Goal: Information Seeking & Learning: Learn about a topic

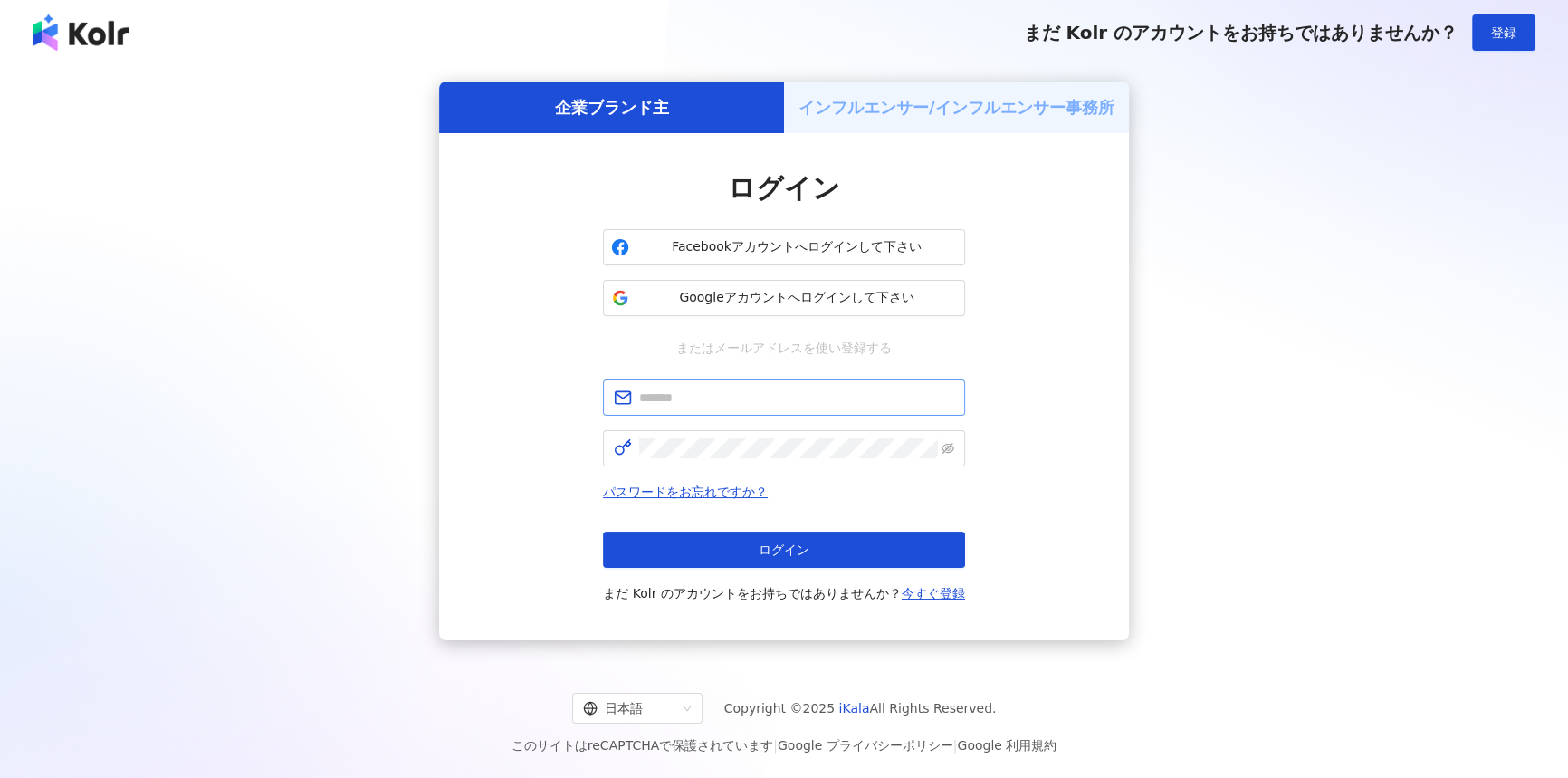
click at [742, 386] on span at bounding box center [784, 397] width 363 height 36
type input "**********"
click at [780, 431] on span at bounding box center [784, 448] width 363 height 36
click button "ログイン" at bounding box center [784, 550] width 363 height 36
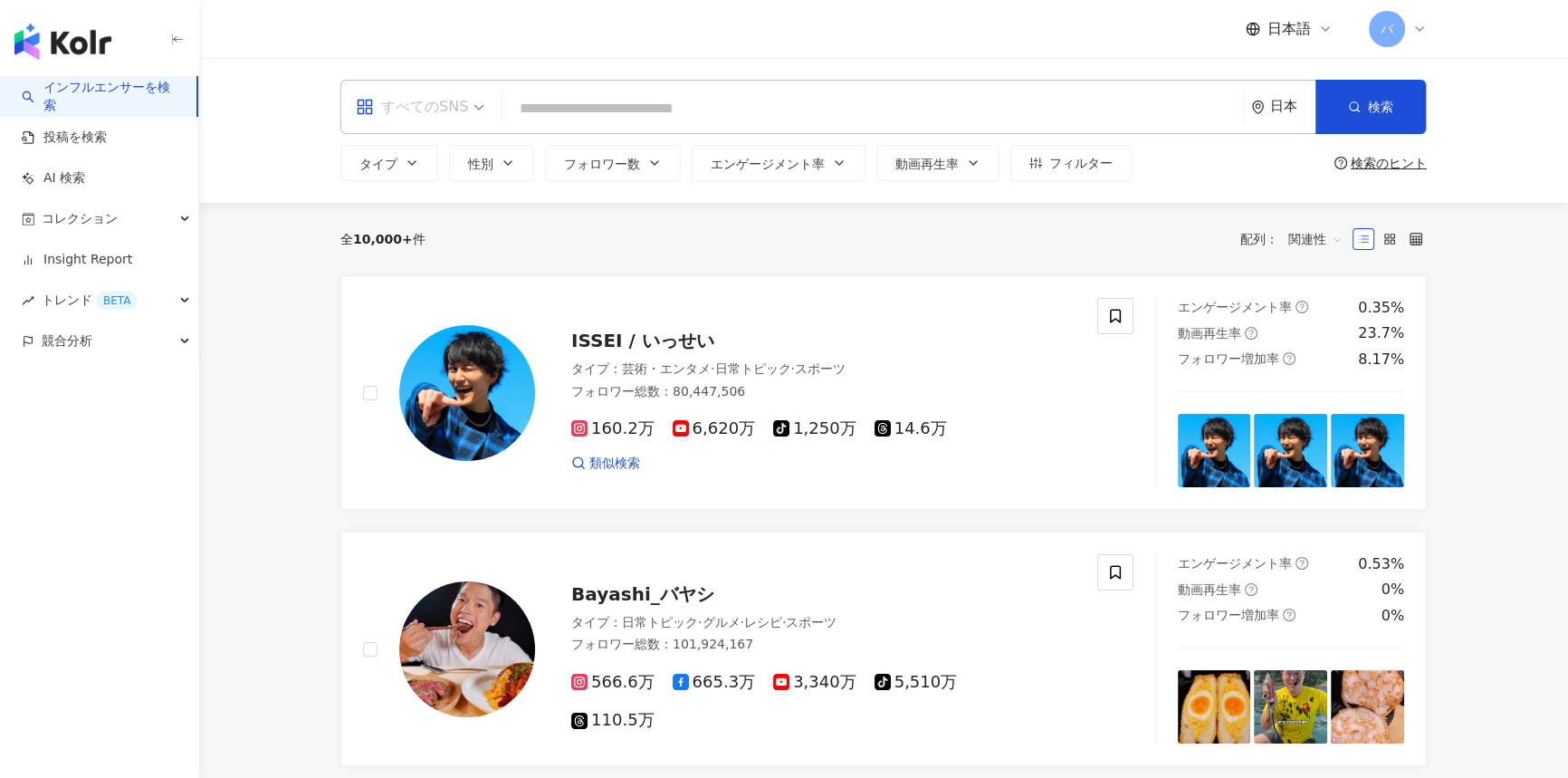
click at [418, 106] on div "すべてのSNS" at bounding box center [412, 106] width 112 height 29
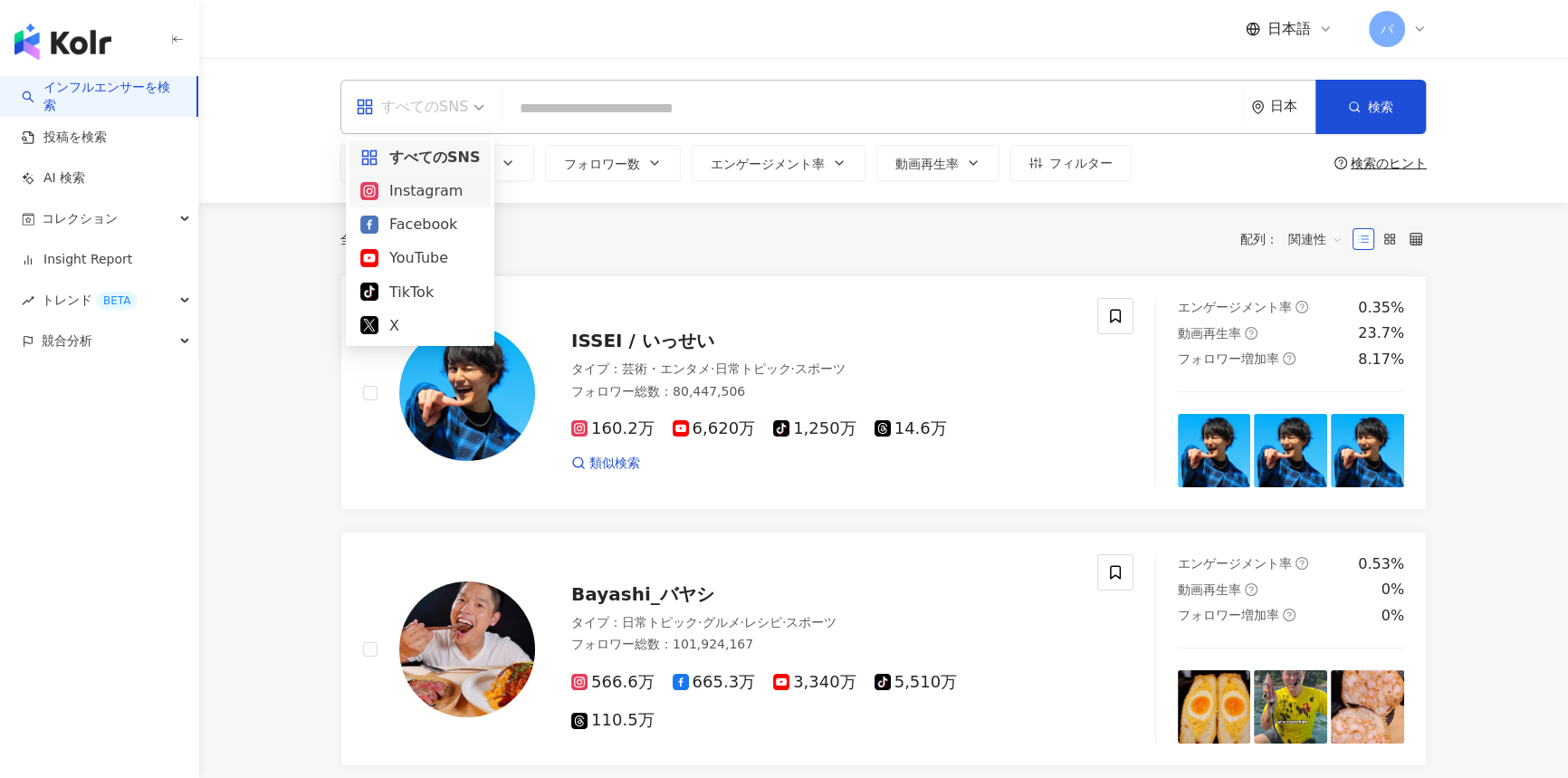
click at [434, 191] on div "Instagram" at bounding box center [420, 191] width 119 height 22
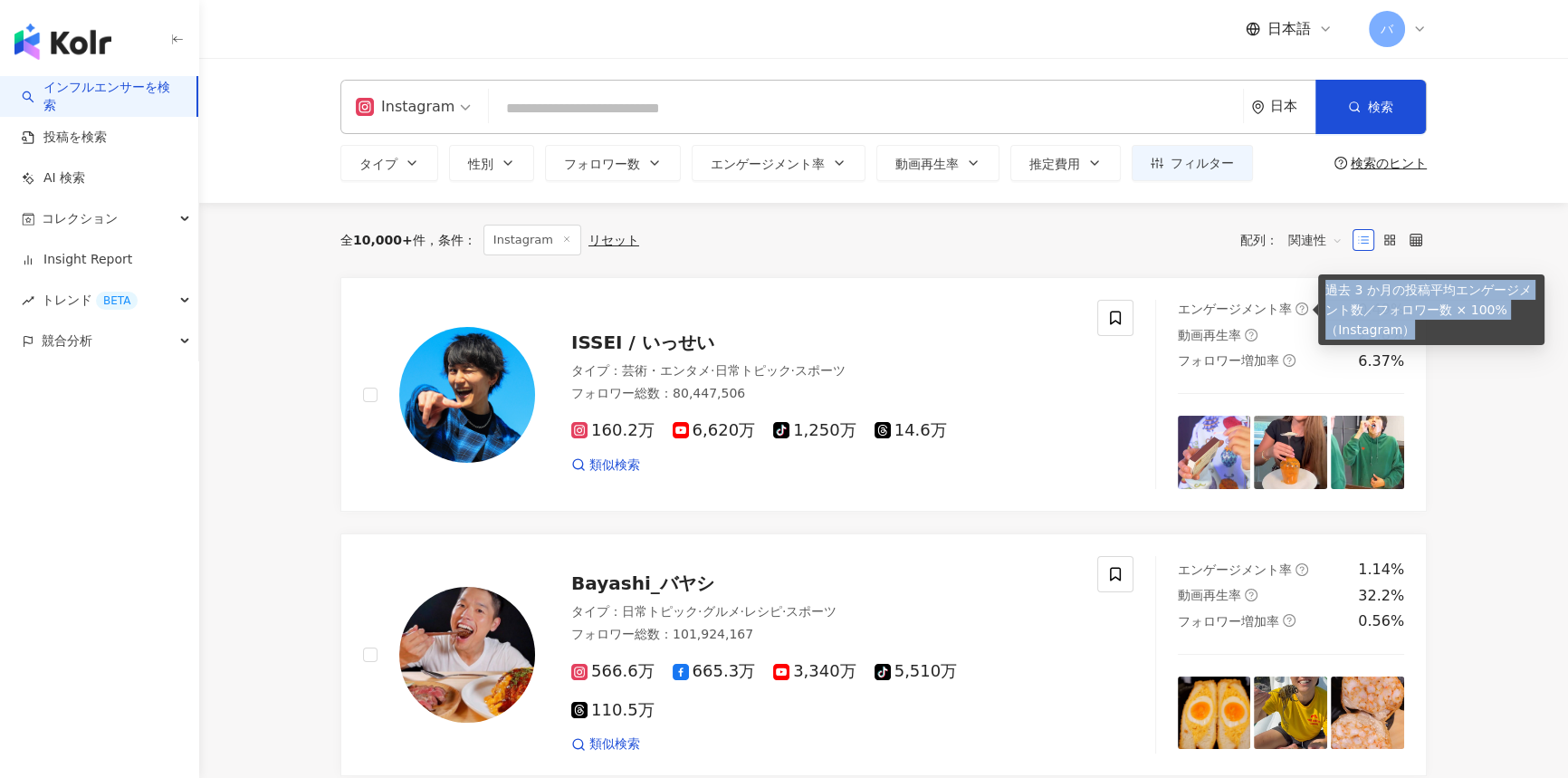
drag, startPoint x: 1328, startPoint y: 285, endPoint x: 1435, endPoint y: 322, distance: 113.2
click at [1435, 322] on div "過去 3 か月の投稿平均エンゲージメント数／フォロワー数 × 100%（Instagram）" at bounding box center [1431, 310] width 227 height 70
copy div "過去 3 か月の投稿平均エンゲージメント数／フォロワー数 × 100%（Instagram）"
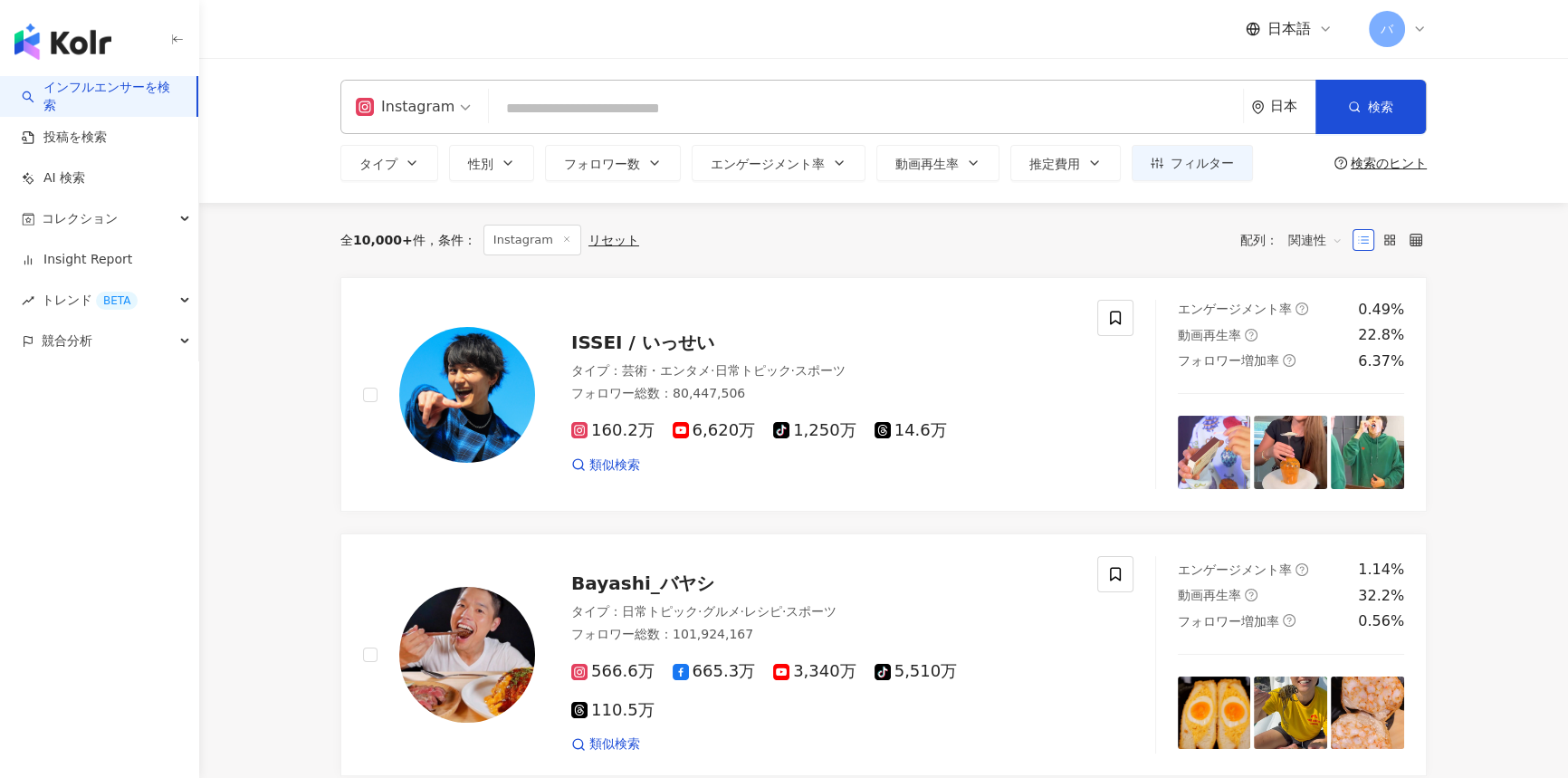
click at [156, 216] on div "コレクション" at bounding box center [99, 218] width 198 height 41
click at [139, 299] on link "インフルエンサー" at bounding box center [94, 301] width 102 height 19
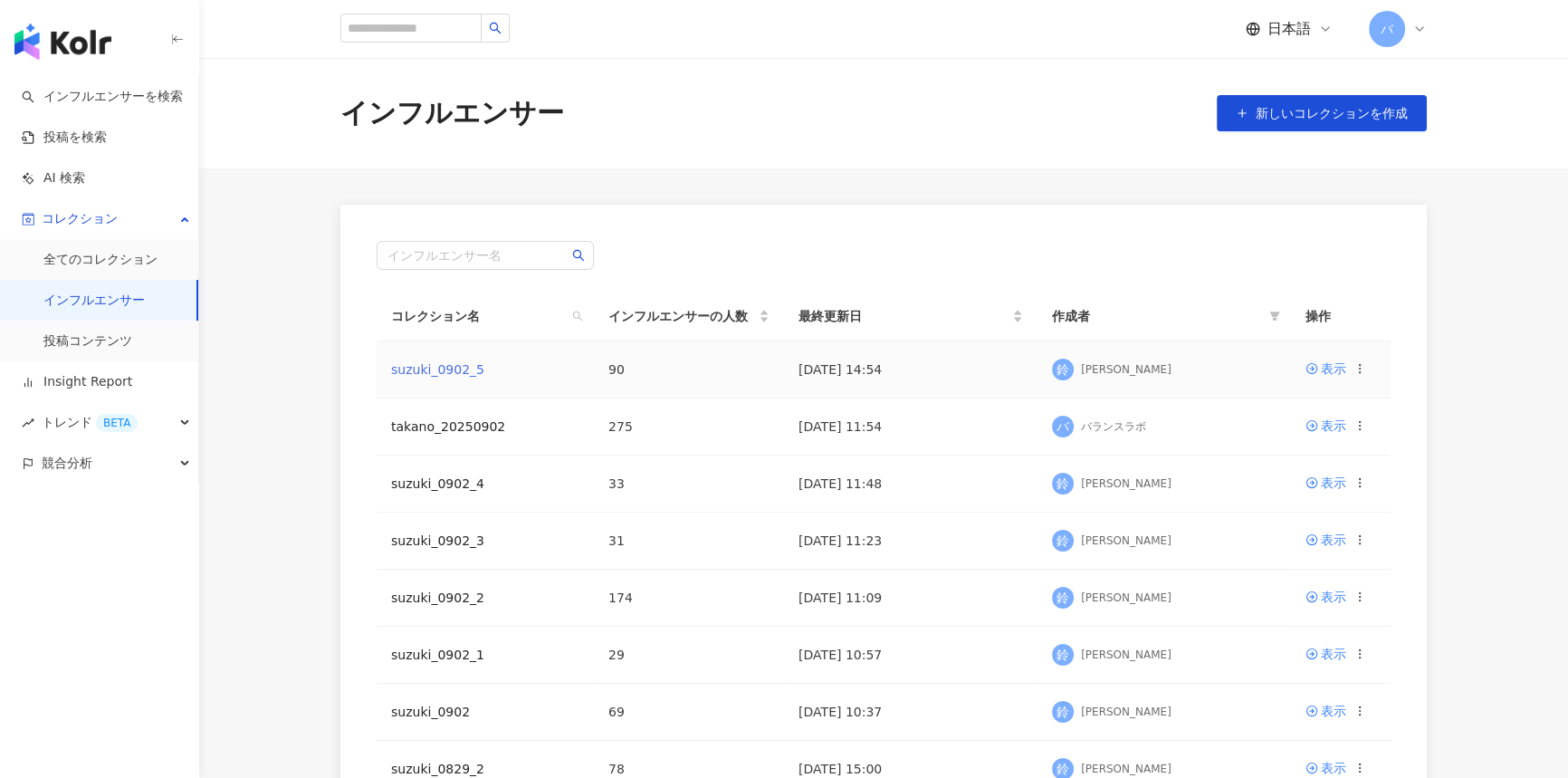
click at [426, 367] on link "suzuki_0902_5" at bounding box center [438, 370] width 93 height 15
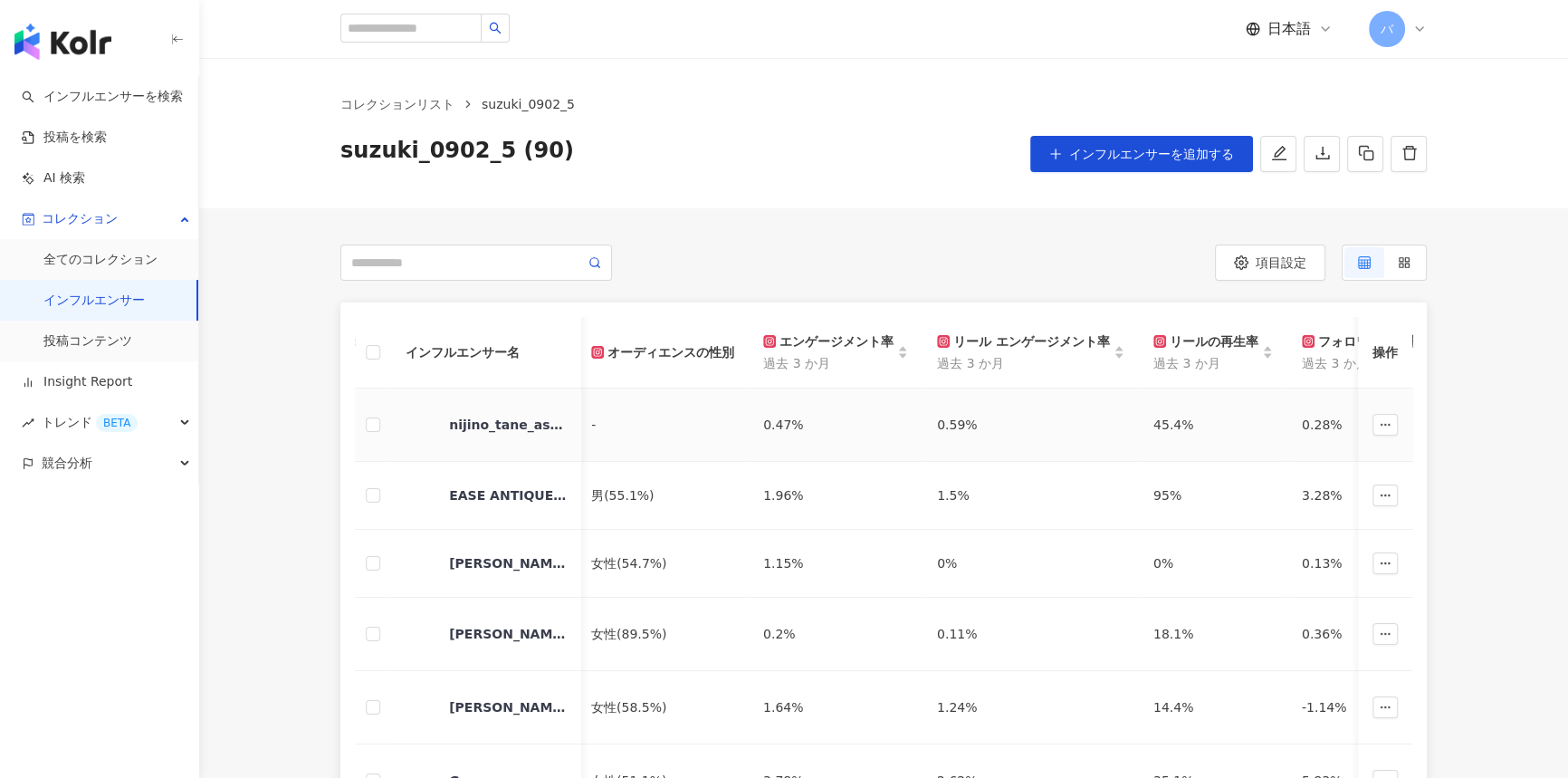
scroll to position [0, 1006]
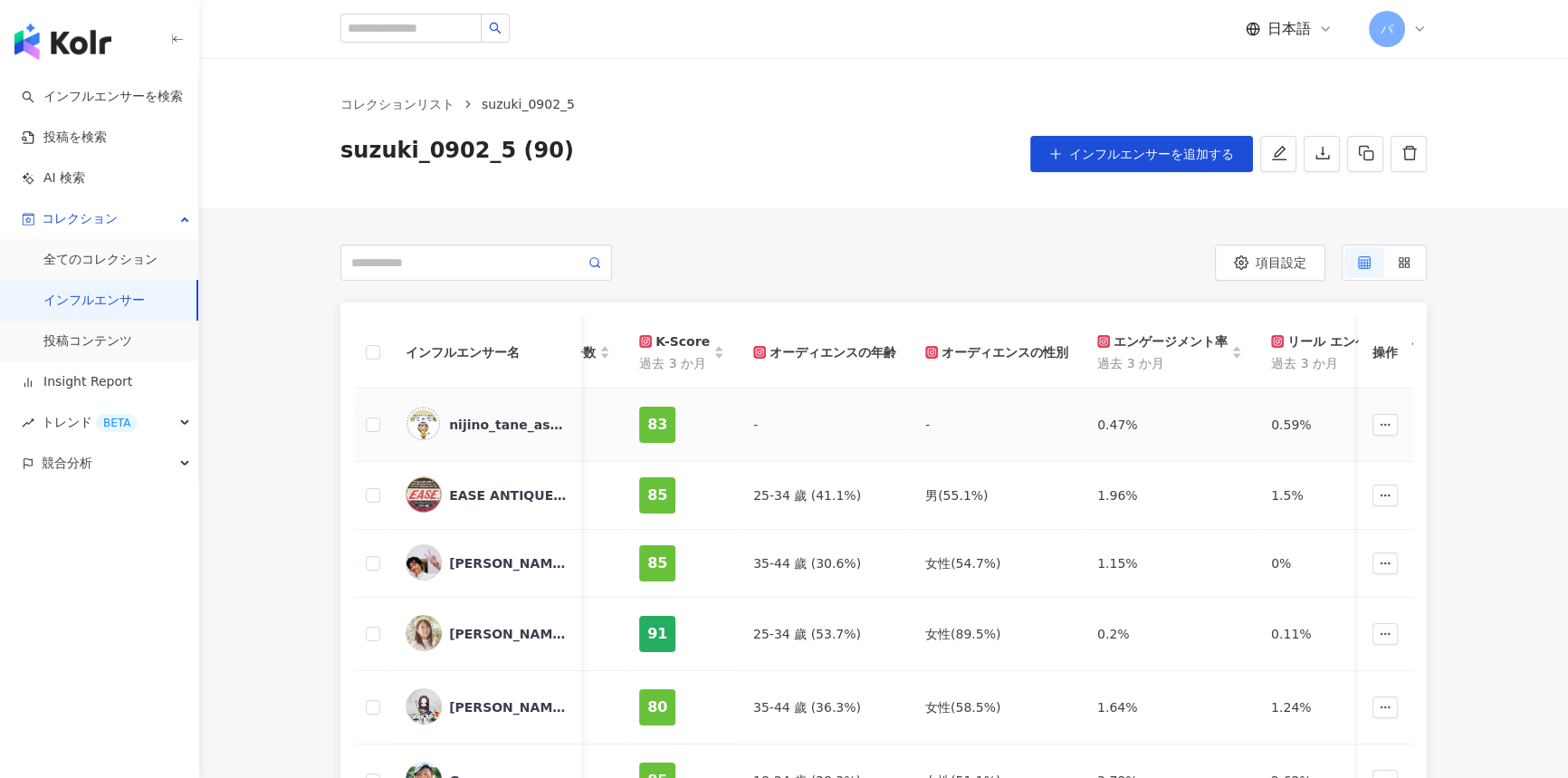
click at [639, 418] on div "83" at bounding box center [657, 425] width 36 height 36
click at [490, 419] on div "nijino_tane_asobi" at bounding box center [508, 425] width 117 height 19
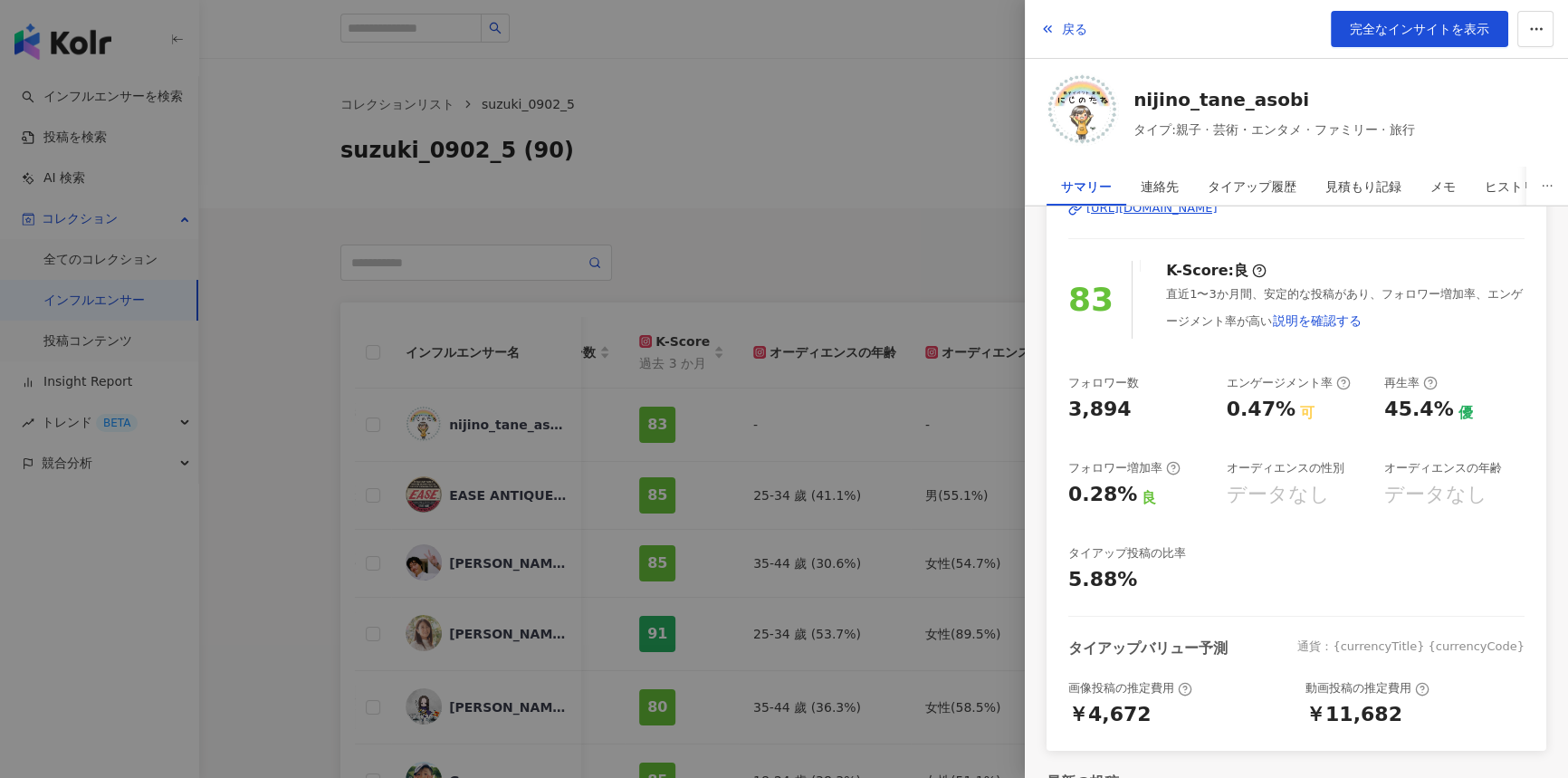
scroll to position [281, 0]
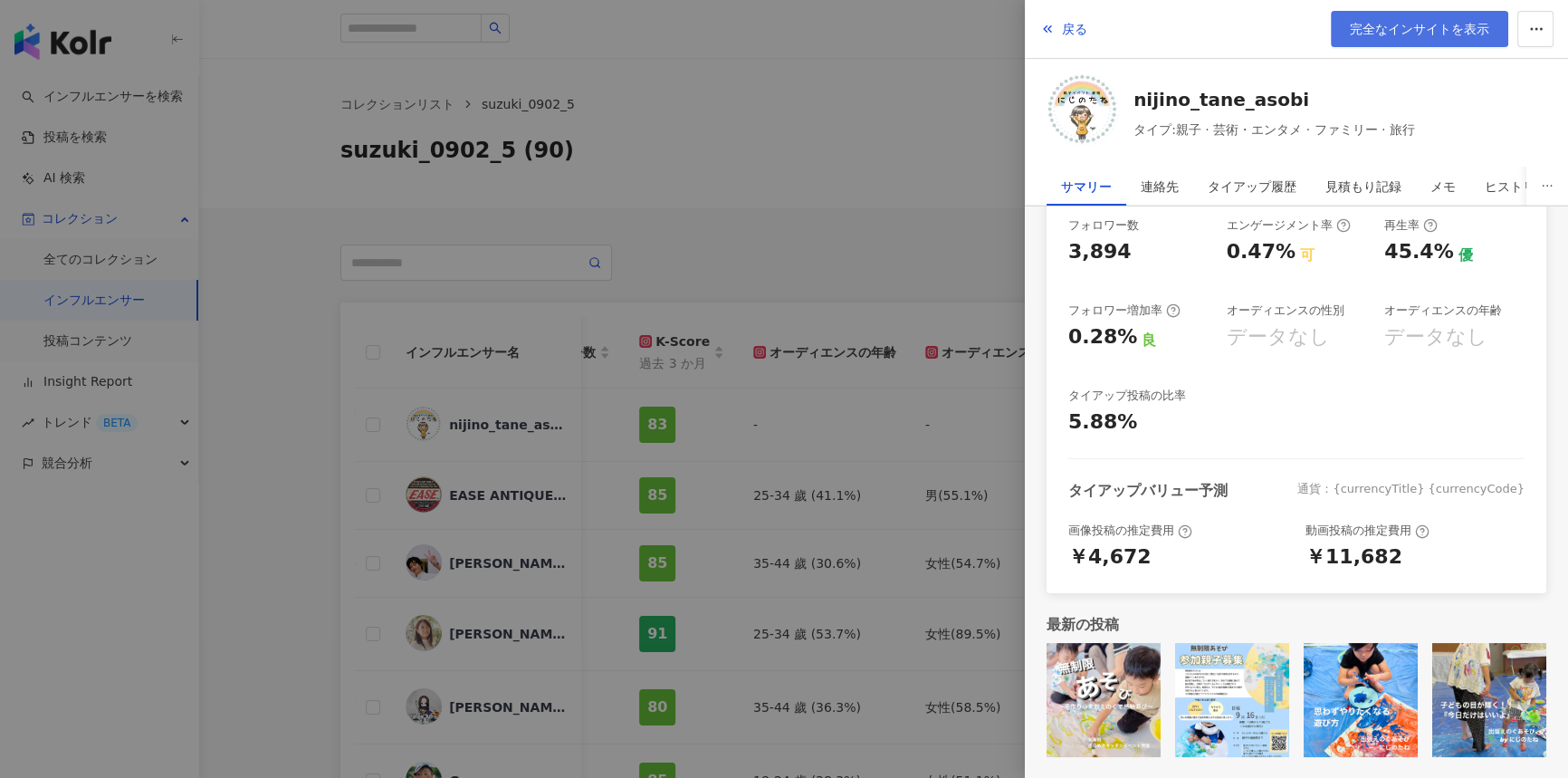
click at [1431, 21] on span "完全なインサイトを表示" at bounding box center [1420, 29] width 140 height 15
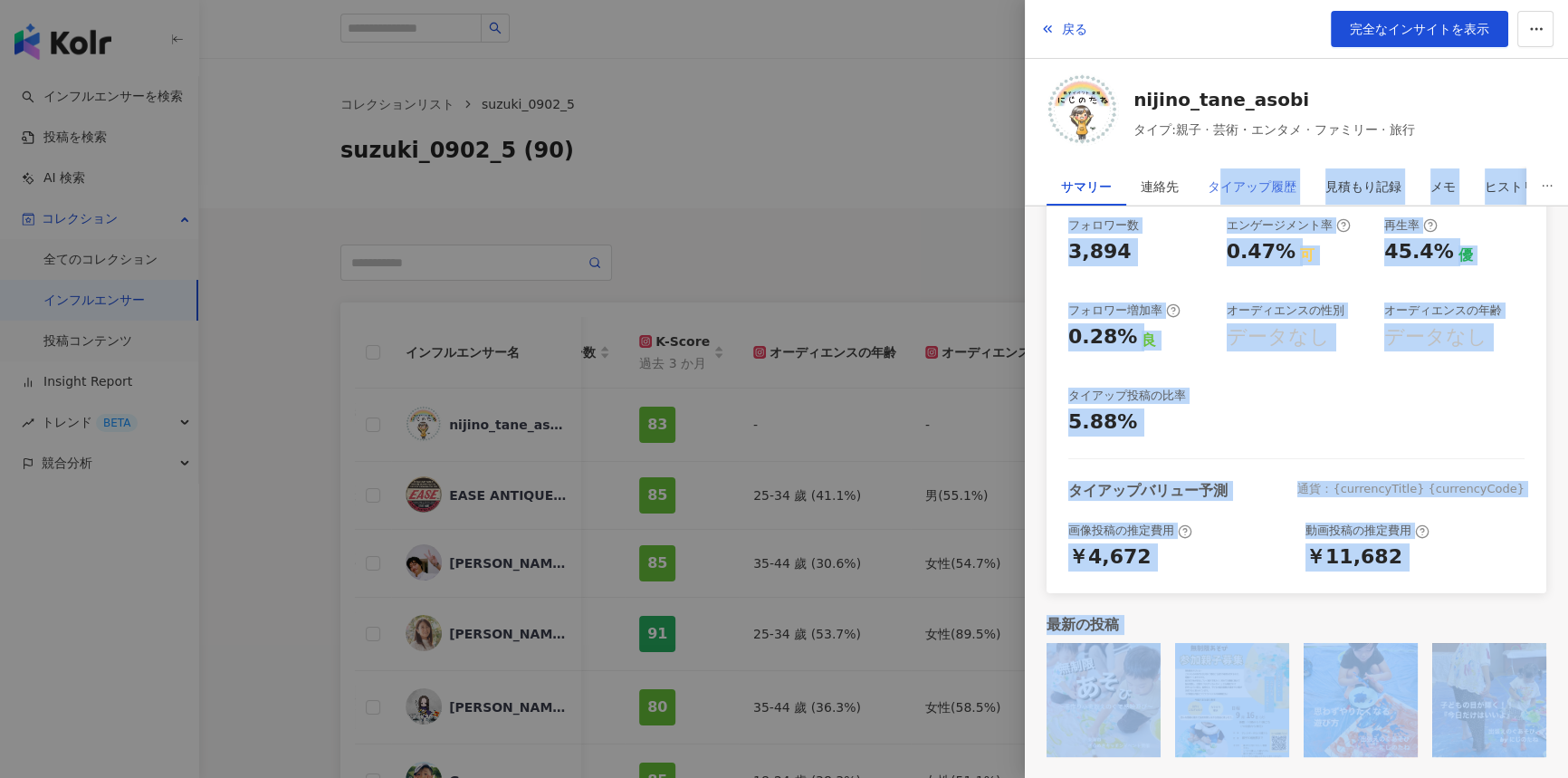
drag, startPoint x: 1415, startPoint y: 189, endPoint x: 1221, endPoint y: 172, distance: 194.7
click at [1221, 172] on body "インフルエンサーを検索 投稿を検索 AI 検索 コレクション 全てのコレクション インフルエンサー 投稿コンテンツ Insight Report トレンド B…" at bounding box center [784, 389] width 1568 height 778
click at [1337, 224] on icon at bounding box center [1344, 226] width 15 height 15
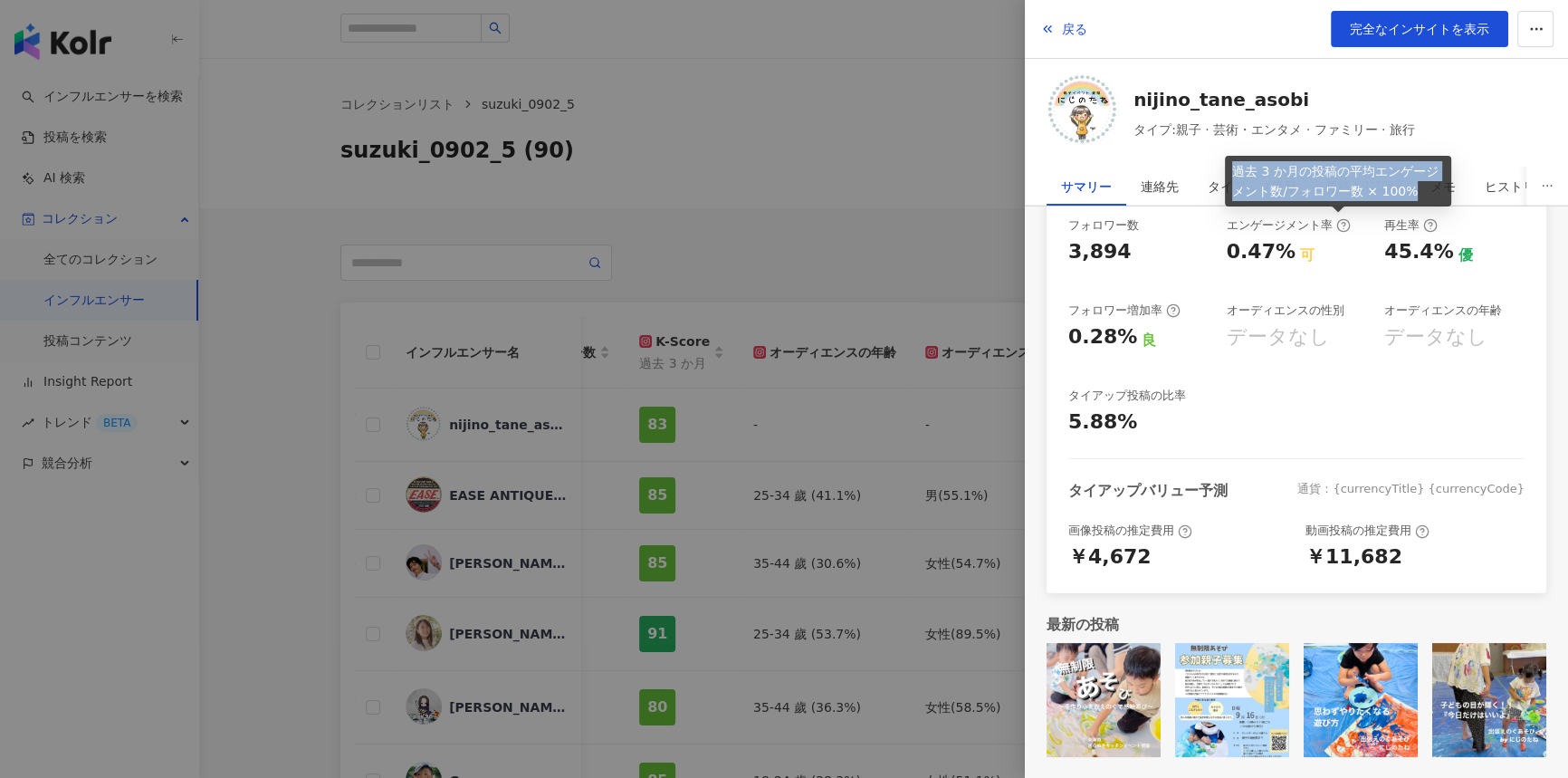
drag, startPoint x: 1237, startPoint y: 175, endPoint x: 1414, endPoint y: 190, distance: 177.6
click at [1414, 190] on div "過去 3 か月の投稿の平均エンゲージメント数/フォロワー数 × 100%" at bounding box center [1338, 180] width 227 height 51
copy div "過去 3 か月の投稿の平均エンゲージメント数/フォロワー数 × 100%"
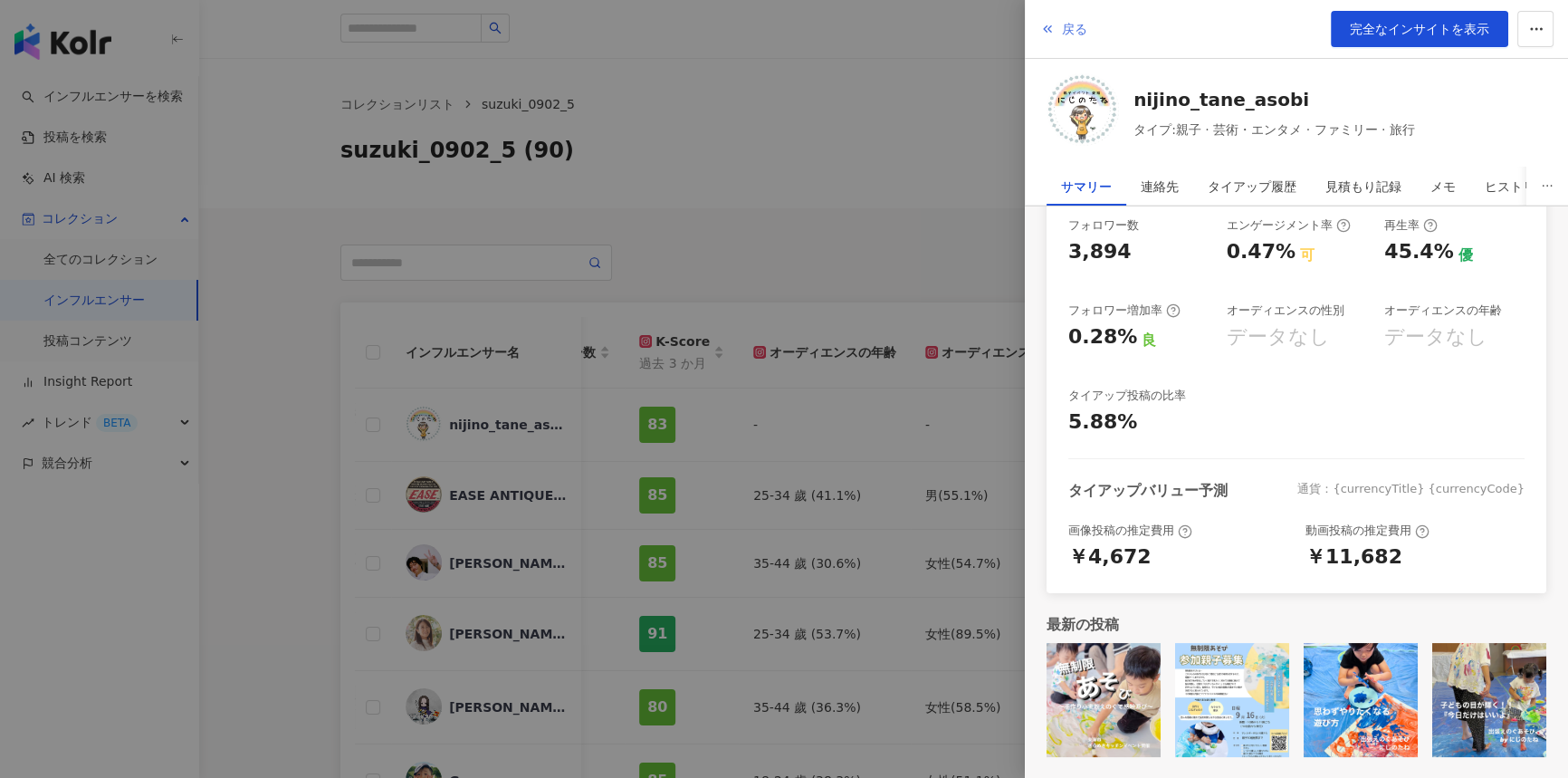
click at [1045, 33] on icon "button" at bounding box center [1048, 29] width 15 height 15
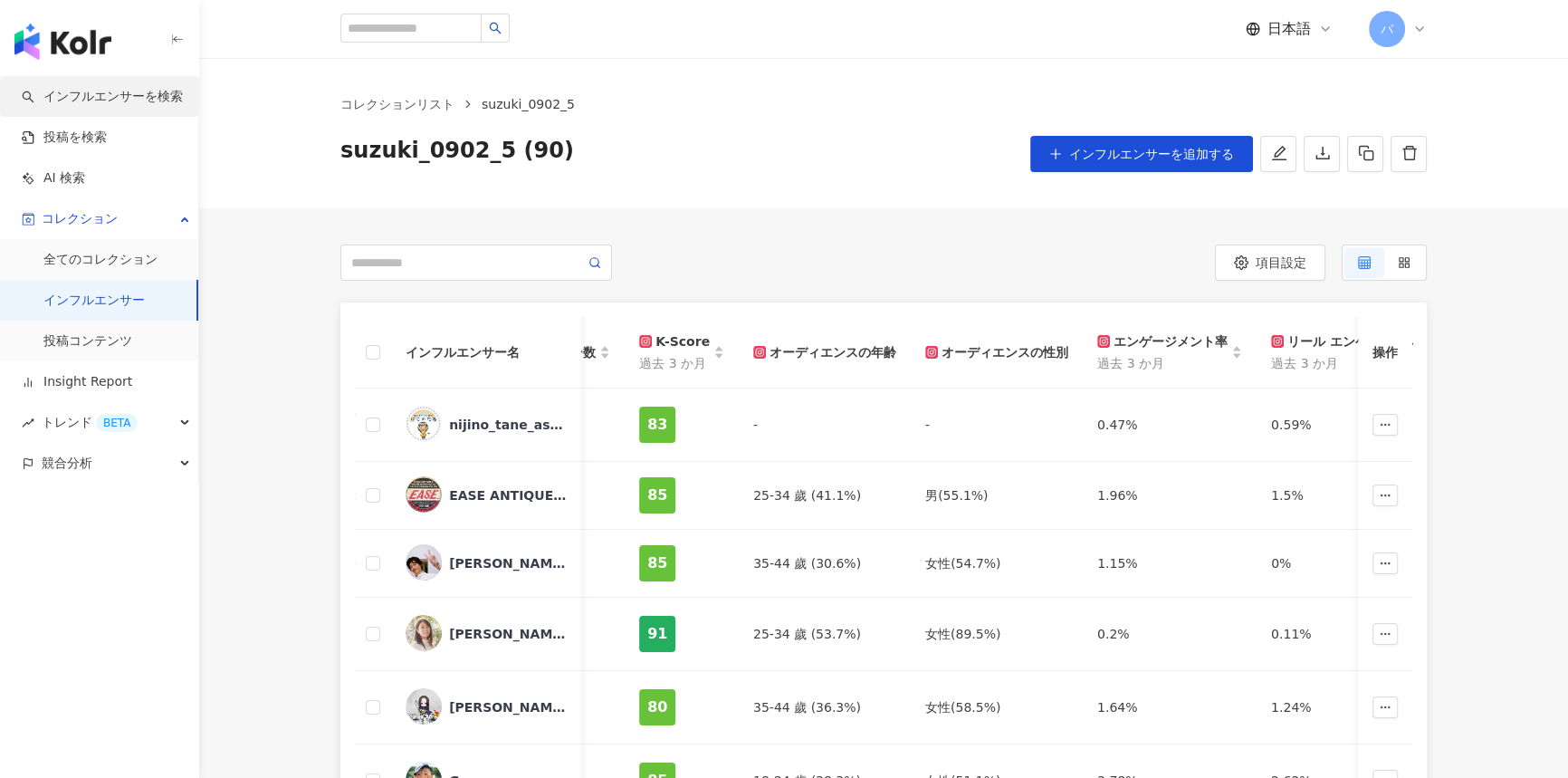
click at [100, 98] on link "インフルエンサーを検索" at bounding box center [102, 97] width 161 height 19
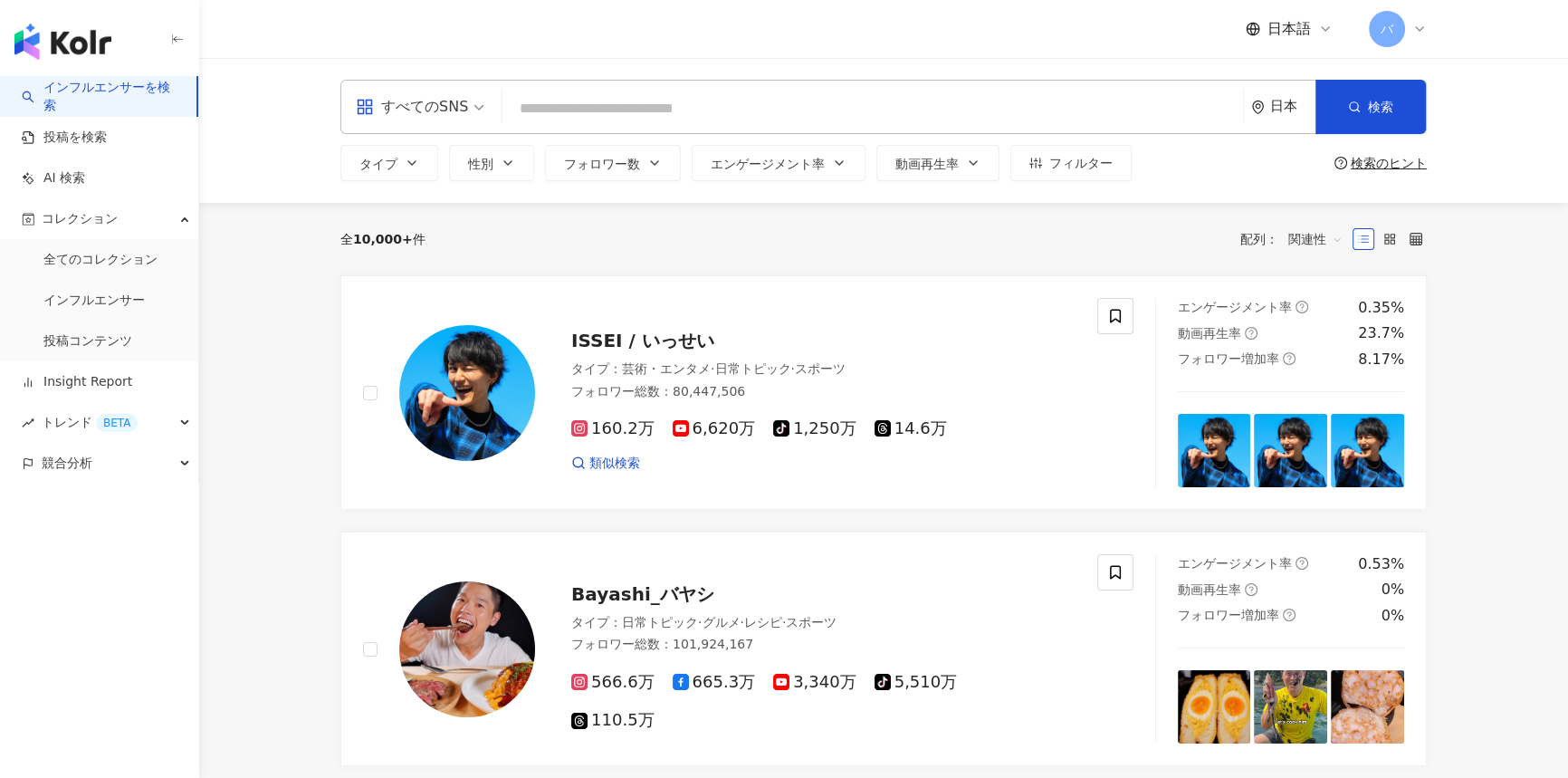
click at [764, 100] on input "search" at bounding box center [872, 108] width 726 height 34
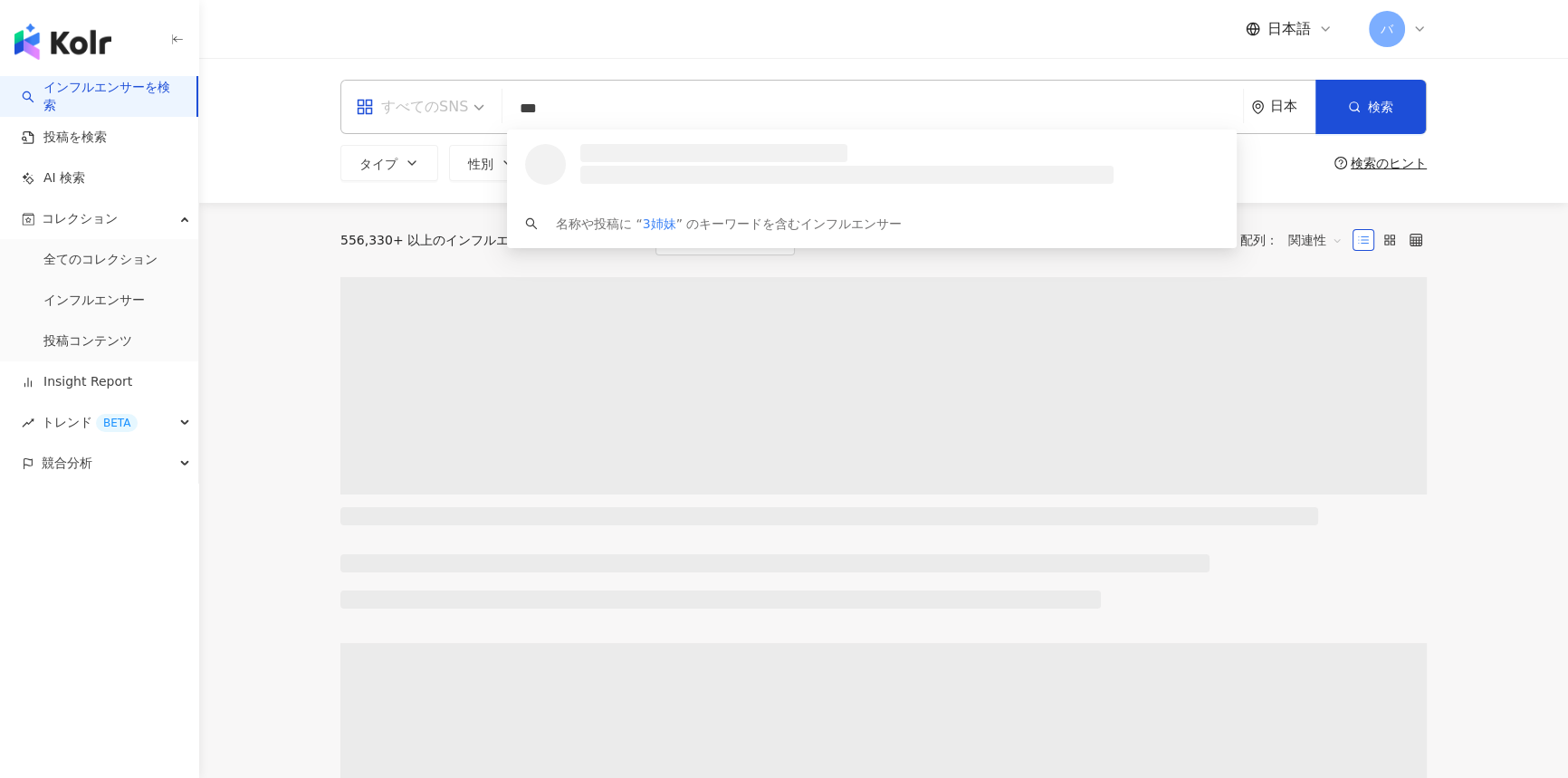
click at [484, 112] on div "すべてのSNS" at bounding box center [420, 106] width 149 height 53
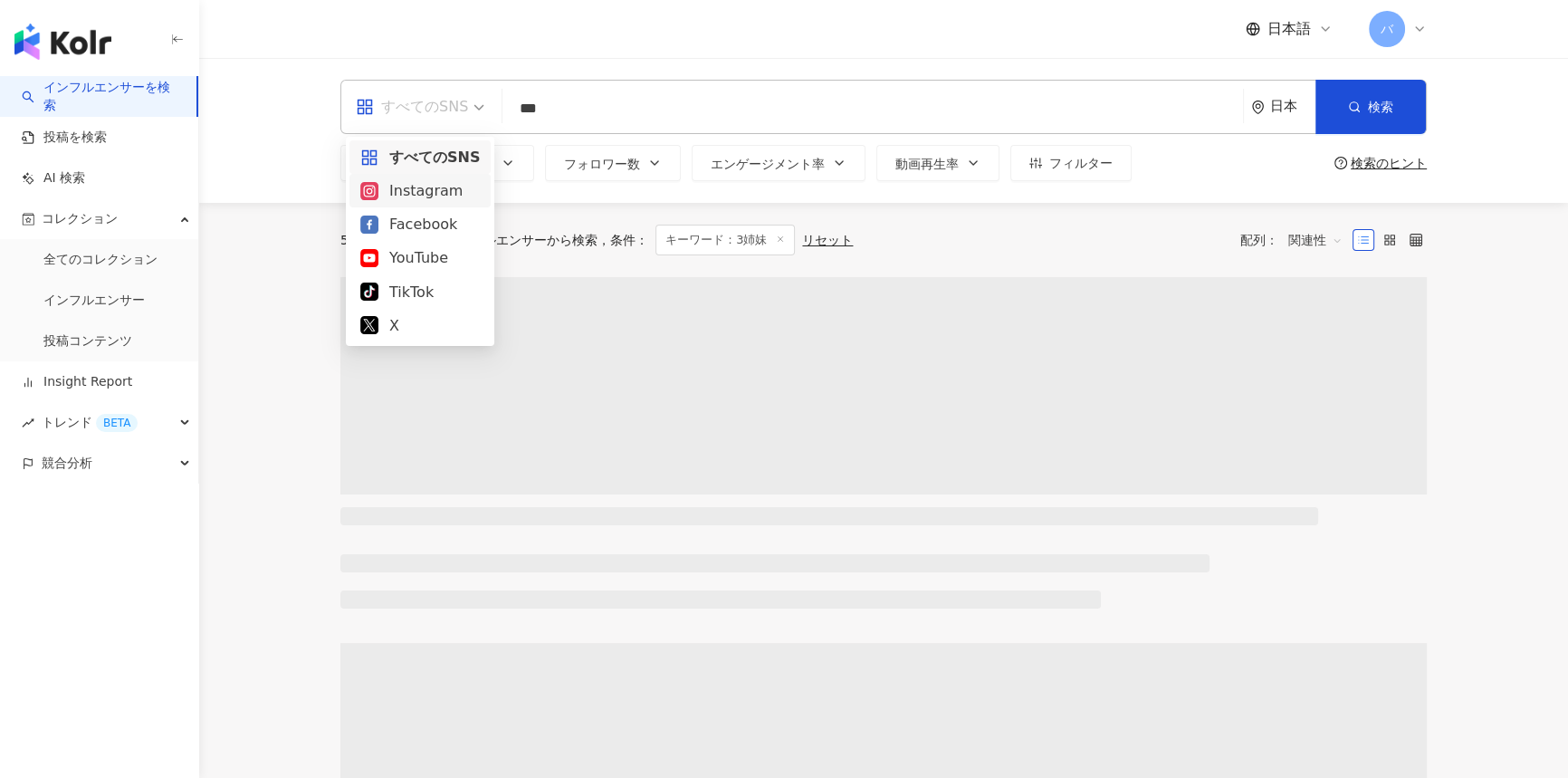
click at [418, 186] on div "Instagram" at bounding box center [420, 191] width 119 height 22
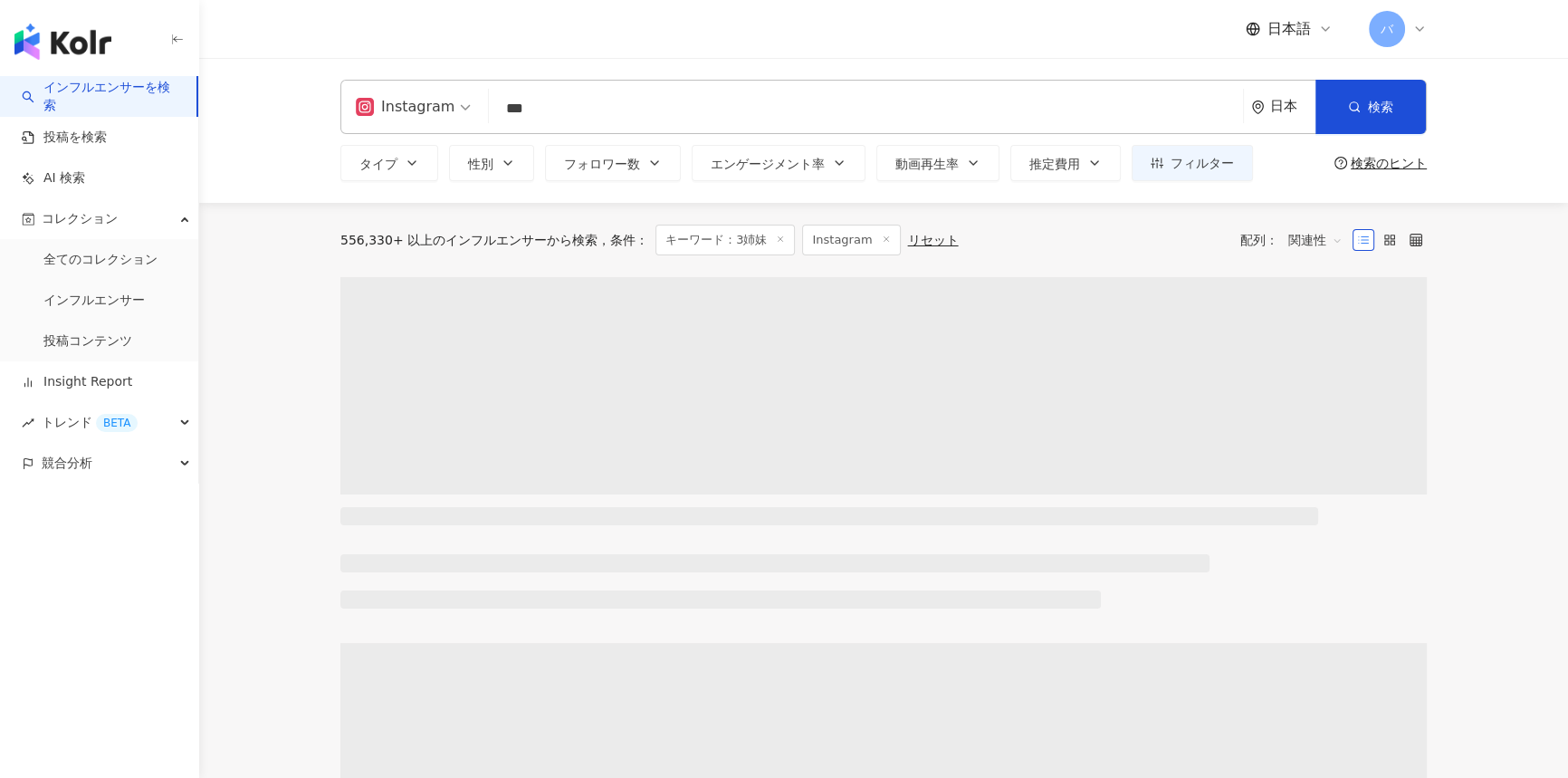
click at [608, 99] on input "***" at bounding box center [866, 108] width 740 height 34
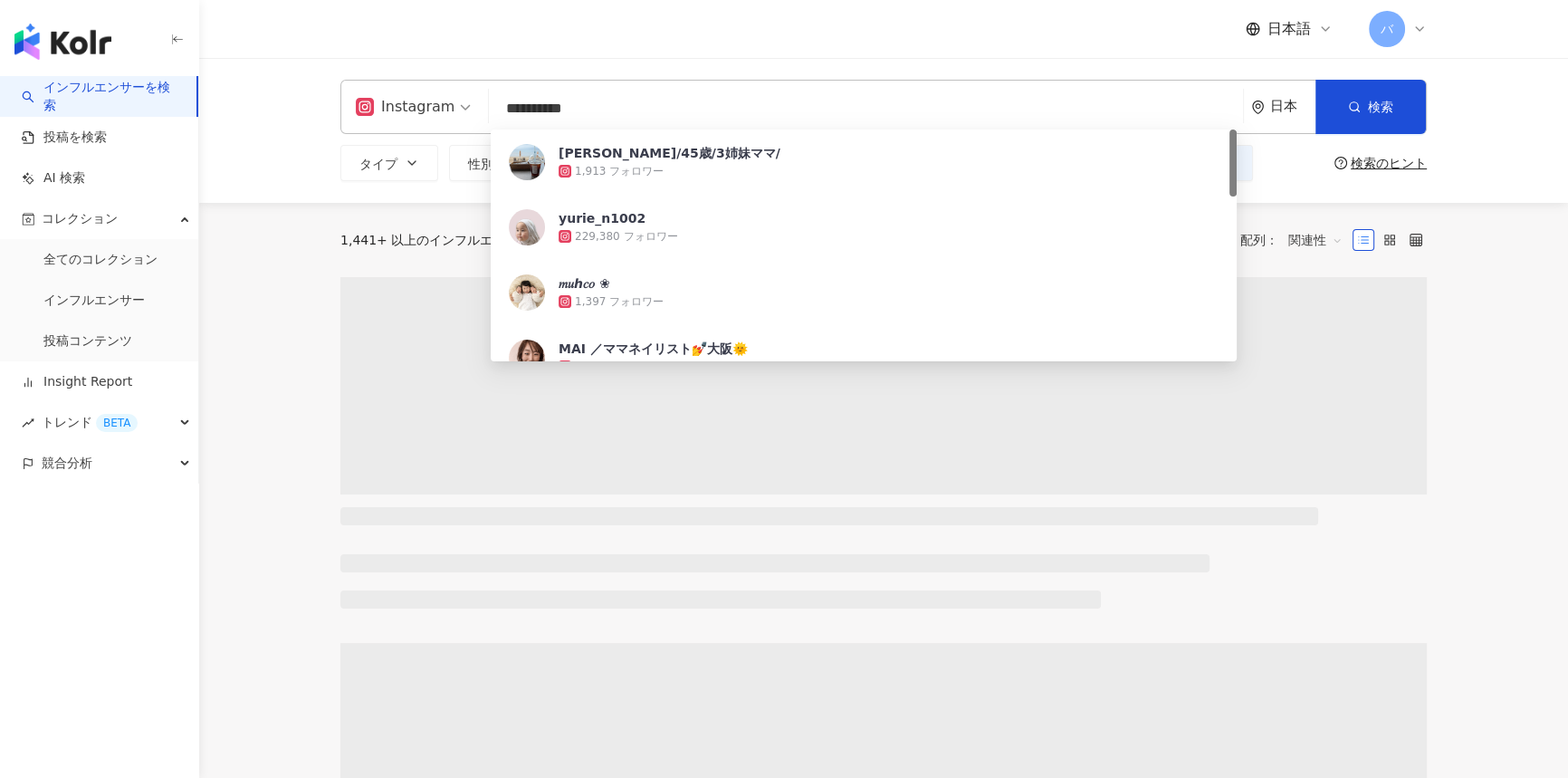
drag, startPoint x: 630, startPoint y: 107, endPoint x: 461, endPoint y: 115, distance: 169.2
click at [461, 115] on div "**********" at bounding box center [883, 106] width 1087 height 55
type input "**********"
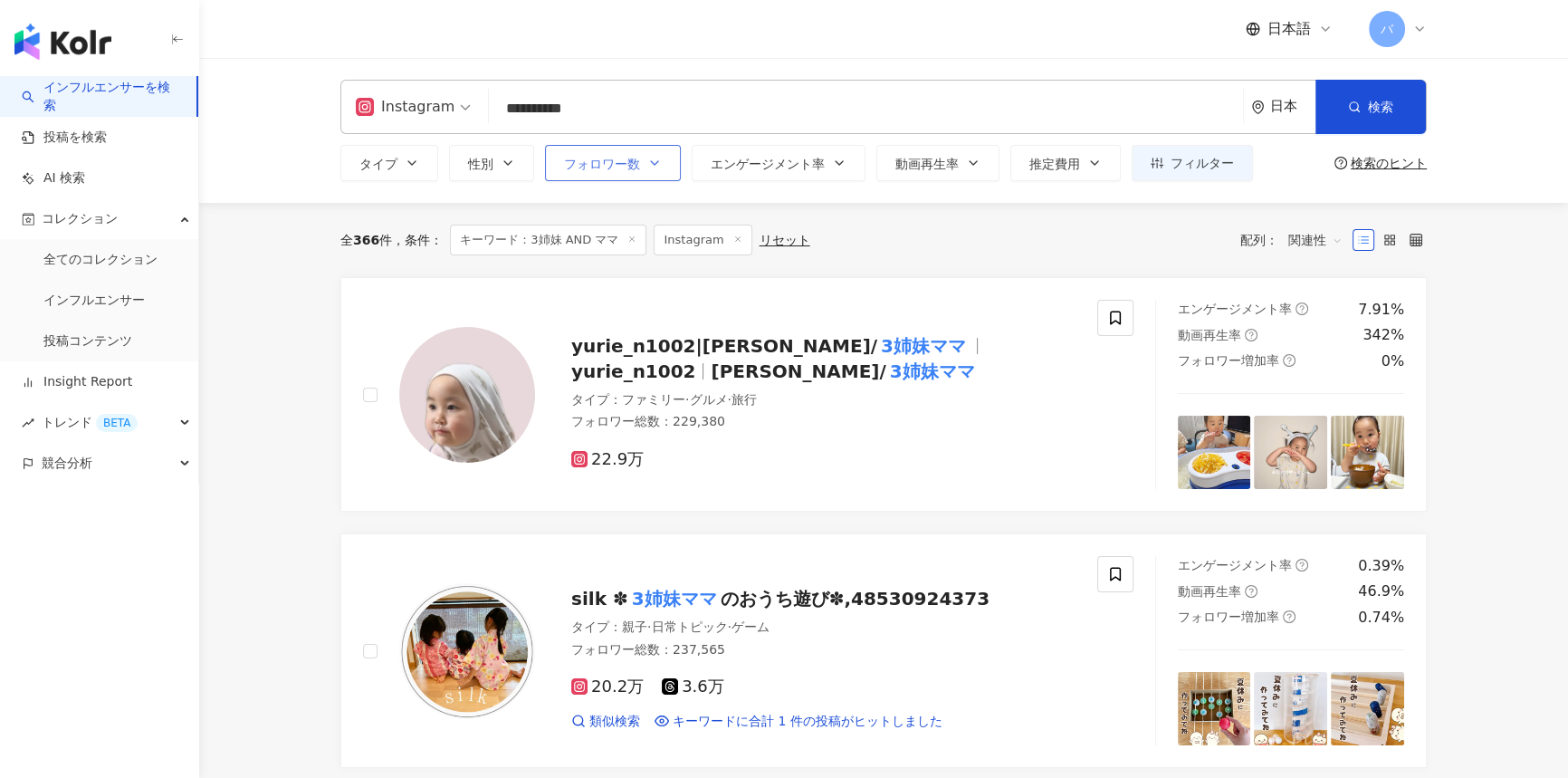
click at [648, 174] on button "フォロワー数" at bounding box center [612, 163] width 136 height 36
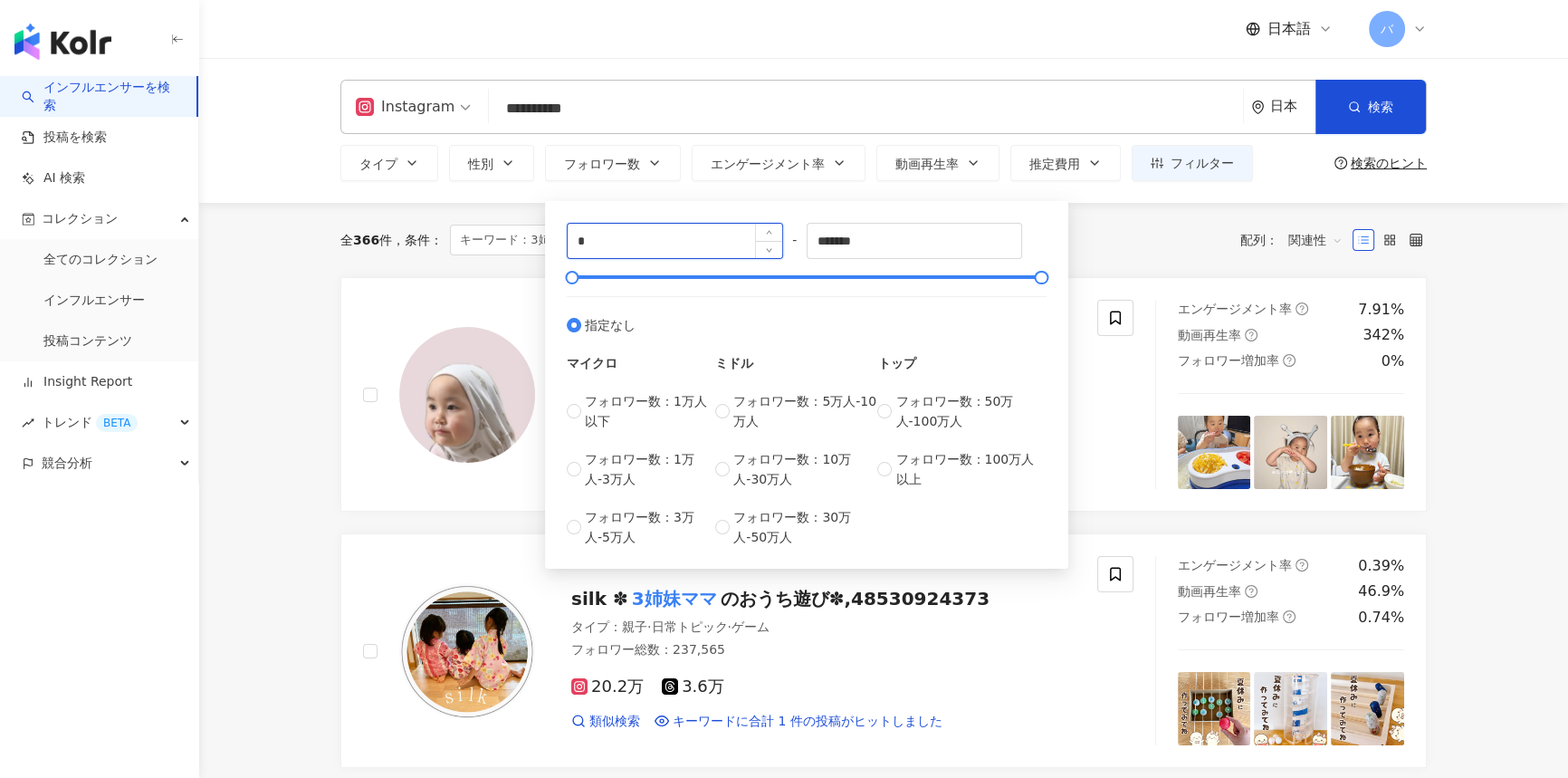
click at [679, 231] on input "*" at bounding box center [675, 241] width 215 height 34
type input "****"
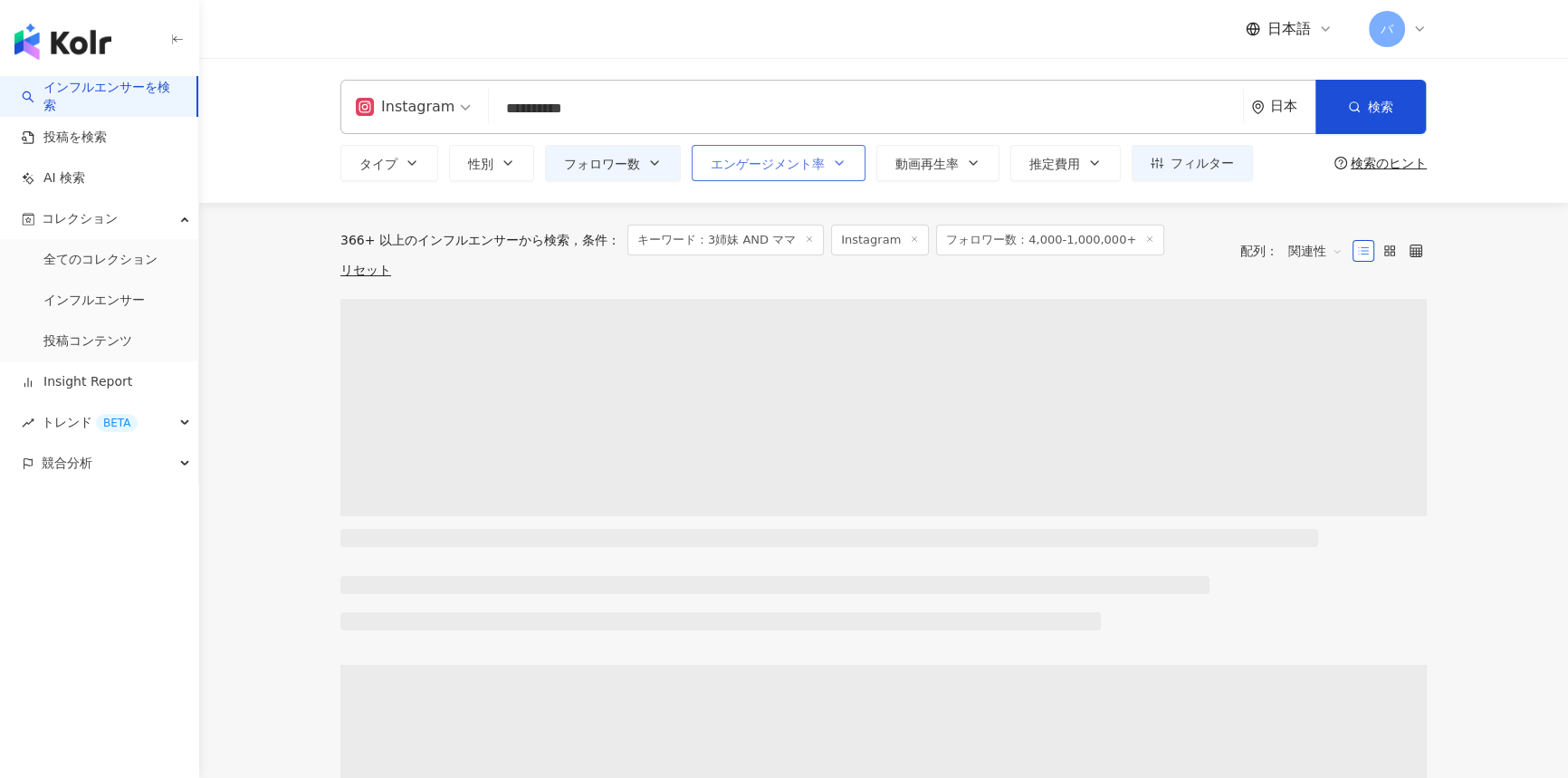
click at [735, 168] on span "エンゲージメント率" at bounding box center [767, 164] width 114 height 15
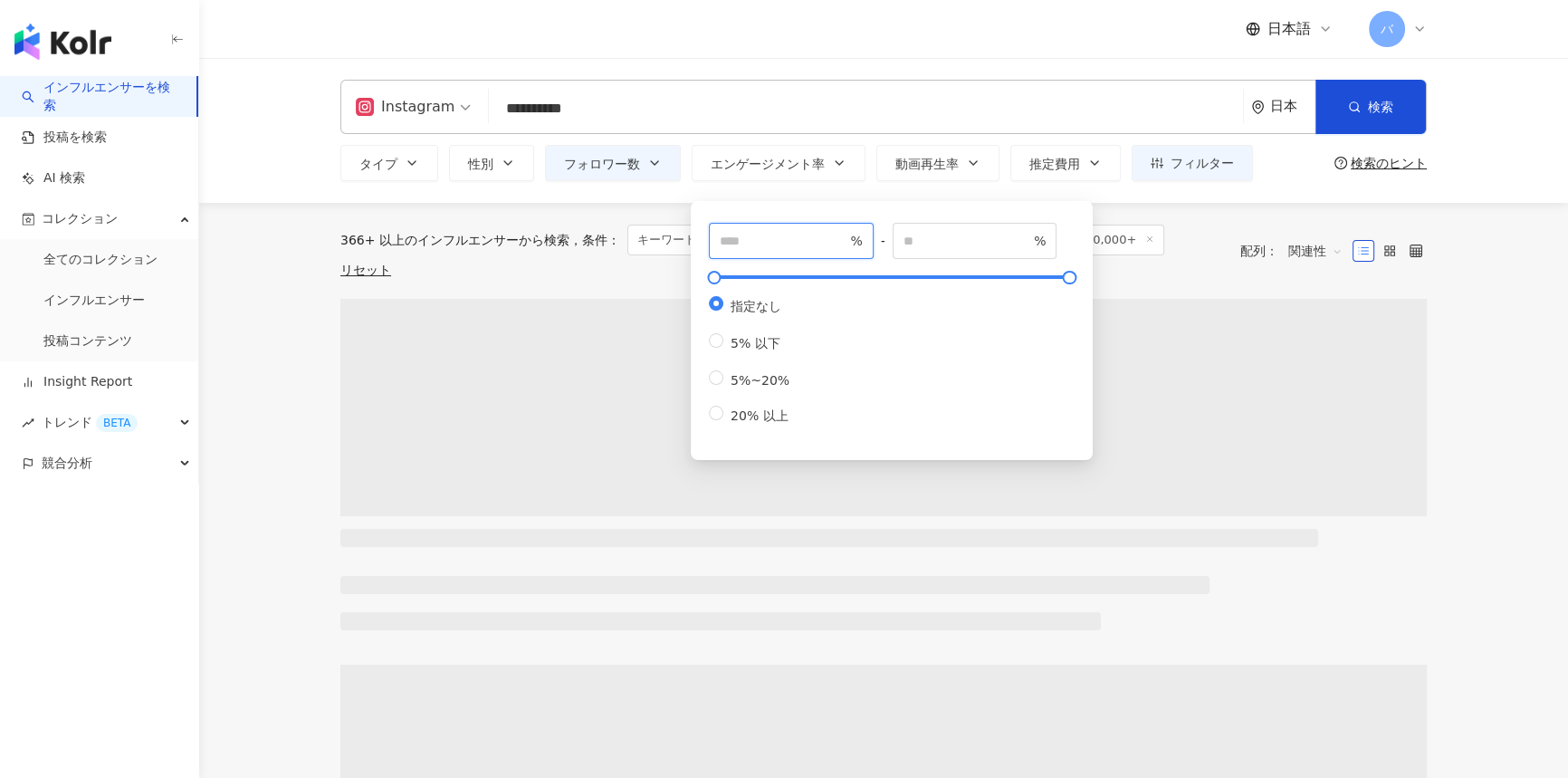
click at [784, 246] on input "number" at bounding box center [783, 241] width 127 height 20
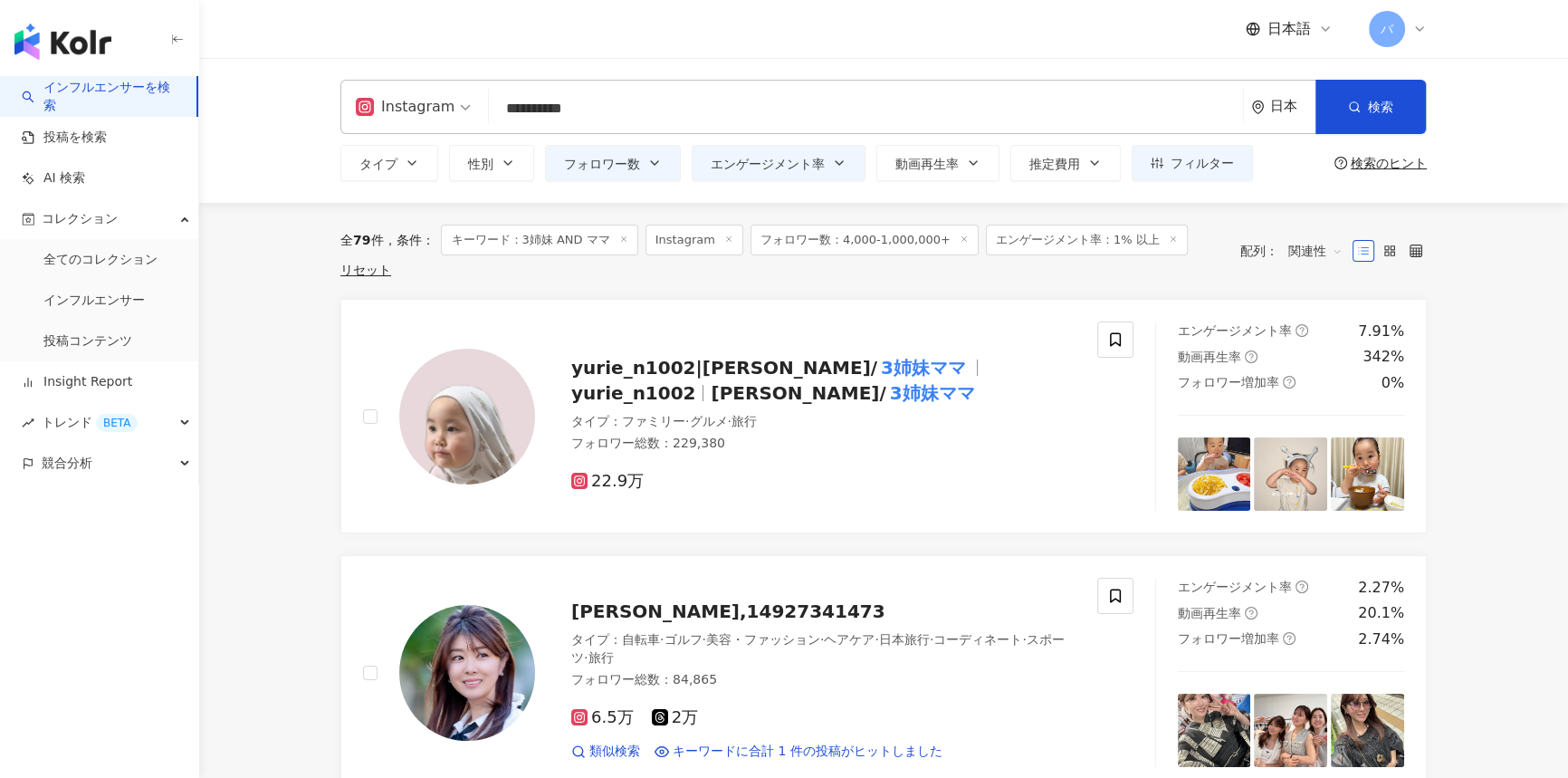
click at [634, 105] on input "**********" at bounding box center [866, 108] width 740 height 34
click at [809, 164] on span "エンゲージメント率" at bounding box center [767, 164] width 114 height 15
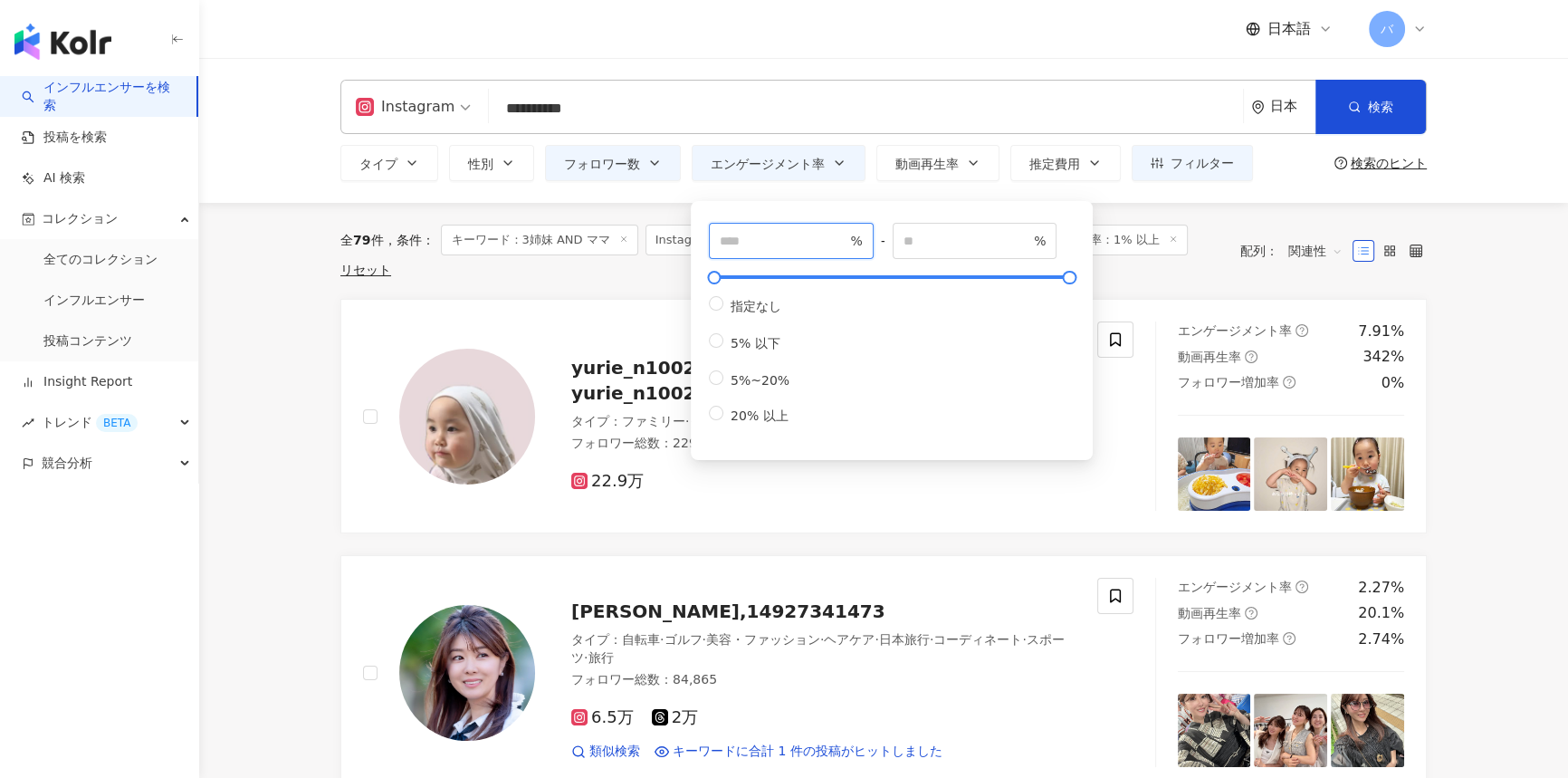
click at [765, 240] on input "*" at bounding box center [783, 241] width 127 height 20
type input "***"
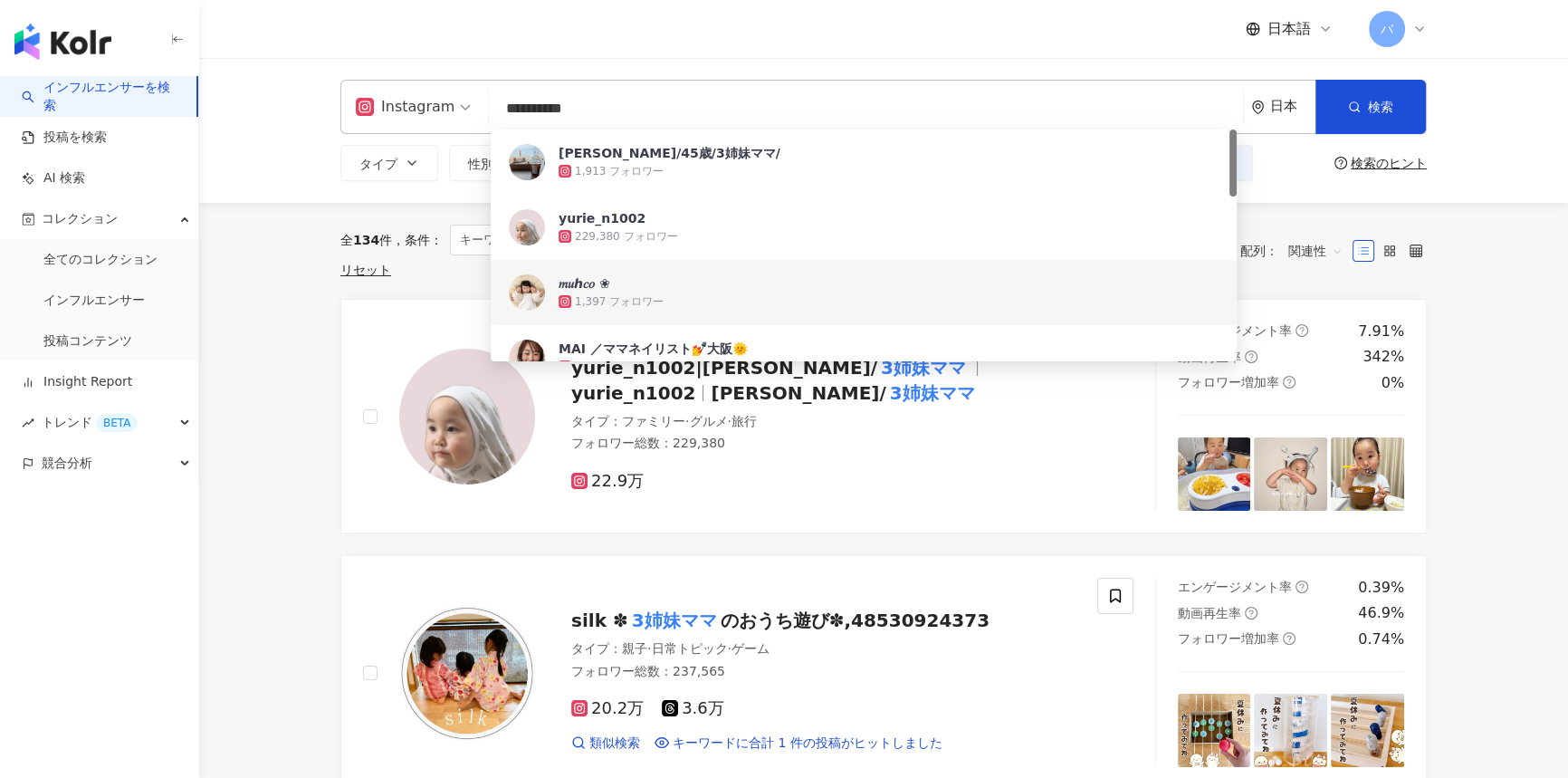
drag, startPoint x: 607, startPoint y: 117, endPoint x: 470, endPoint y: 120, distance: 137.0
click at [470, 120] on div "**********" at bounding box center [883, 106] width 1087 height 55
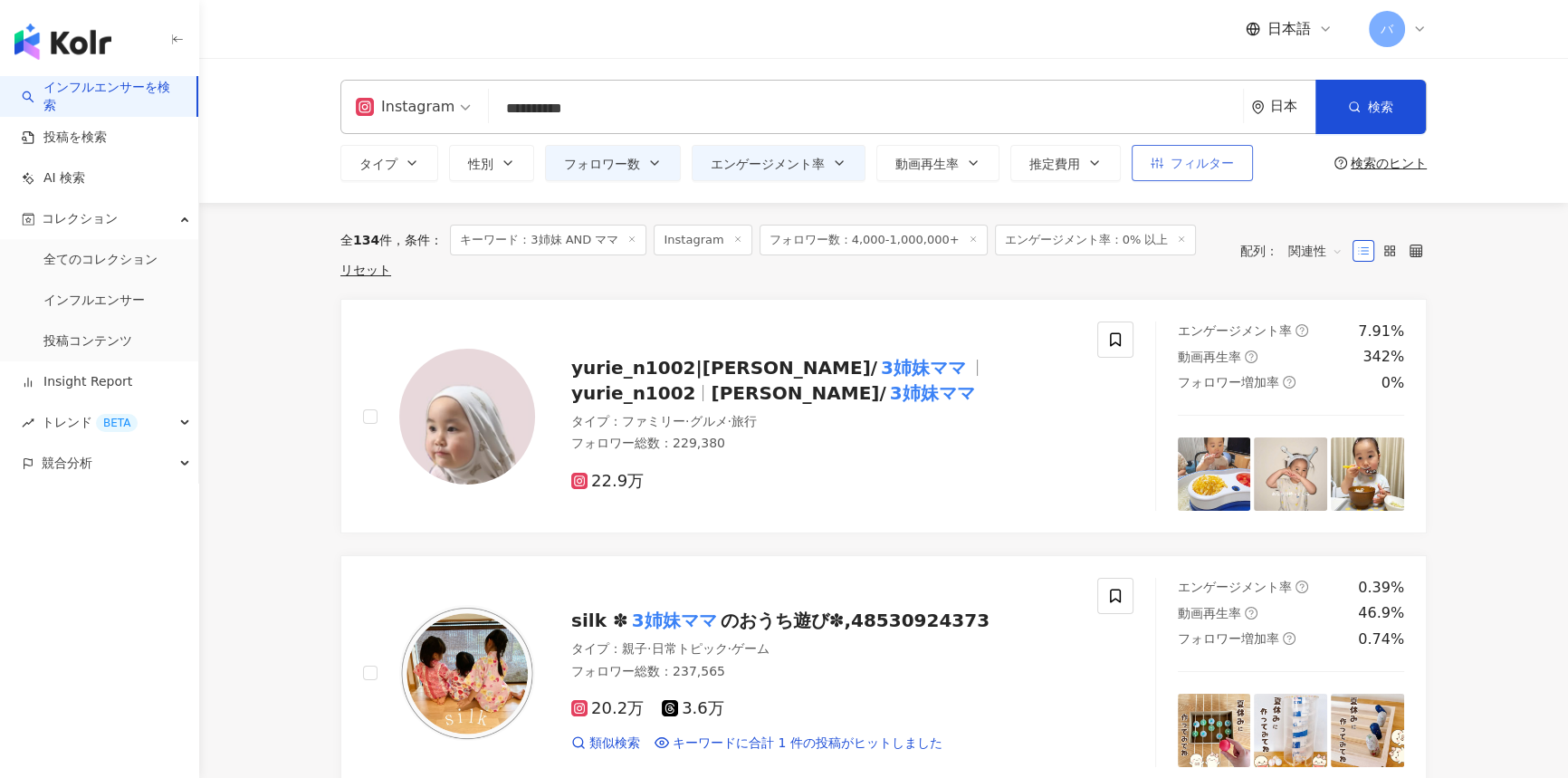
click at [1173, 163] on span "フィルター" at bounding box center [1203, 163] width 64 height 15
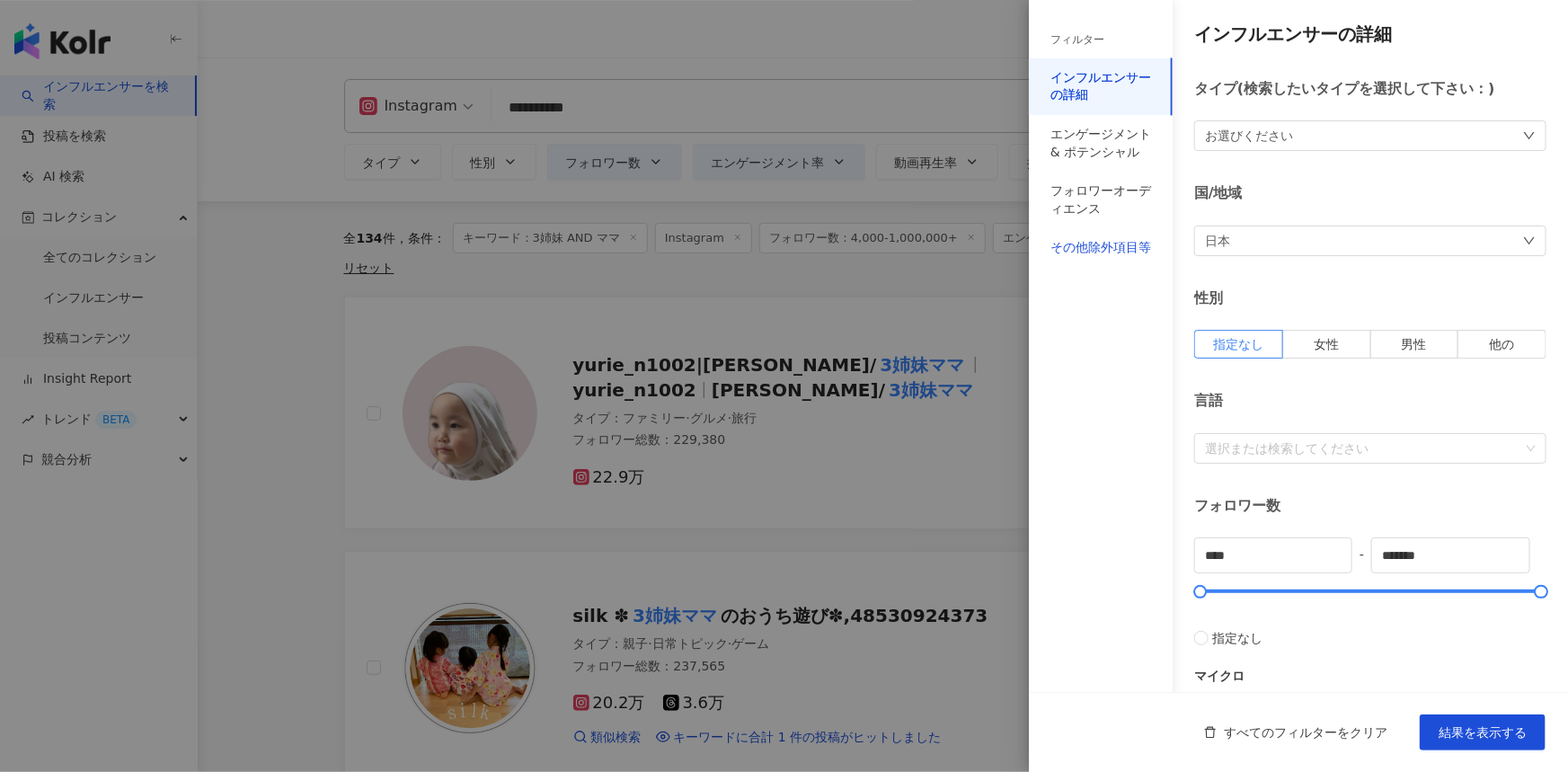
click at [1104, 247] on div "その他除外項目等" at bounding box center [1101, 248] width 101 height 18
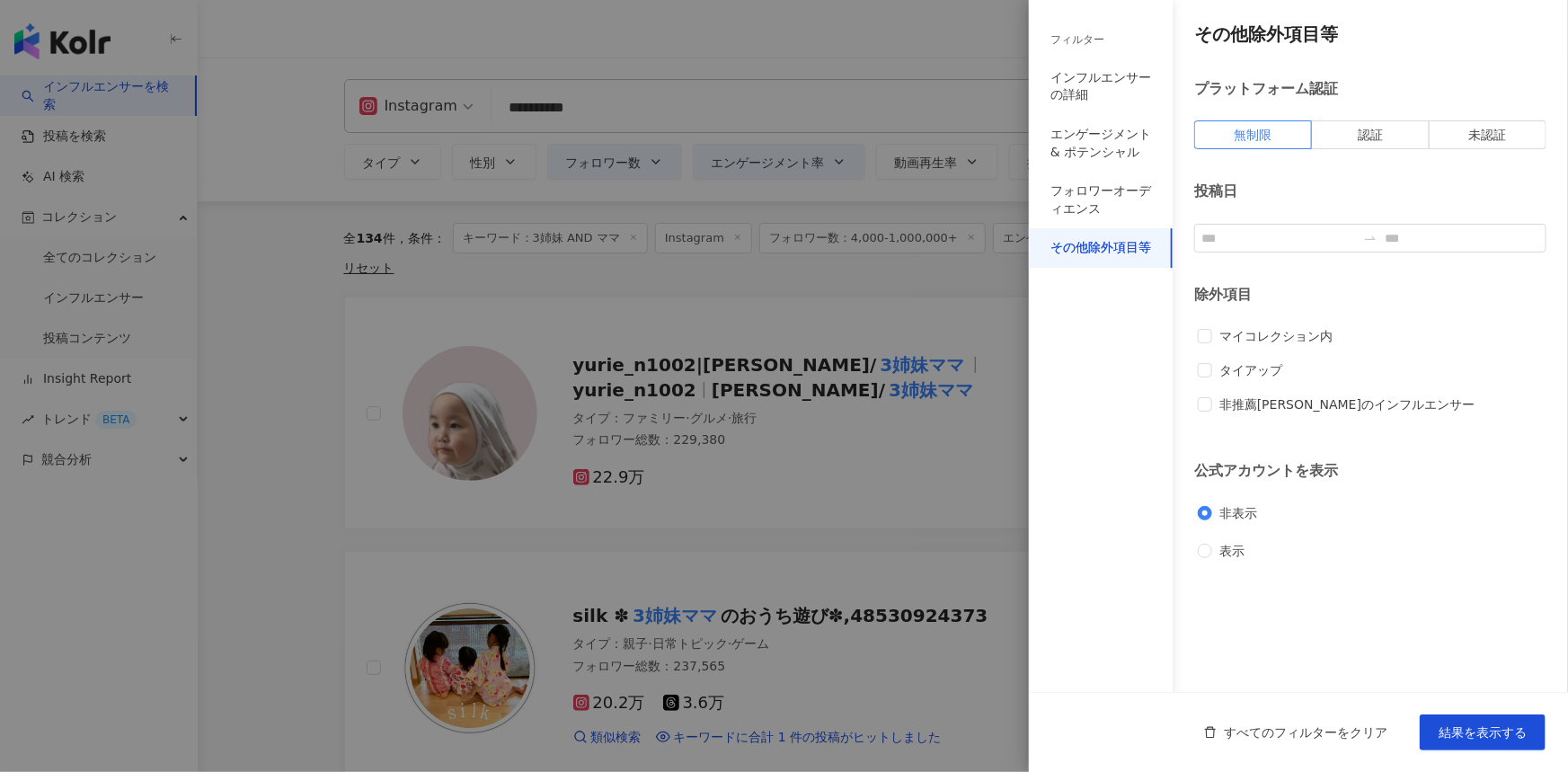
click at [1216, 347] on div "マイコレクション内 タイアップ 非推薦マークのインフルエンサー" at bounding box center [1371, 377] width 345 height 103
click at [1299, 322] on div "除外項目 マイコレクション内 タイアップ 非推薦マークのインフルエンサー" at bounding box center [1371, 356] width 353 height 144
click at [1305, 336] on span "マイコレクション内" at bounding box center [1276, 336] width 128 height 20
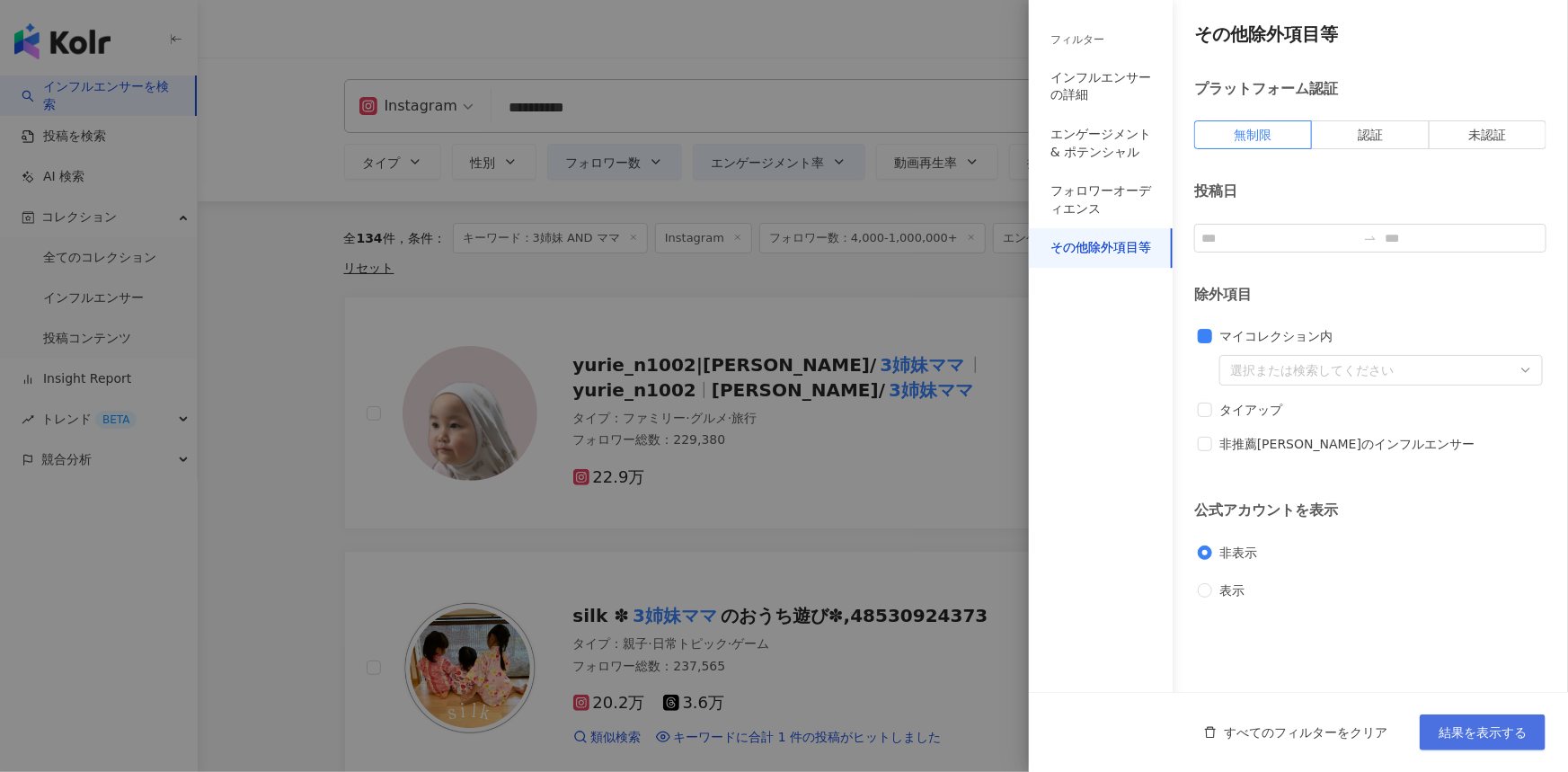
click at [1473, 719] on button "結果を表示する" at bounding box center [1483, 732] width 126 height 36
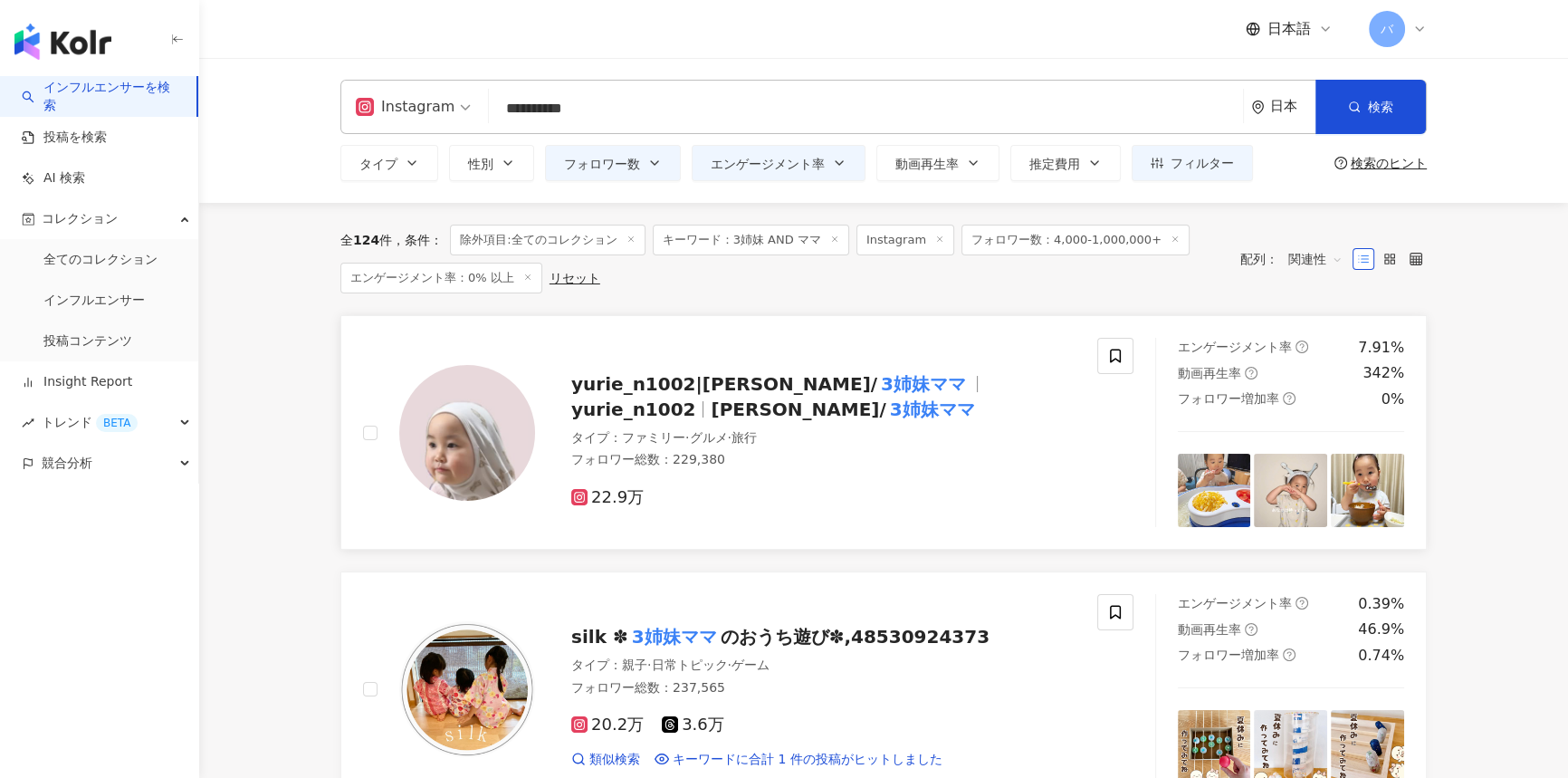
click at [359, 434] on div "yurie_n1002|ゆりえ/ 3姉妹ママ yurie_n1002 ゆりえ/ 3姉妹ママ タイプ ： ファミリー · グルメ · 旅行 フォロワー総数 ： …" at bounding box center [748, 432] width 814 height 190
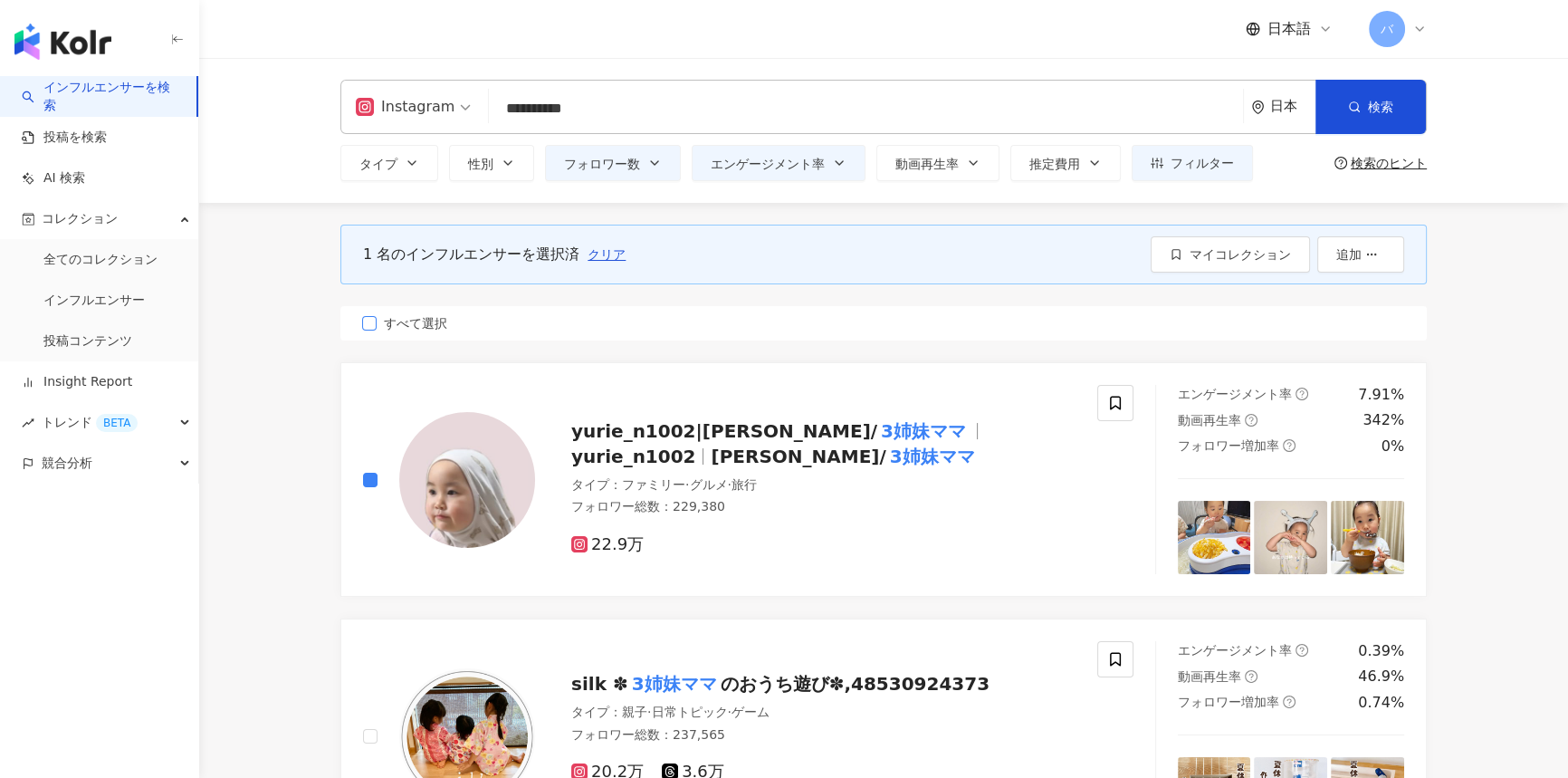
click at [441, 316] on span "すべて選択" at bounding box center [415, 324] width 78 height 20
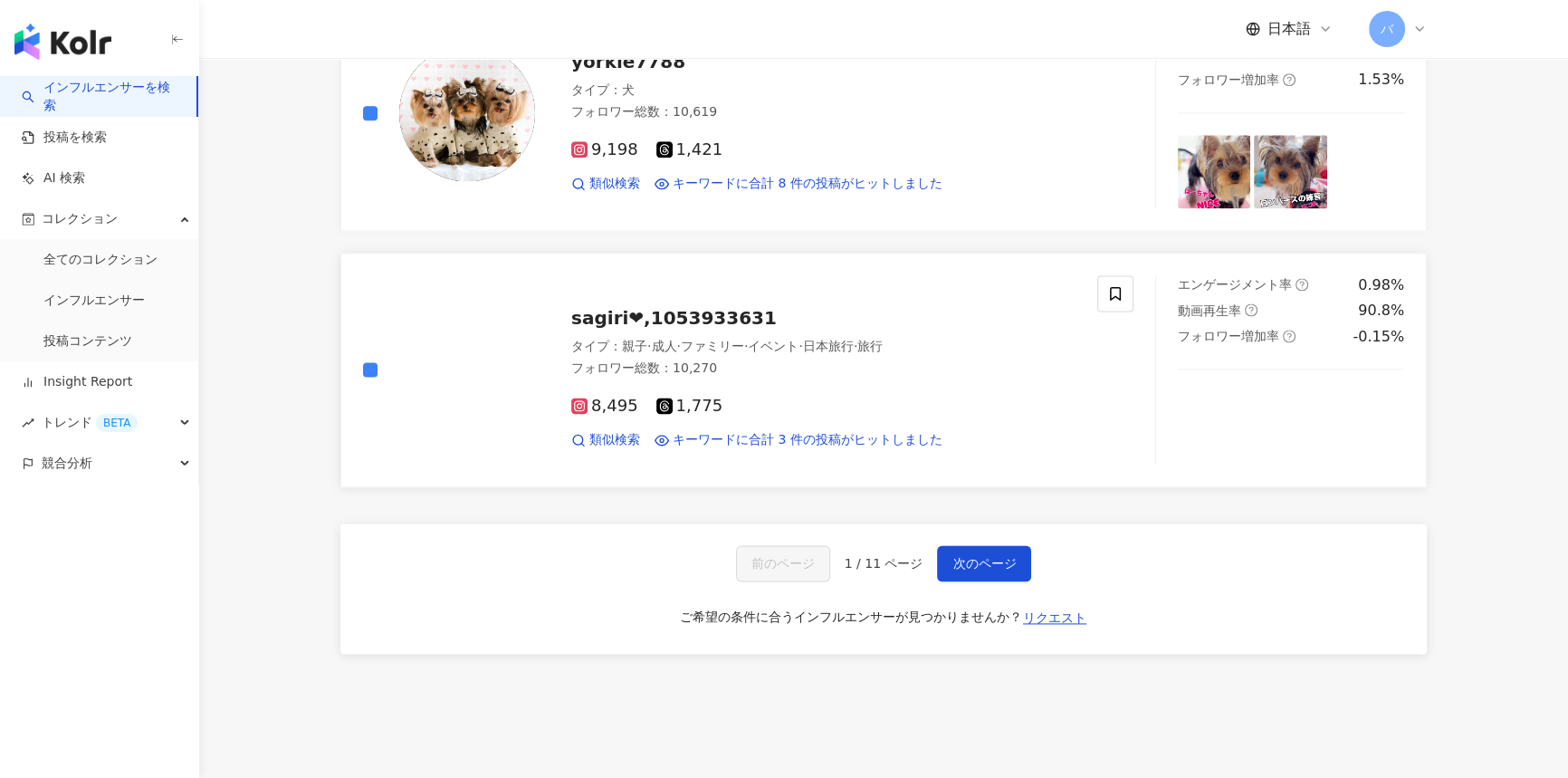
scroll to position [2902, 0]
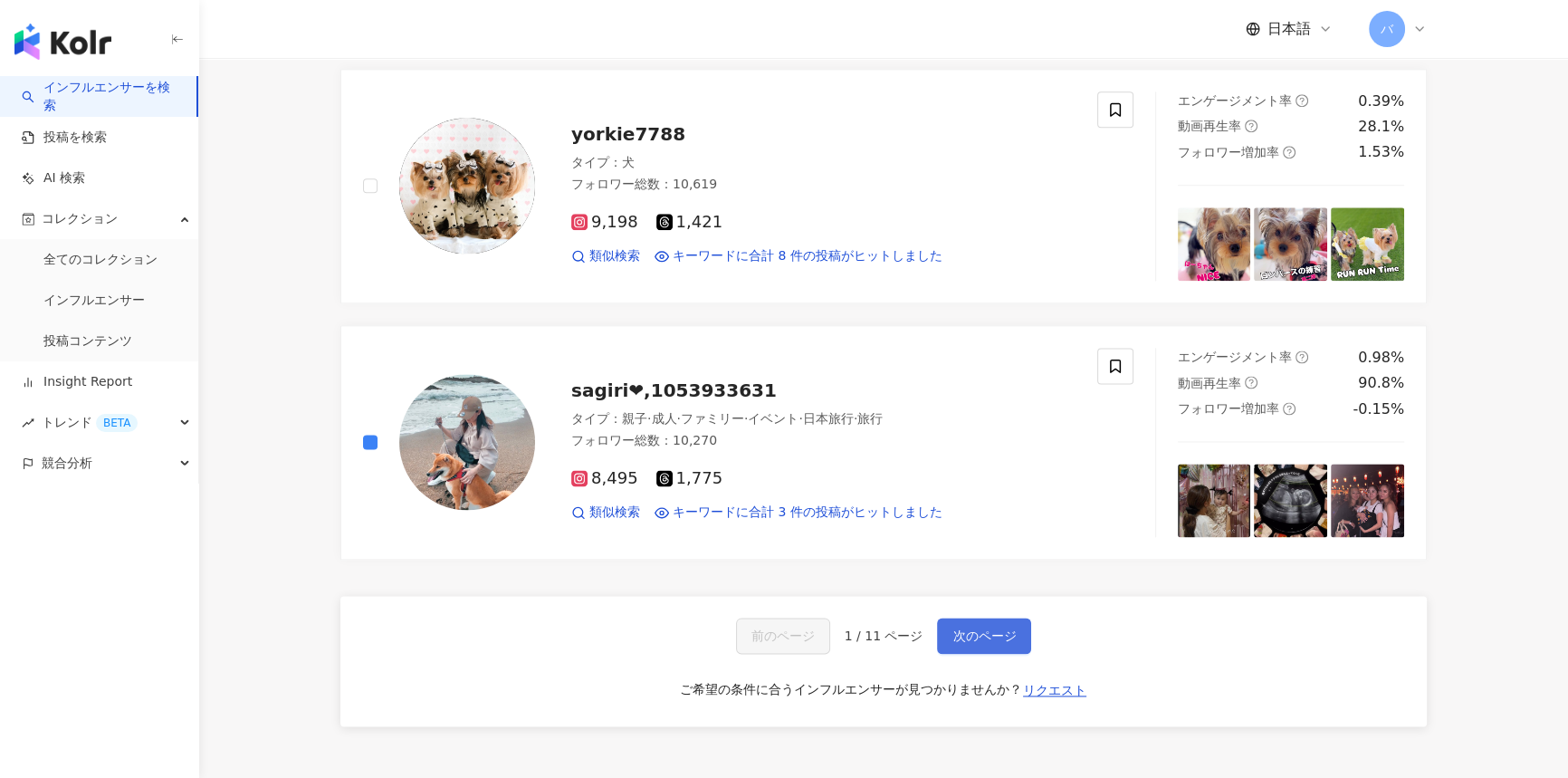
click at [1006, 628] on span "次のページ" at bounding box center [984, 636] width 64 height 15
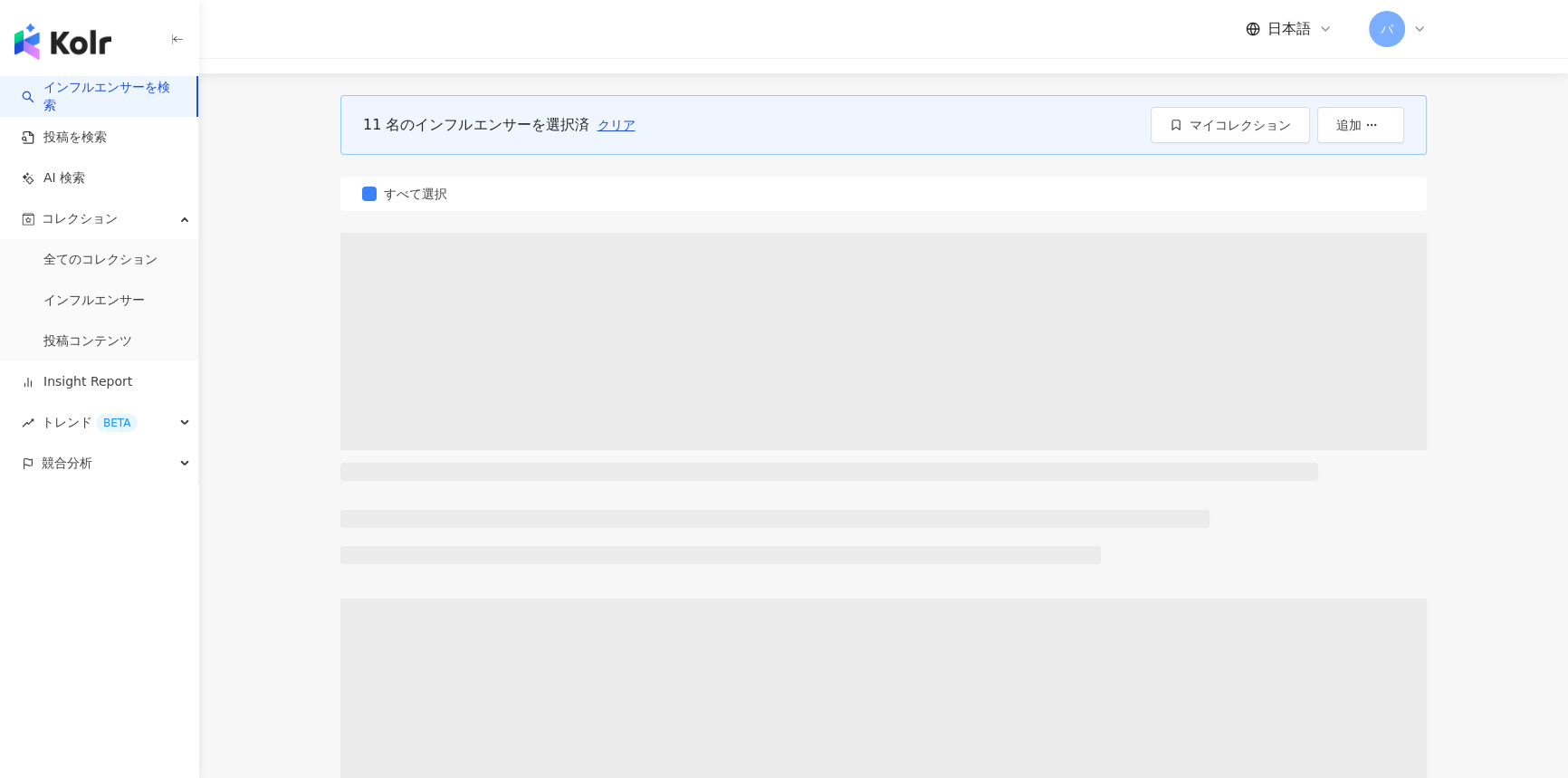
scroll to position [0, 0]
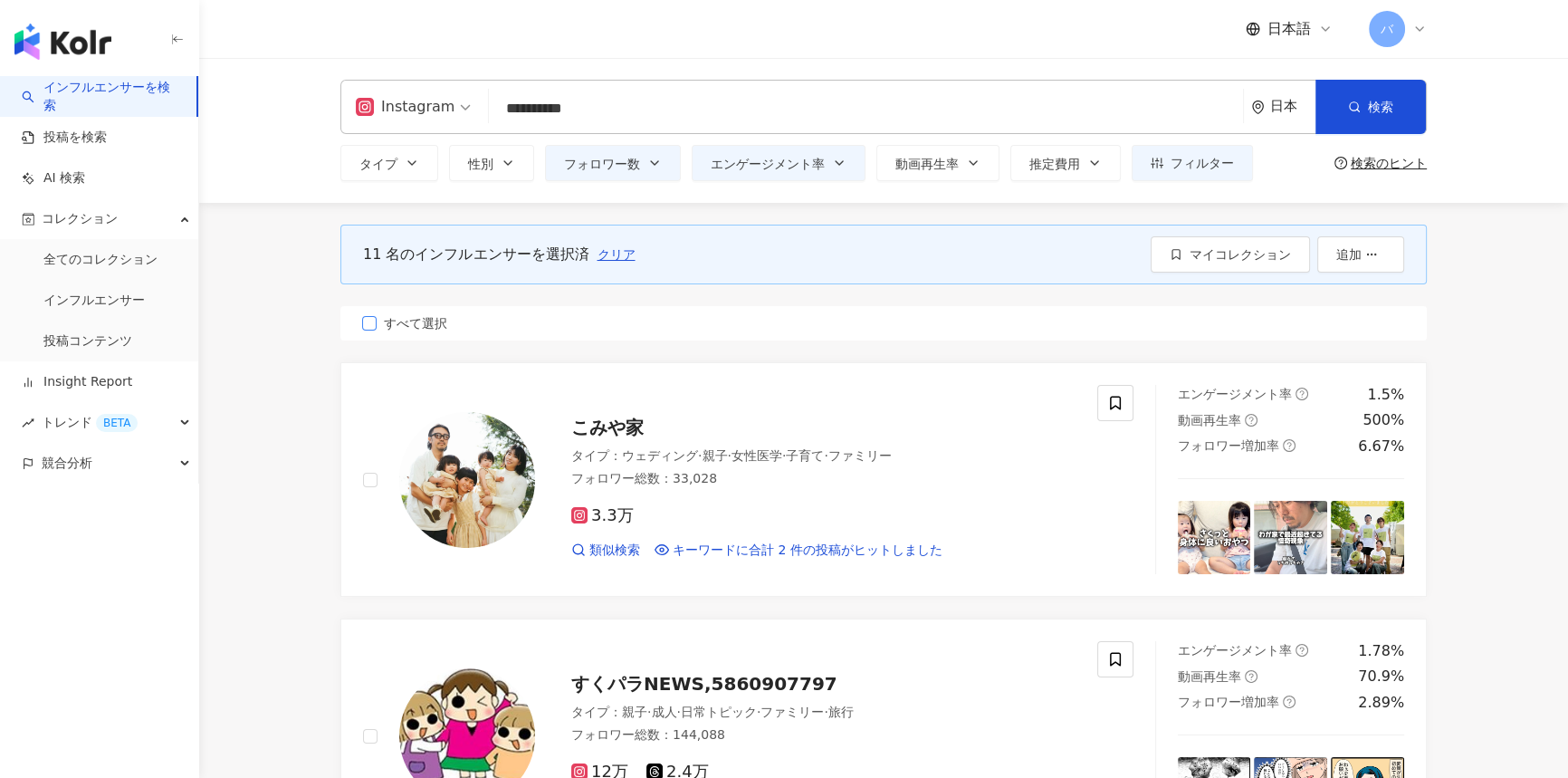
click at [407, 322] on span "すべて選択" at bounding box center [415, 324] width 78 height 20
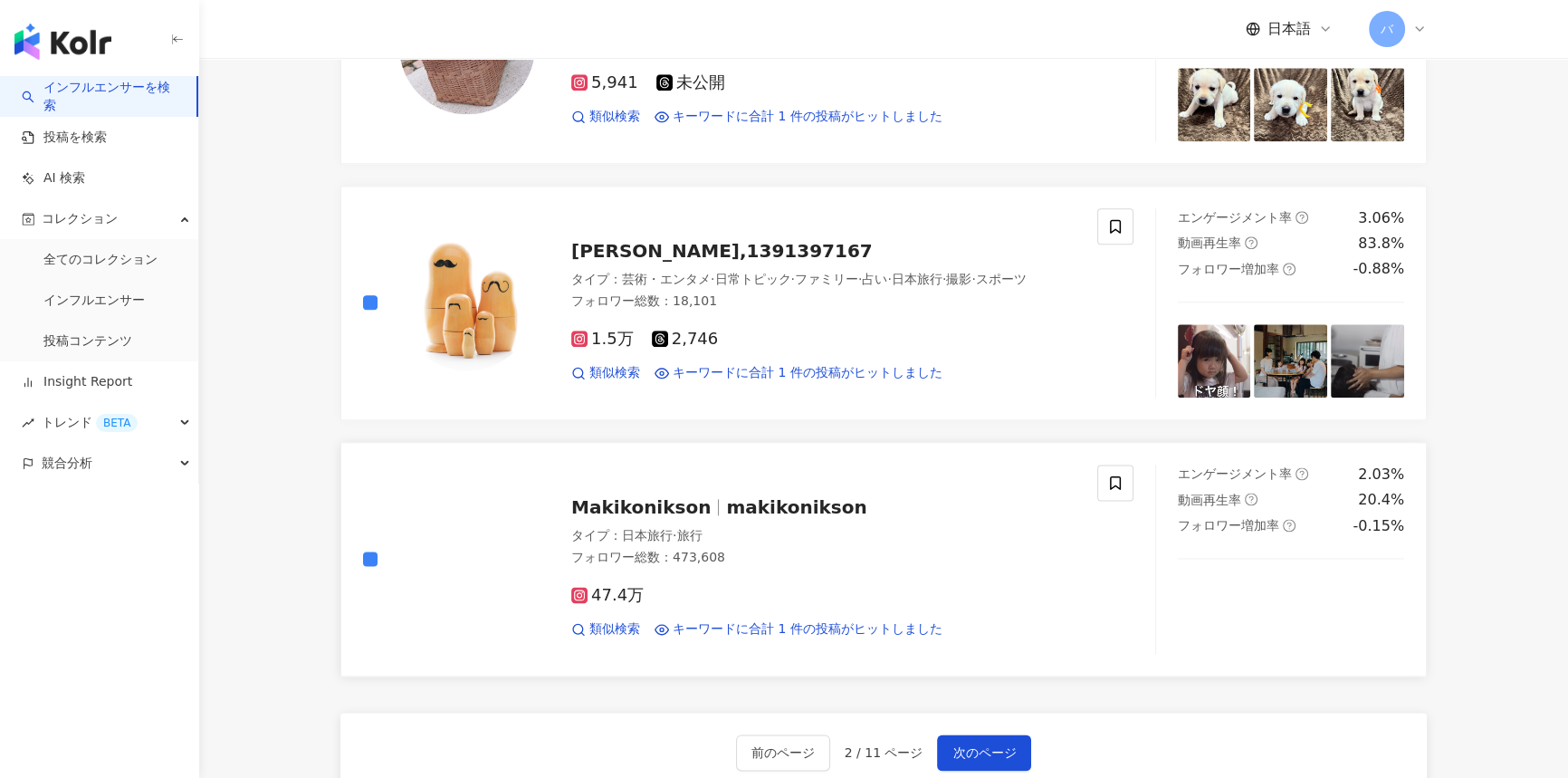
scroll to position [2963, 0]
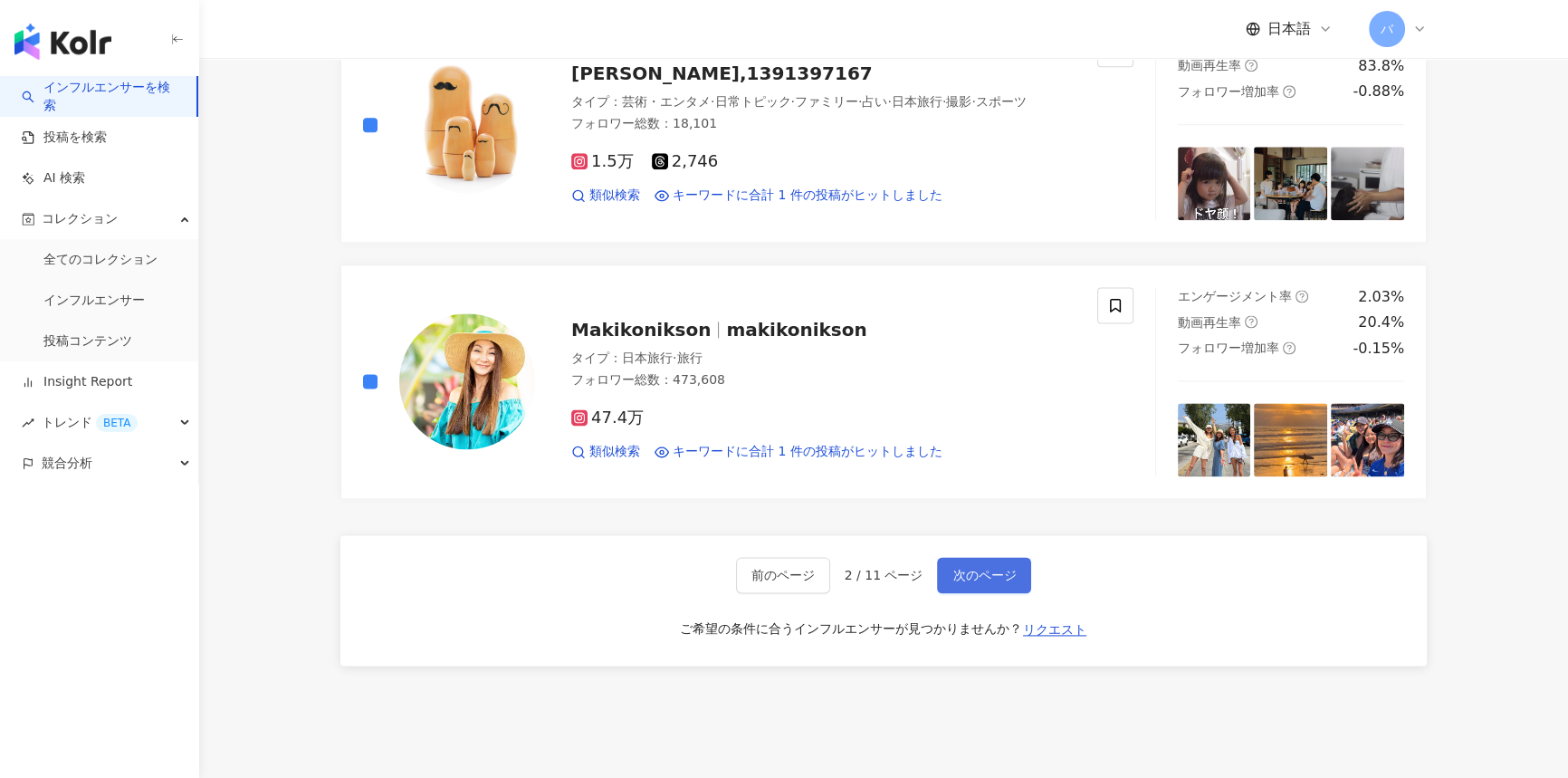
click at [953, 568] on span "次のページ" at bounding box center [984, 575] width 64 height 15
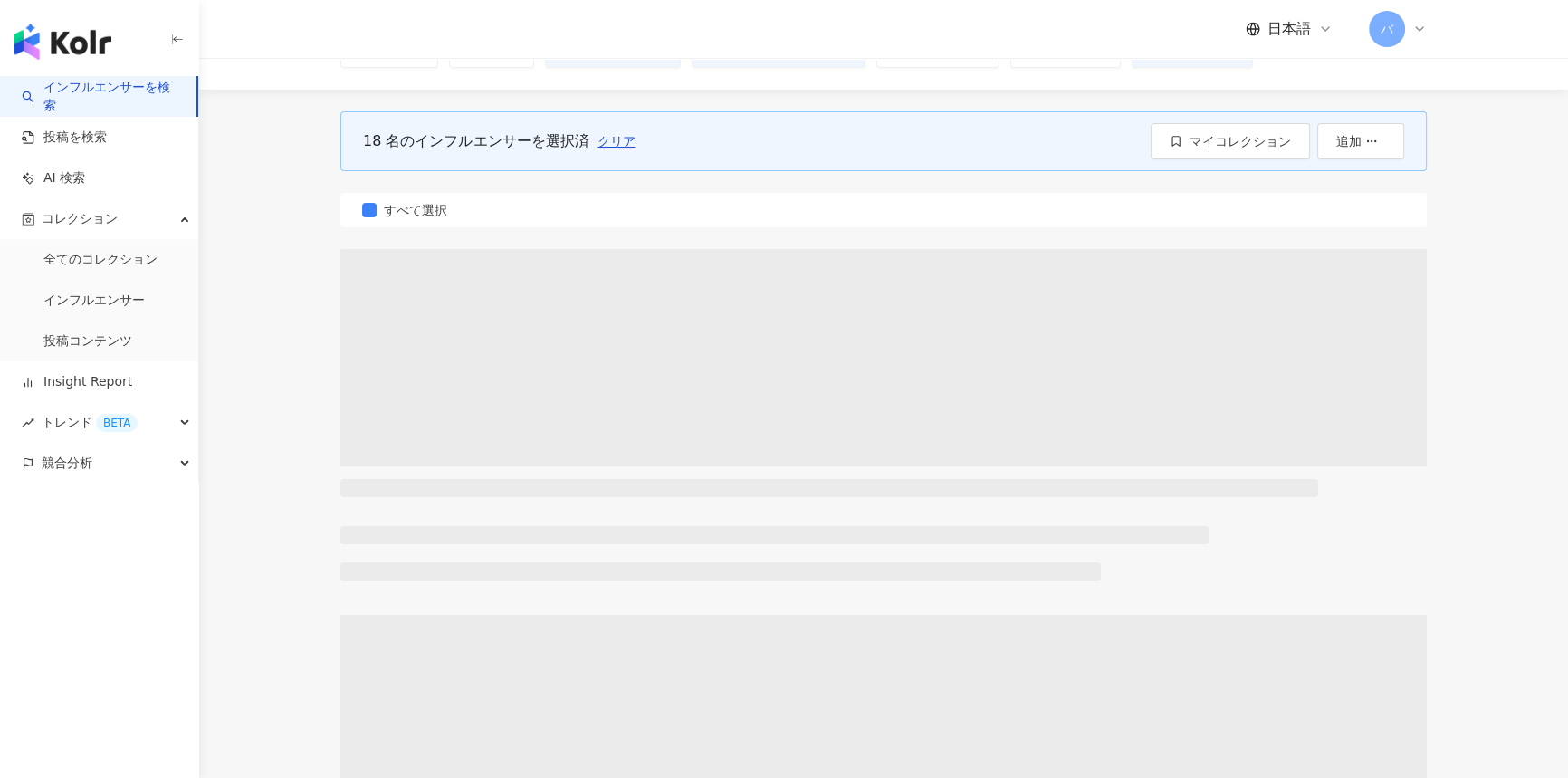
scroll to position [0, 0]
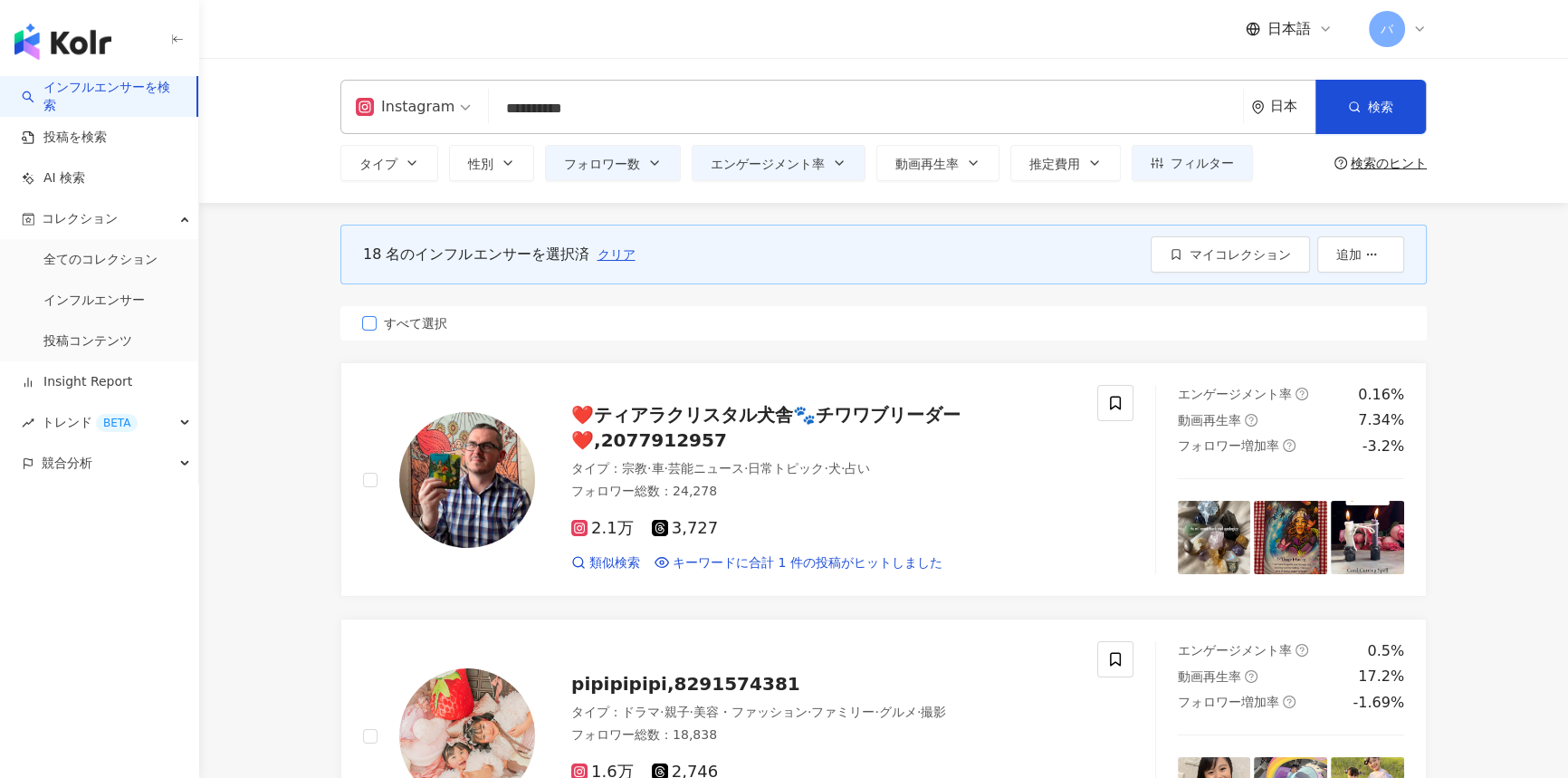
click at [393, 318] on span "すべて選択" at bounding box center [415, 324] width 78 height 20
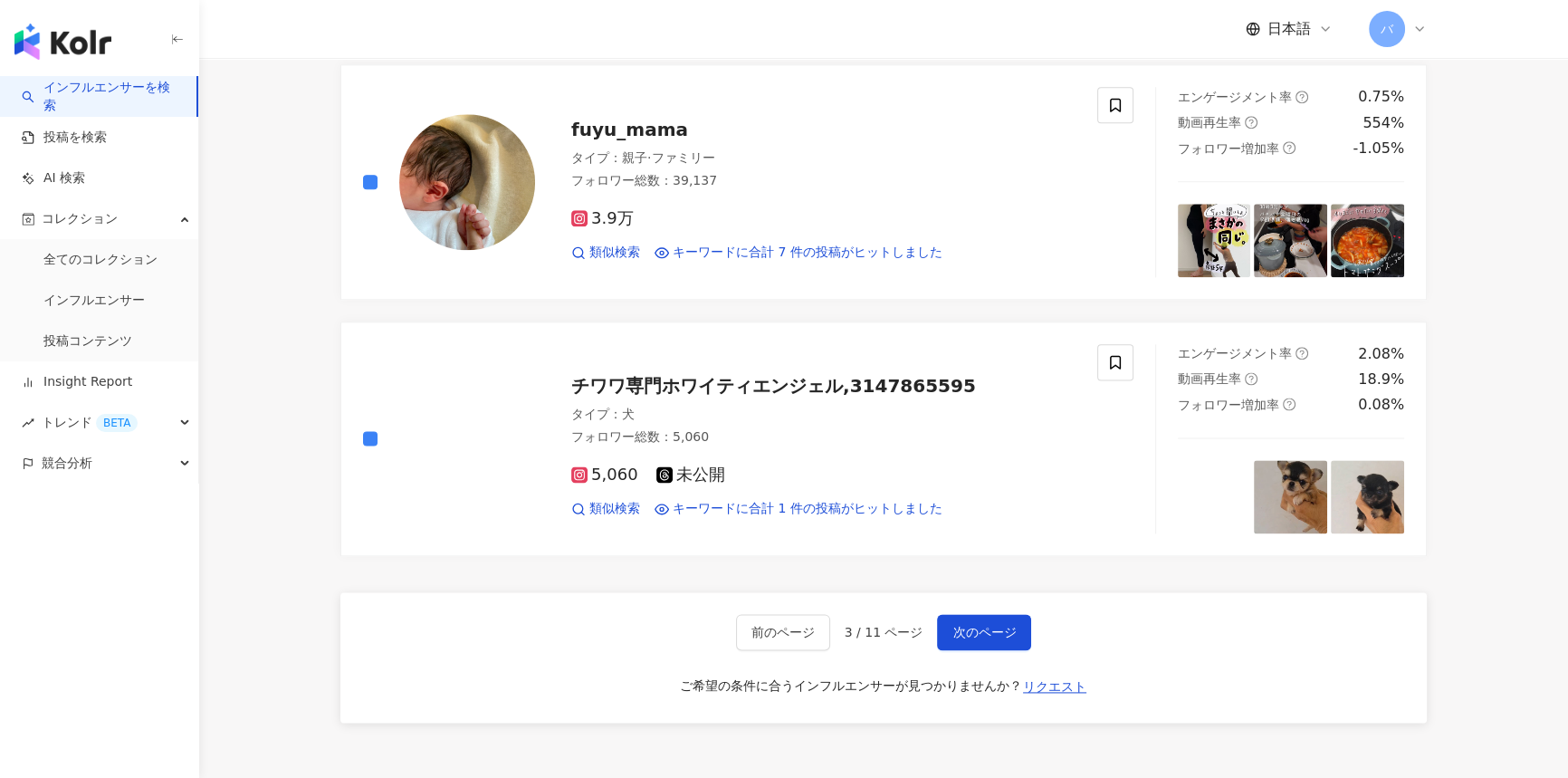
scroll to position [2963, 0]
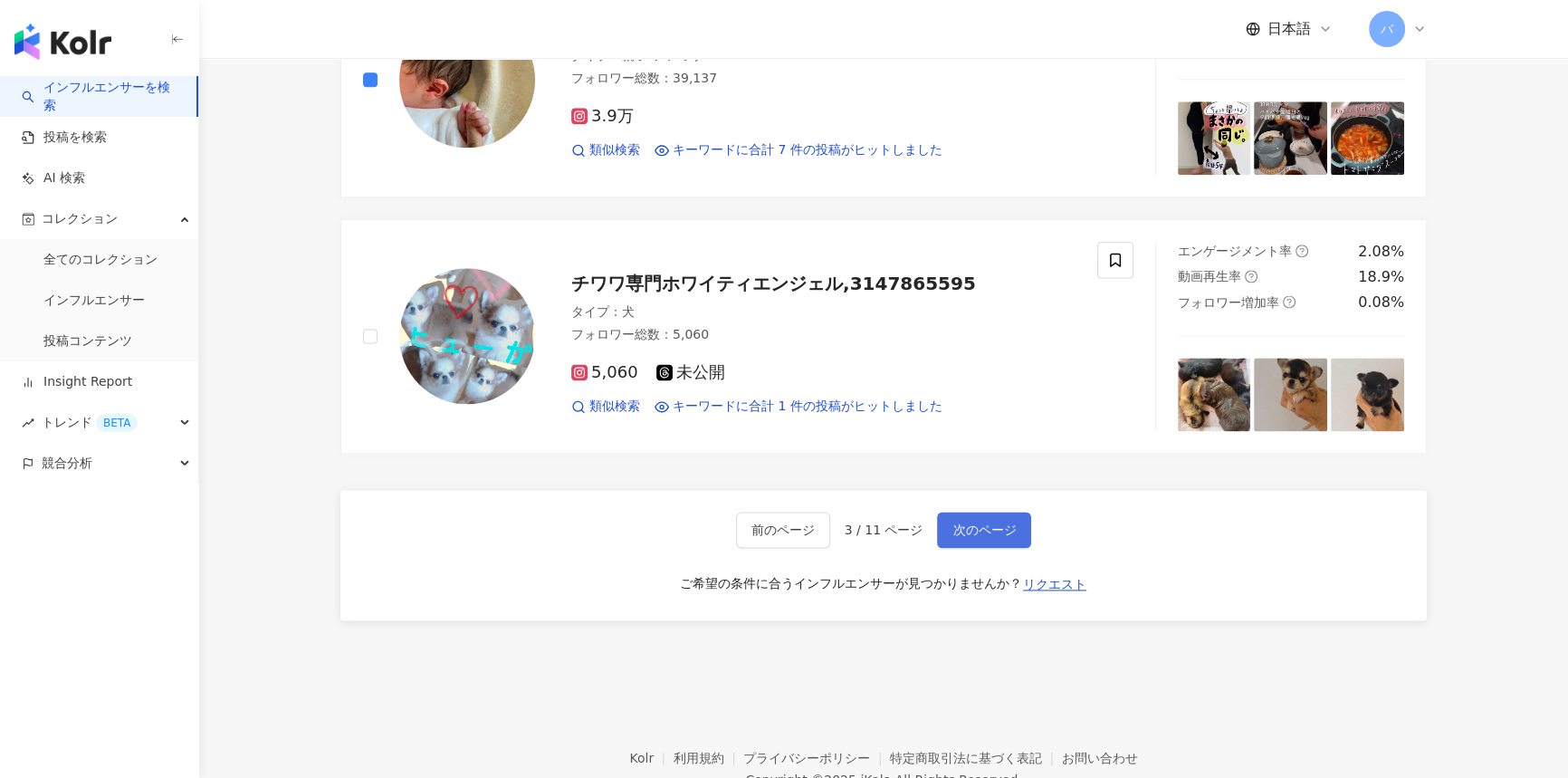
click at [953, 524] on span "次のページ" at bounding box center [984, 530] width 64 height 15
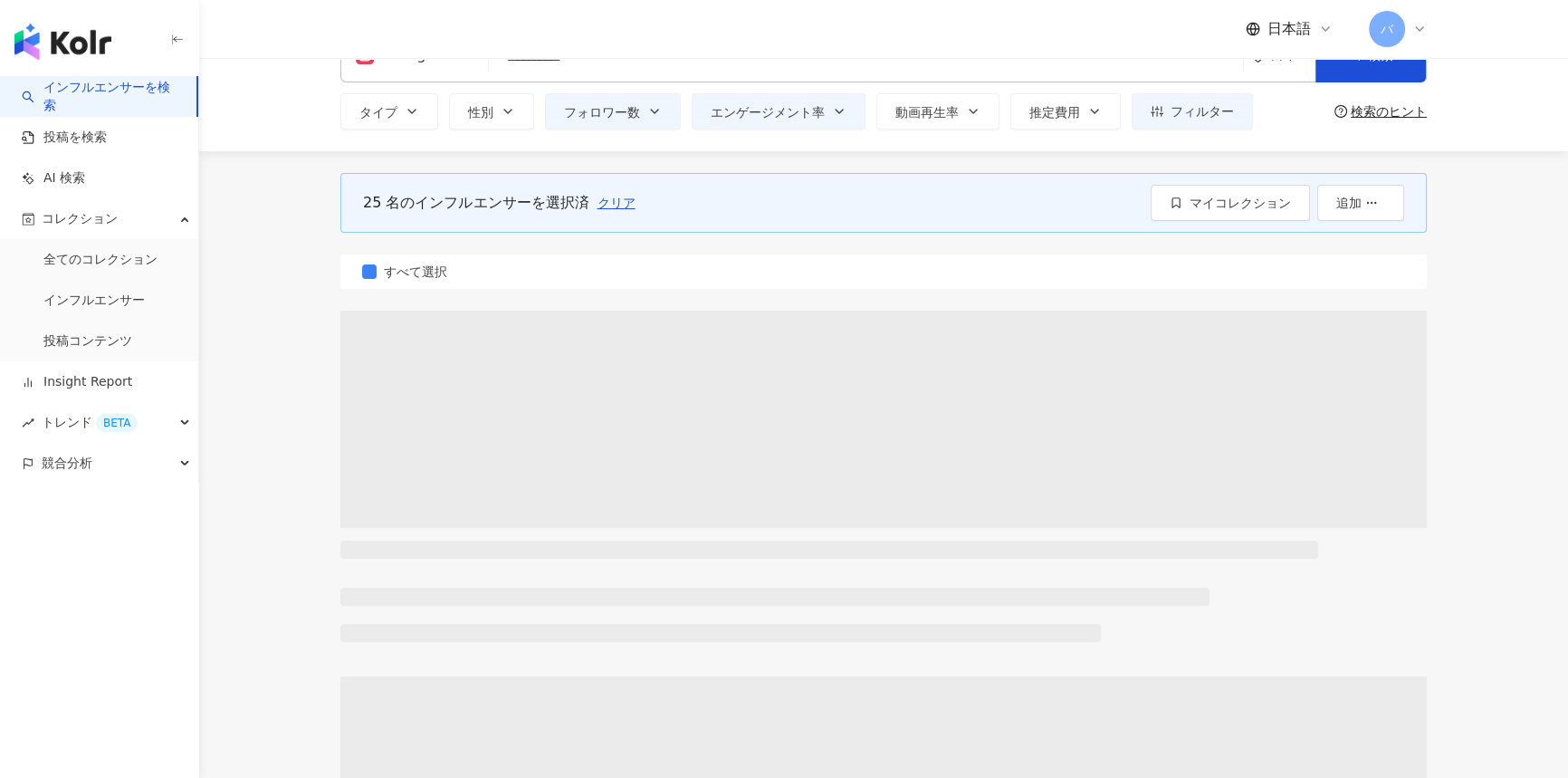
scroll to position [0, 0]
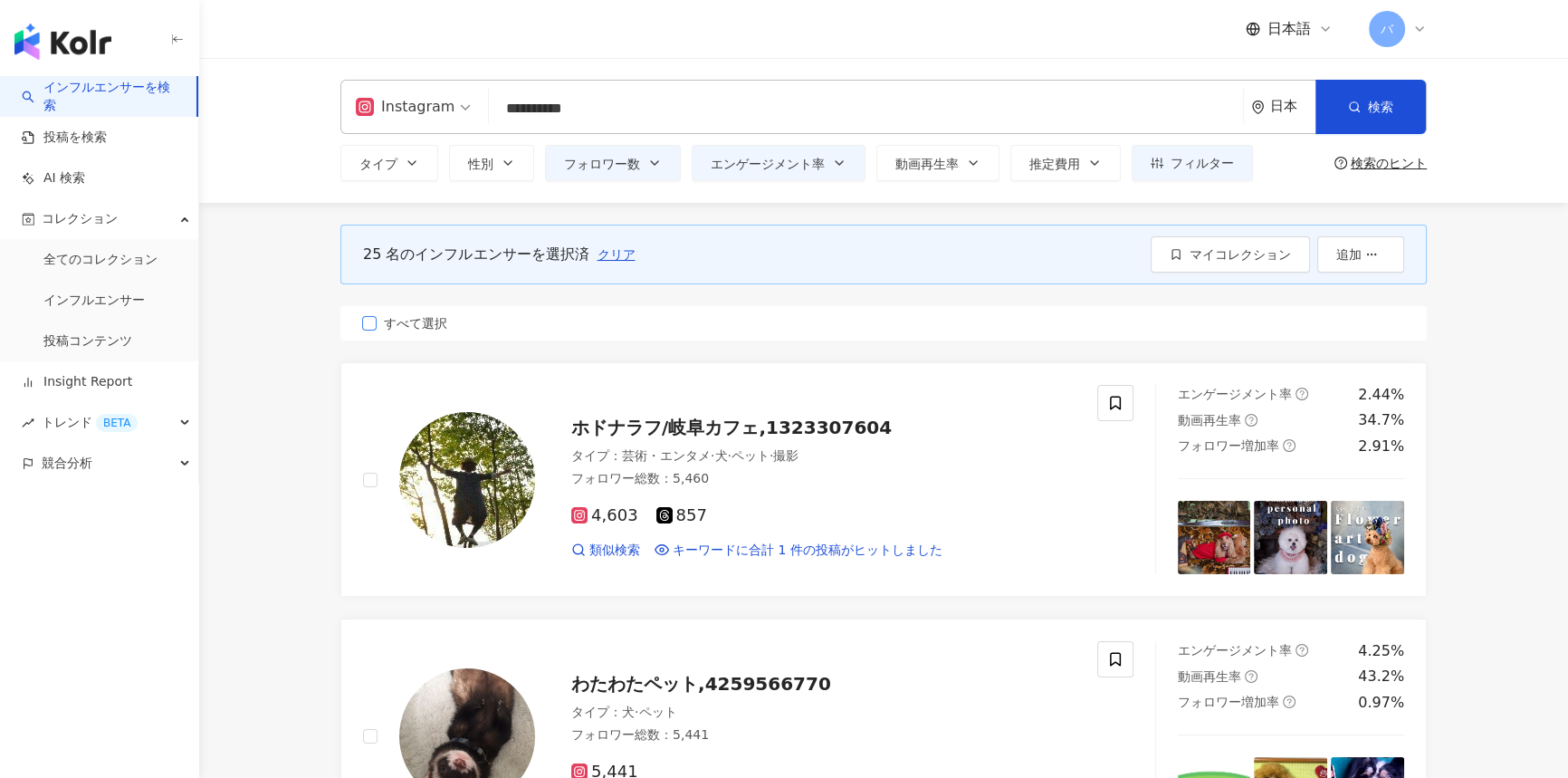
click at [422, 320] on span "すべて選択" at bounding box center [415, 324] width 78 height 20
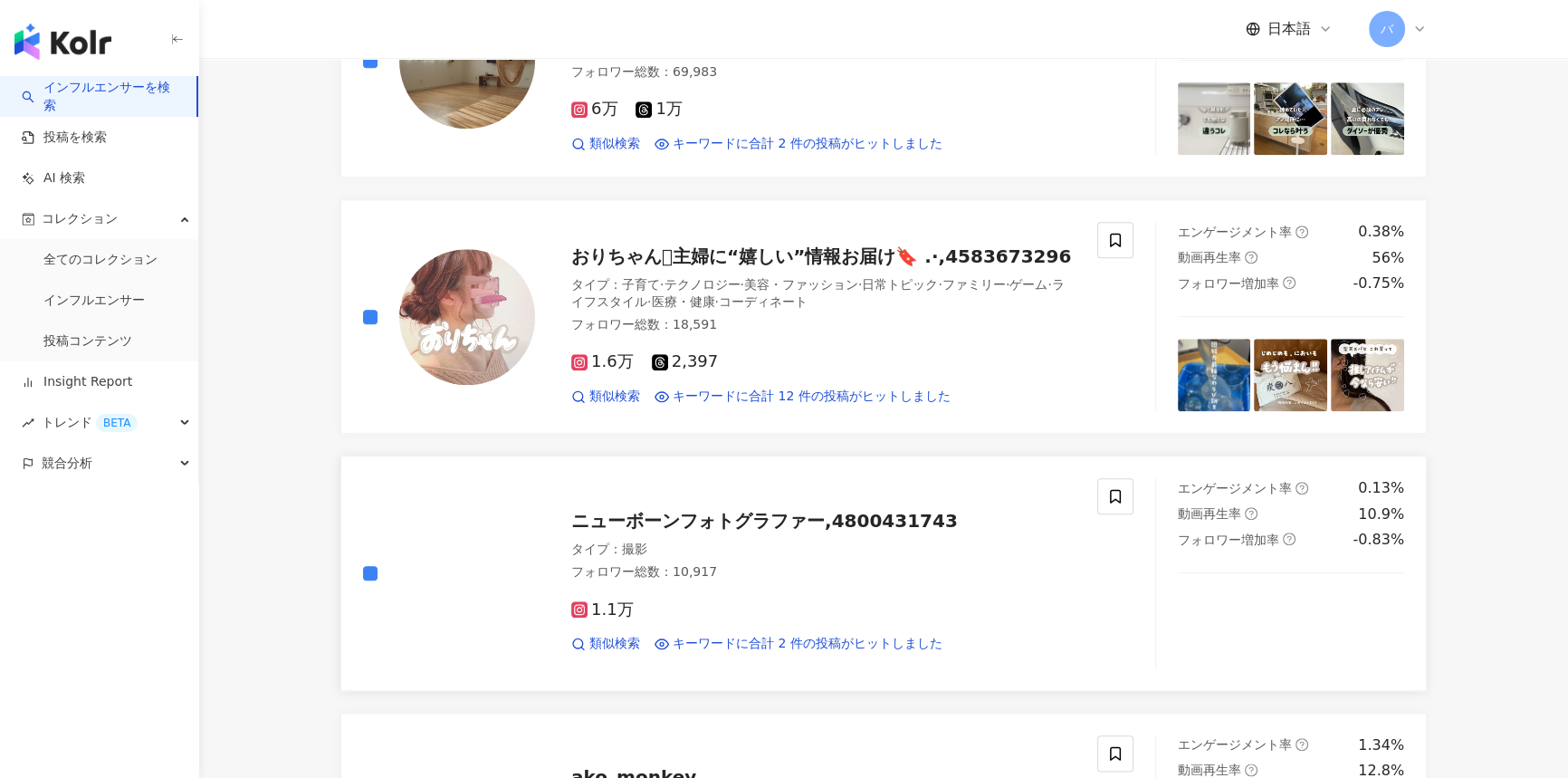
scroll to position [2881, 0]
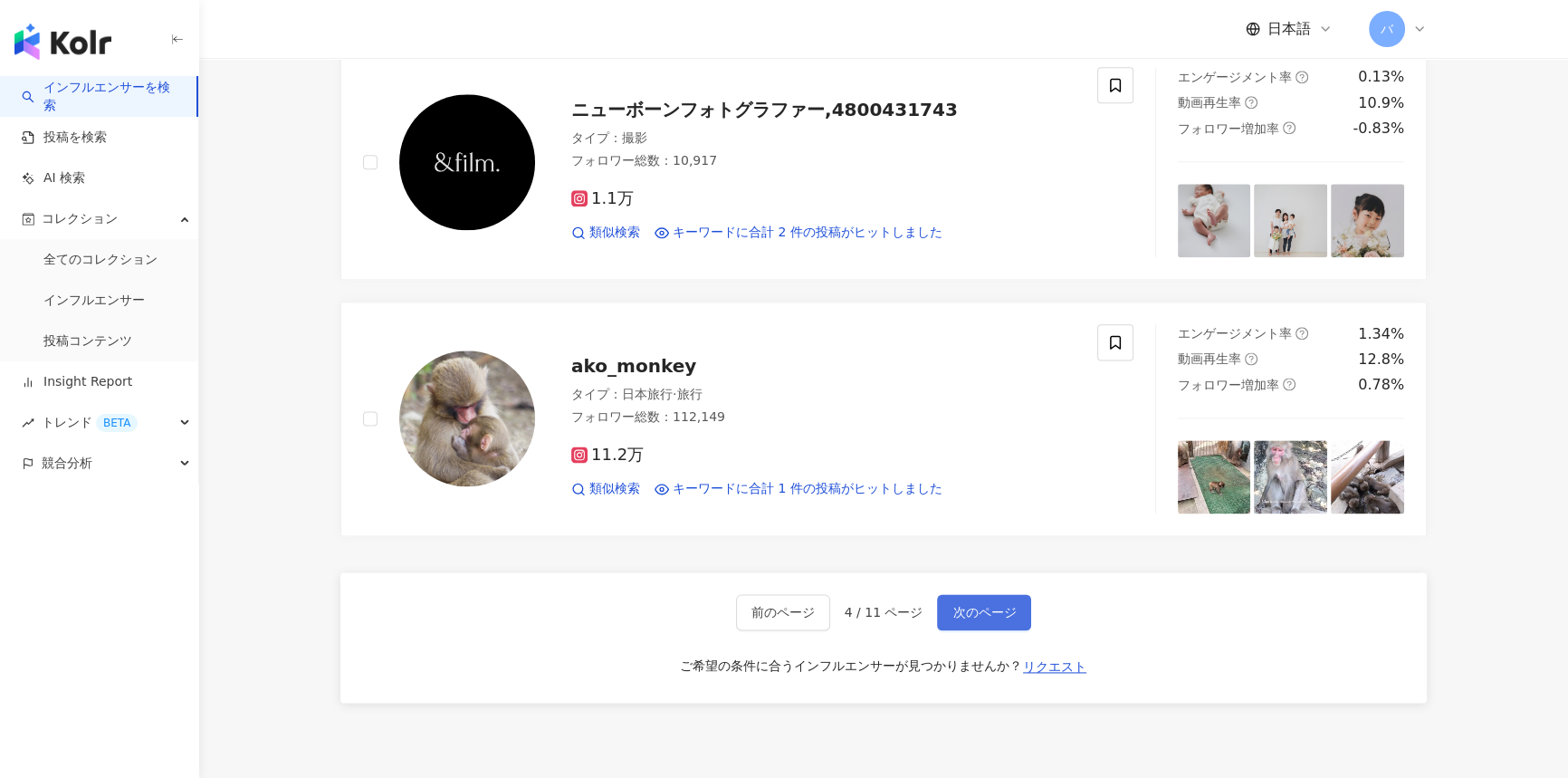
click at [1006, 595] on button "次のページ" at bounding box center [984, 611] width 94 height 36
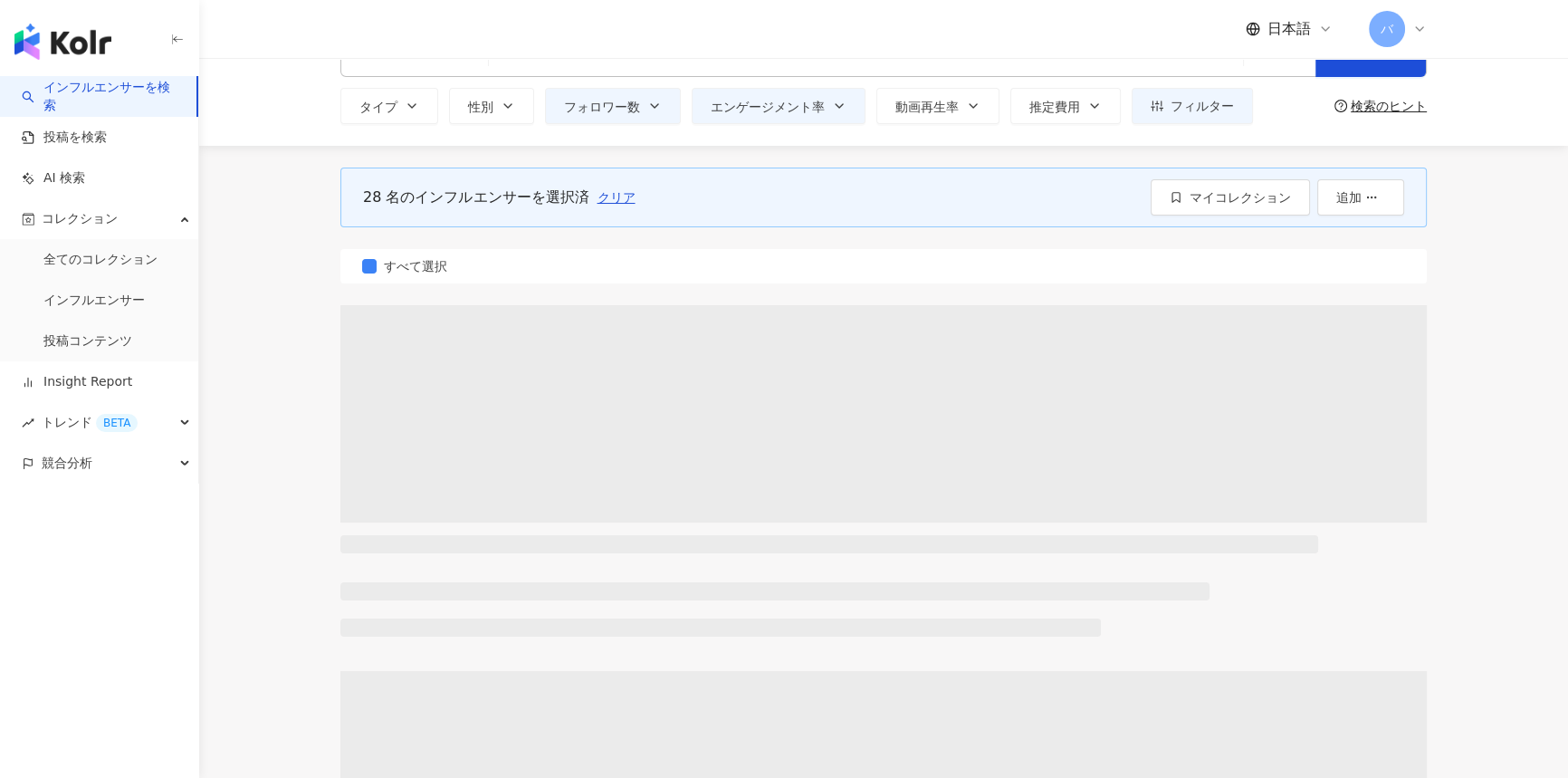
scroll to position [0, 0]
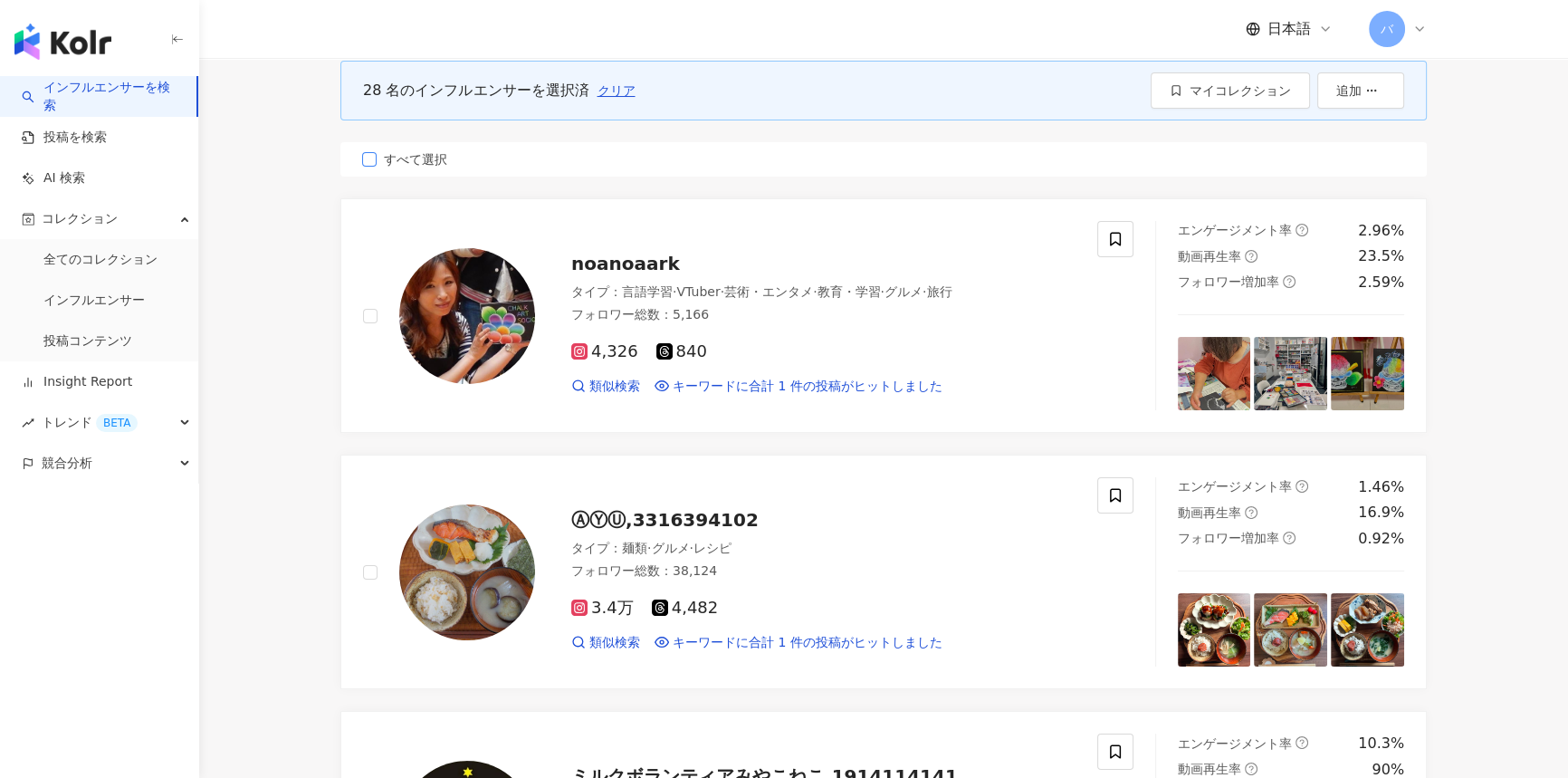
click at [443, 156] on span "すべて選択" at bounding box center [415, 160] width 78 height 20
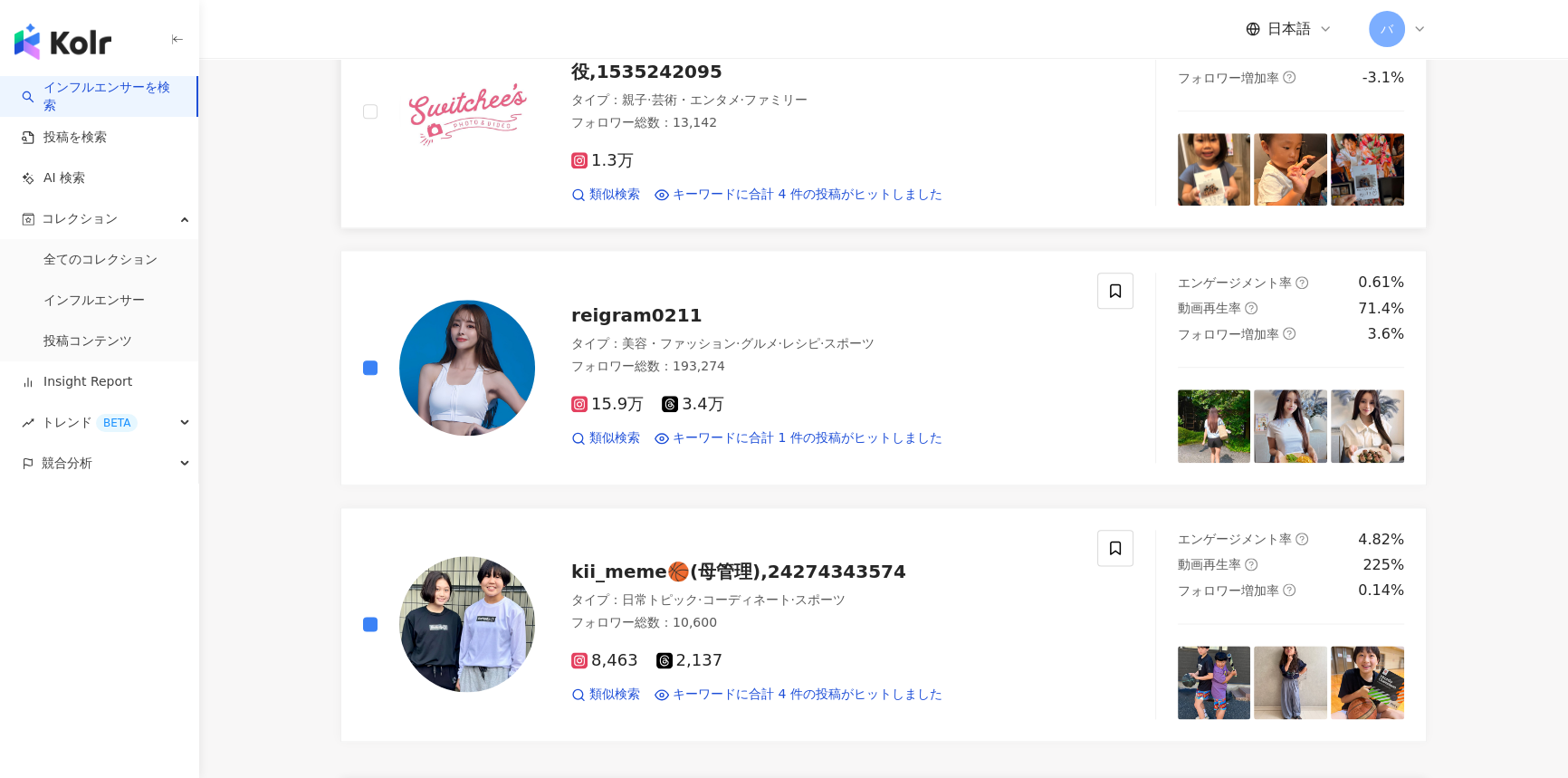
scroll to position [2881, 0]
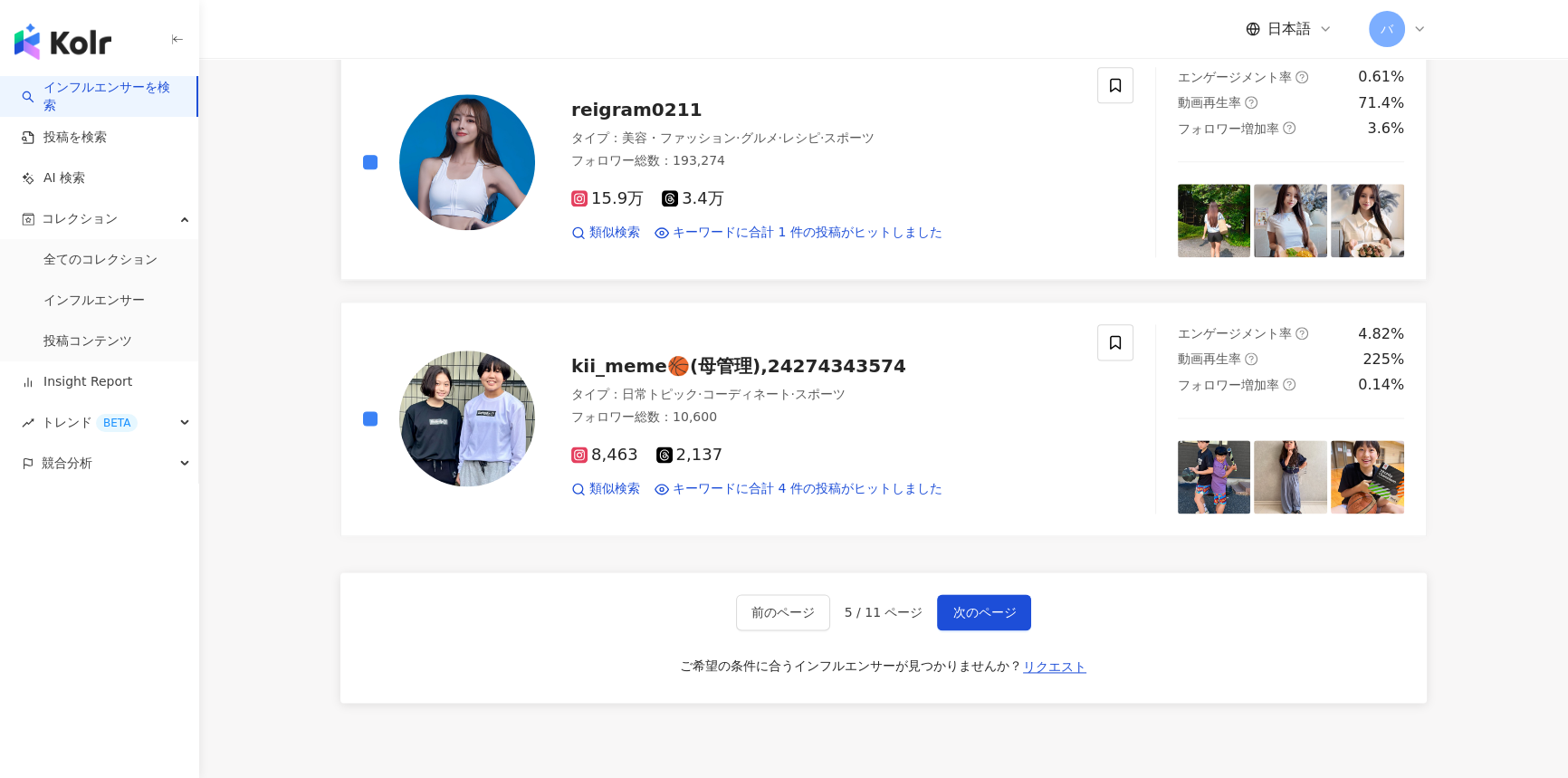
click at [378, 153] on div at bounding box center [450, 161] width 172 height 190
click at [1014, 611] on button "次のページ" at bounding box center [984, 611] width 94 height 36
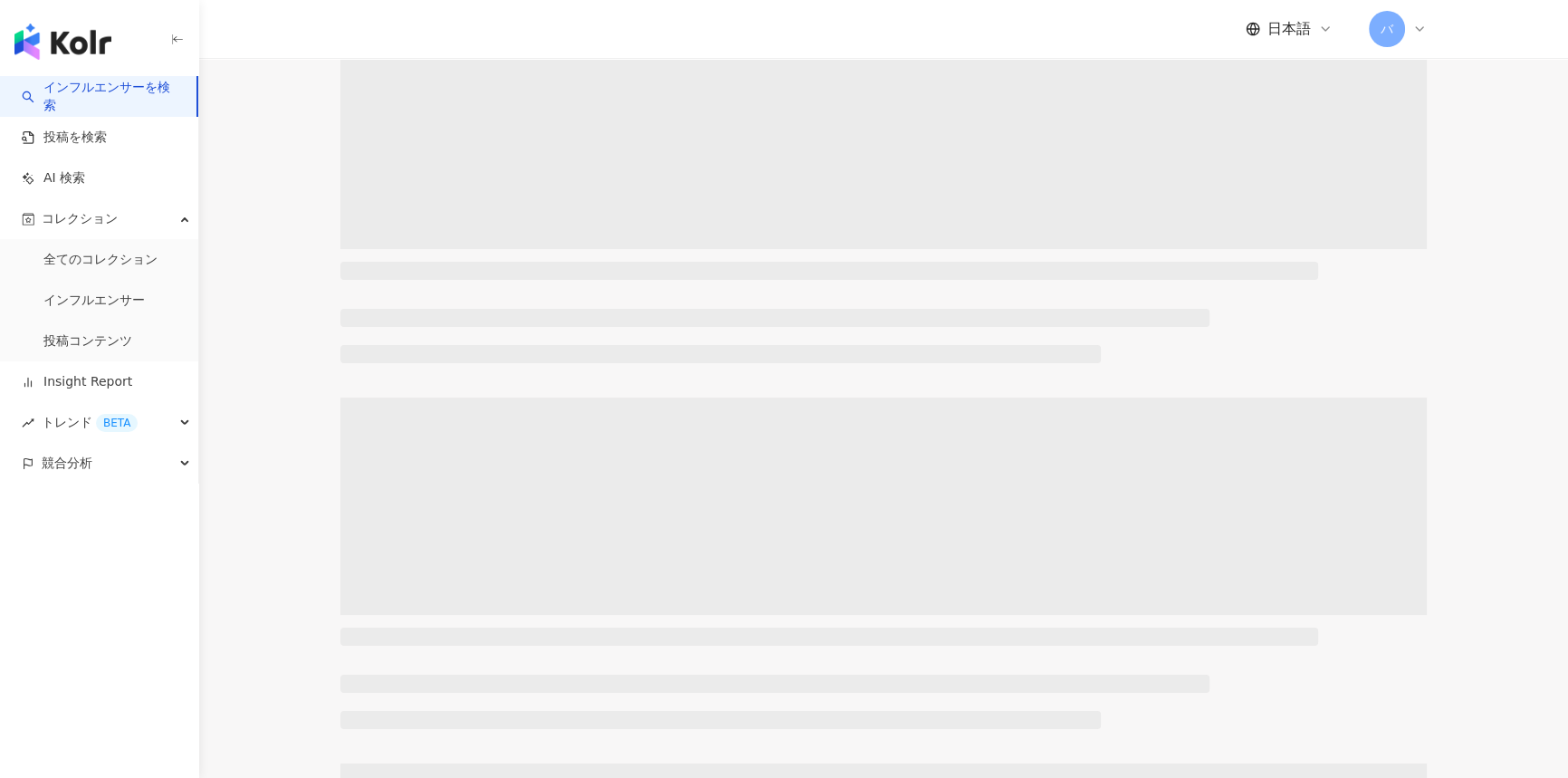
scroll to position [0, 0]
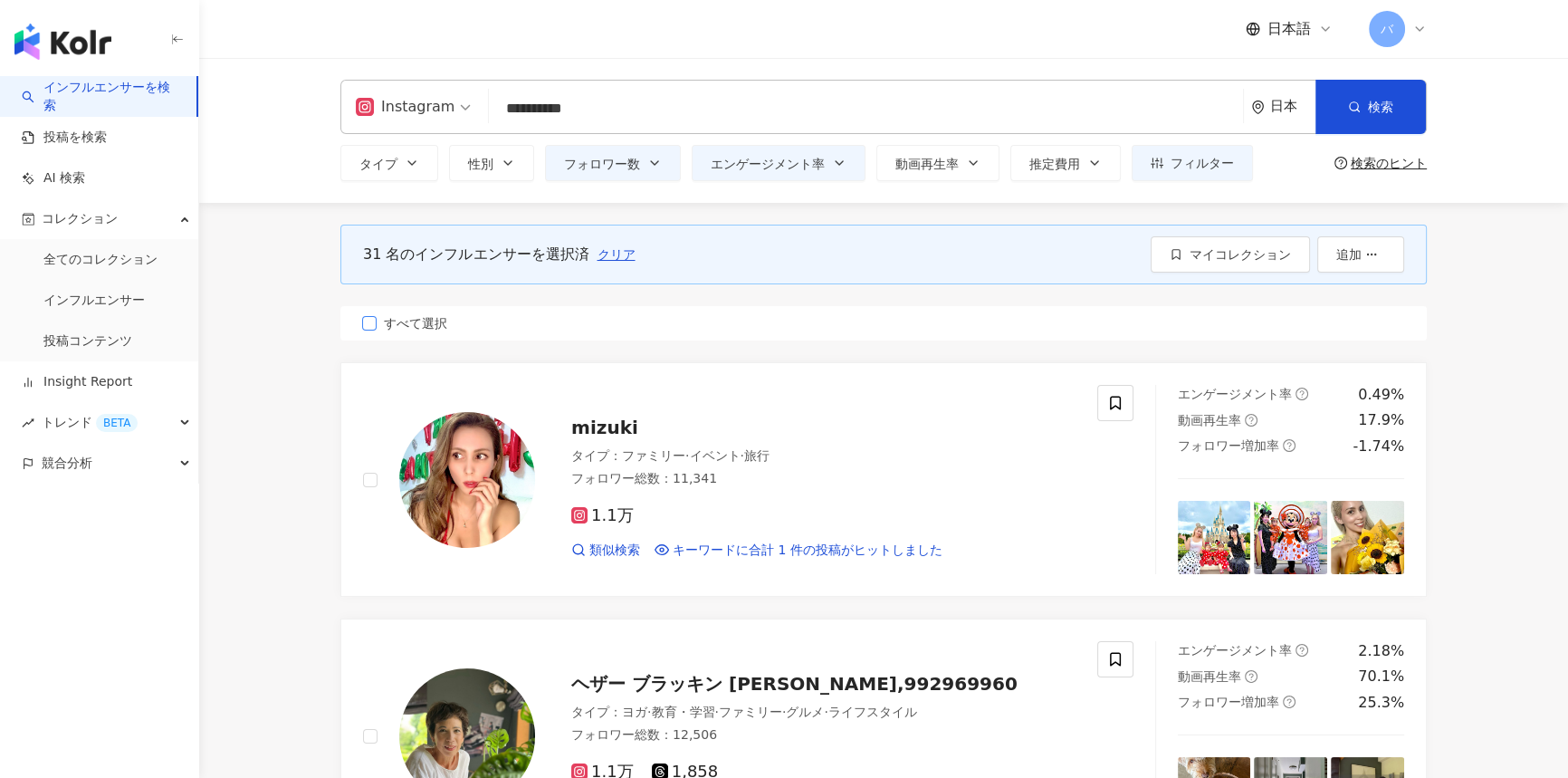
click at [425, 317] on span "すべて選択" at bounding box center [415, 324] width 78 height 20
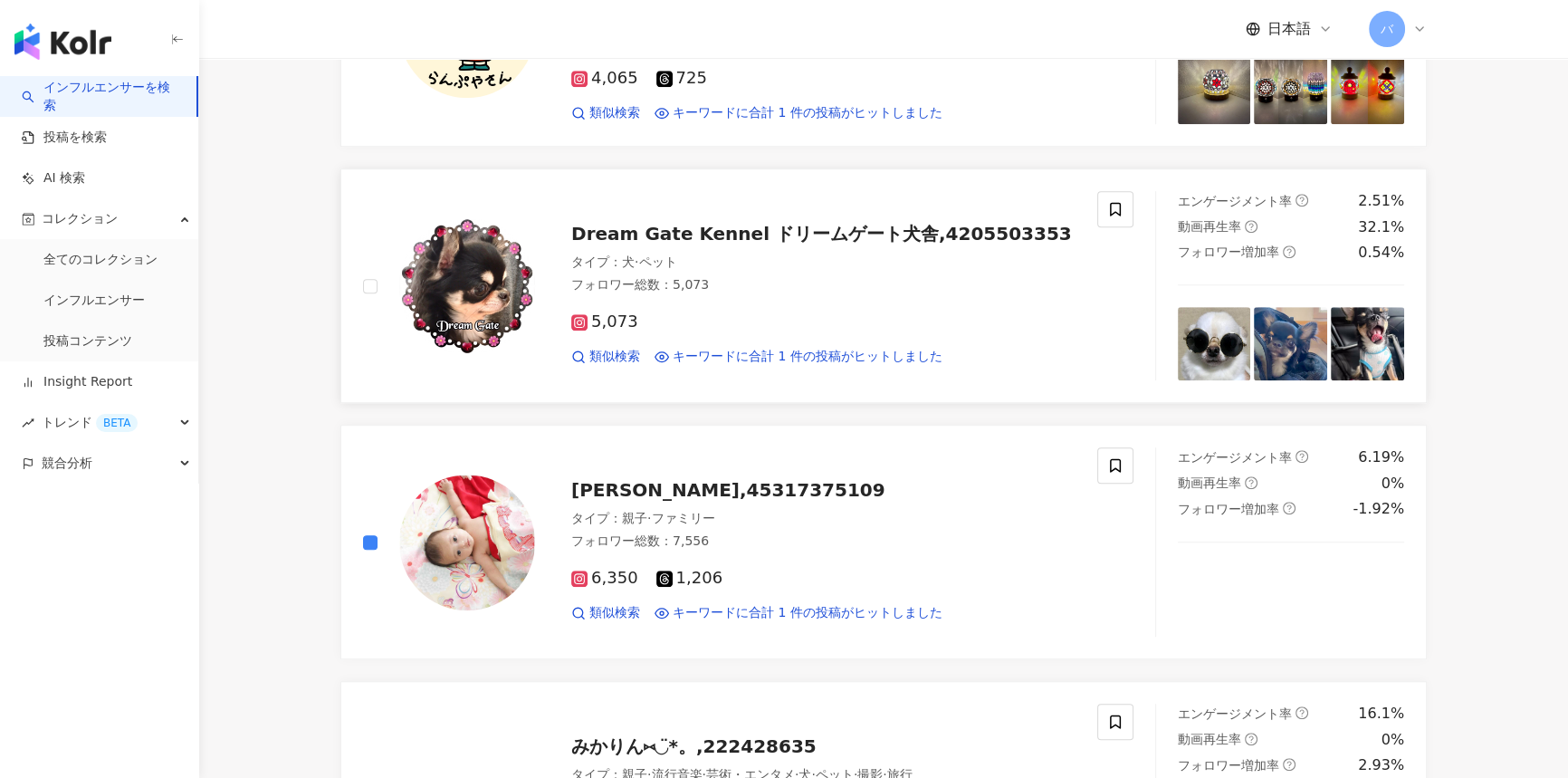
scroll to position [1647, 0]
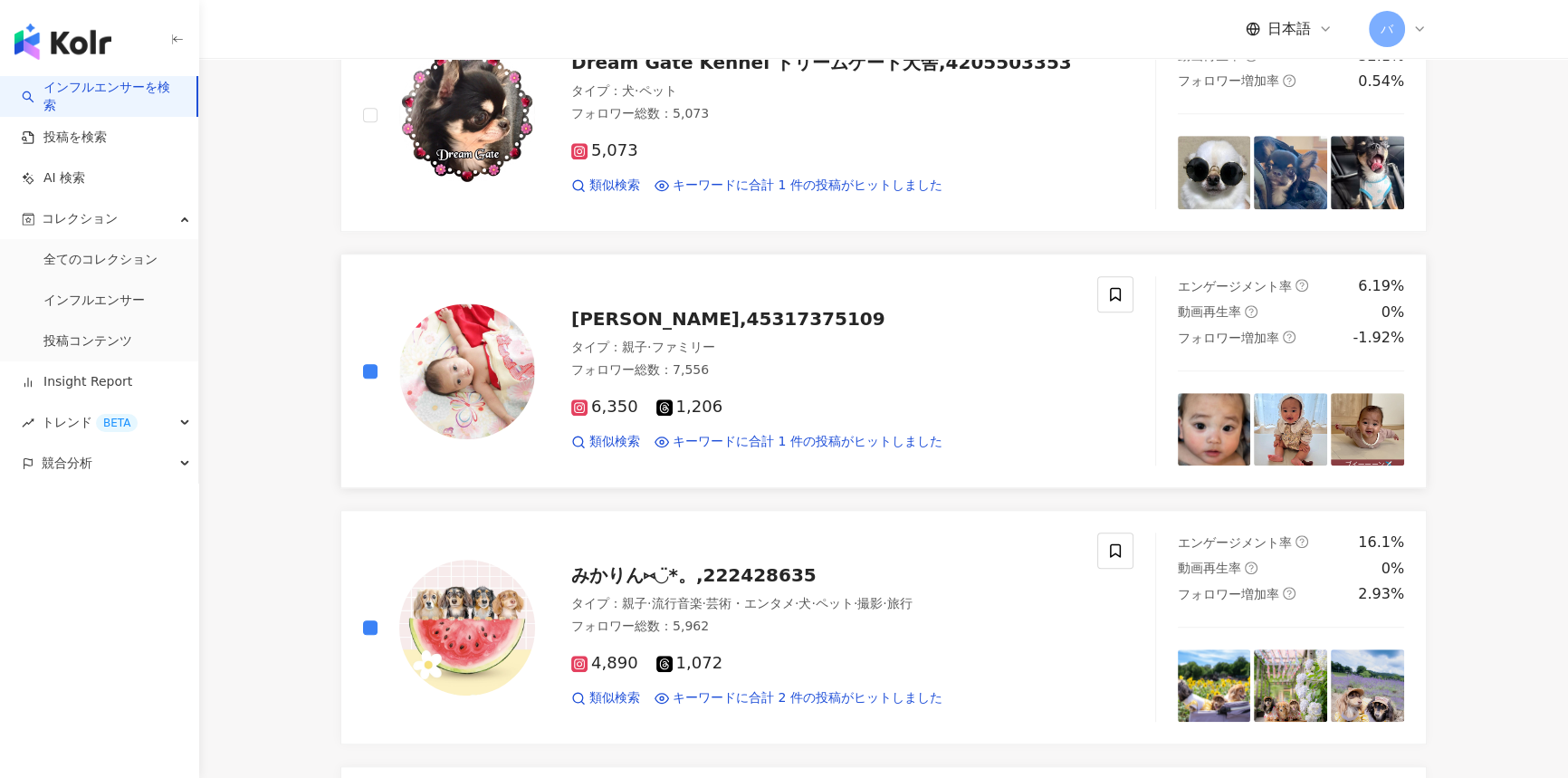
click at [753, 266] on link "harumama,45317375109 タイプ ： 親子 · ファミリー フォロワー総数 ： 7,556 6,350 1,206 類似検索 キーワードに合計…" at bounding box center [883, 371] width 1087 height 235
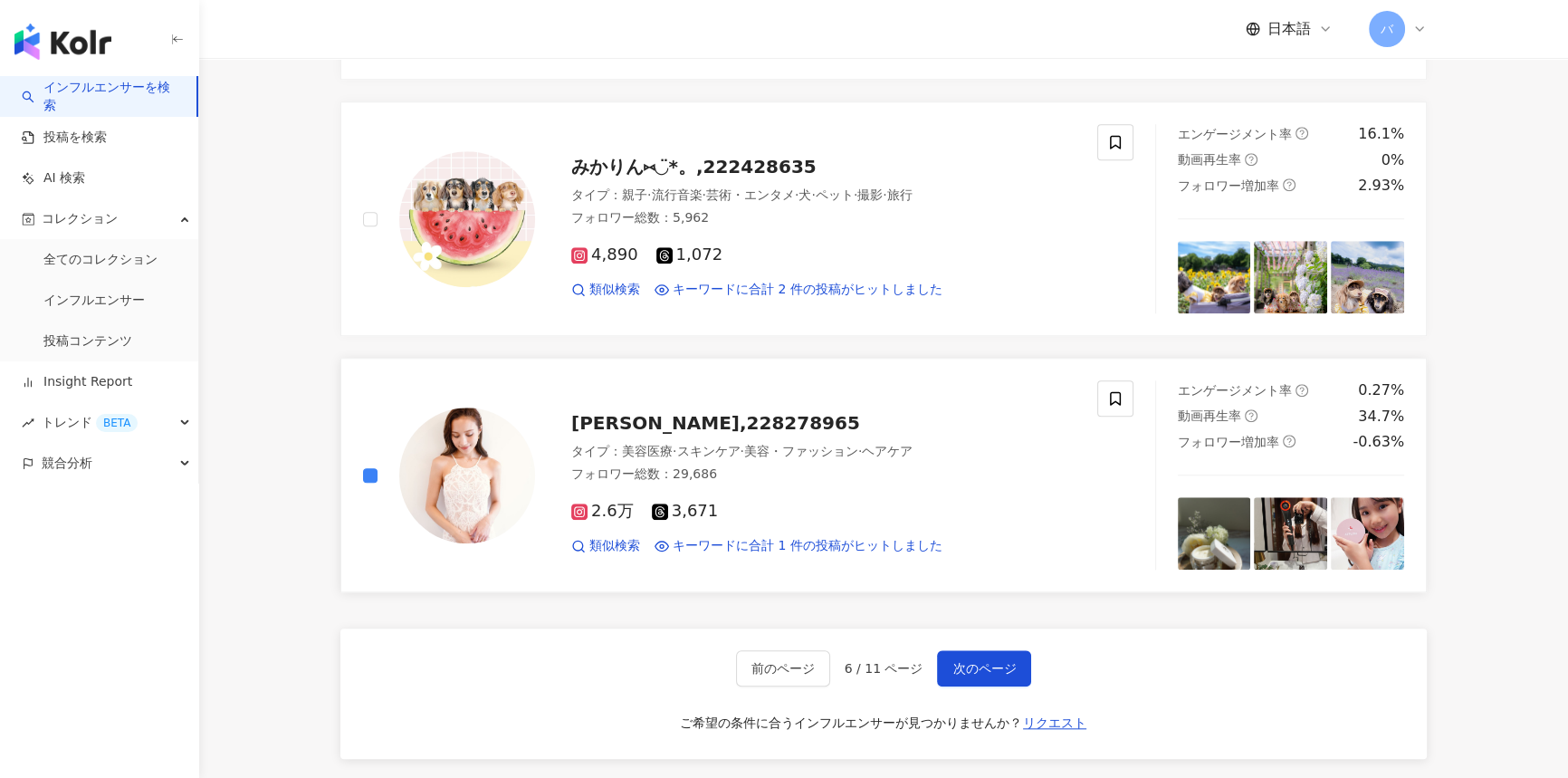
scroll to position [2222, 0]
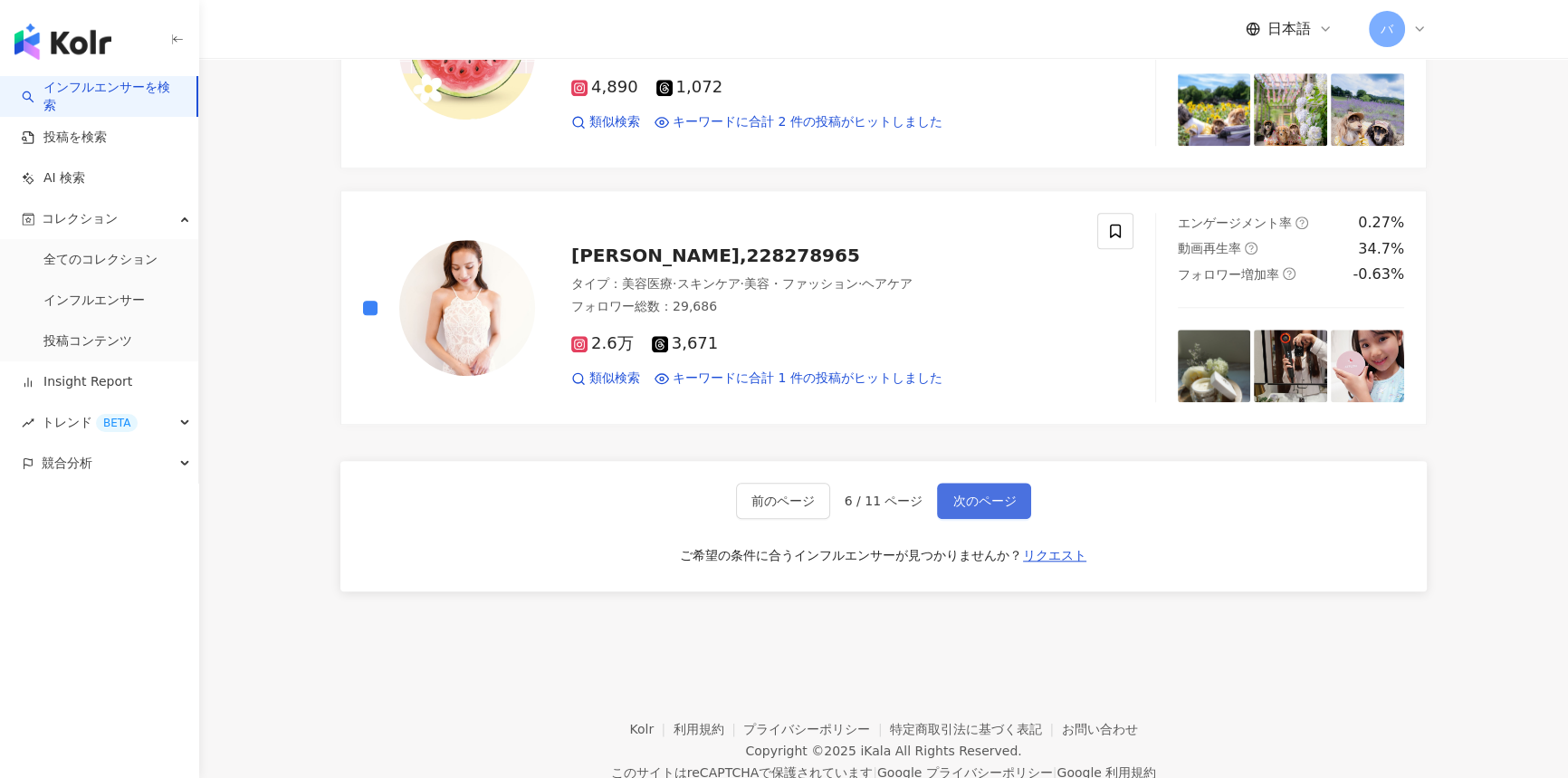
click at [979, 500] on span "次のページ" at bounding box center [984, 501] width 64 height 15
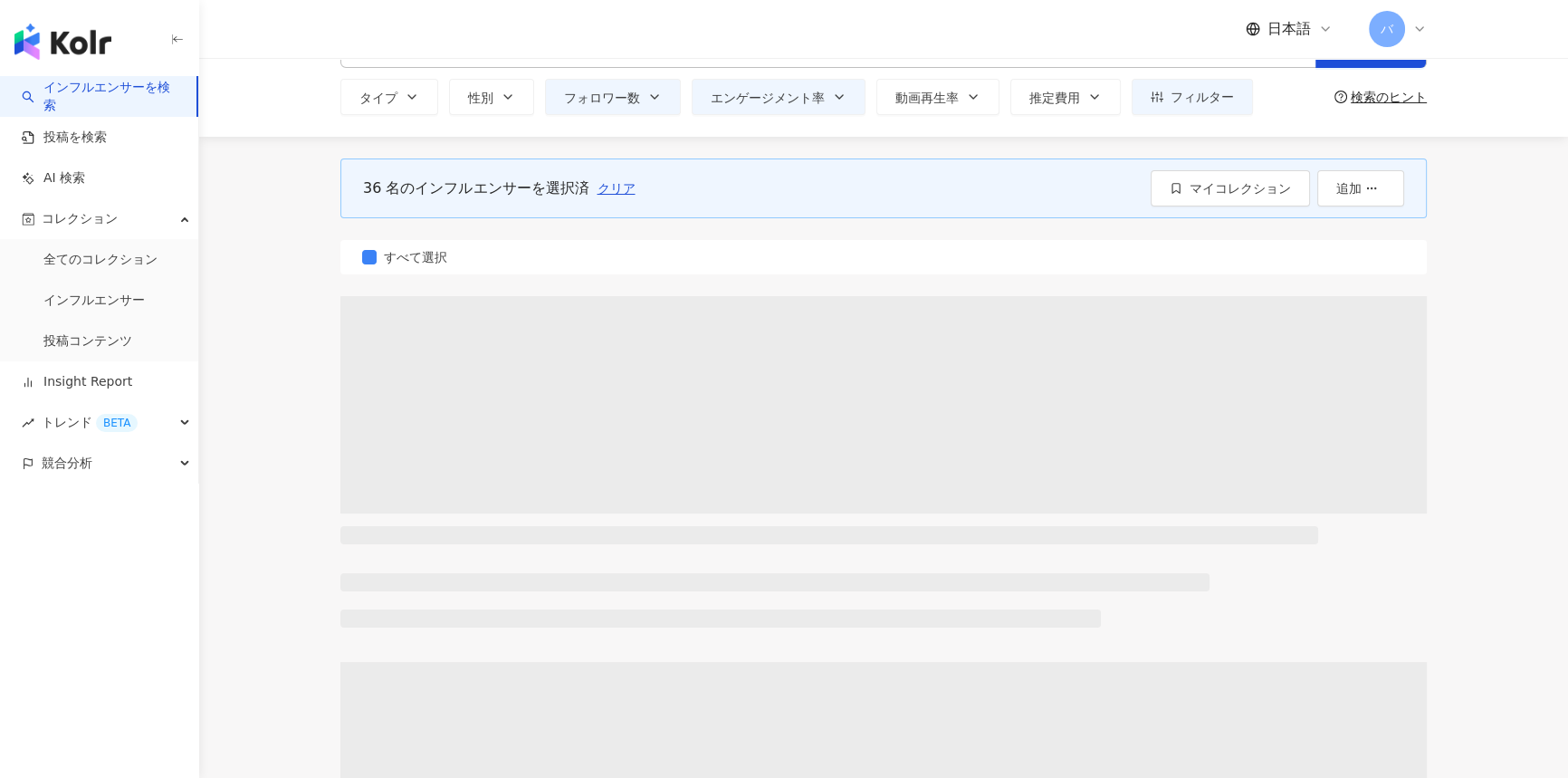
scroll to position [0, 0]
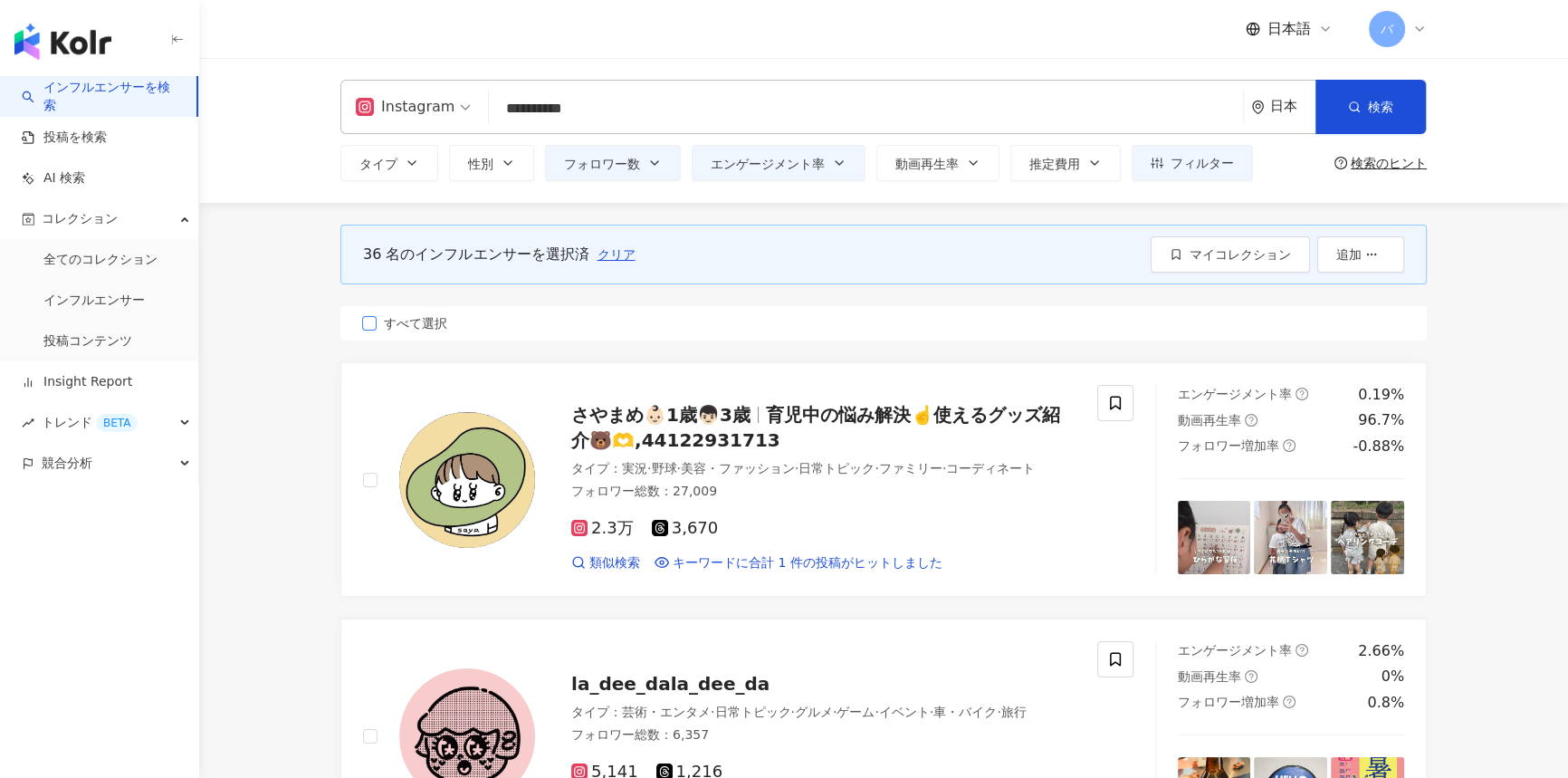
click at [403, 324] on span "すべて選択" at bounding box center [415, 324] width 78 height 20
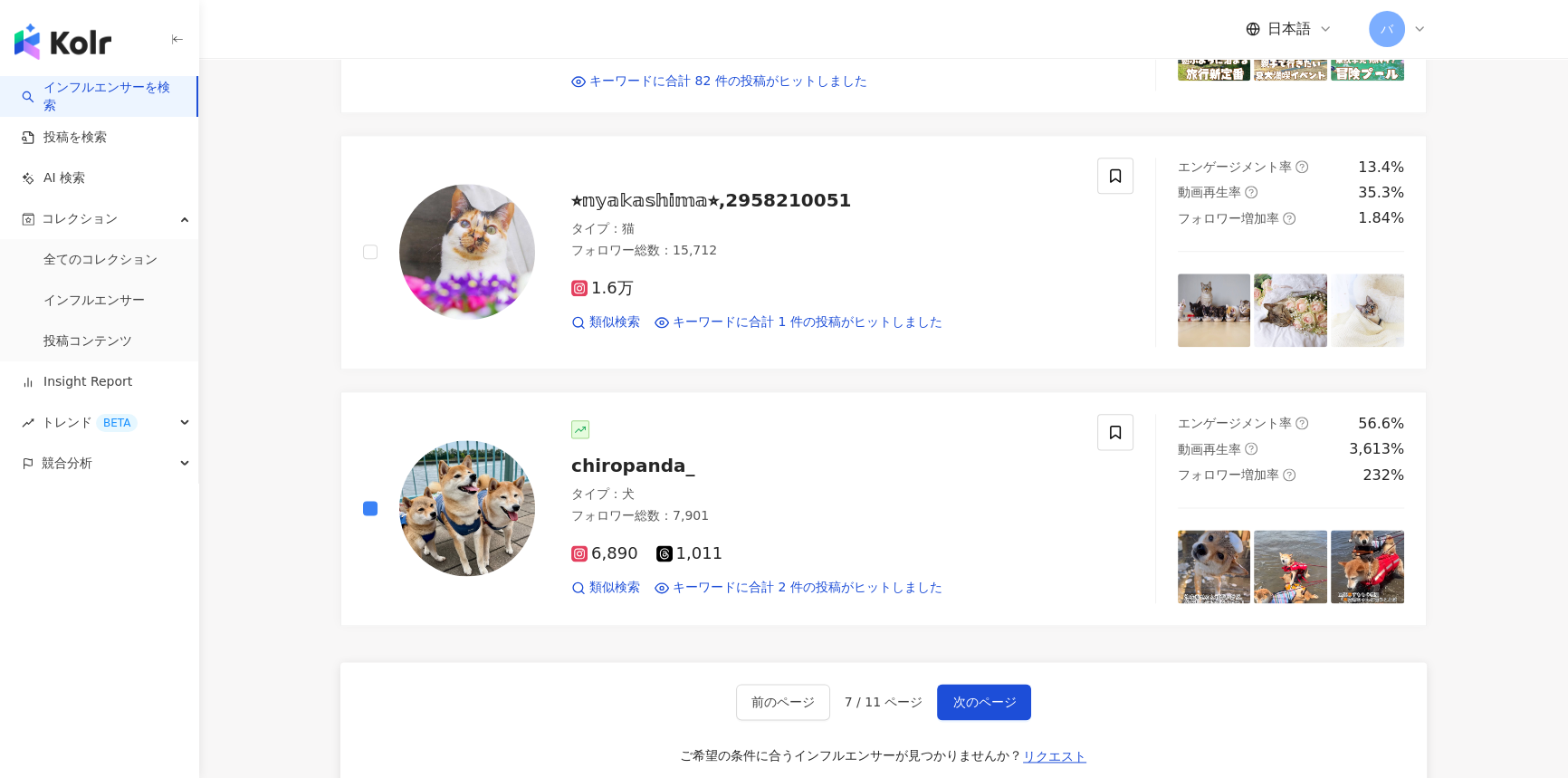
scroll to position [3045, 0]
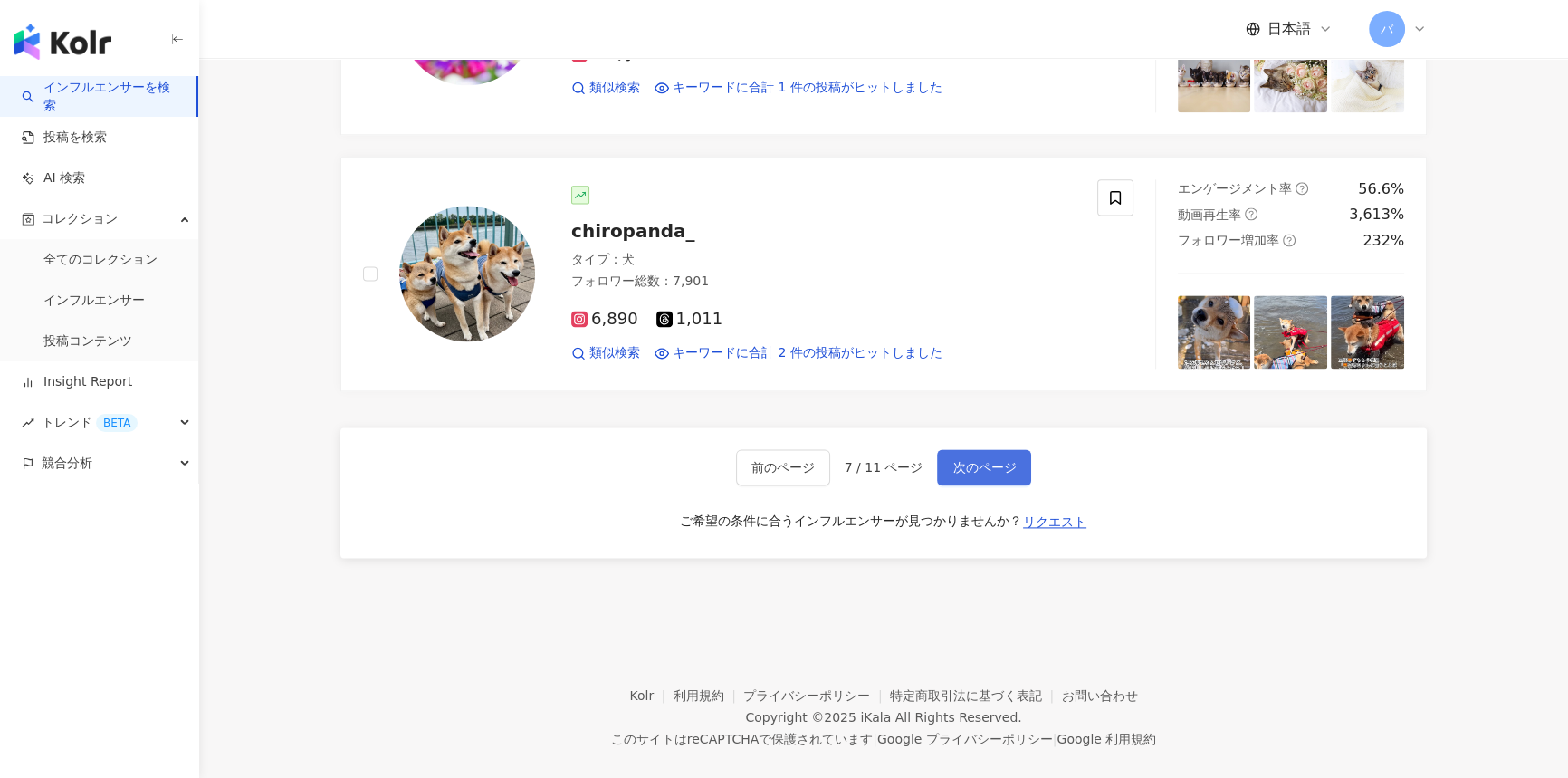
click at [1012, 464] on button "次のページ" at bounding box center [984, 467] width 94 height 36
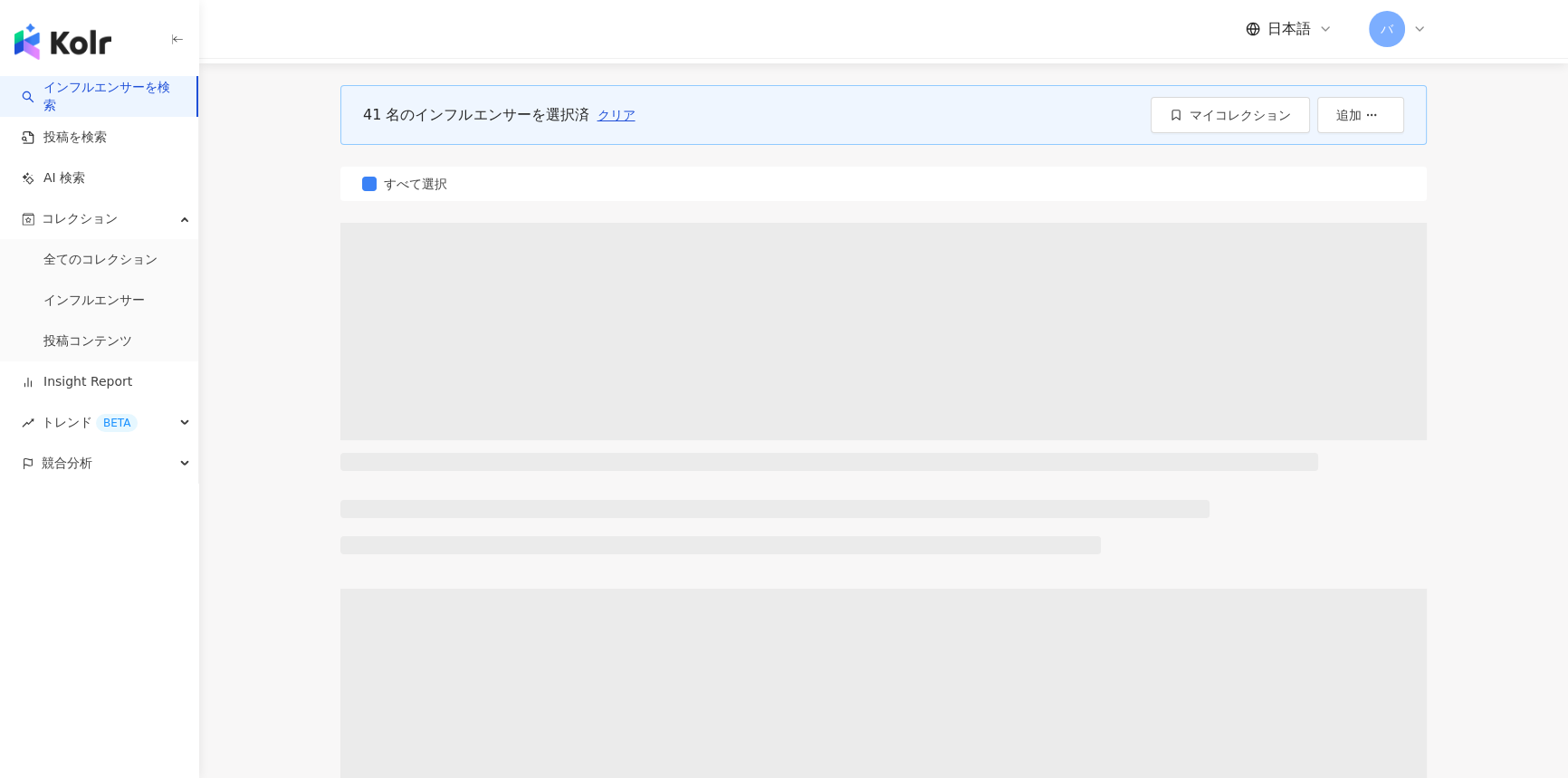
scroll to position [0, 0]
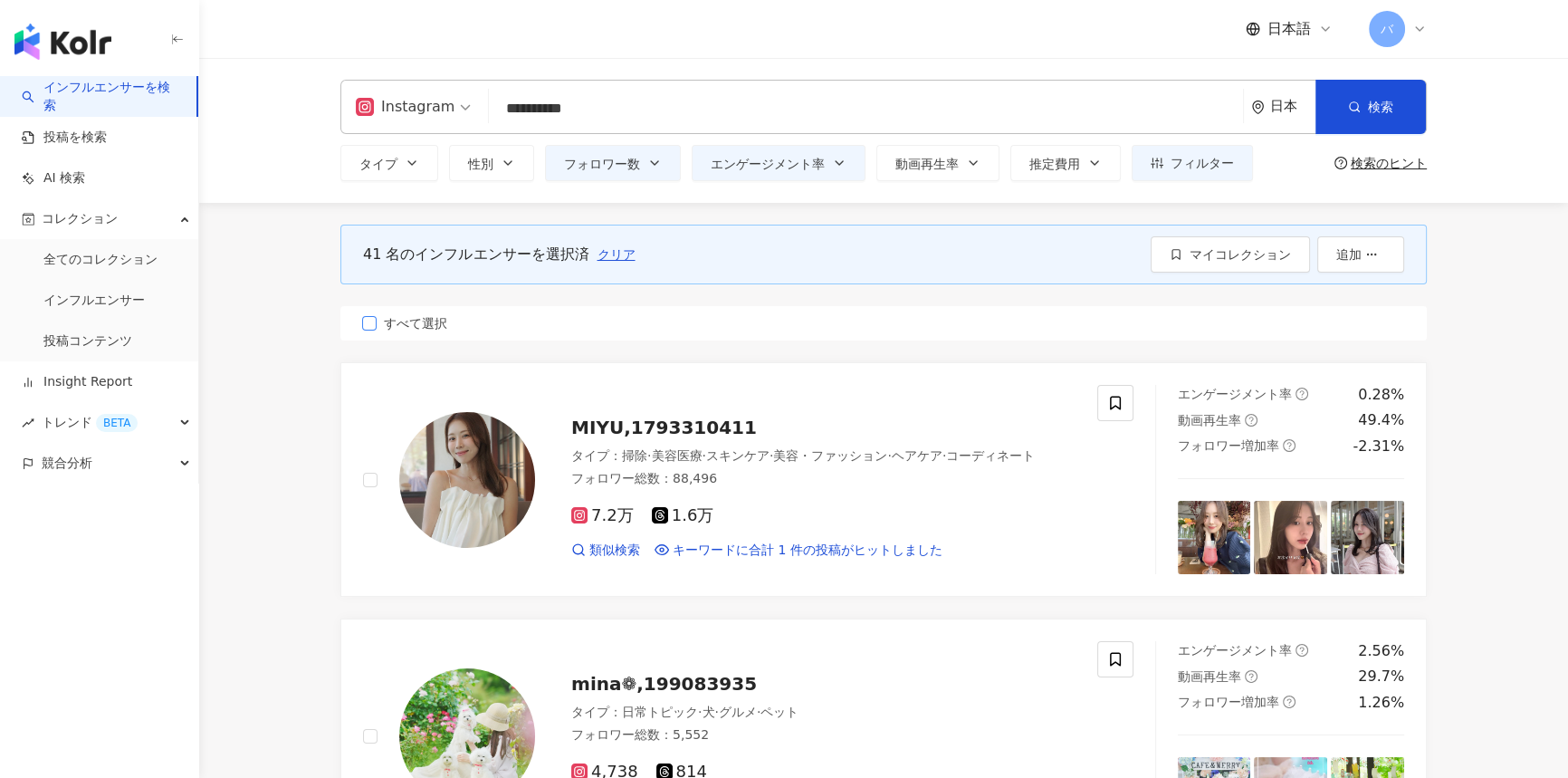
click at [411, 331] on span "すべて選択" at bounding box center [415, 324] width 78 height 20
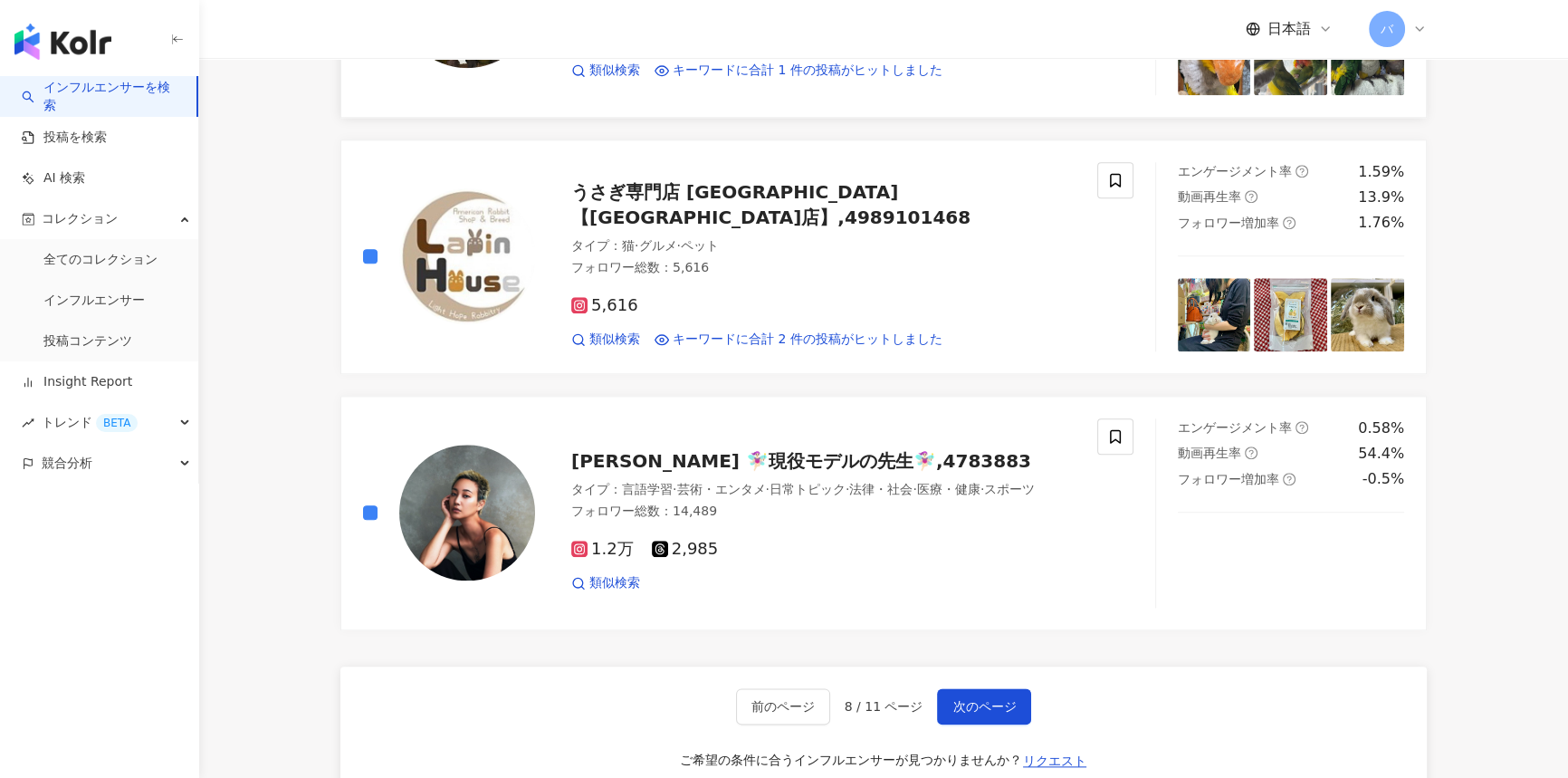
scroll to position [2552, 0]
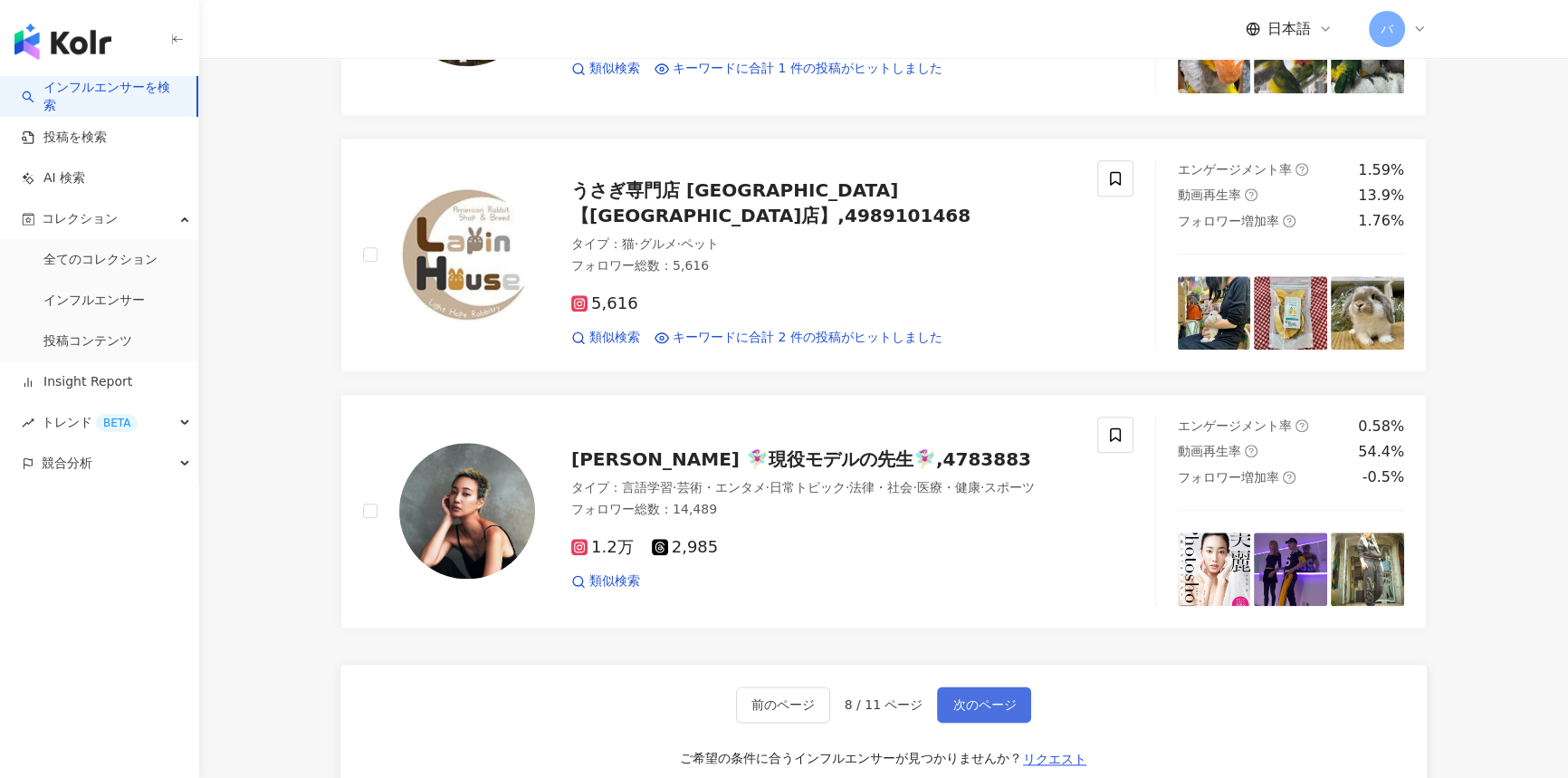
click at [994, 688] on button "次のページ" at bounding box center [984, 704] width 94 height 36
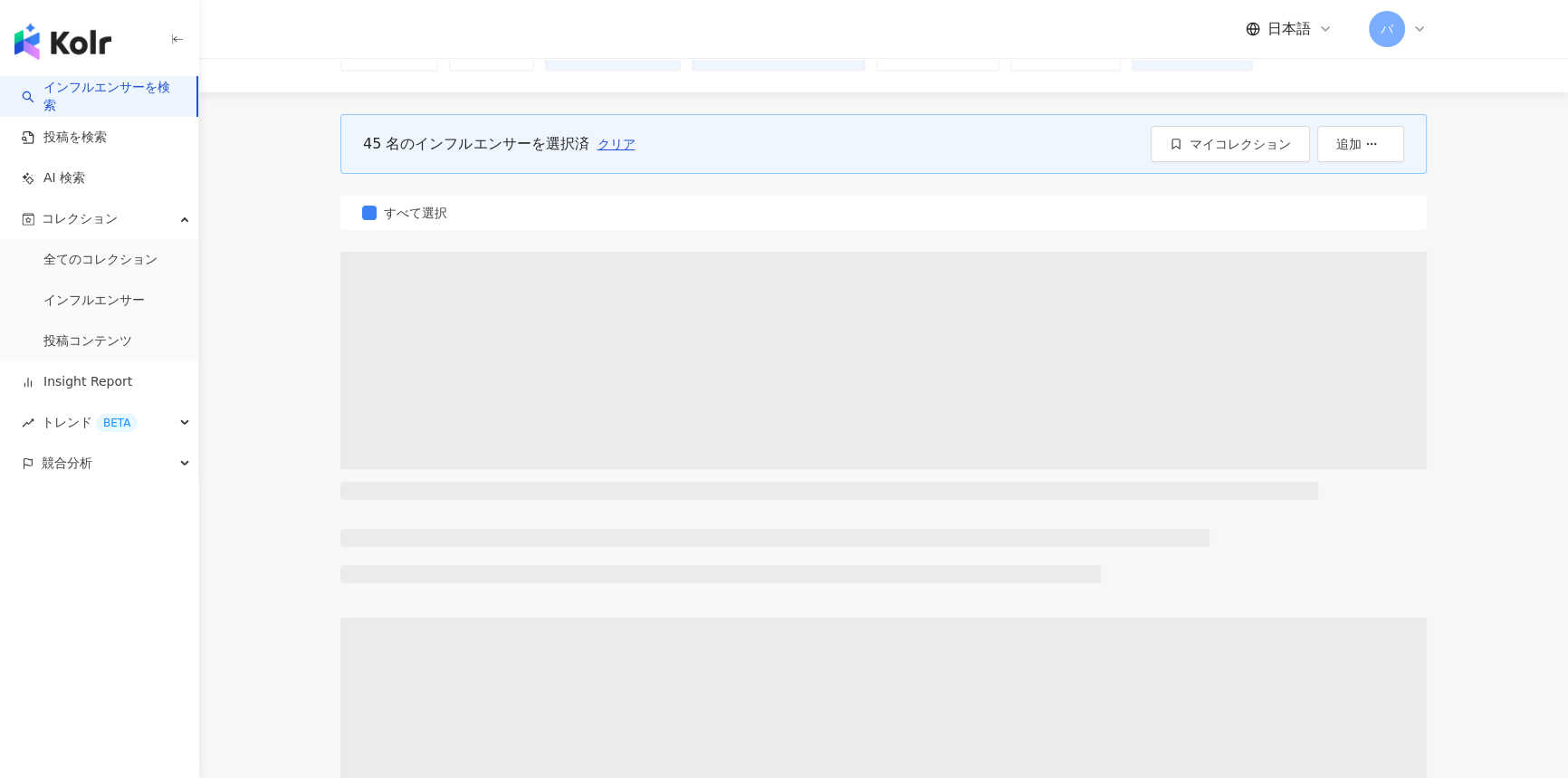
scroll to position [0, 0]
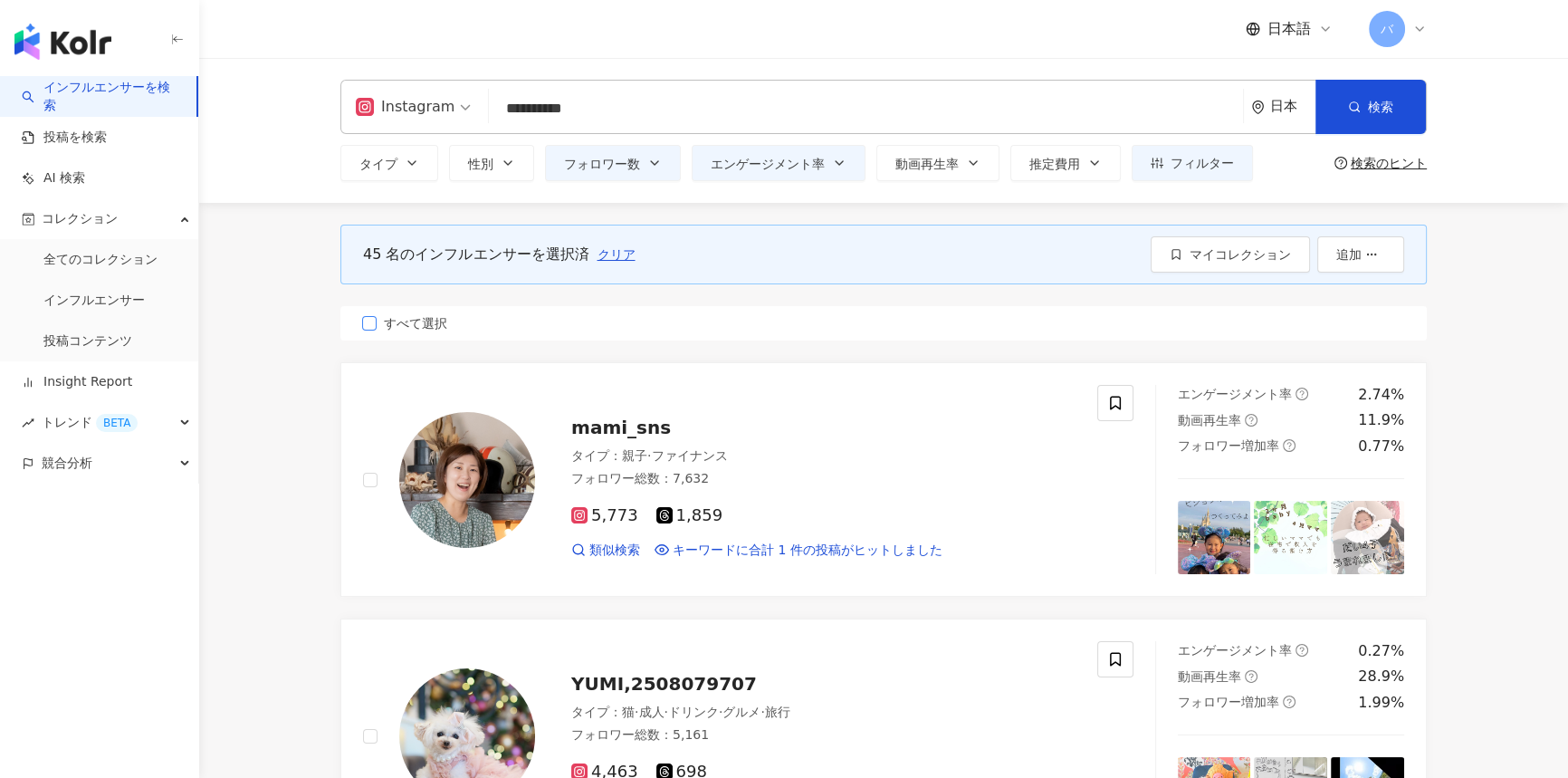
click at [426, 326] on span "すべて選択" at bounding box center [415, 324] width 78 height 20
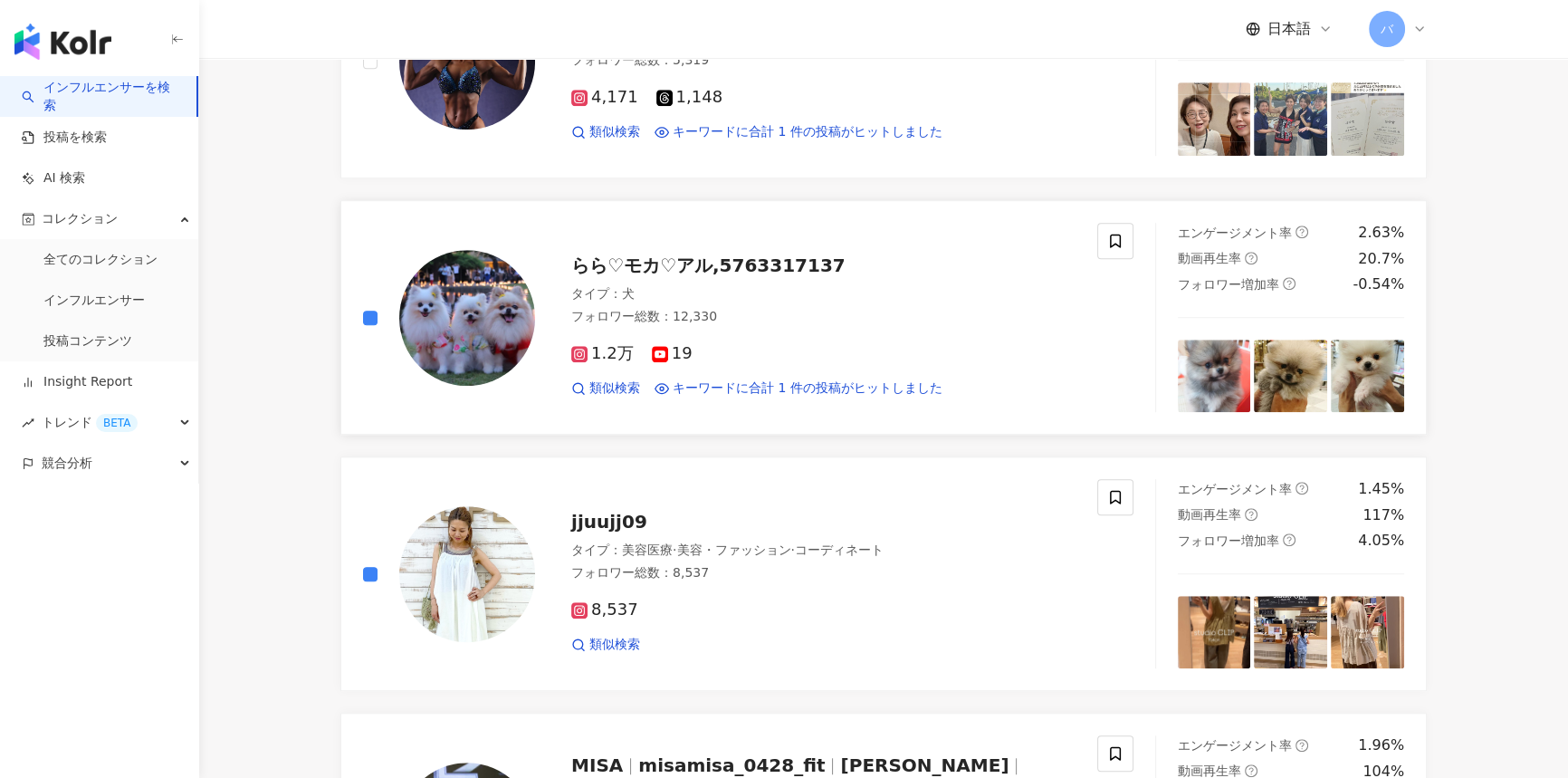
scroll to position [1729, 0]
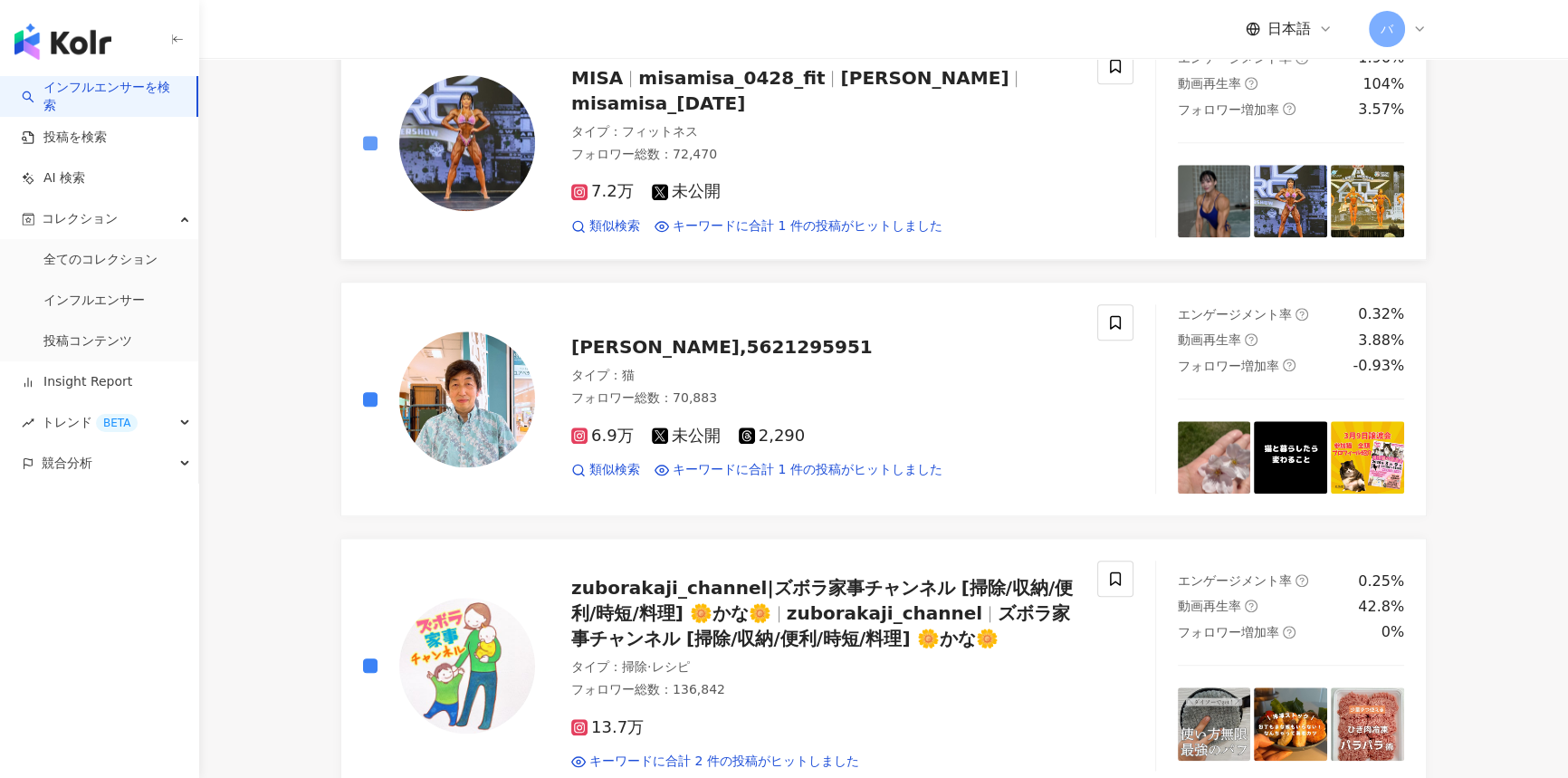
click at [366, 133] on label at bounding box center [371, 143] width 15 height 20
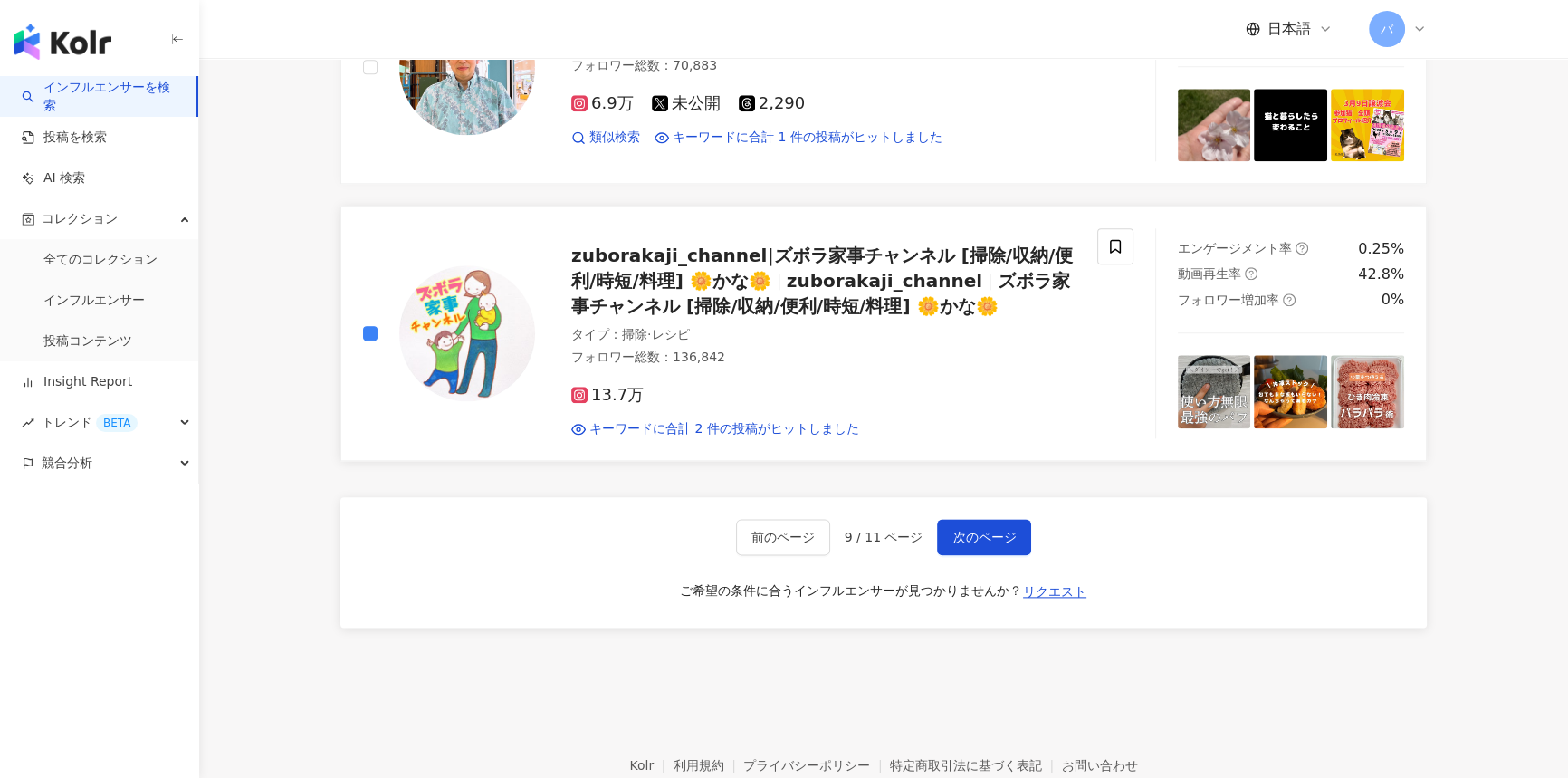
scroll to position [2798, 0]
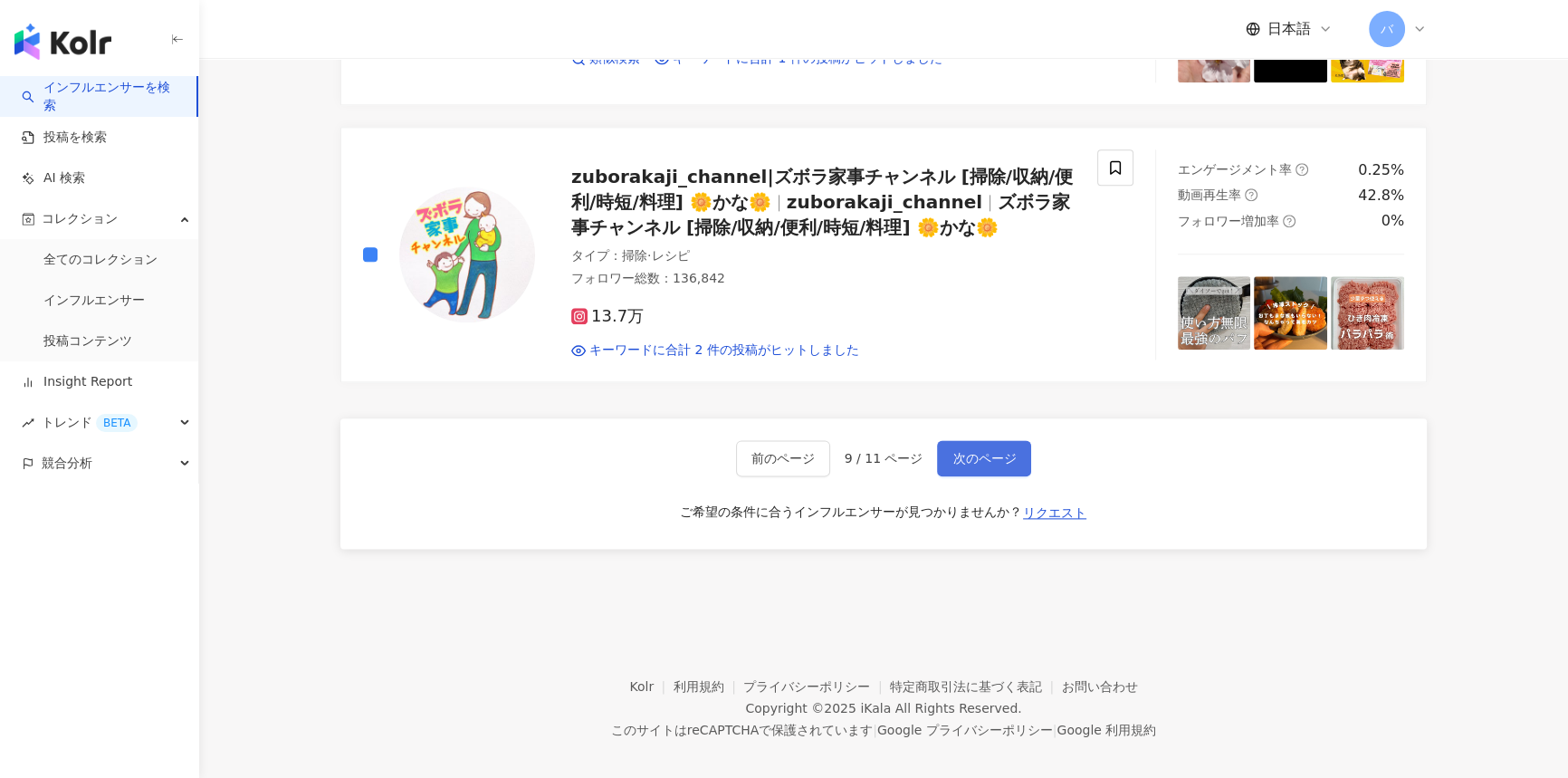
click at [994, 451] on span "次のページ" at bounding box center [984, 458] width 64 height 15
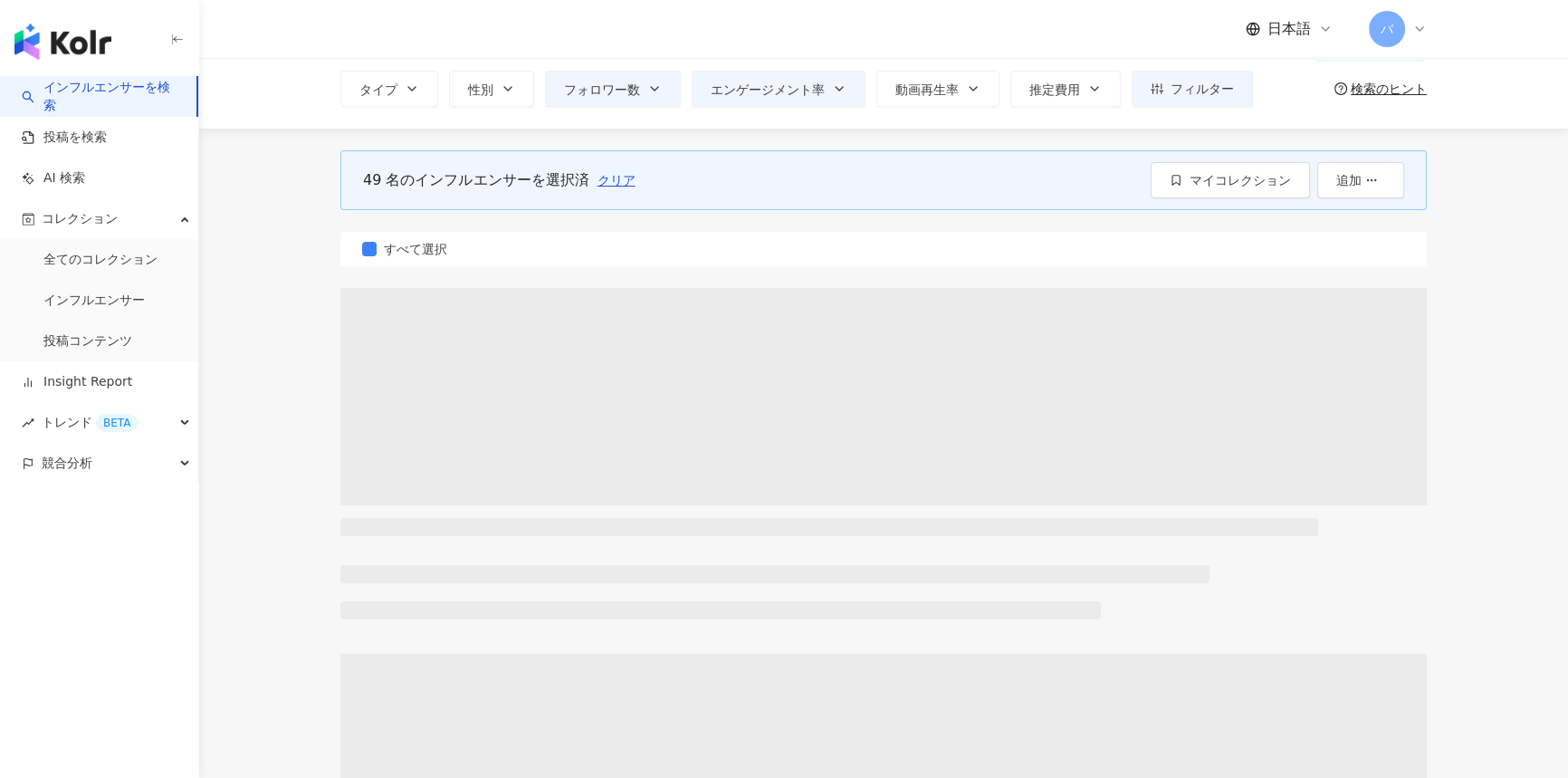
scroll to position [0, 0]
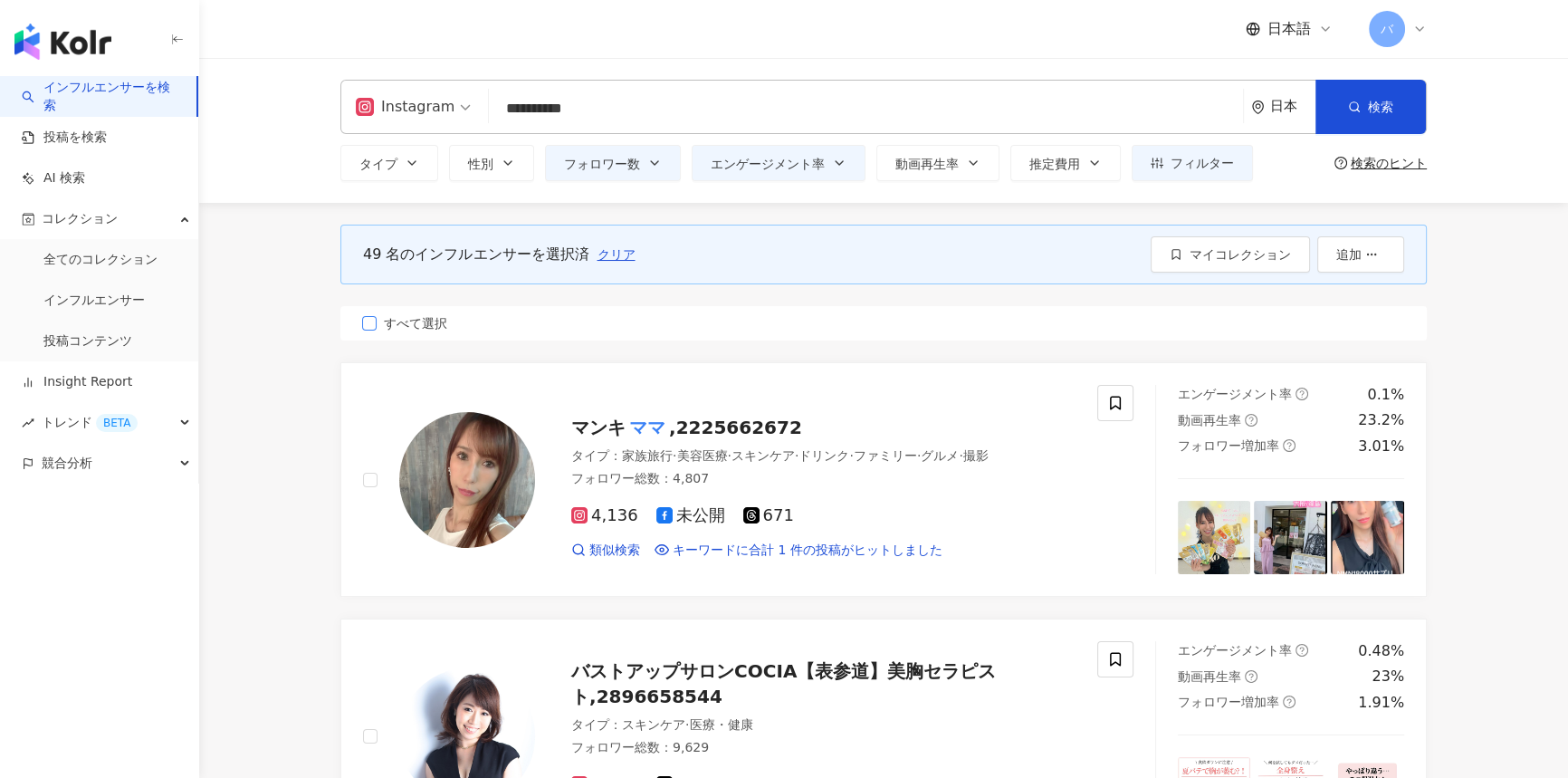
click at [415, 326] on span "すべて選択" at bounding box center [415, 324] width 78 height 20
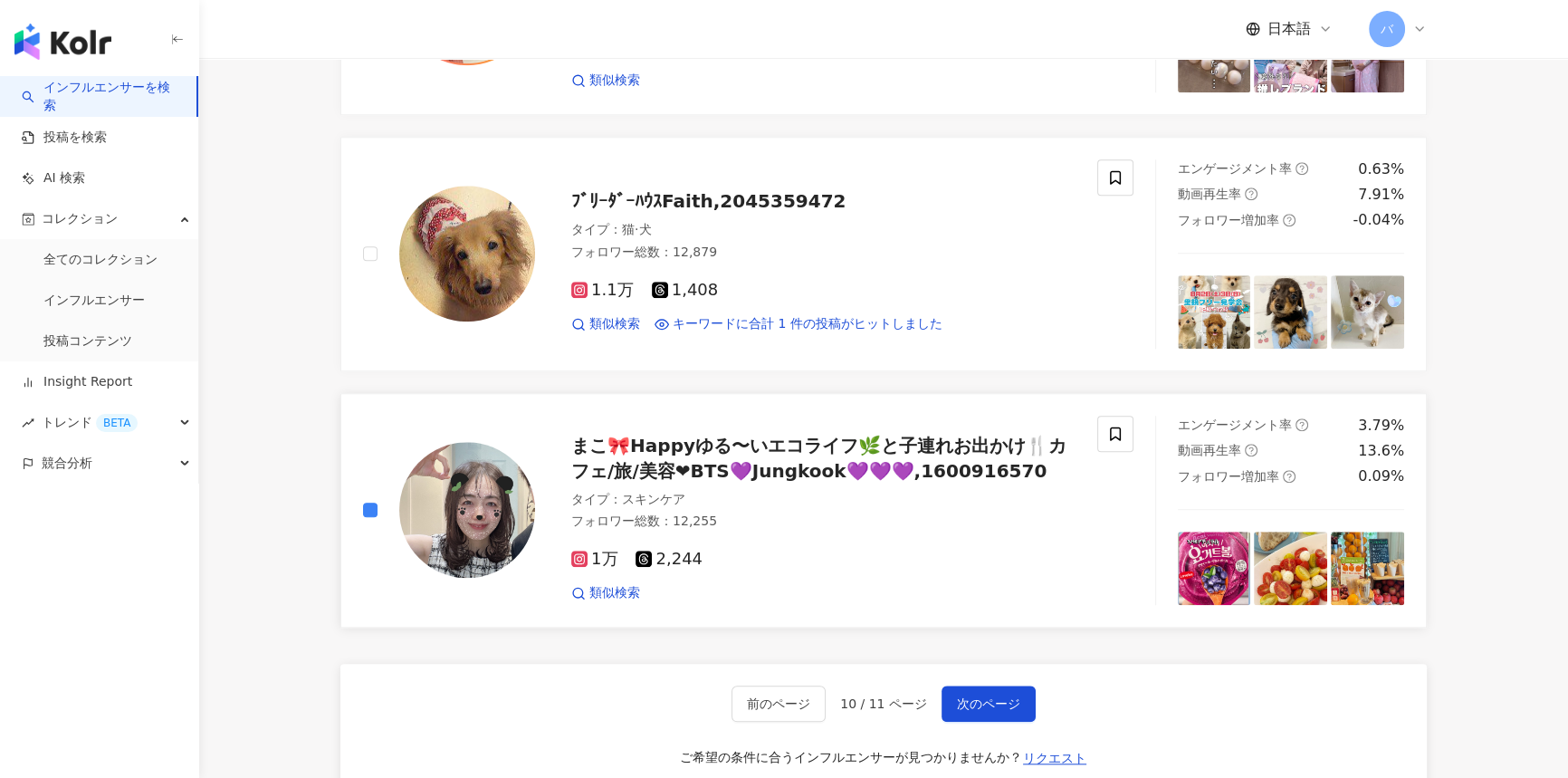
scroll to position [2387, 0]
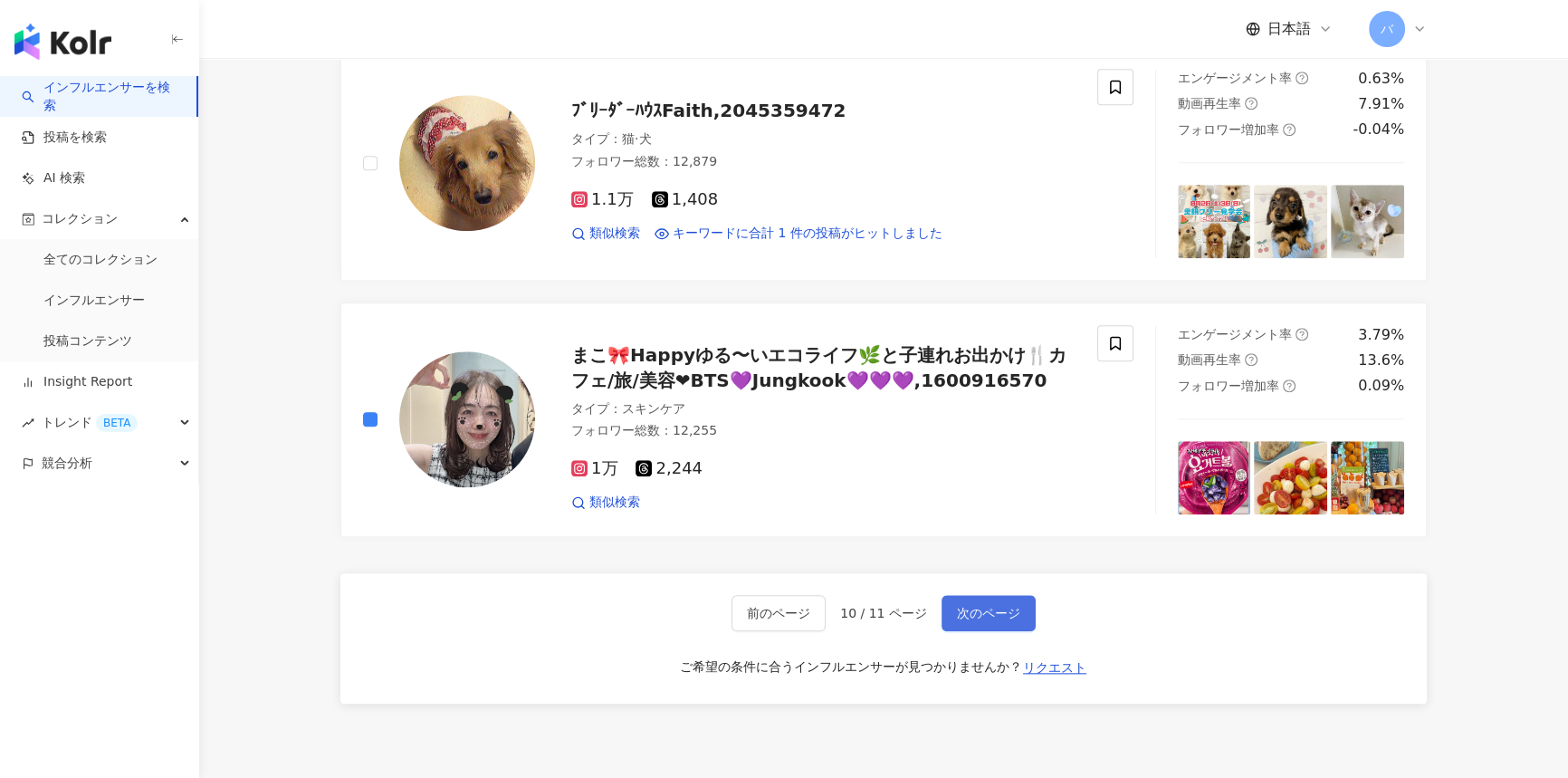
click at [994, 618] on button "次のページ" at bounding box center [989, 612] width 94 height 36
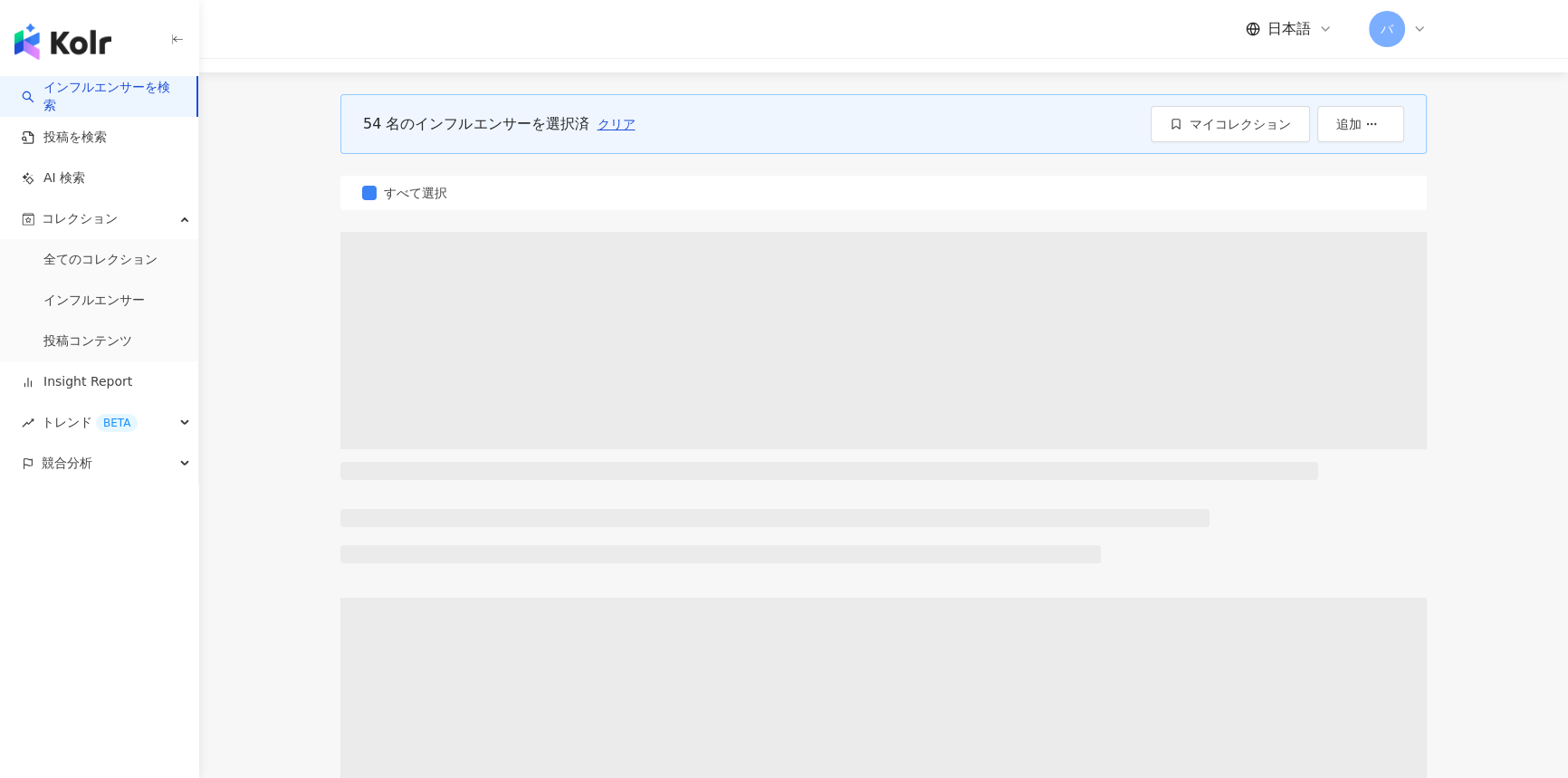
scroll to position [0, 0]
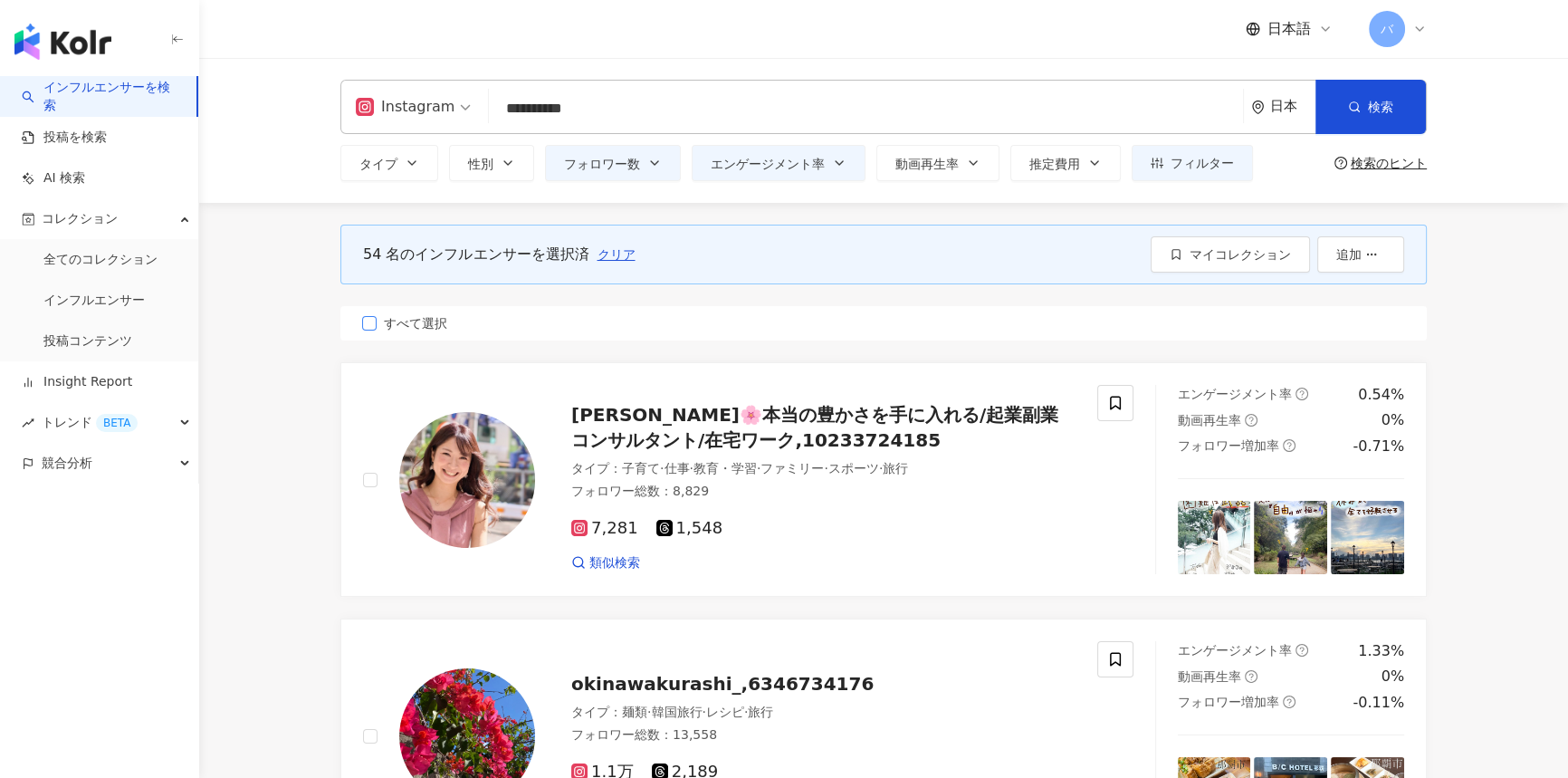
click at [418, 319] on span "すべて選択" at bounding box center [415, 324] width 78 height 20
click at [1175, 255] on icon "button" at bounding box center [1177, 254] width 13 height 13
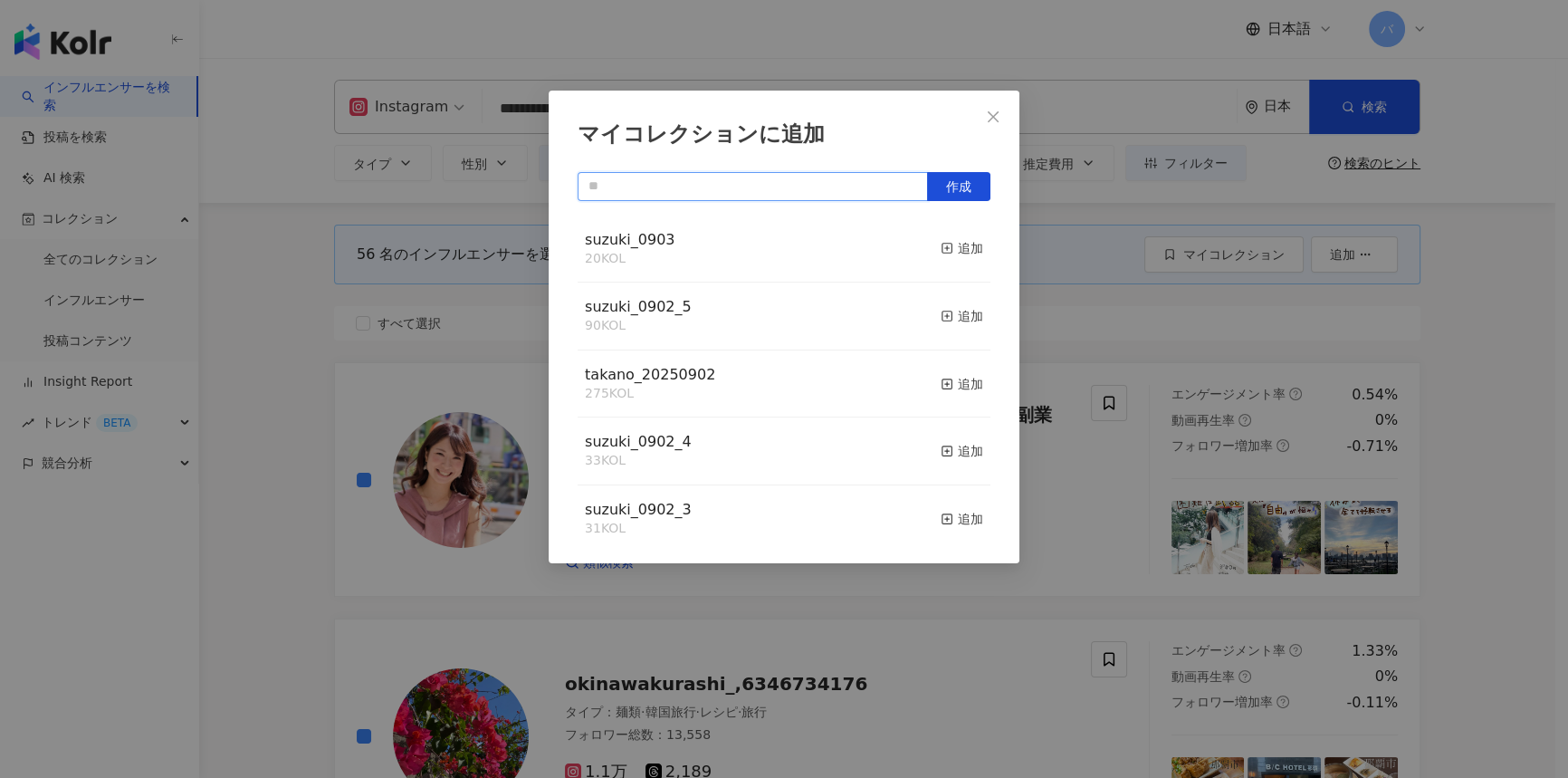
click at [656, 187] on input "text" at bounding box center [753, 186] width 351 height 29
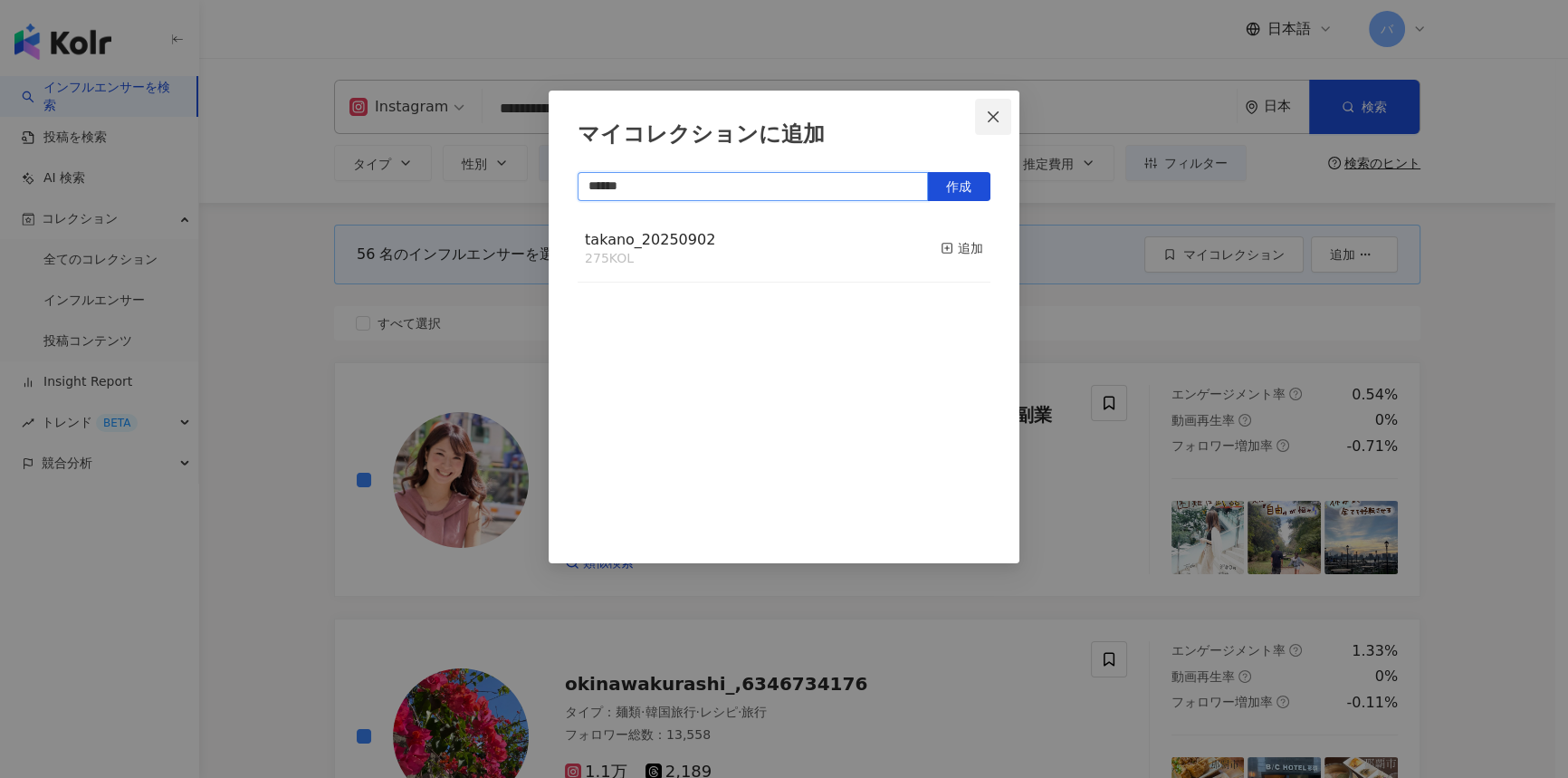
type input "******"
click at [998, 120] on icon "close" at bounding box center [994, 116] width 11 height 11
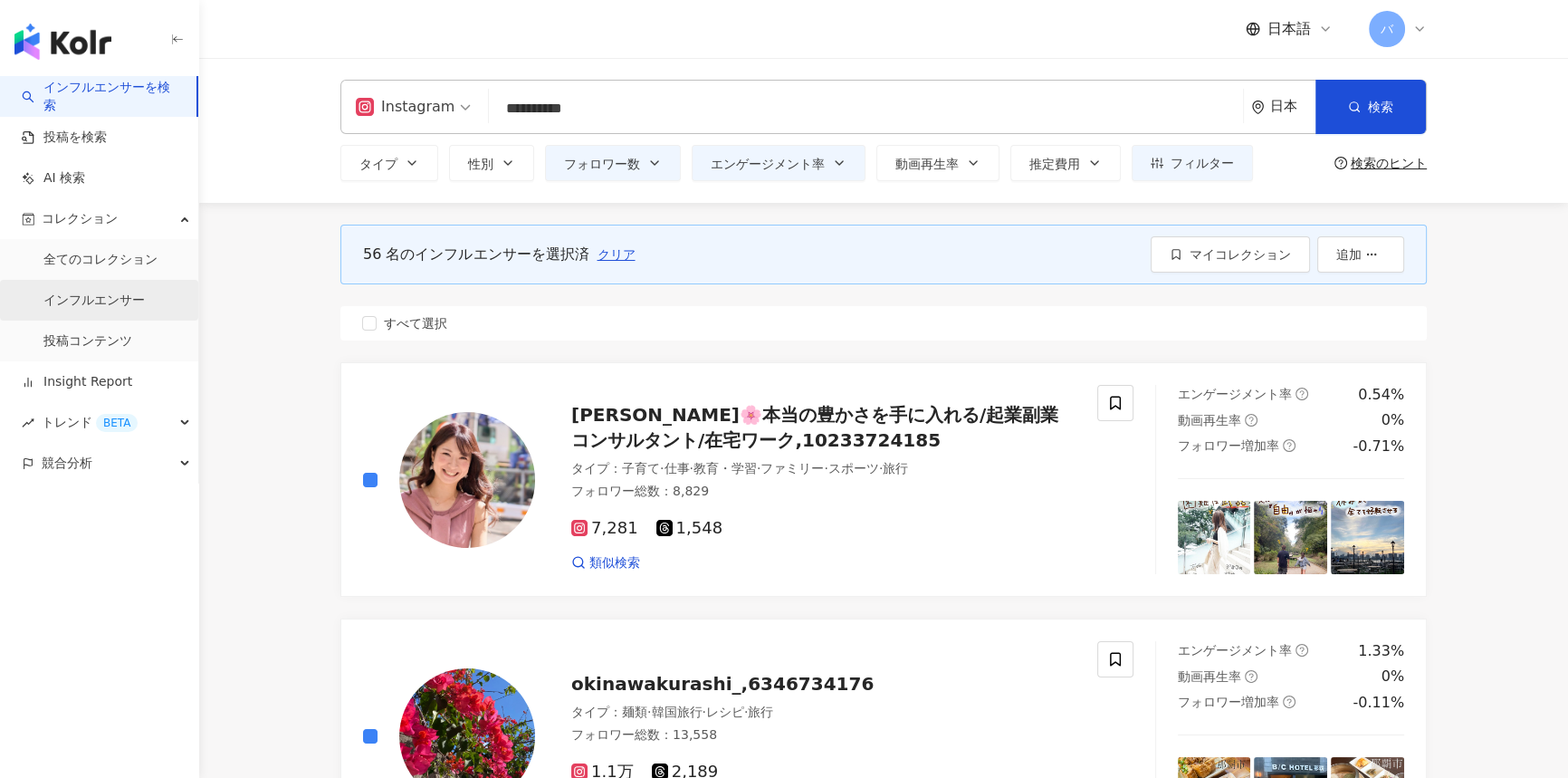
click at [78, 292] on link "インフルエンサー" at bounding box center [94, 301] width 102 height 19
click at [1198, 263] on button "マイコレクション" at bounding box center [1230, 253] width 159 height 36
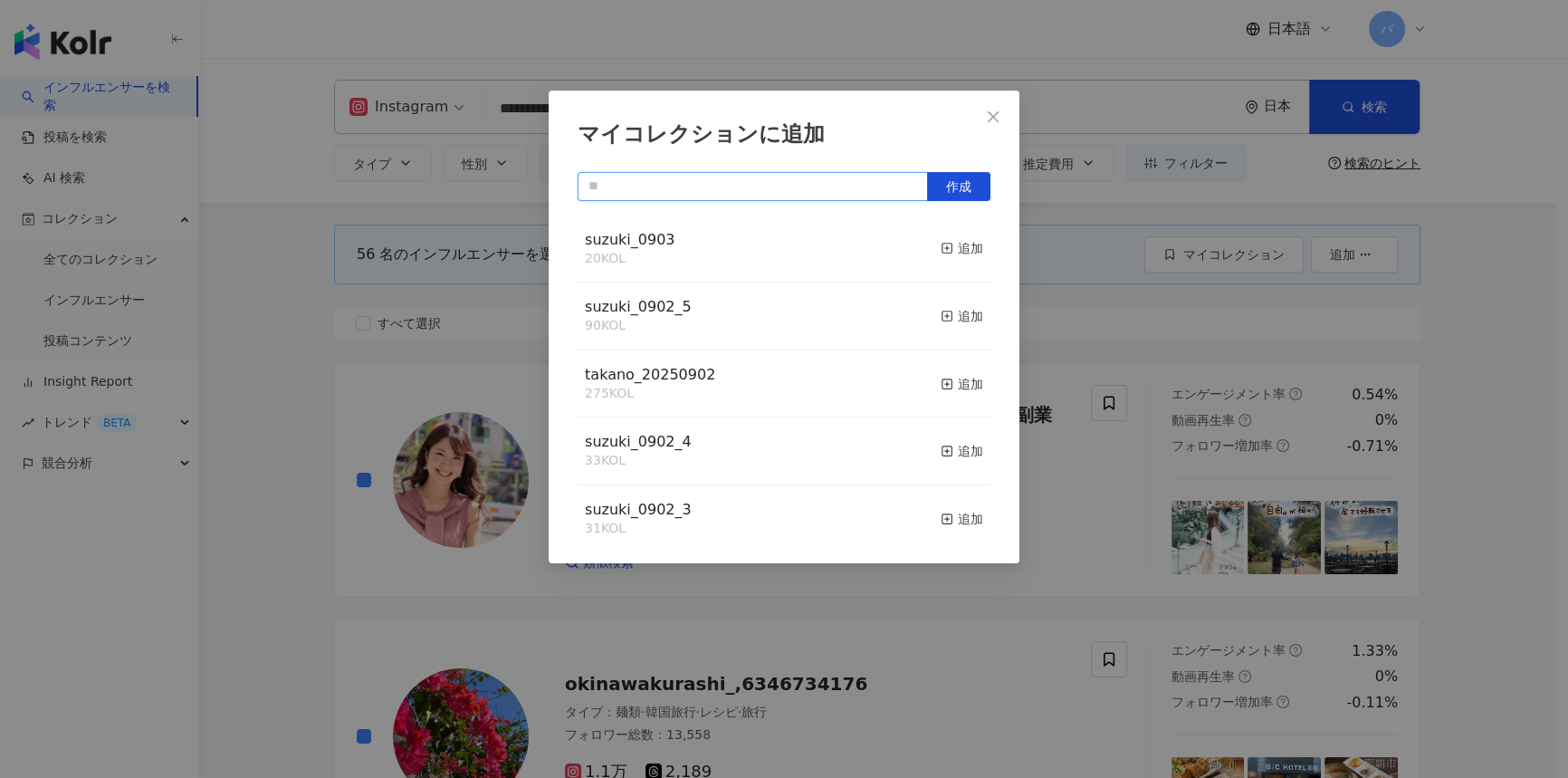
click at [683, 181] on input "text" at bounding box center [753, 186] width 351 height 29
paste input "**********"
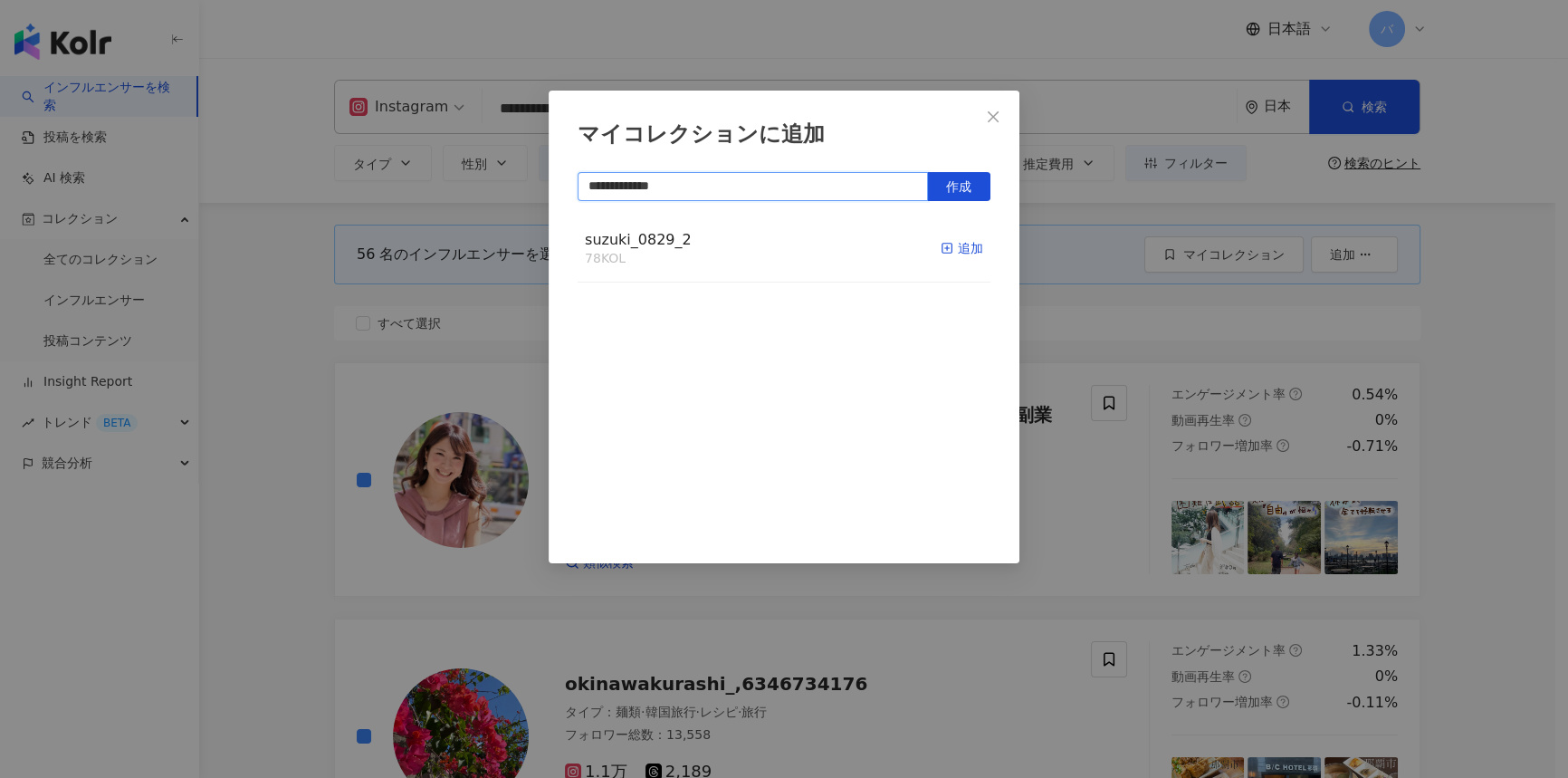
type input "**********"
click at [958, 245] on div "追加" at bounding box center [962, 248] width 43 height 20
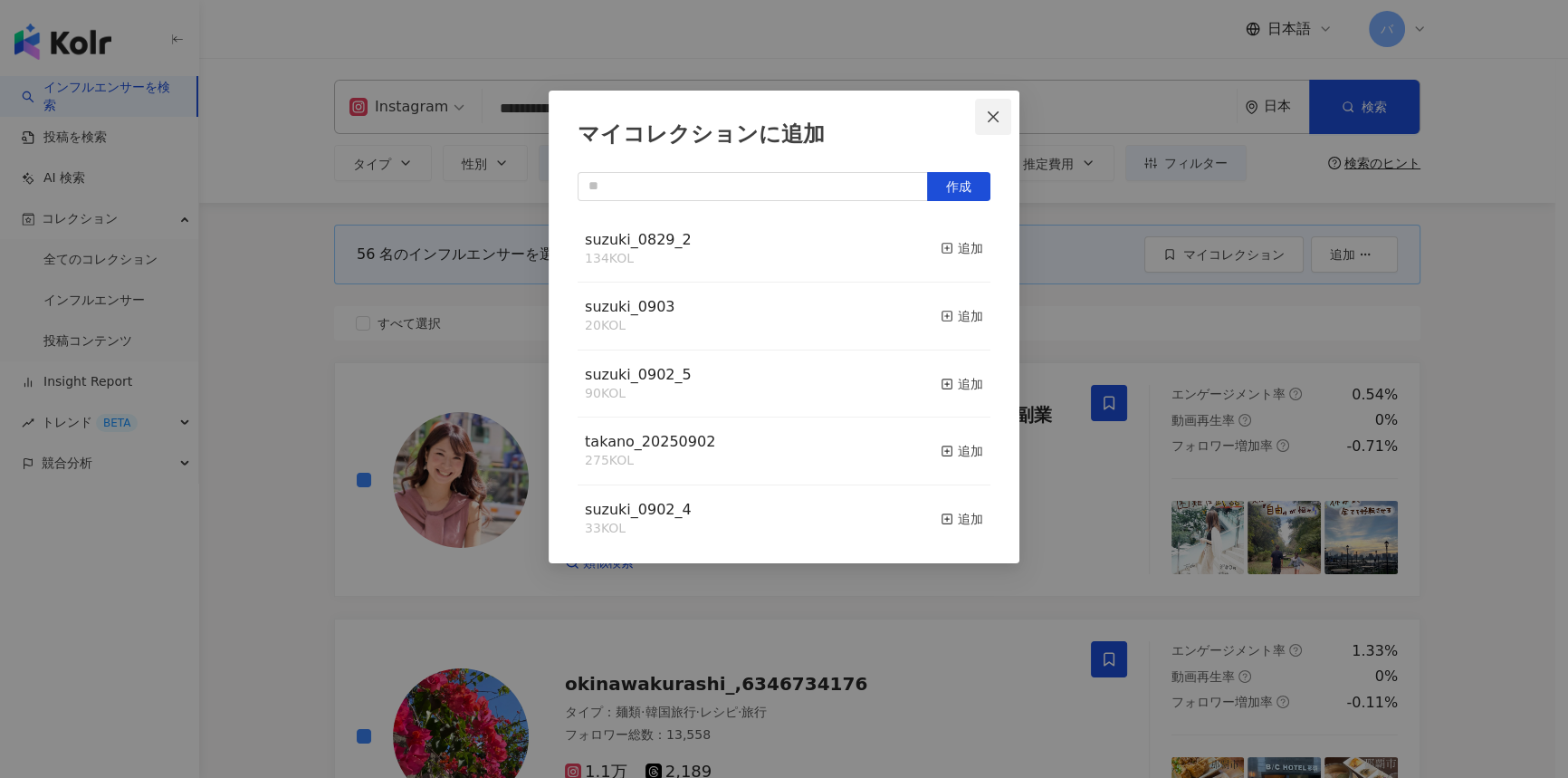
click at [999, 107] on button "Close" at bounding box center [993, 117] width 36 height 36
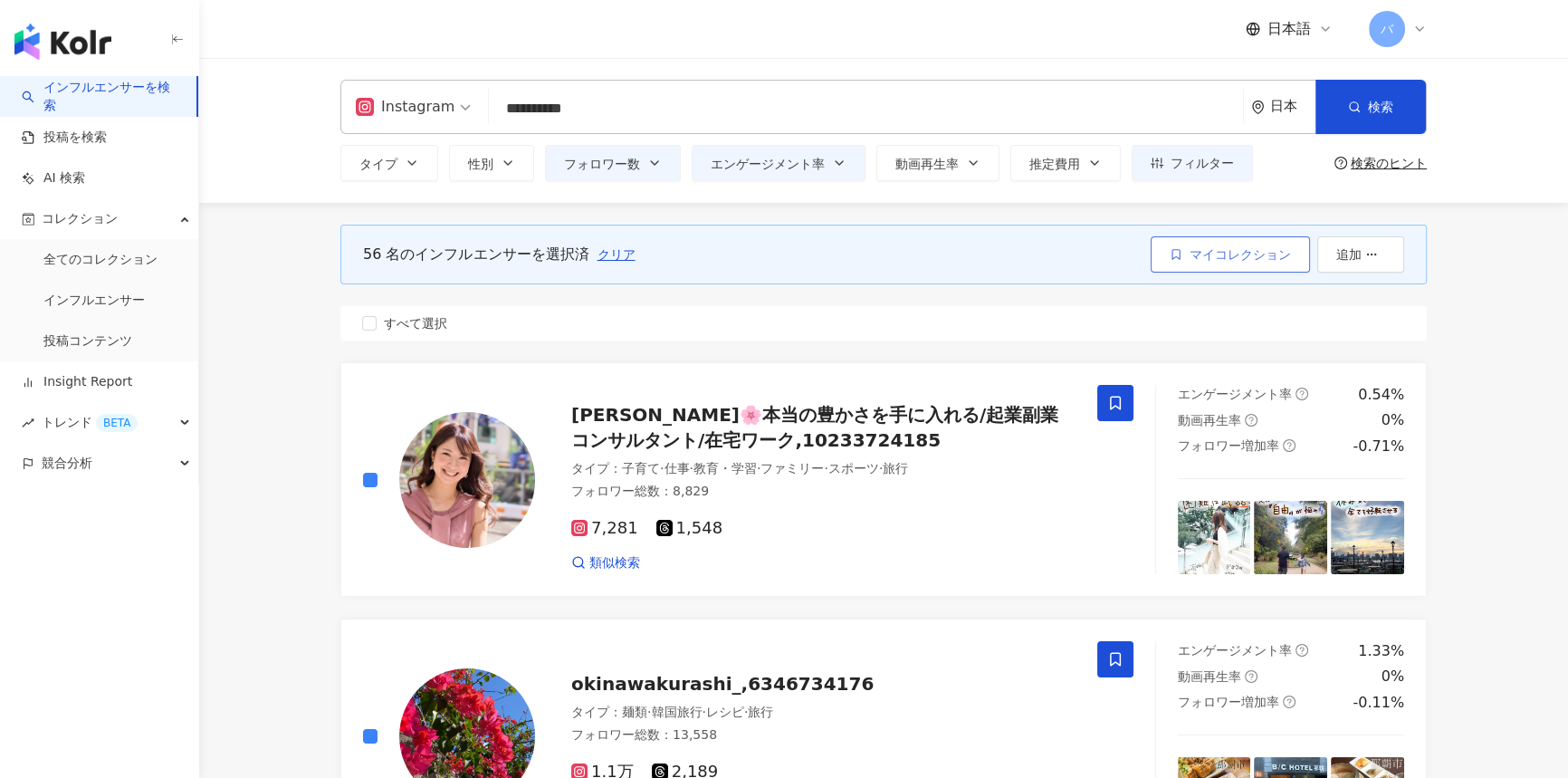
click at [1185, 253] on button "マイコレクション" at bounding box center [1230, 253] width 159 height 36
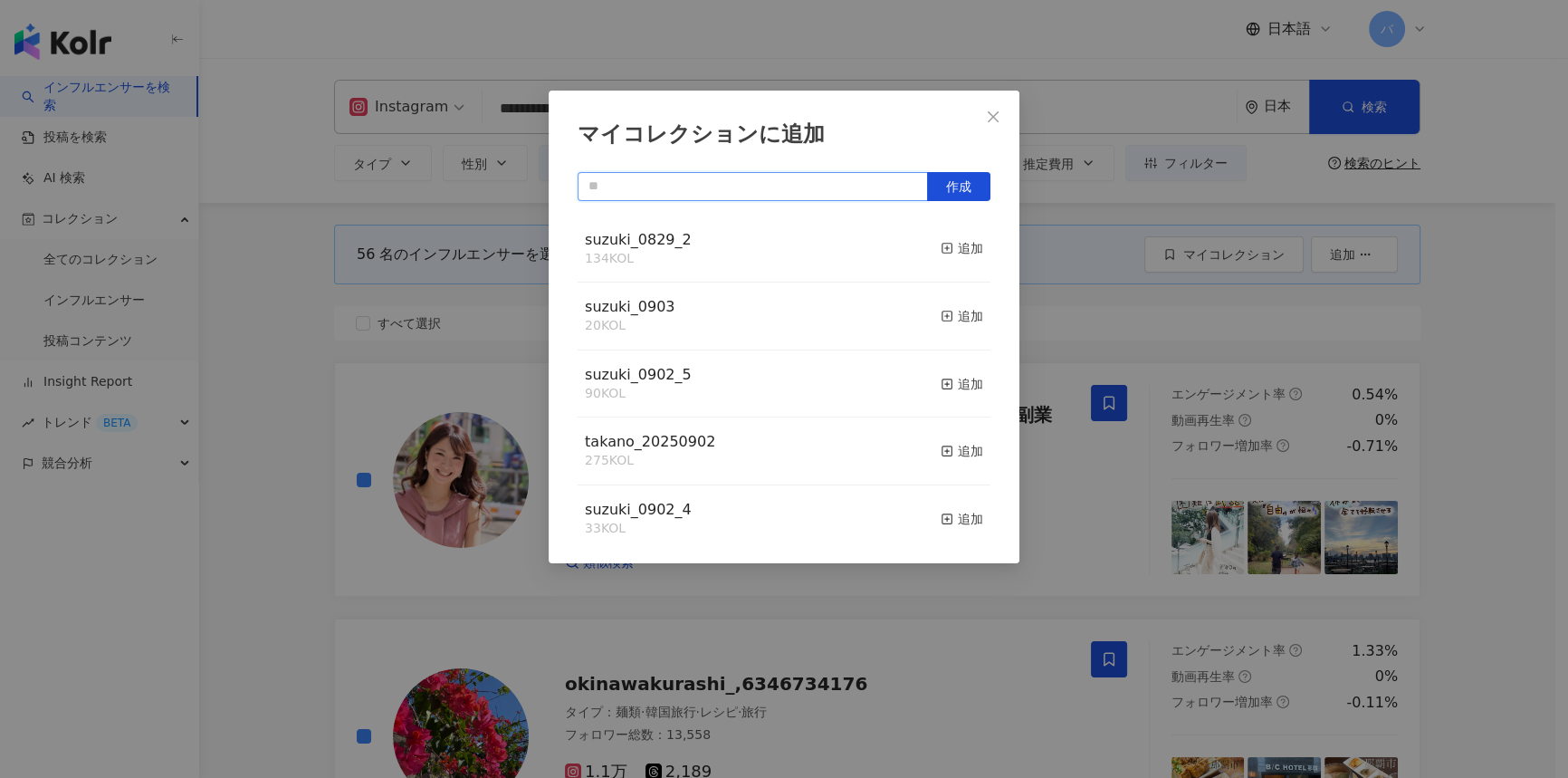
click at [772, 192] on input "text" at bounding box center [753, 186] width 351 height 29
paste input "**********"
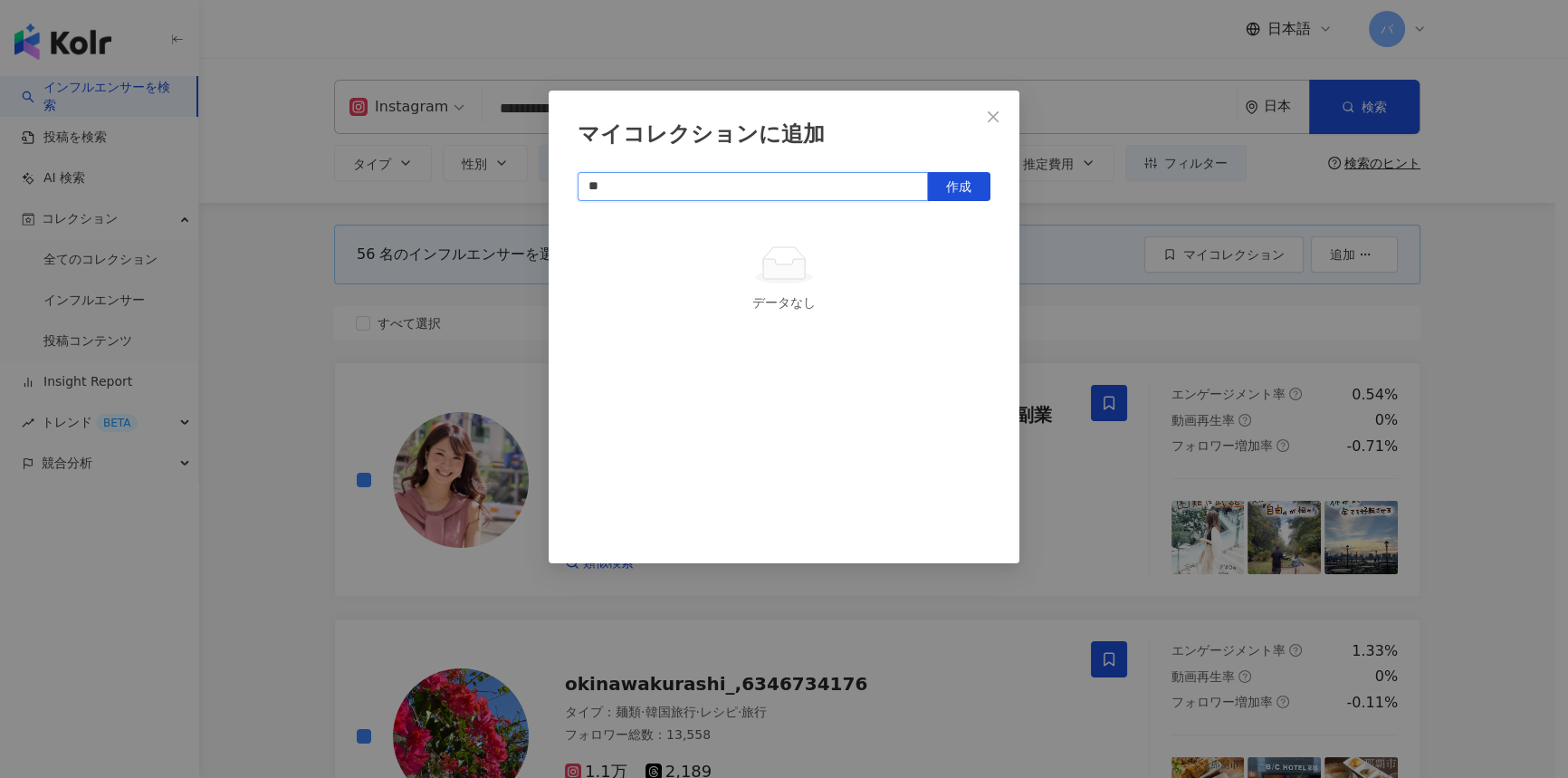
type input "*"
click at [928, 192] on button "作成" at bounding box center [958, 186] width 64 height 29
type input "**********"
click at [983, 126] on button "Close" at bounding box center [993, 117] width 36 height 36
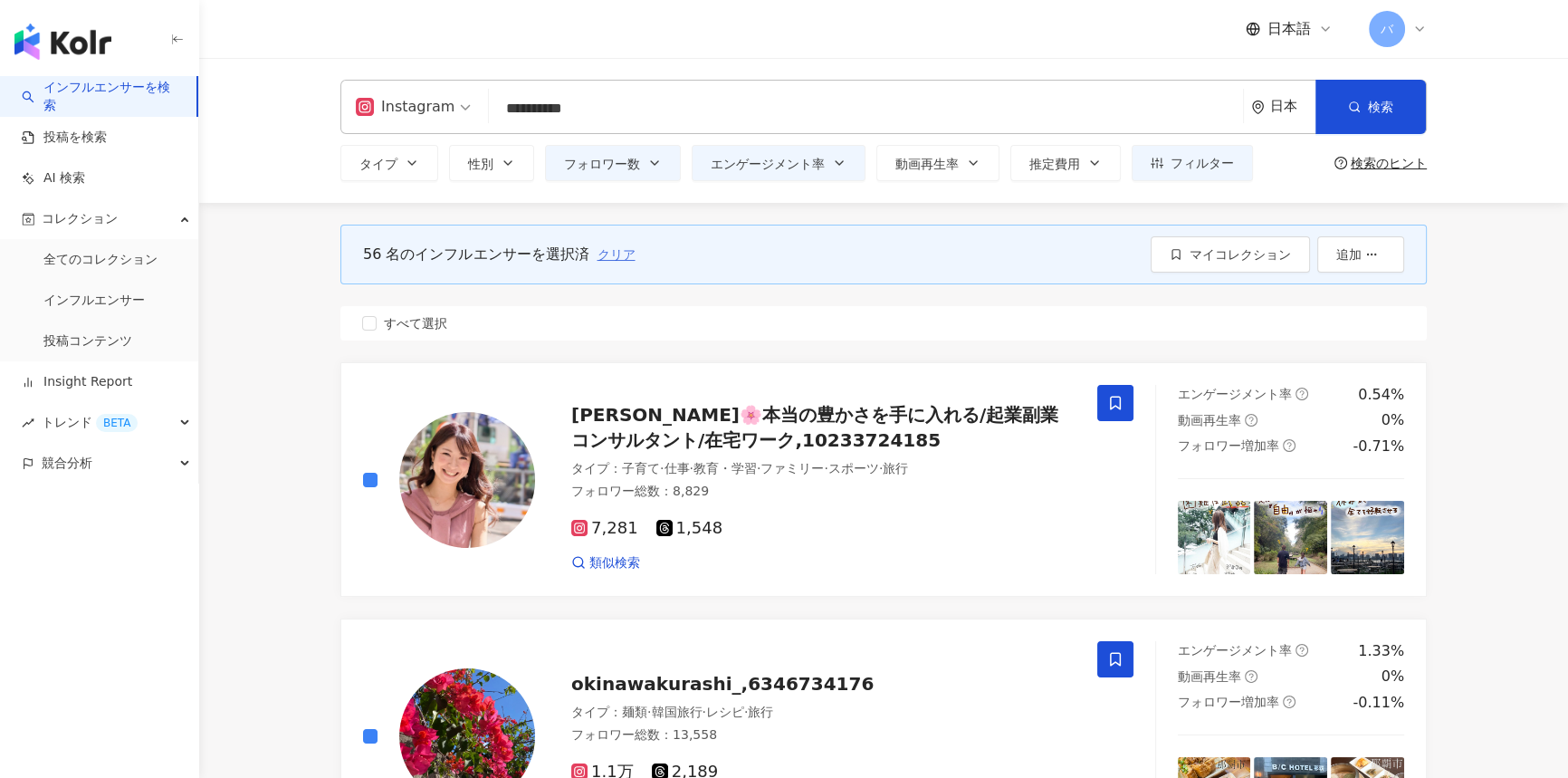
click at [608, 253] on span "クリア" at bounding box center [615, 254] width 38 height 15
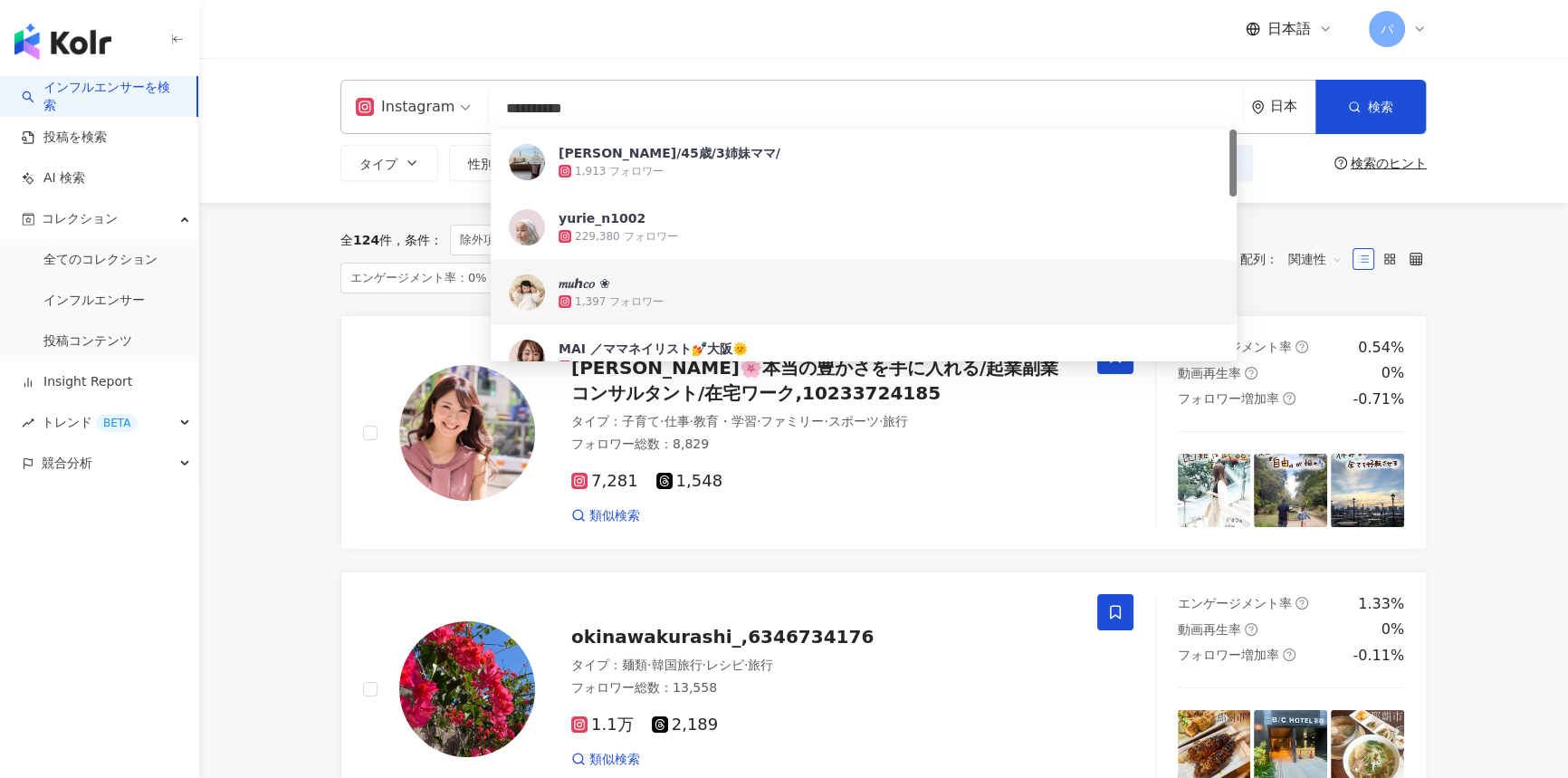
drag, startPoint x: 534, startPoint y: 106, endPoint x: 510, endPoint y: 106, distance: 24.0
click at [510, 106] on input "**********" at bounding box center [866, 108] width 740 height 34
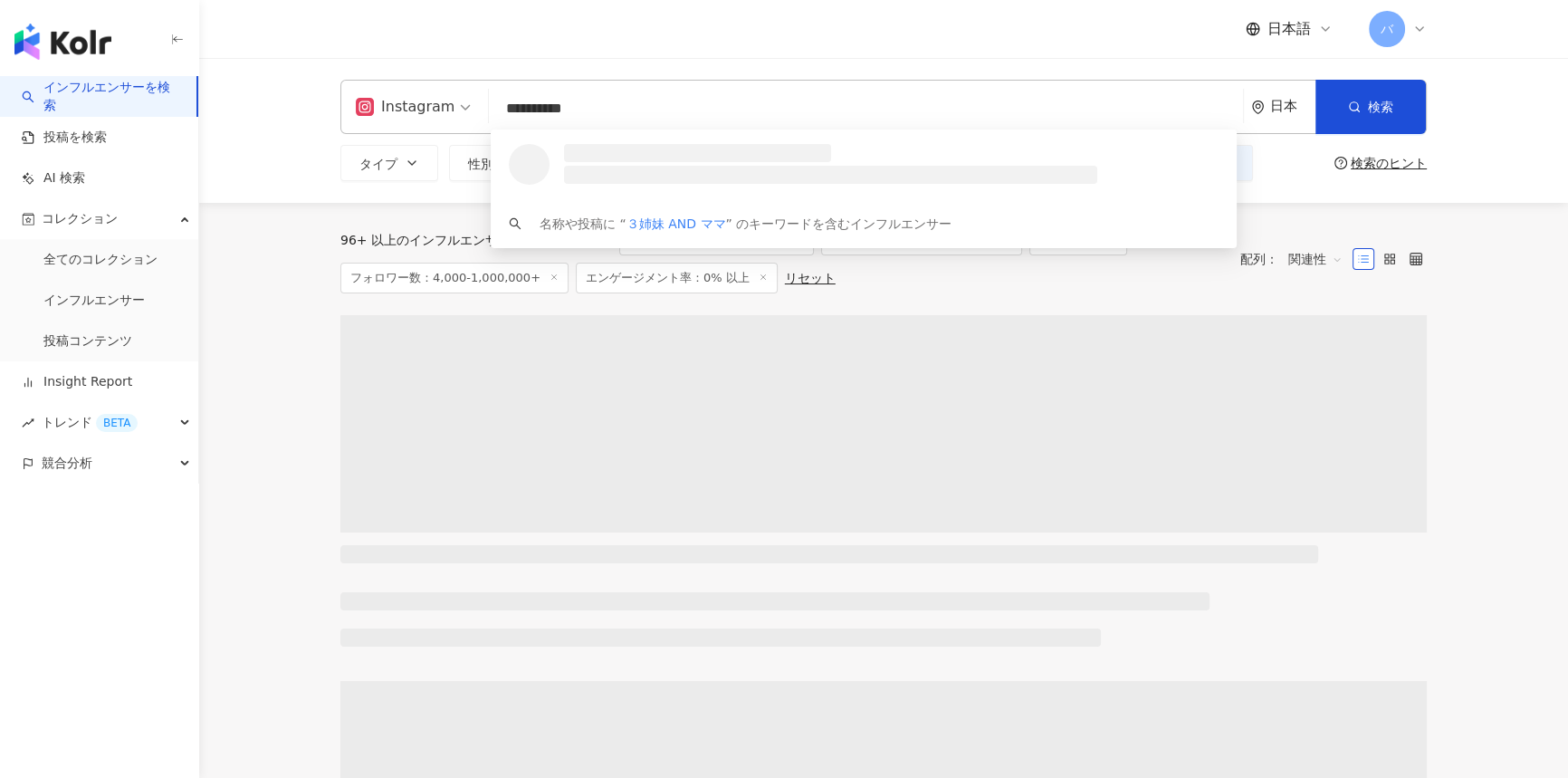
drag, startPoint x: 616, startPoint y: 118, endPoint x: 433, endPoint y: 116, distance: 183.0
click at [433, 116] on div "**********" at bounding box center [883, 106] width 1087 height 55
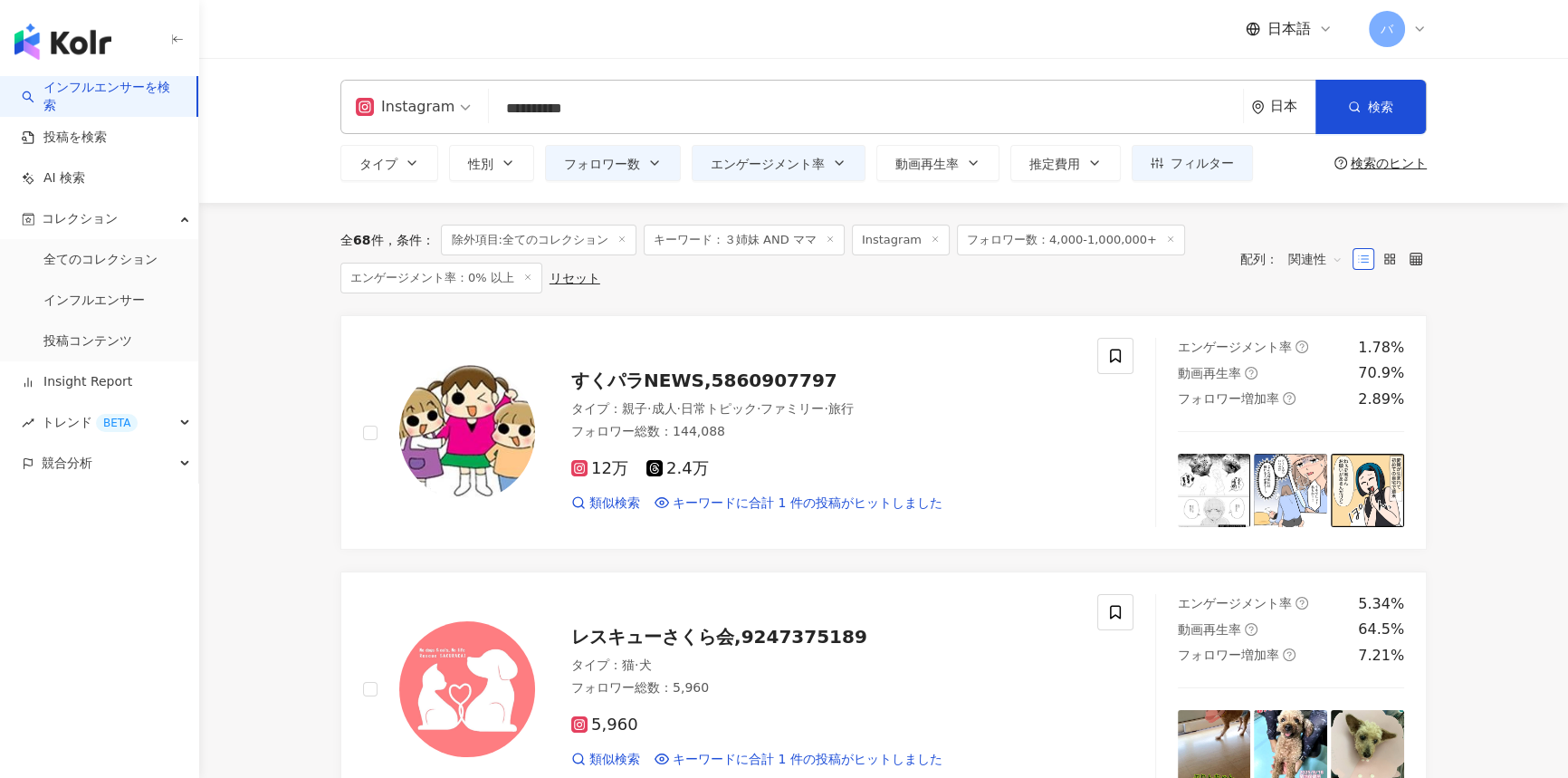
click at [621, 236] on icon at bounding box center [623, 240] width 9 height 9
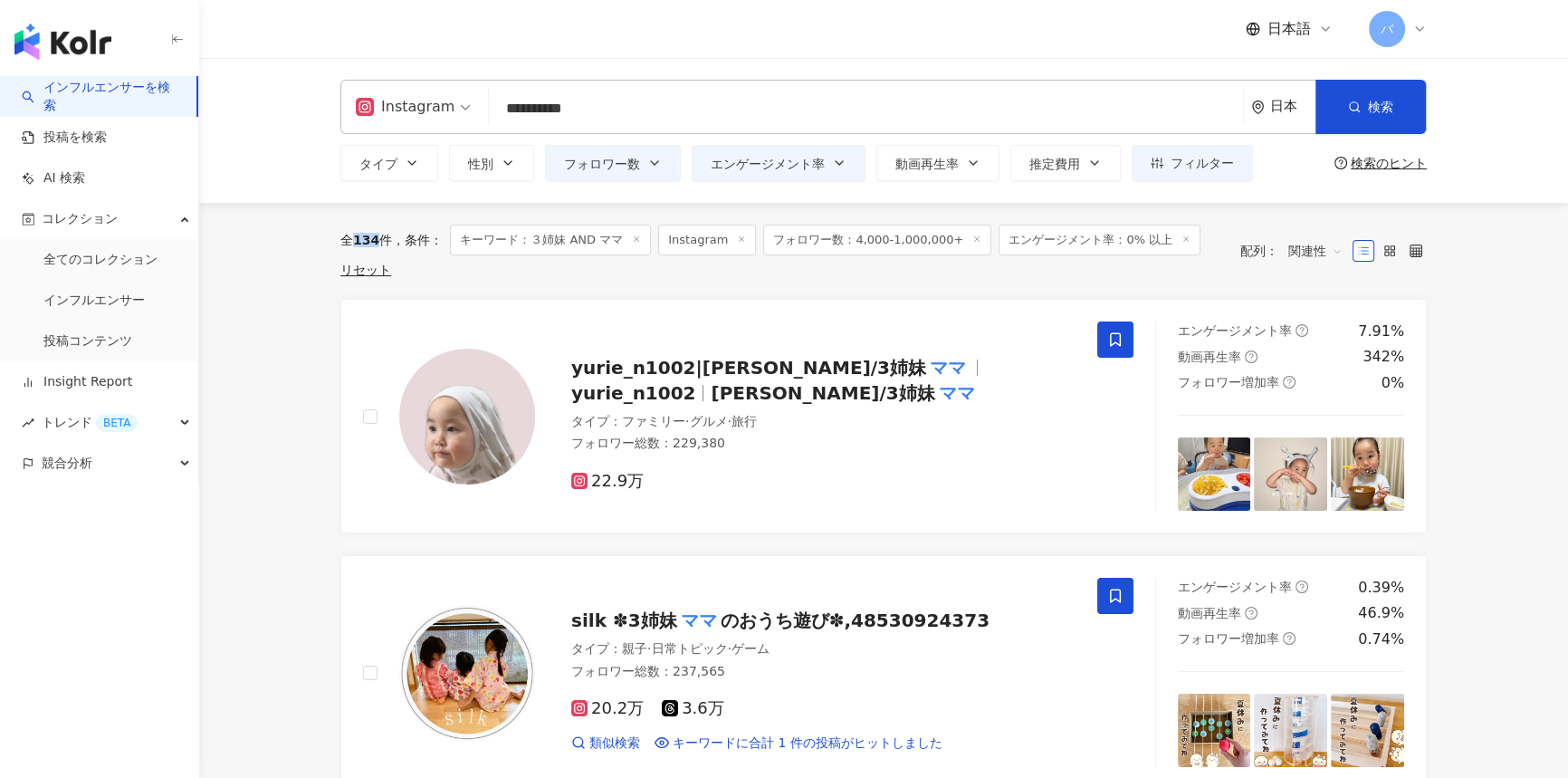
drag, startPoint x: 360, startPoint y: 241, endPoint x: 375, endPoint y: 241, distance: 15.0
click at [375, 241] on span "134" at bounding box center [366, 241] width 26 height 15
copy span "134"
click at [607, 122] on input "**********" at bounding box center [866, 108] width 740 height 34
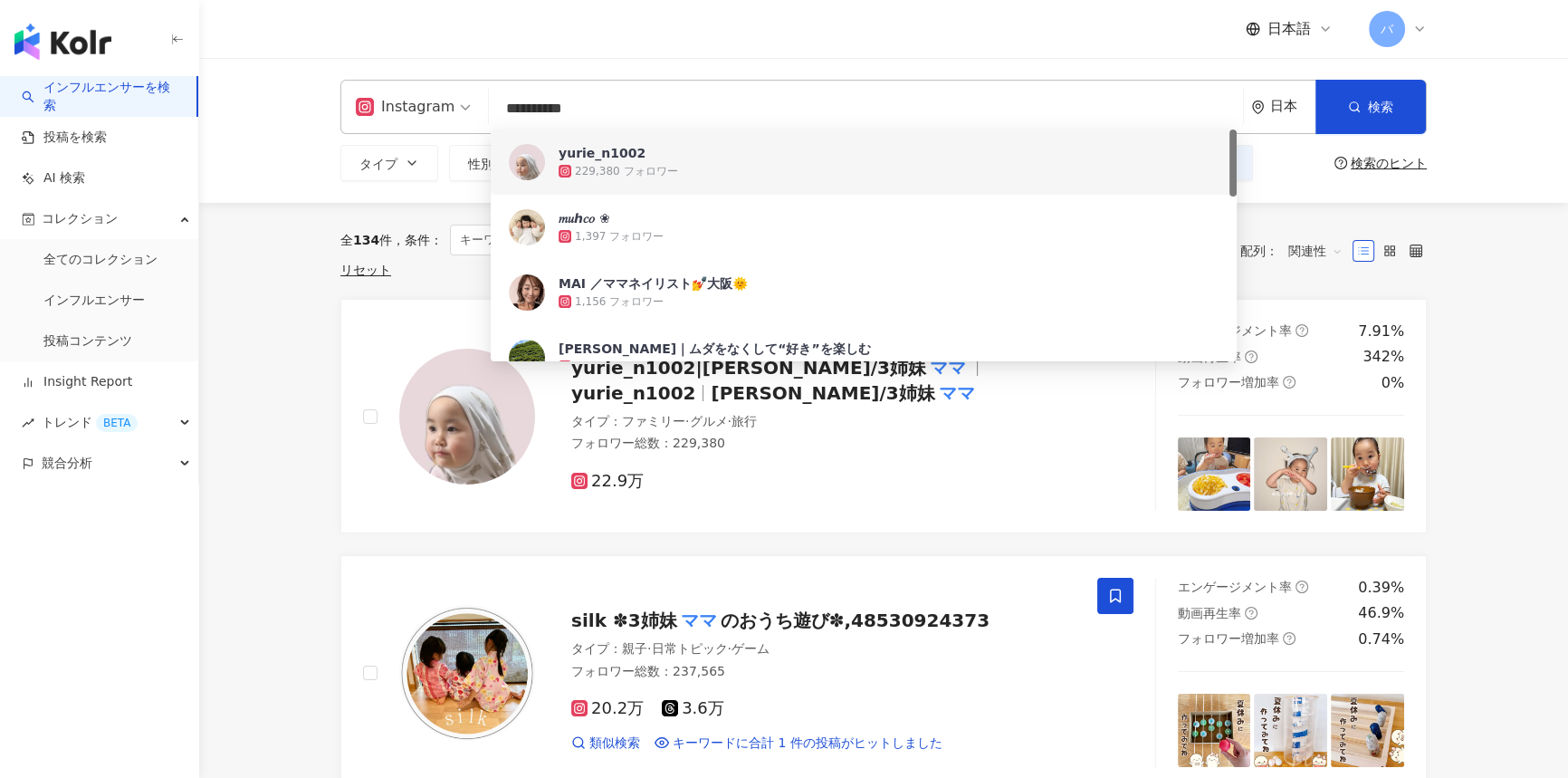
paste input "search"
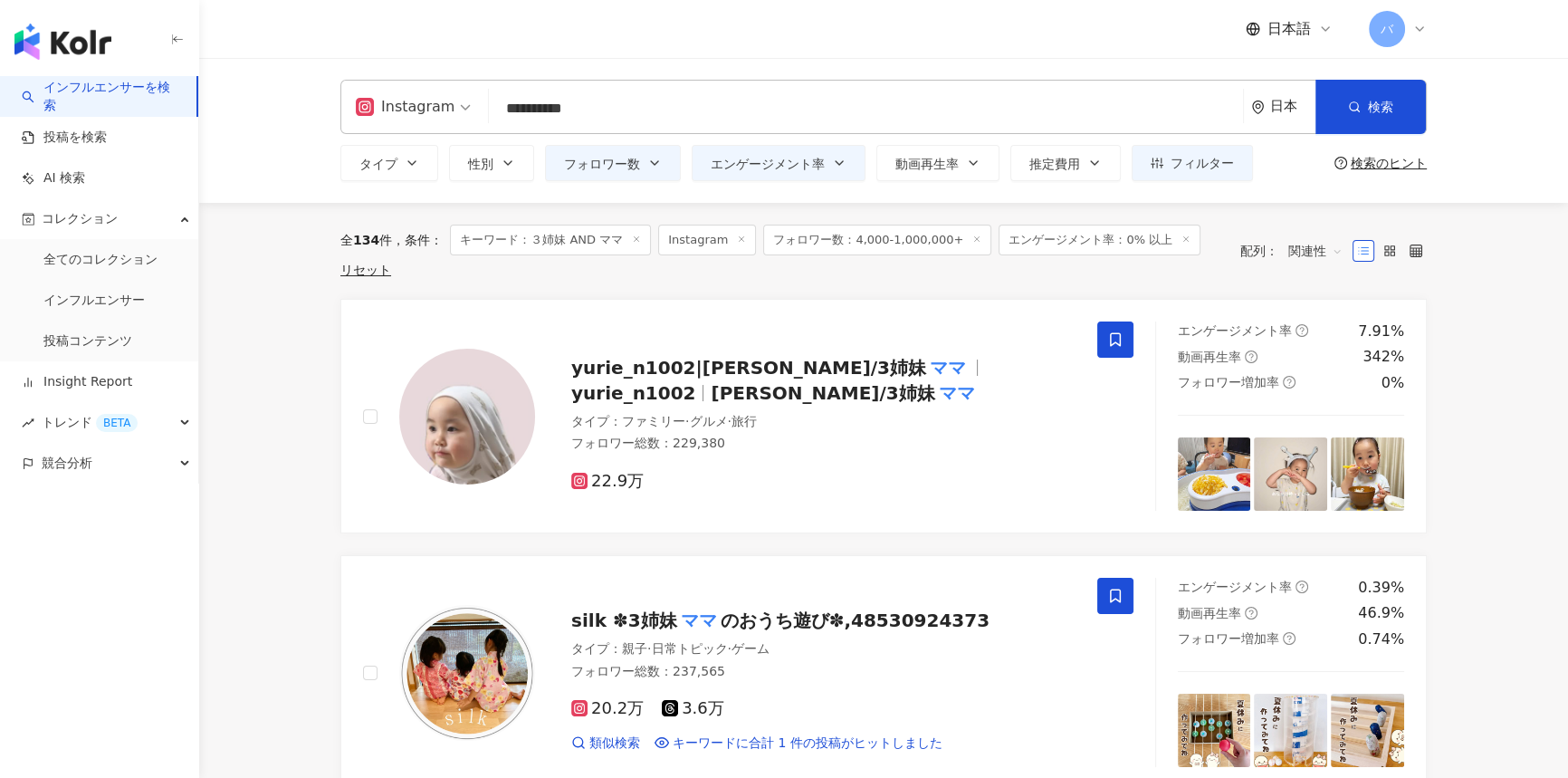
type input "**********"
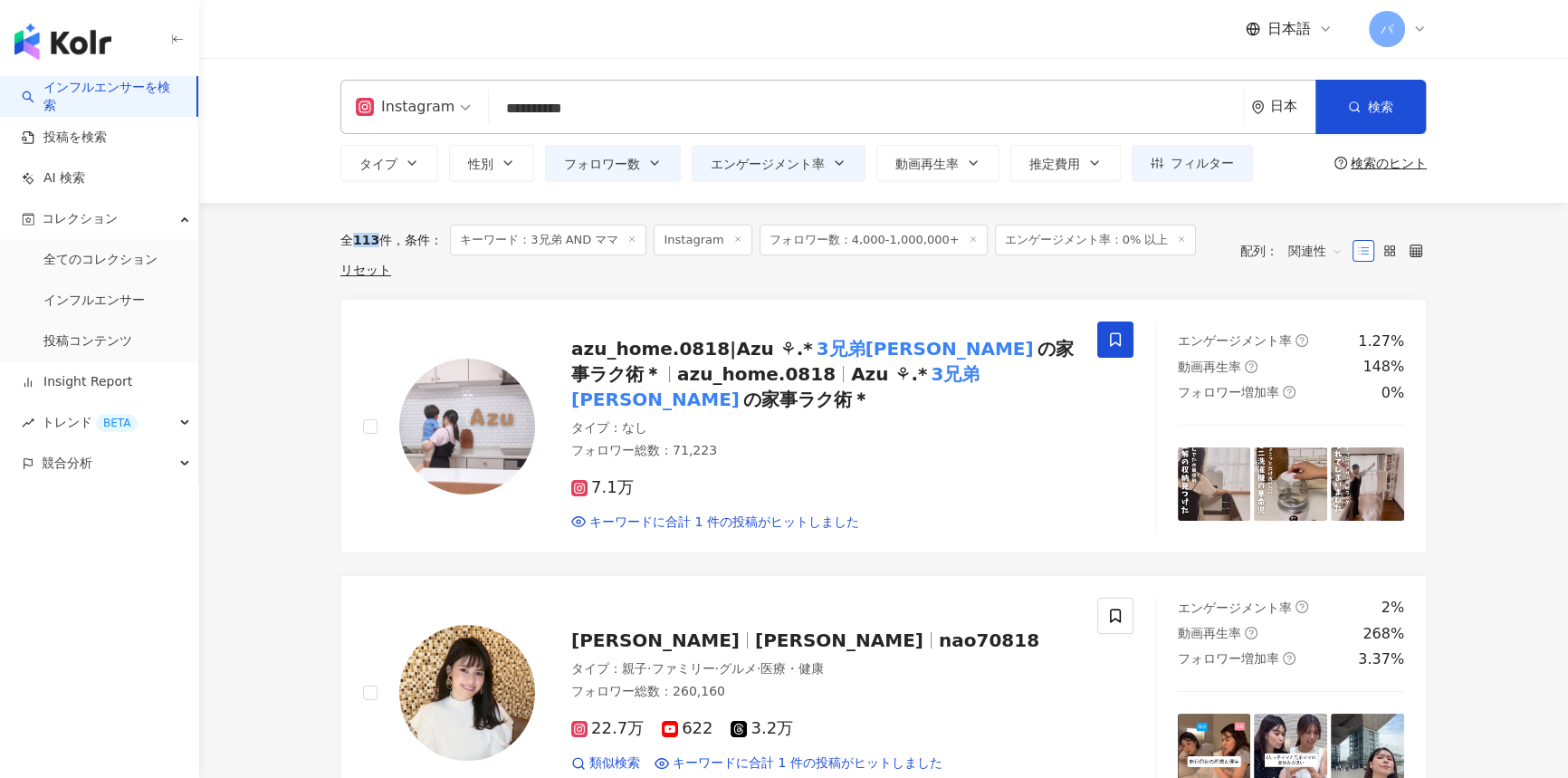
drag, startPoint x: 356, startPoint y: 236, endPoint x: 377, endPoint y: 237, distance: 21.0
click at [377, 237] on span "113" at bounding box center [366, 241] width 26 height 15
copy span "113"
drag, startPoint x: 338, startPoint y: 374, endPoint x: 353, endPoint y: 364, distance: 18.0
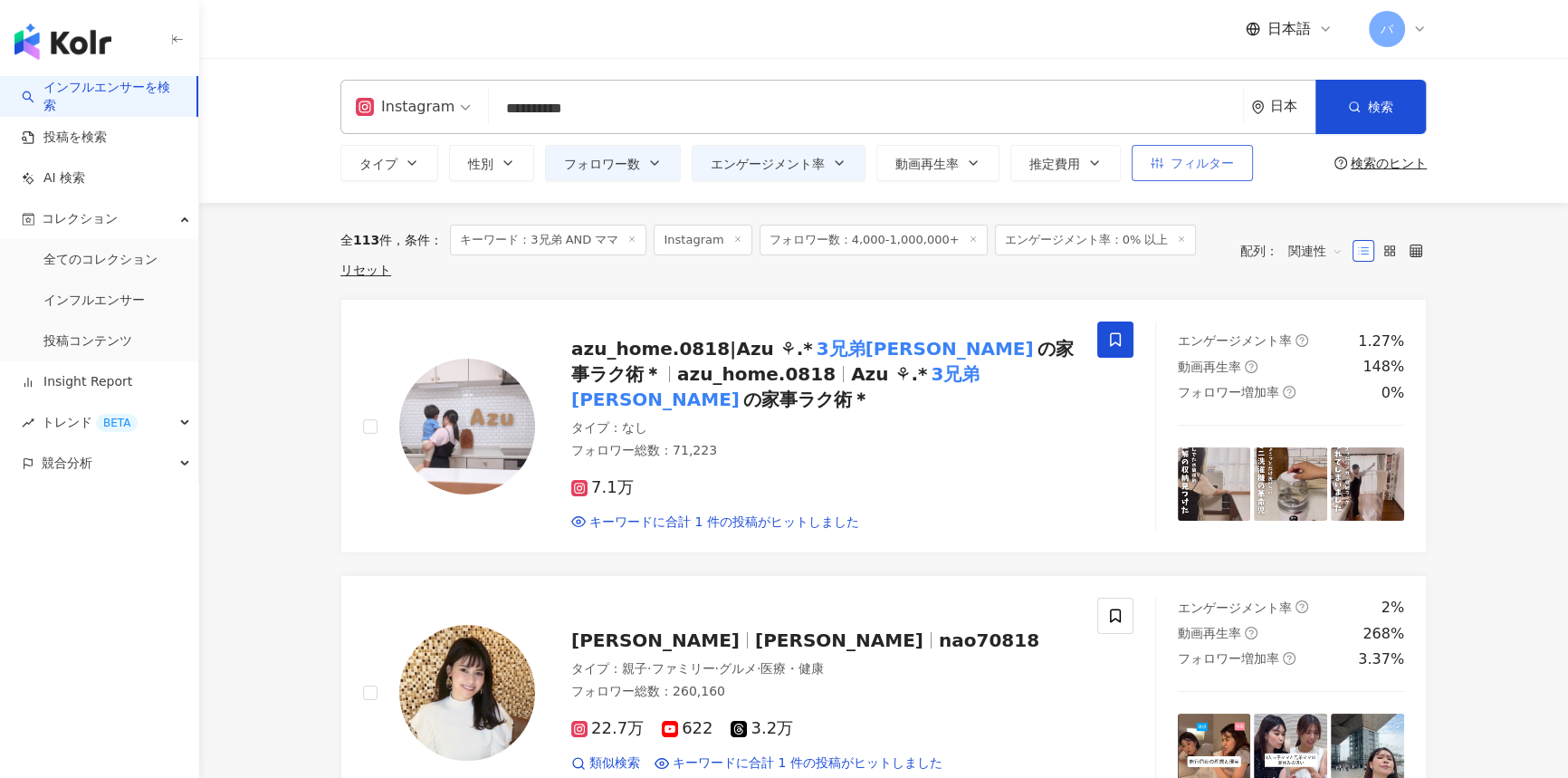
click at [1177, 155] on span "フィルター" at bounding box center [1203, 163] width 64 height 15
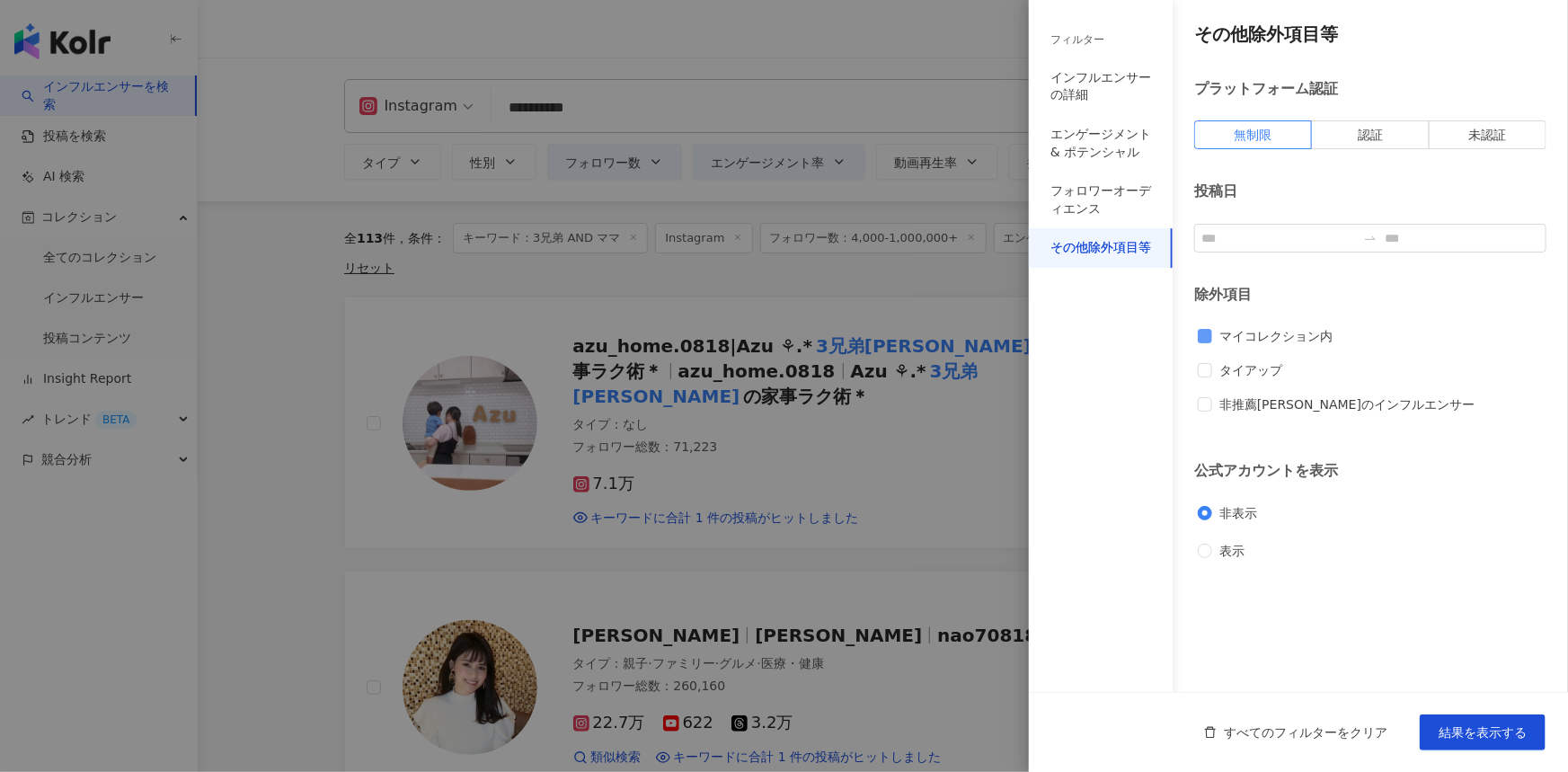
click at [1247, 337] on span "マイコレクション内" at bounding box center [1276, 336] width 128 height 20
click at [1247, 335] on span "マイコレクション内" at bounding box center [1276, 336] width 128 height 20
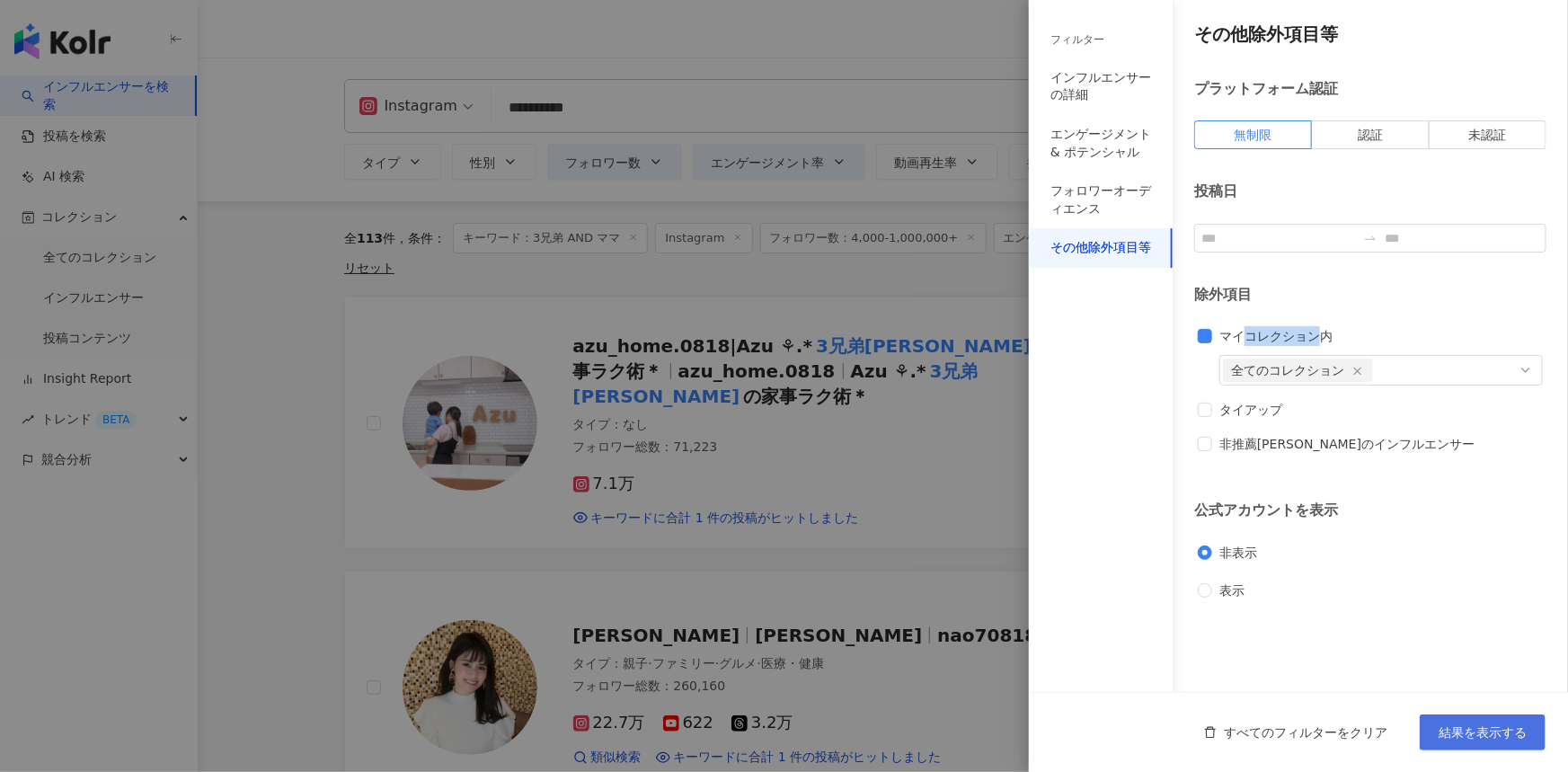
click at [1484, 725] on span "結果を表示する" at bounding box center [1483, 733] width 88 height 15
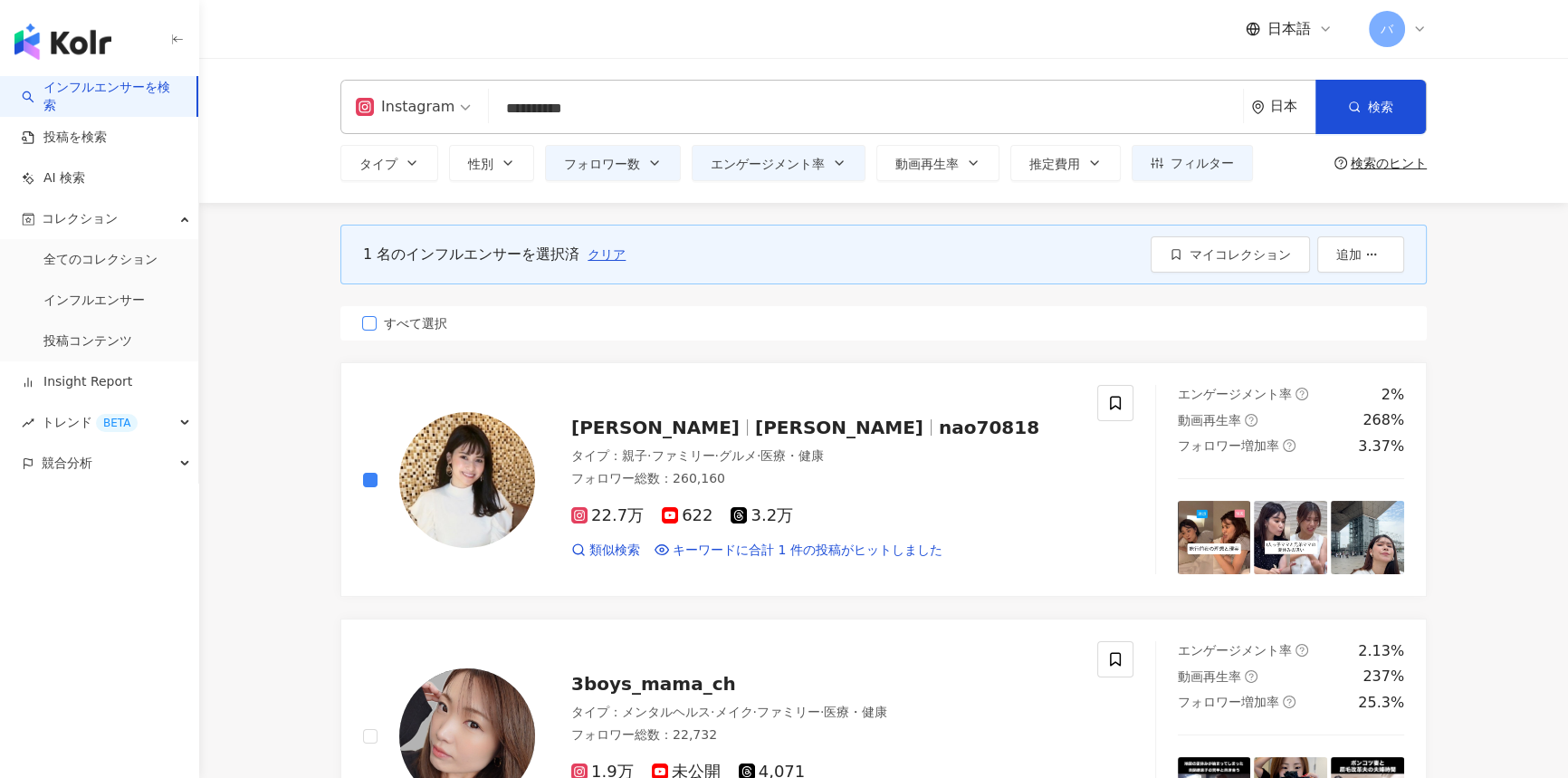
click at [415, 329] on span "すべて選択" at bounding box center [415, 324] width 78 height 20
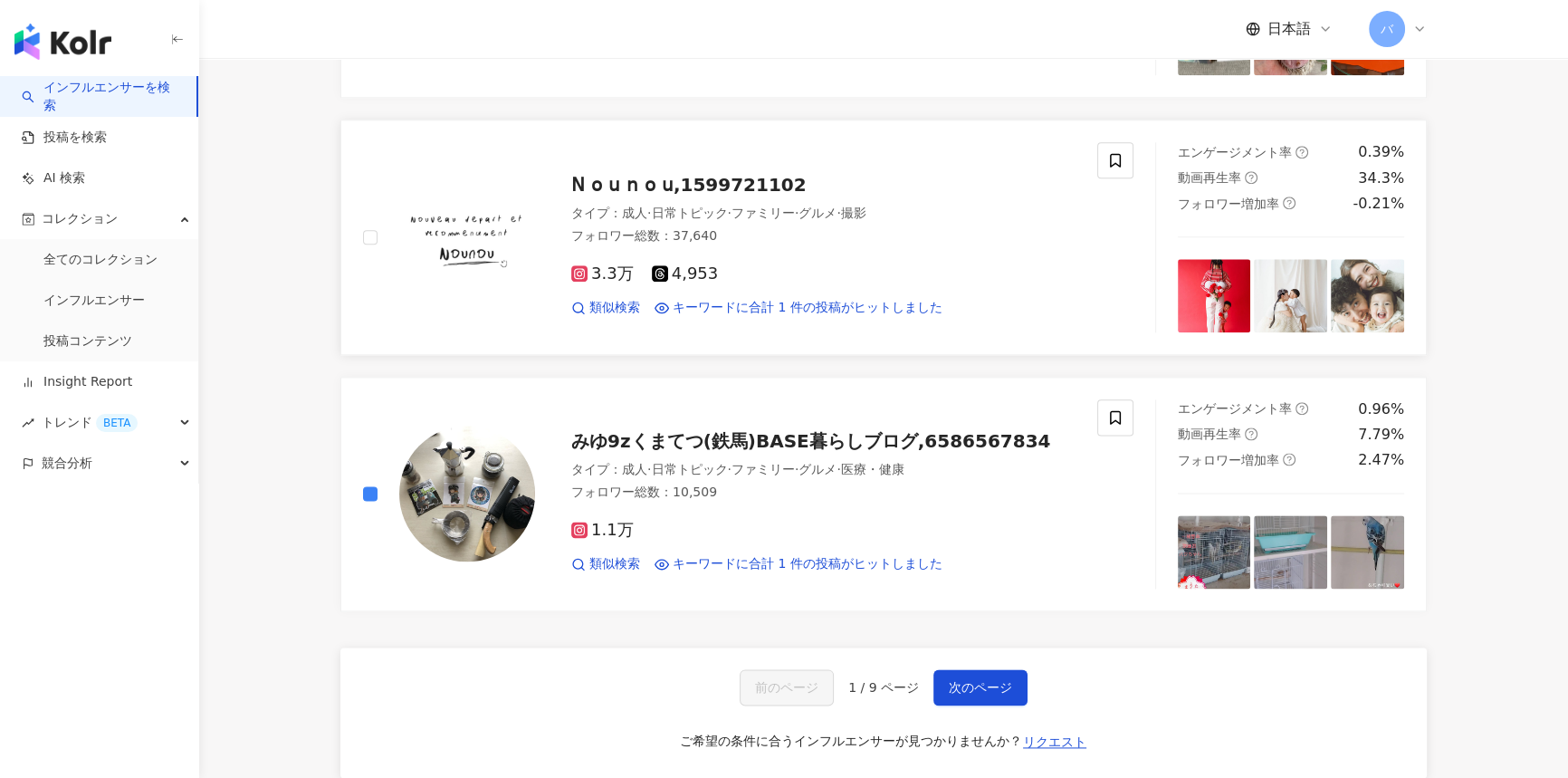
scroll to position [3045, 0]
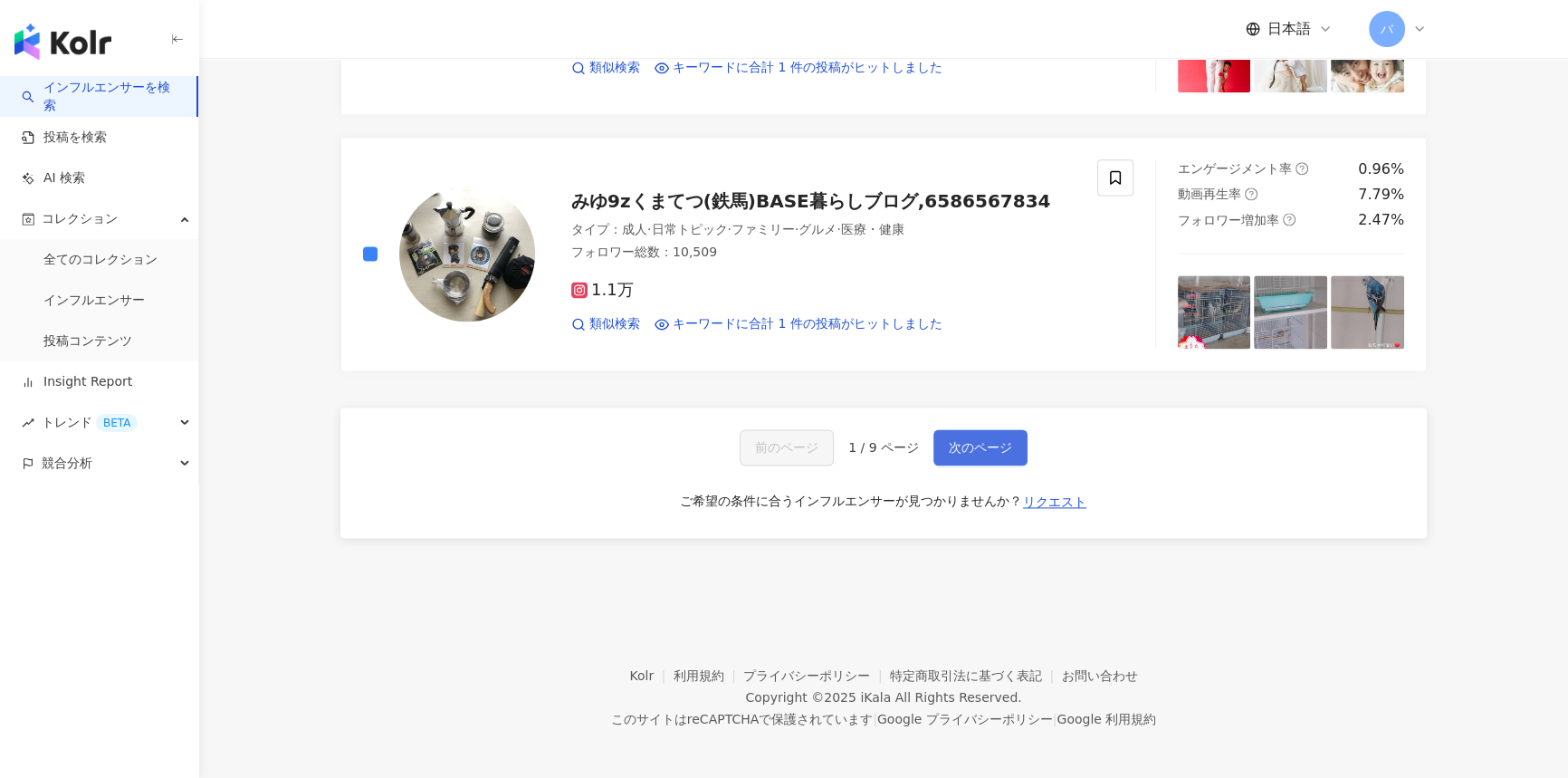
click at [982, 440] on span "次のページ" at bounding box center [981, 448] width 64 height 15
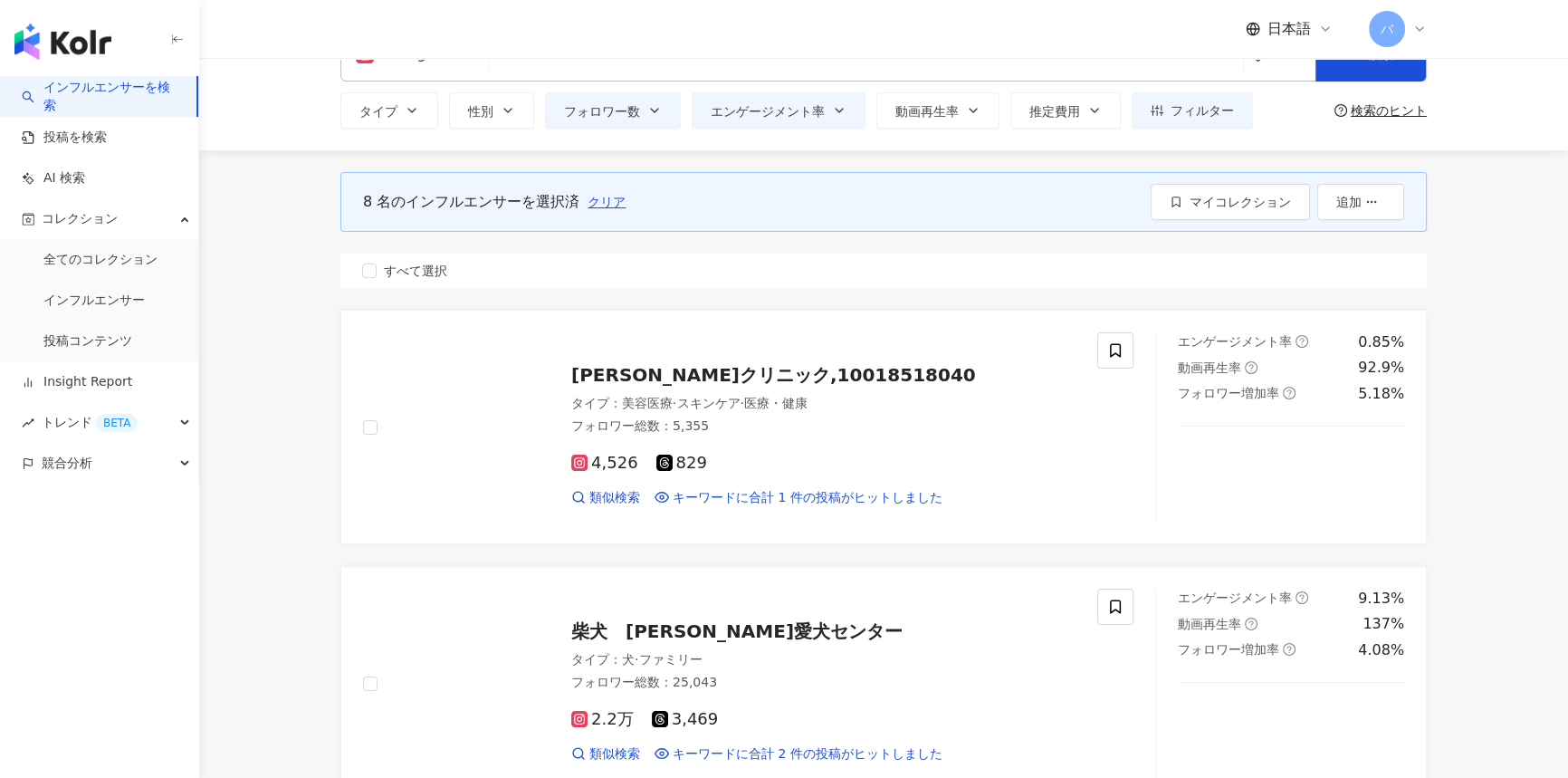
scroll to position [0, 0]
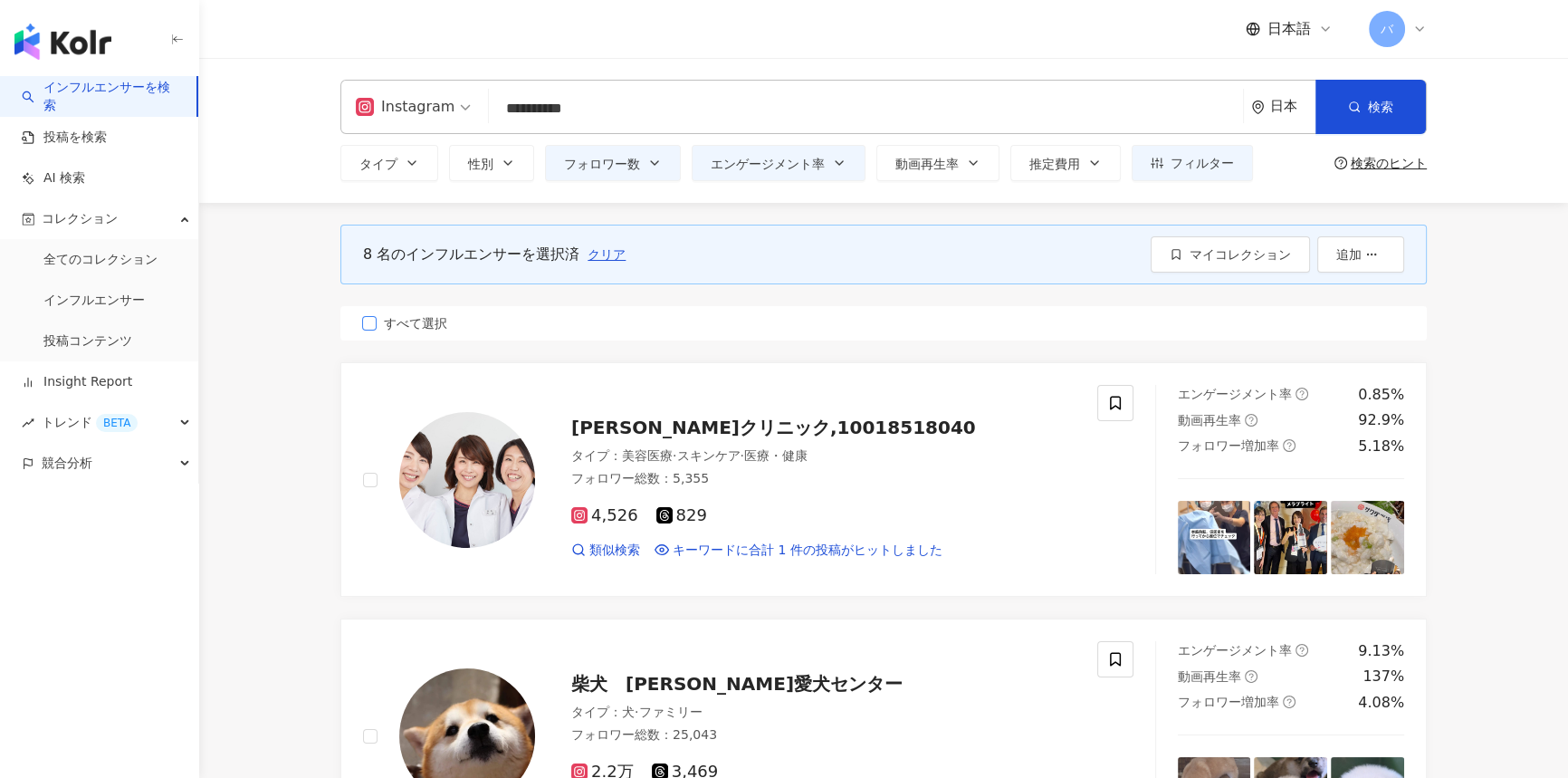
click at [422, 323] on span "すべて選択" at bounding box center [415, 324] width 78 height 20
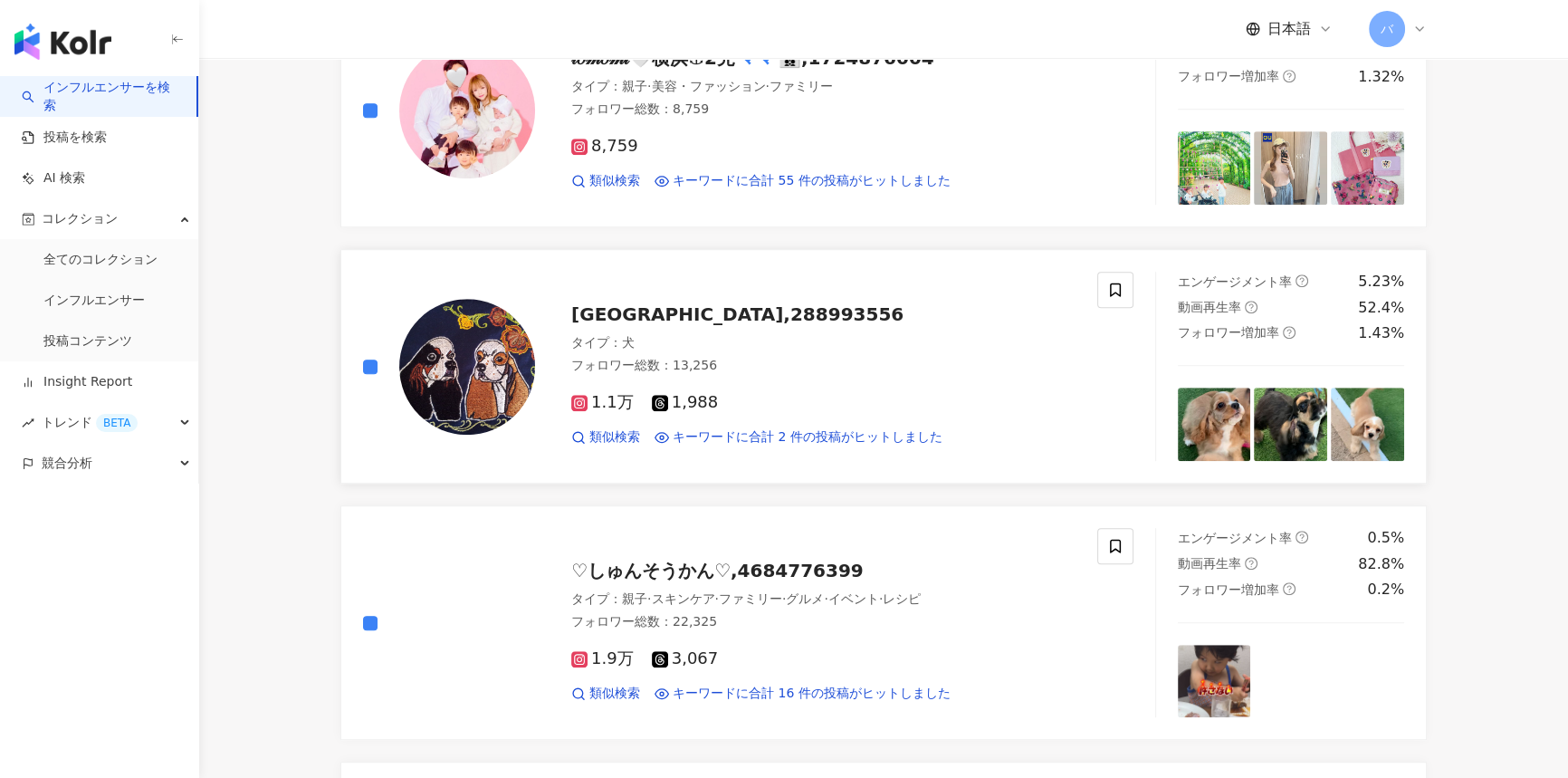
scroll to position [1399, 0]
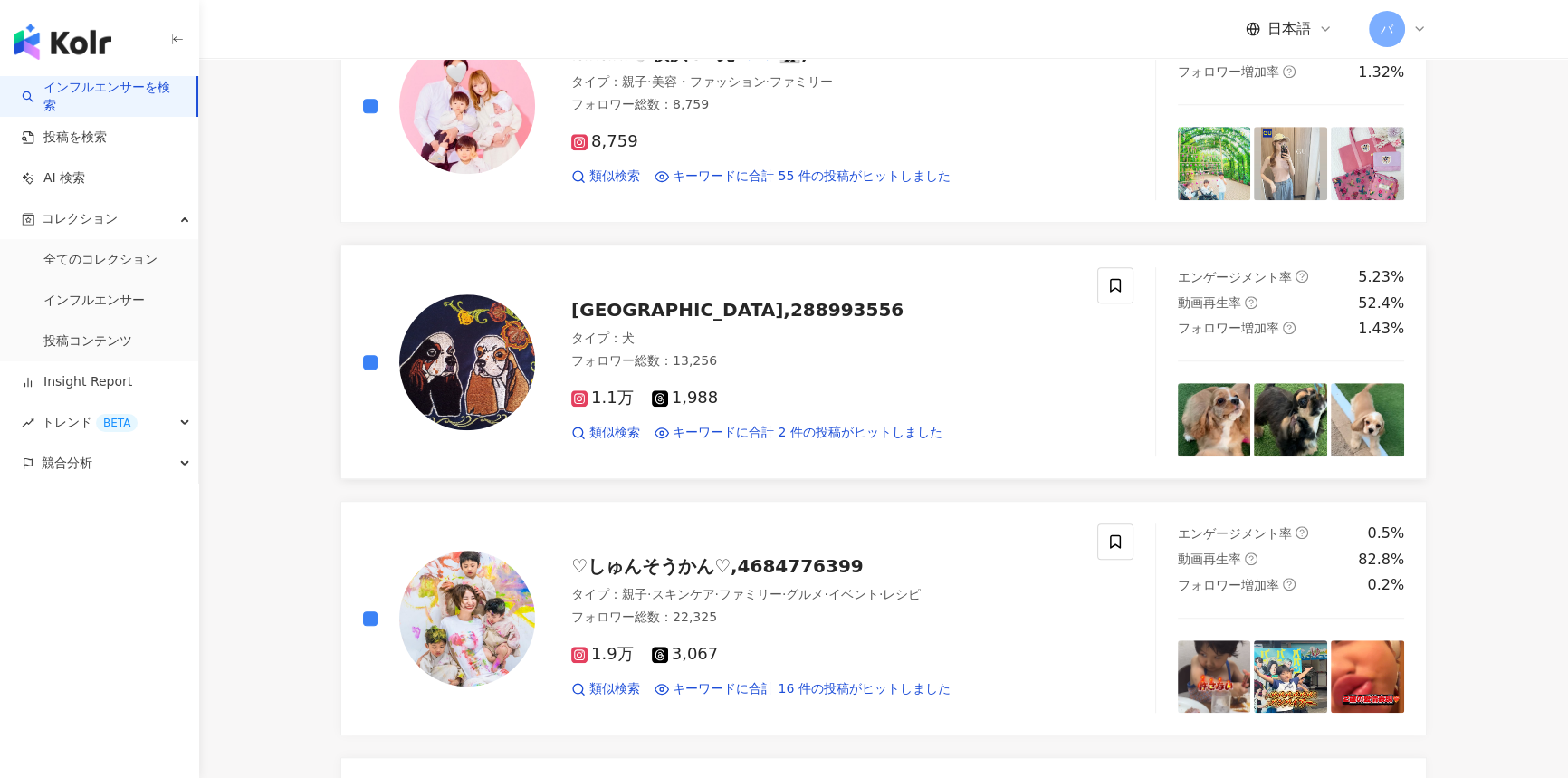
click at [358, 365] on div "Ruby East,288993556 タイプ ： 犬 フォロワー総数 ： 13,256 1.1万 1,988 類似検索 キーワードに合計 2 件の投稿がヒッ…" at bounding box center [748, 362] width 814 height 190
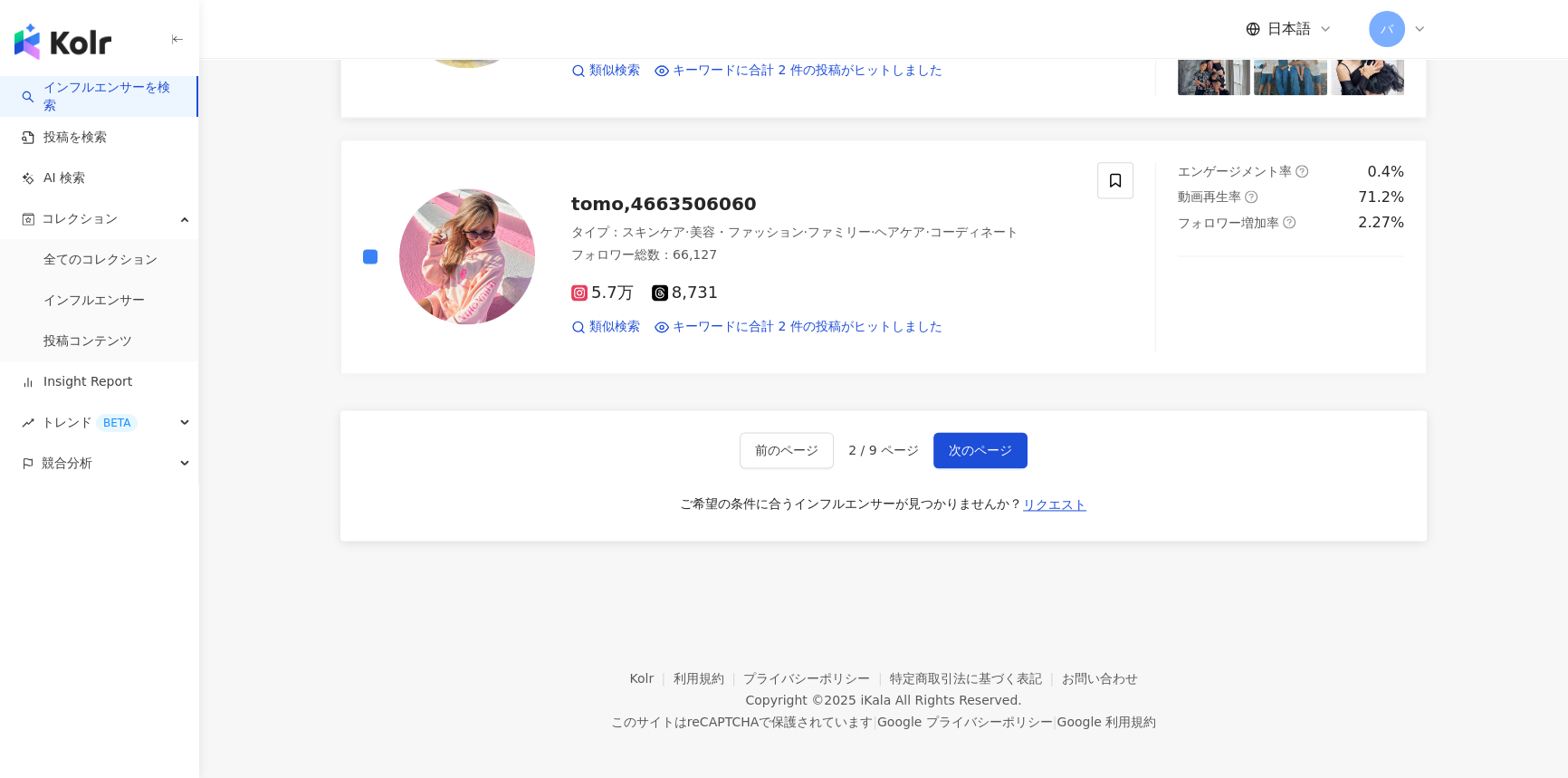
scroll to position [3047, 0]
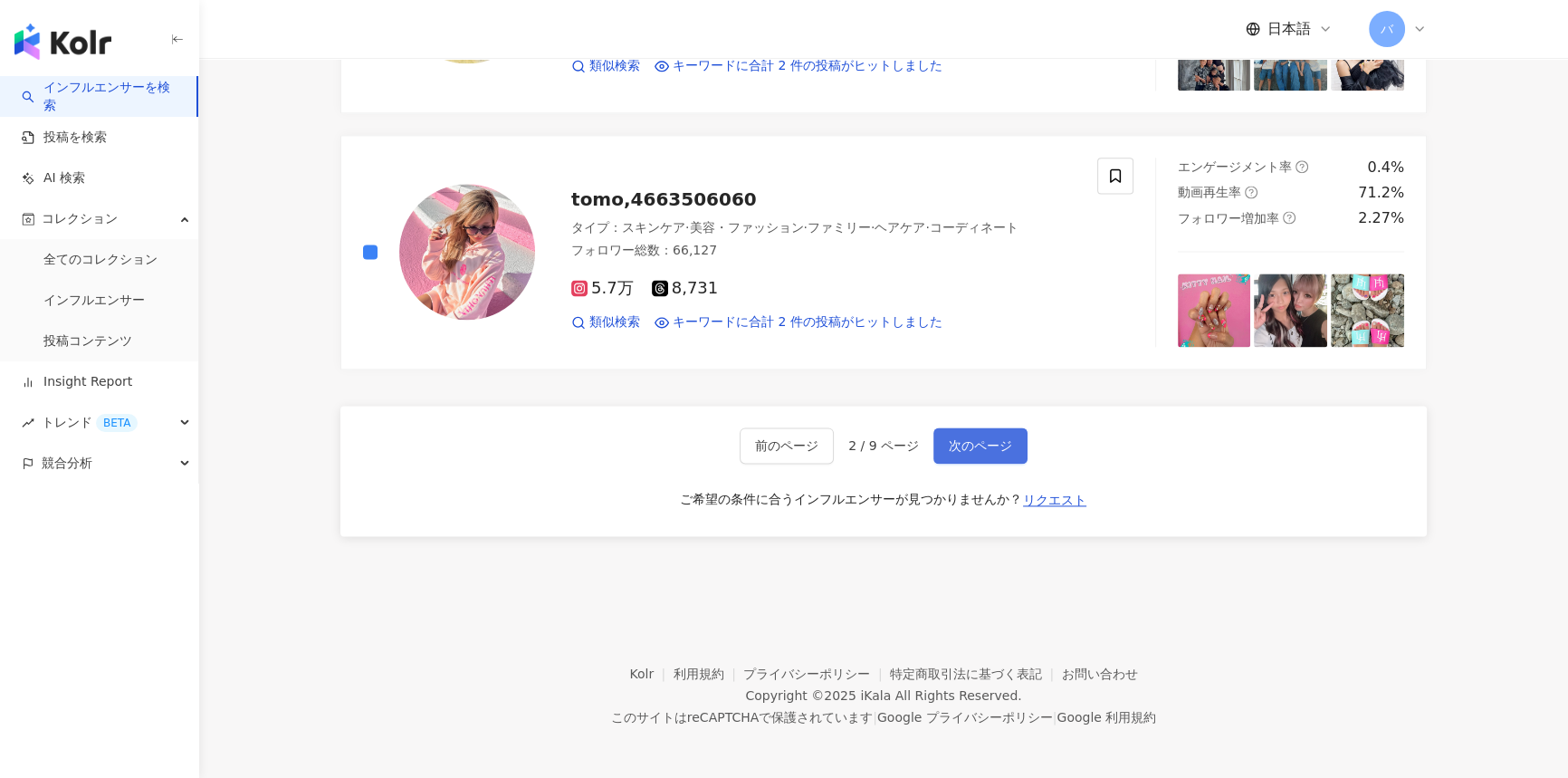
click at [963, 438] on span "次のページ" at bounding box center [981, 446] width 64 height 15
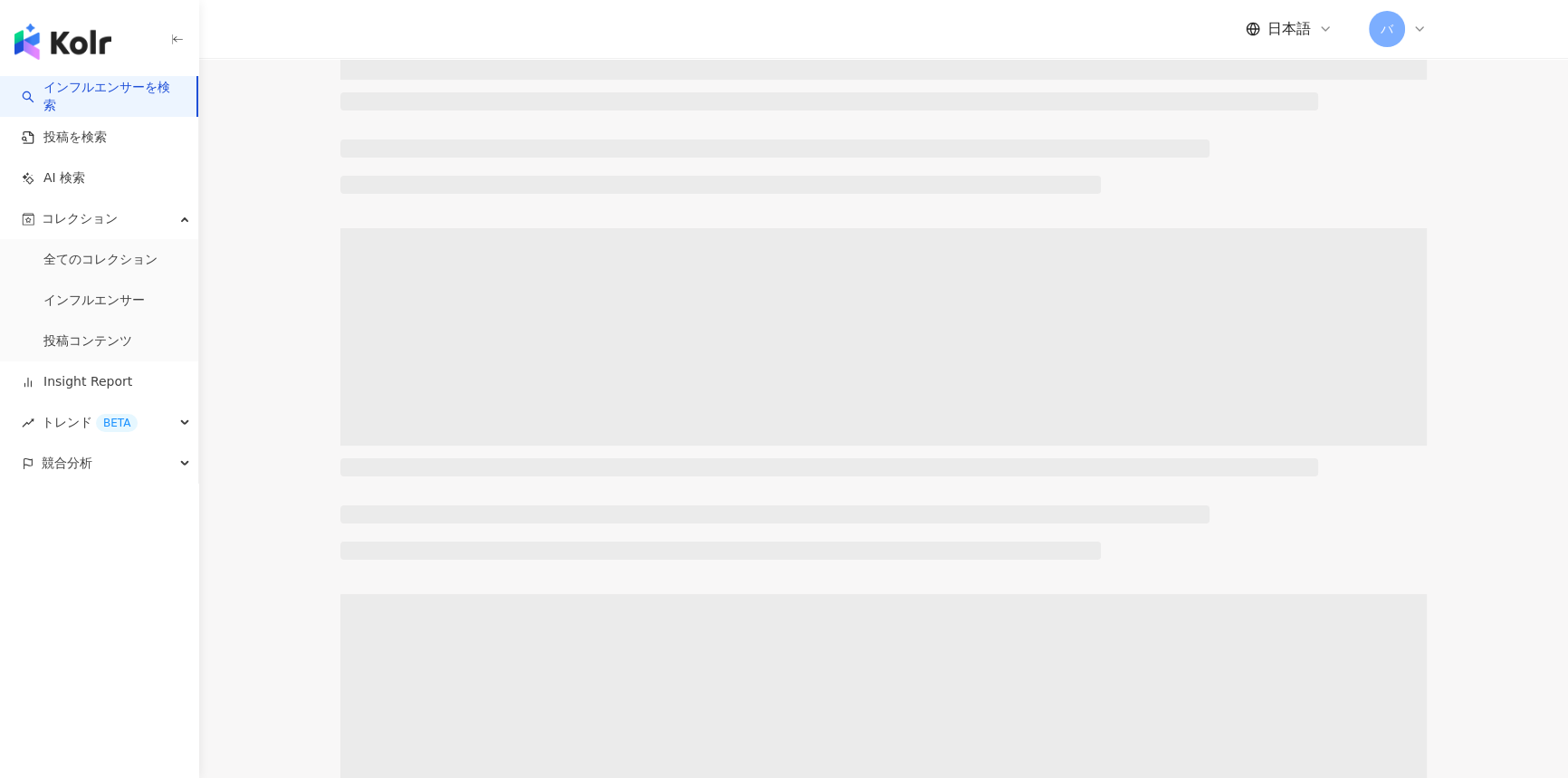
scroll to position [0, 0]
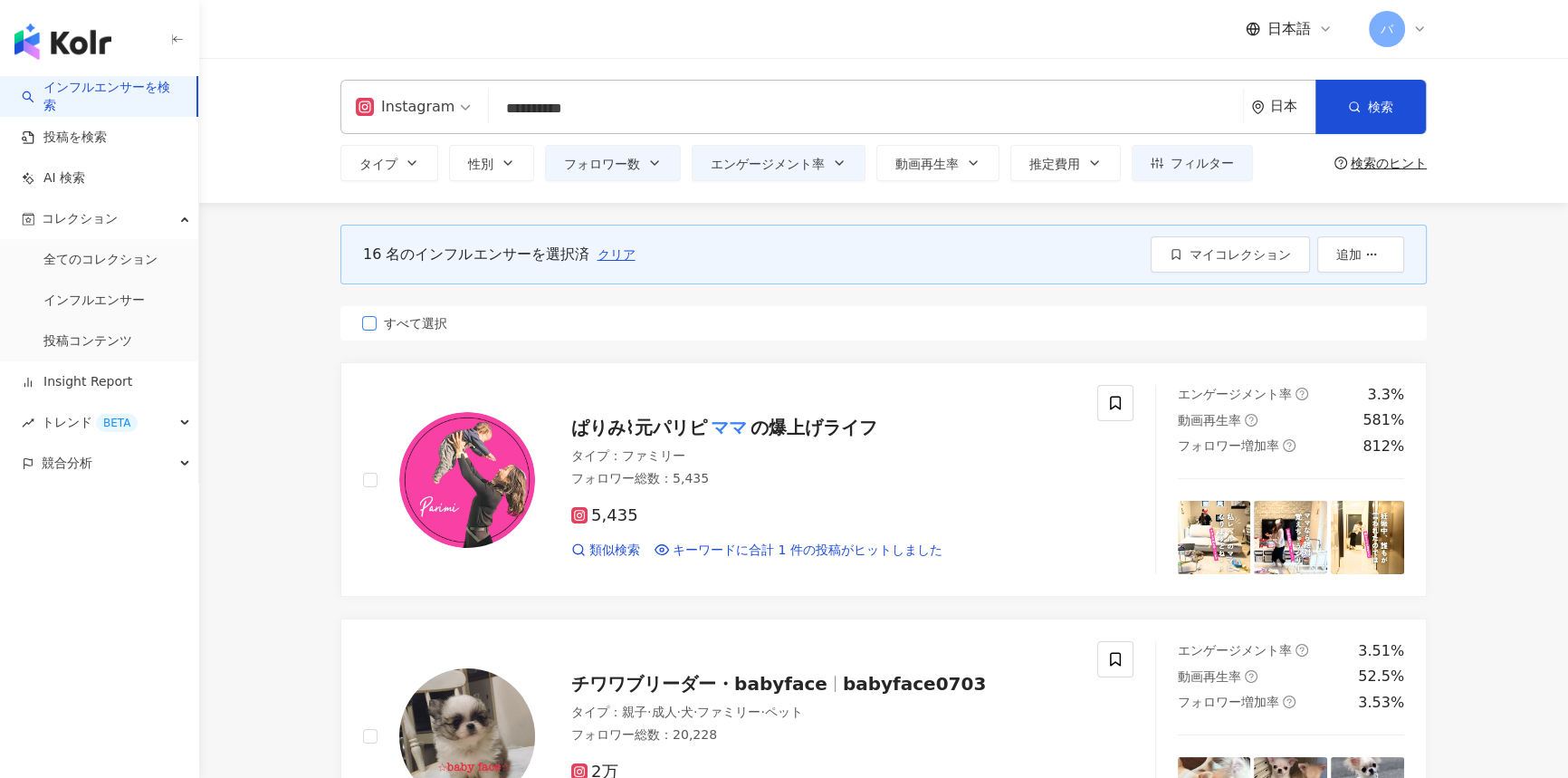
click at [412, 326] on span "すべて選択" at bounding box center [415, 324] width 78 height 20
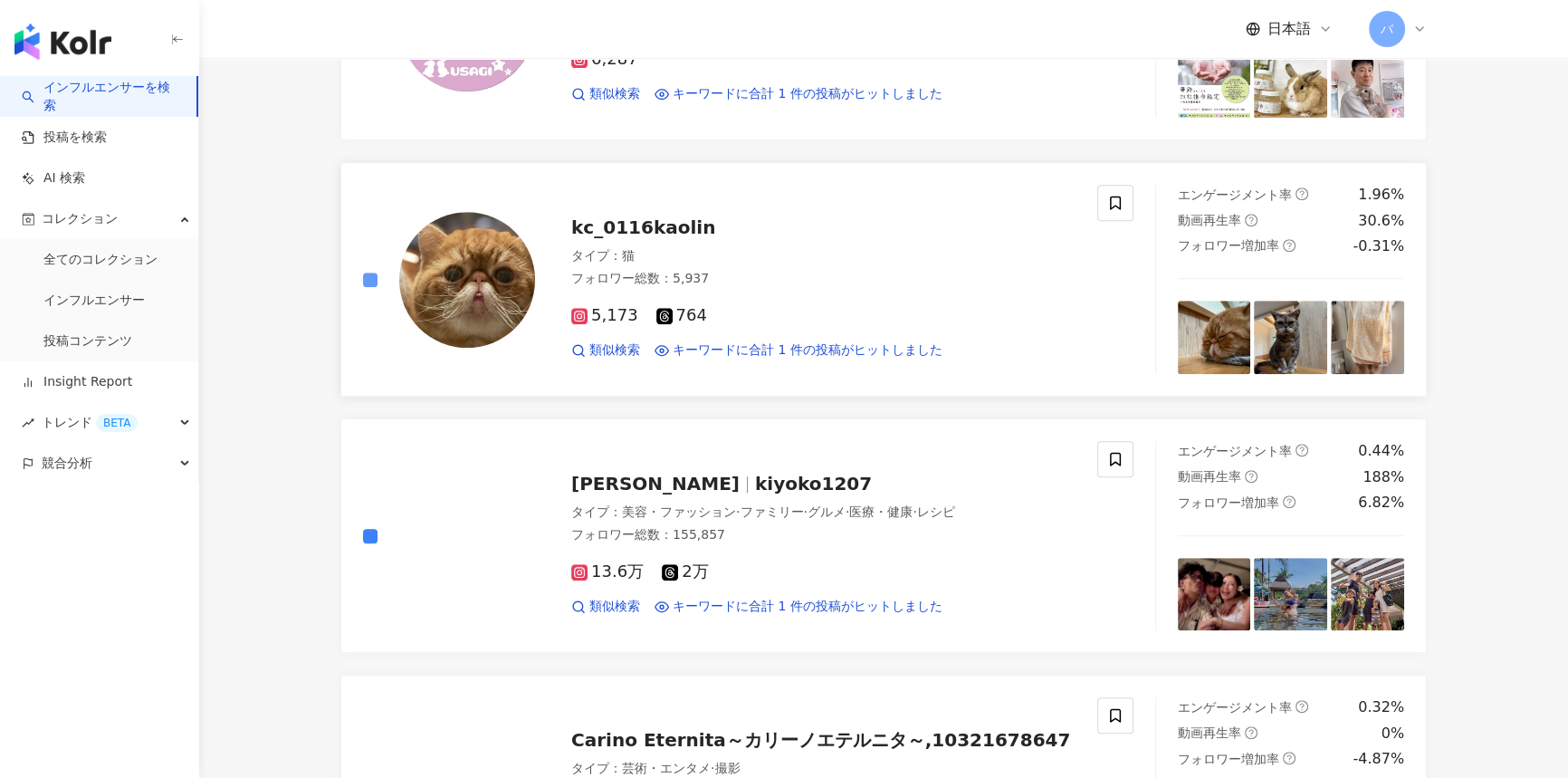
scroll to position [1399, 0]
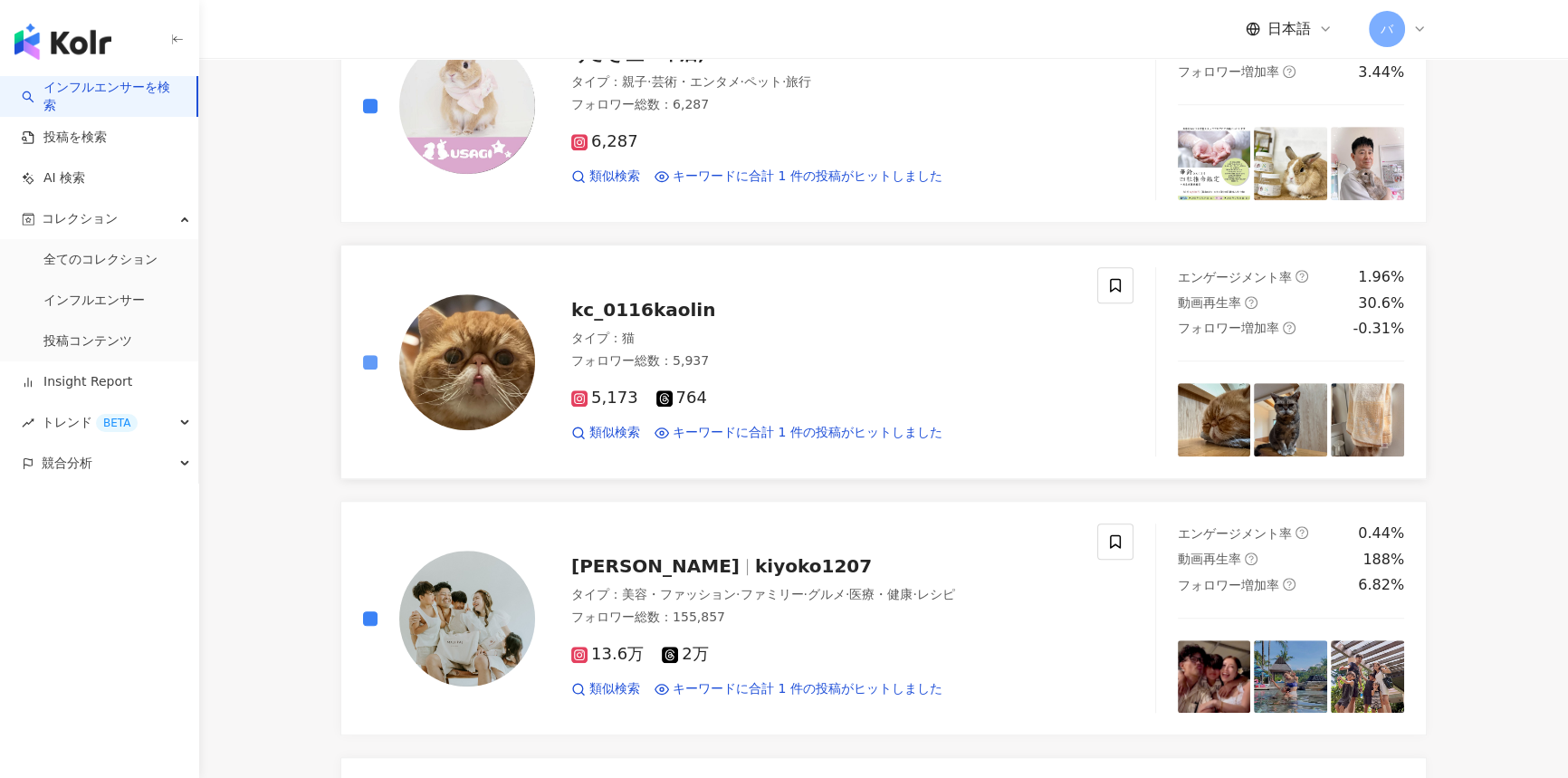
click at [369, 352] on label at bounding box center [371, 363] width 15 height 20
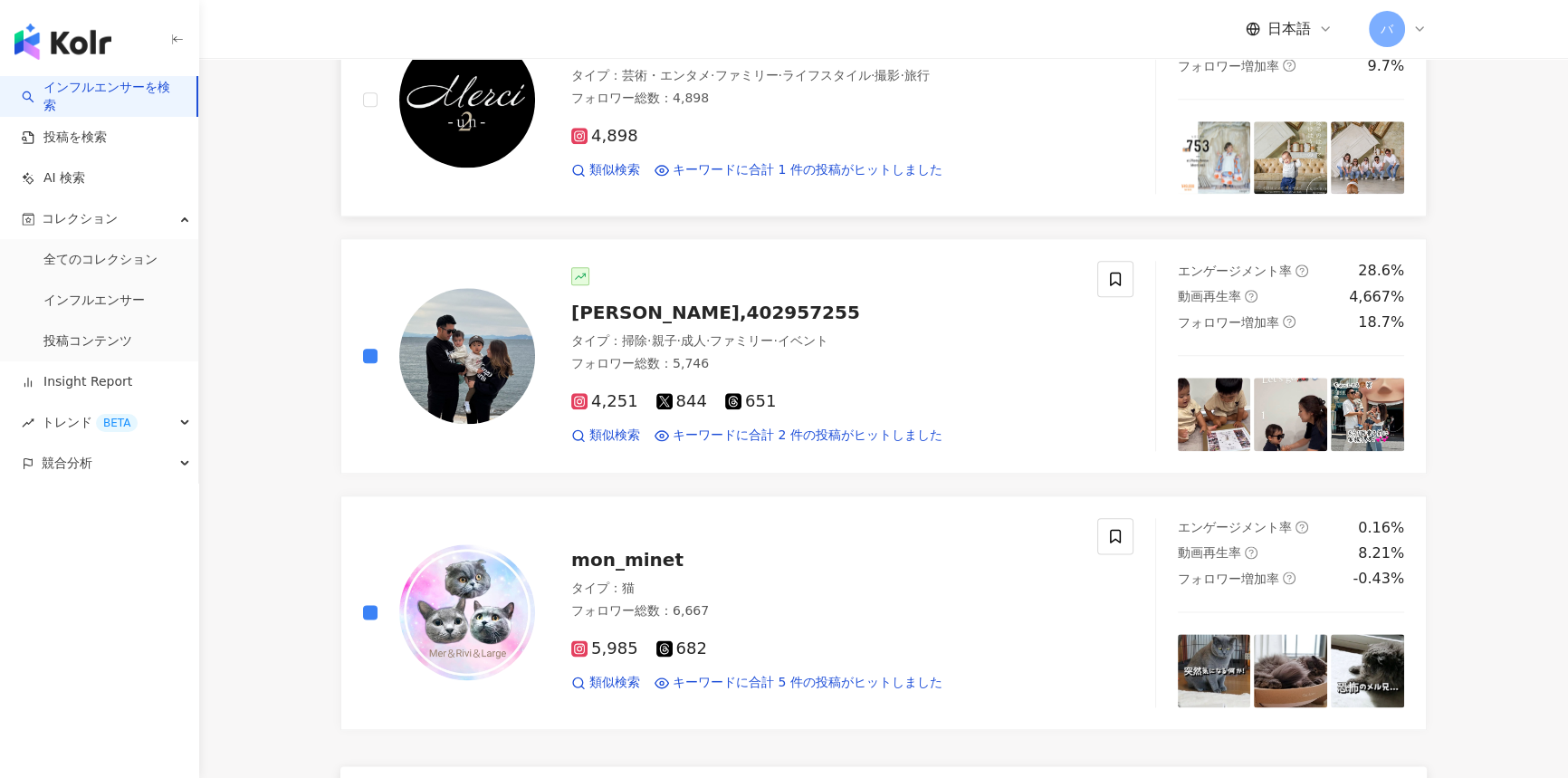
scroll to position [3045, 0]
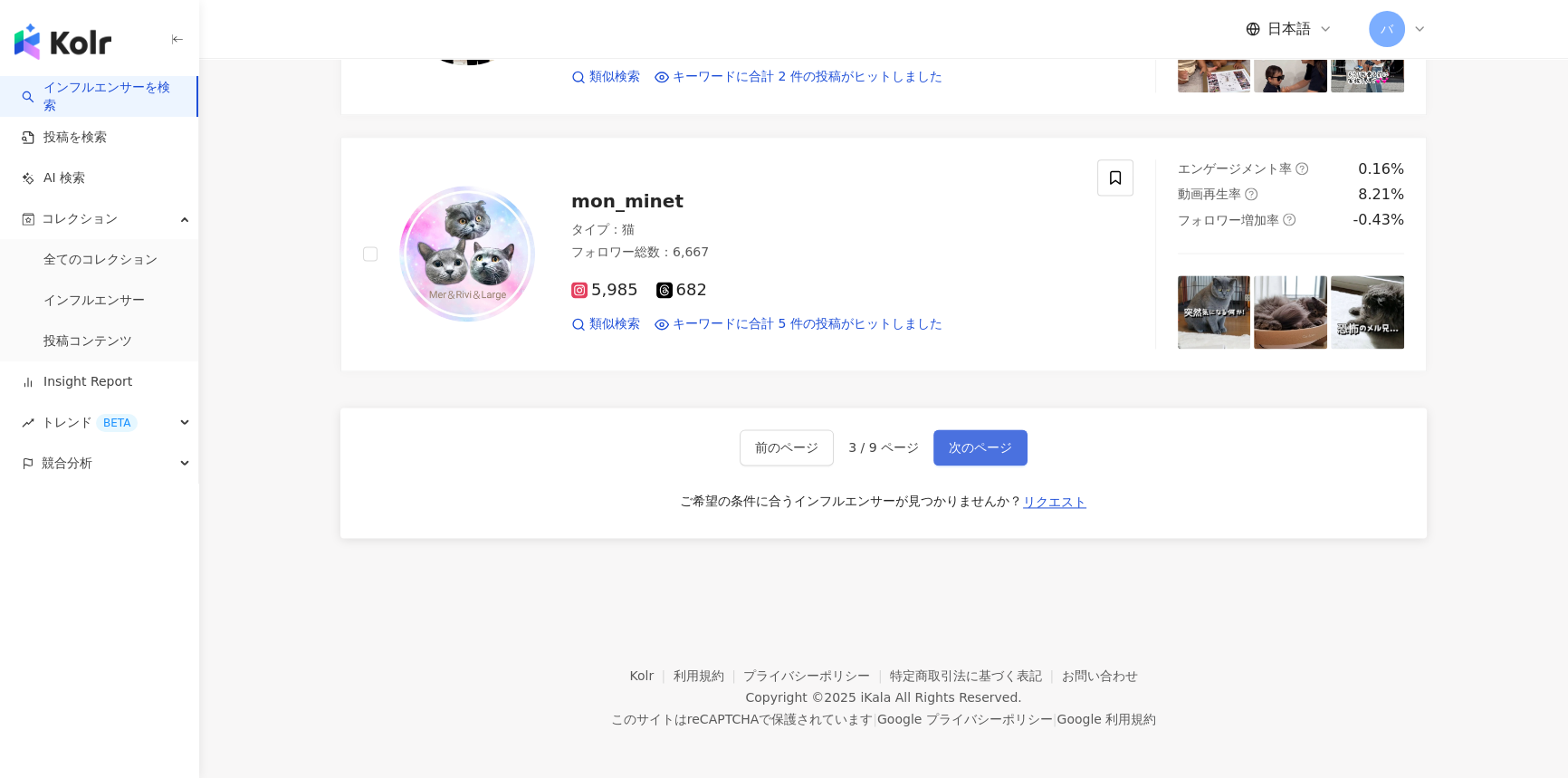
click at [968, 442] on span "次のページ" at bounding box center [981, 448] width 64 height 15
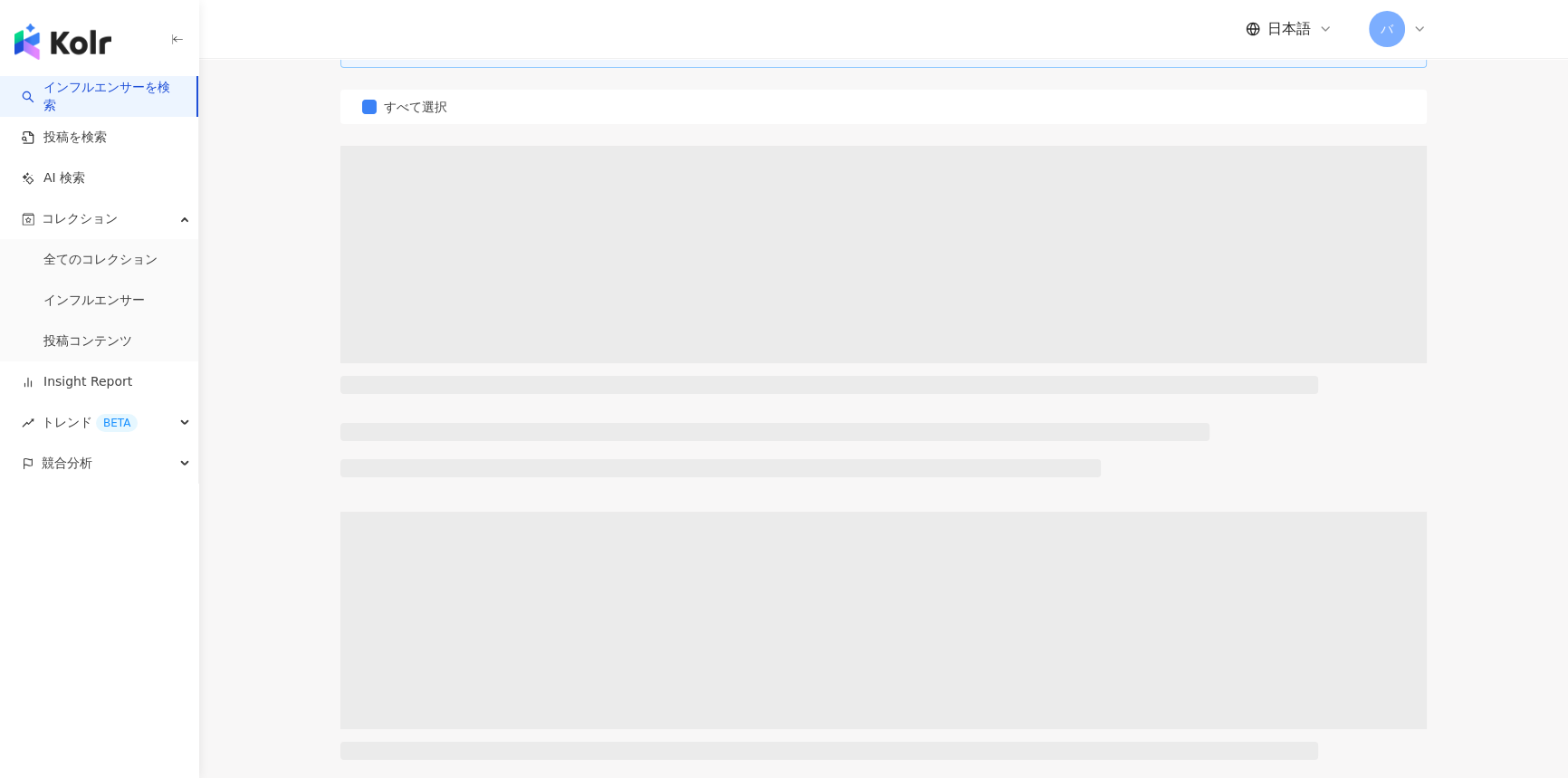
scroll to position [0, 0]
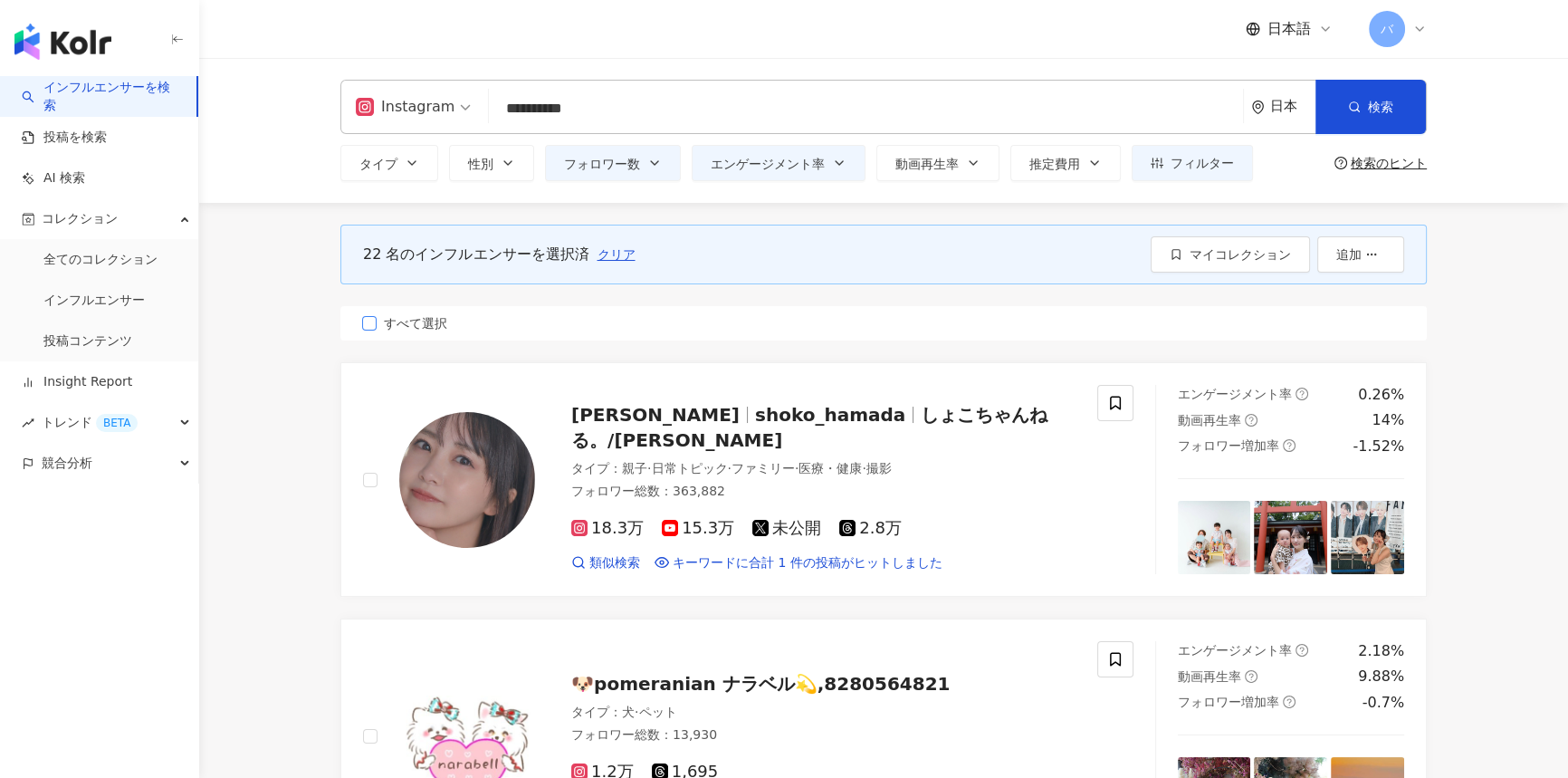
click at [385, 328] on span "すべて選択" at bounding box center [415, 324] width 78 height 20
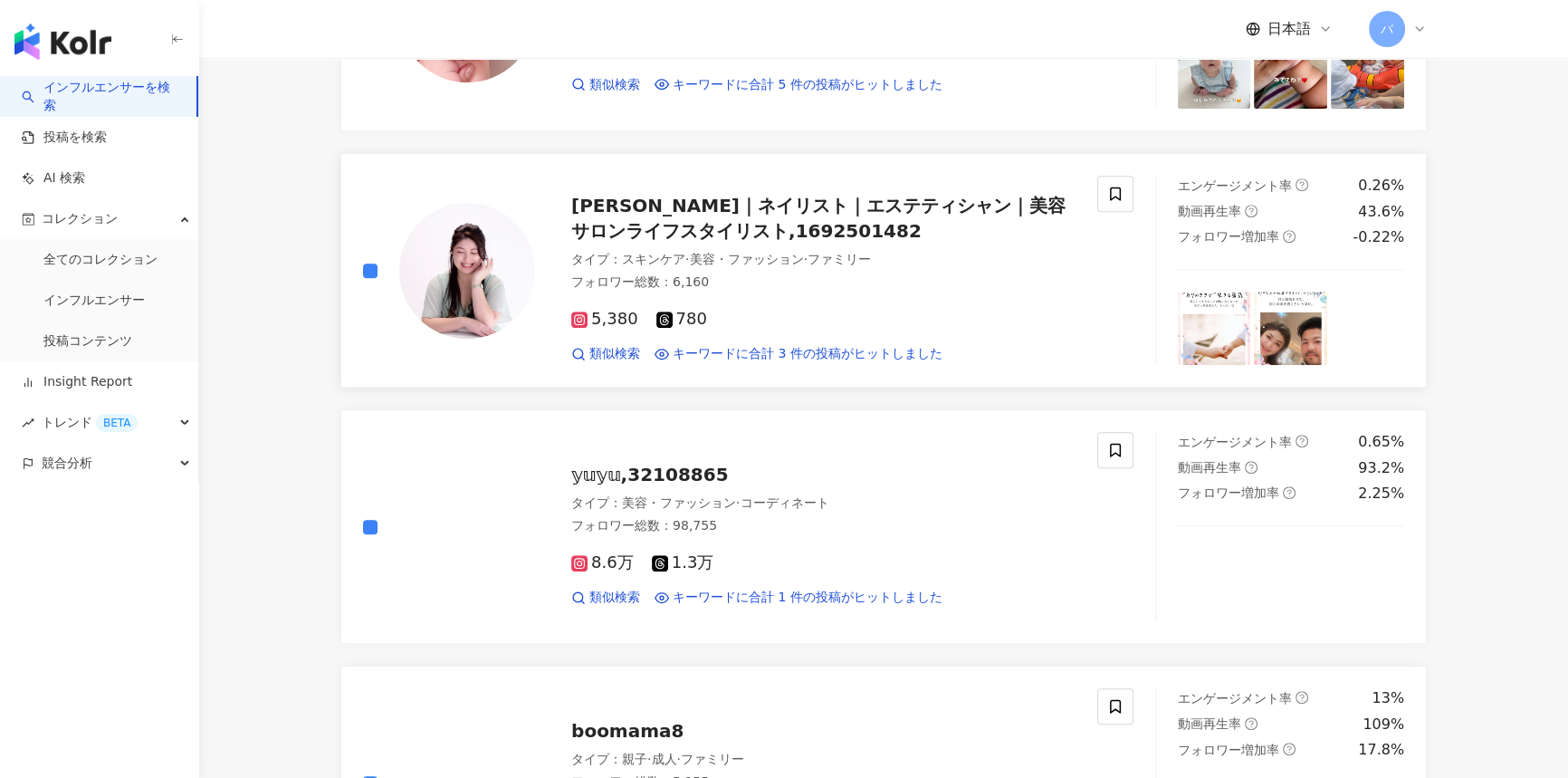
scroll to position [1811, 0]
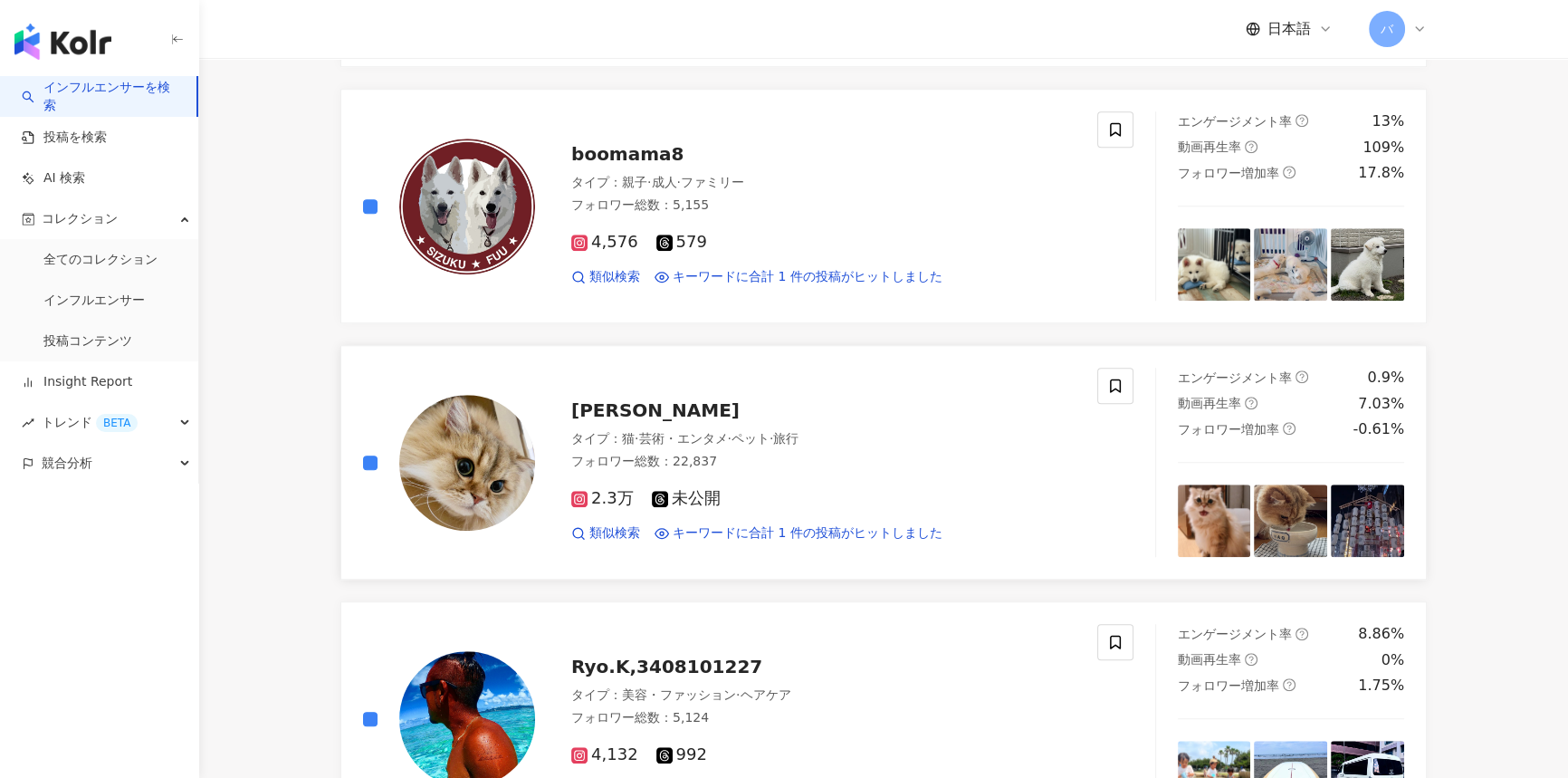
click at [372, 212] on label at bounding box center [371, 206] width 15 height 20
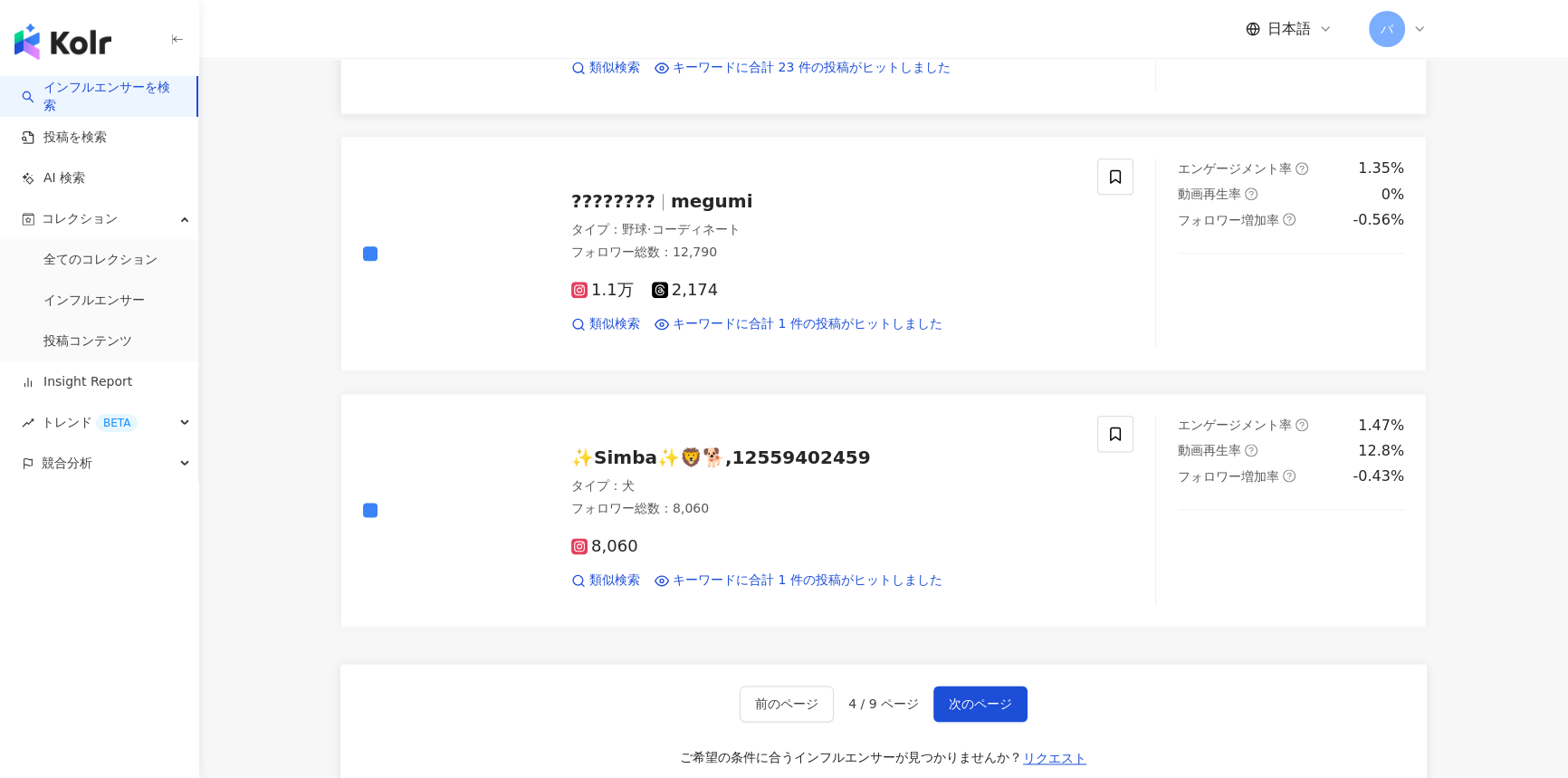
scroll to position [2798, 0]
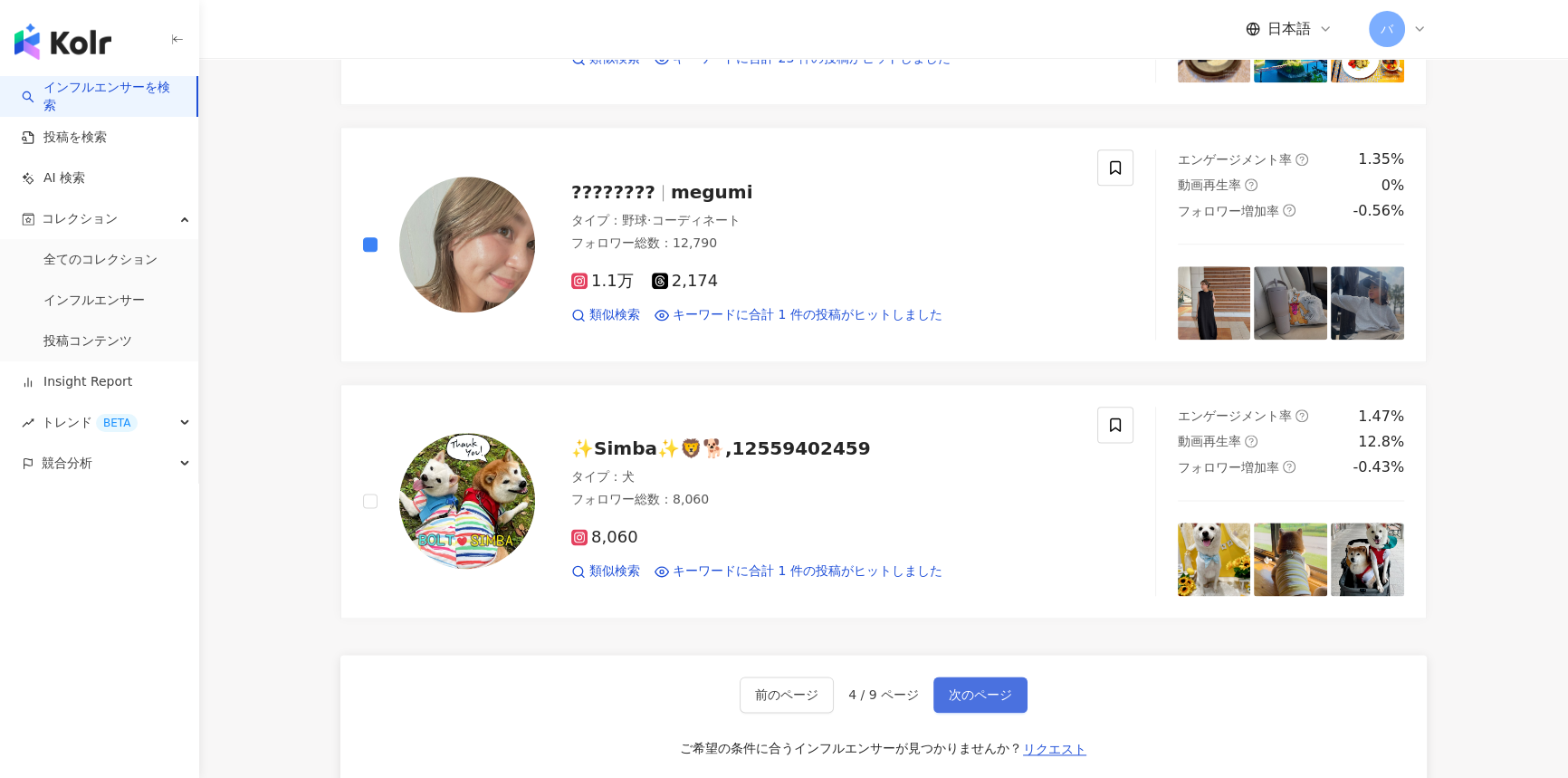
click at [997, 687] on span "次のページ" at bounding box center [981, 695] width 64 height 15
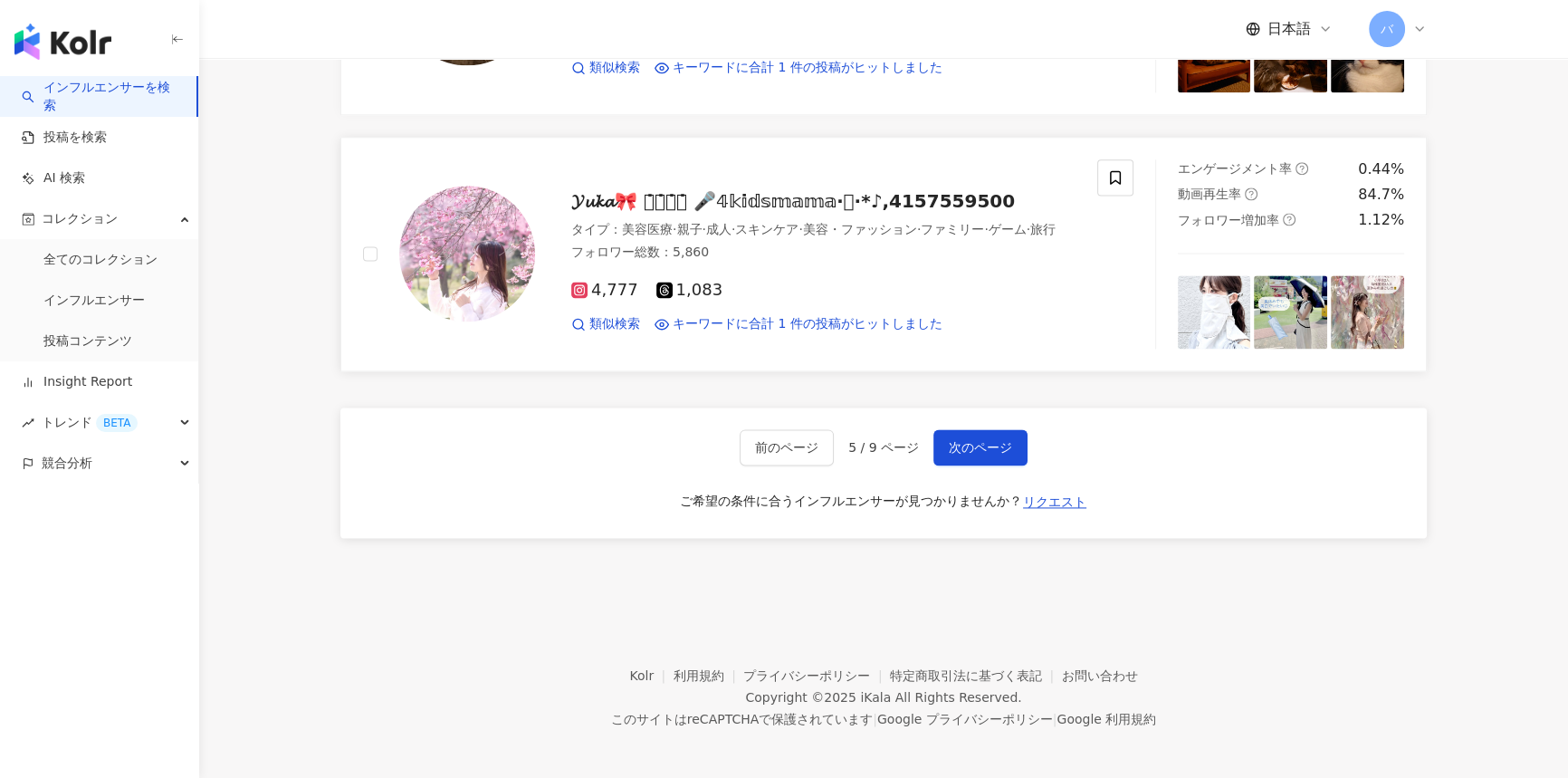
scroll to position [3047, 0]
click at [1003, 438] on span "次のページ" at bounding box center [981, 446] width 64 height 15
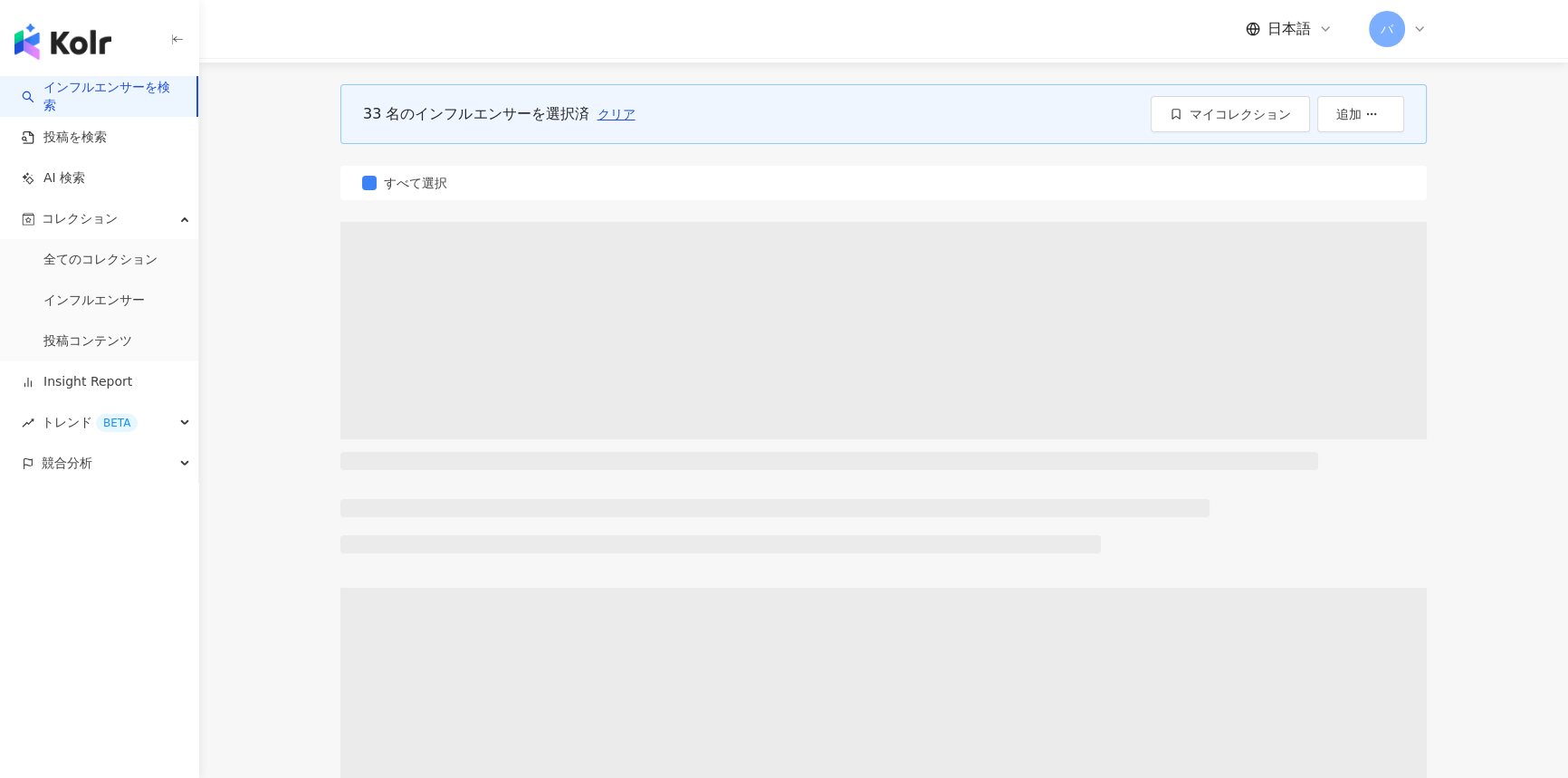
scroll to position [0, 0]
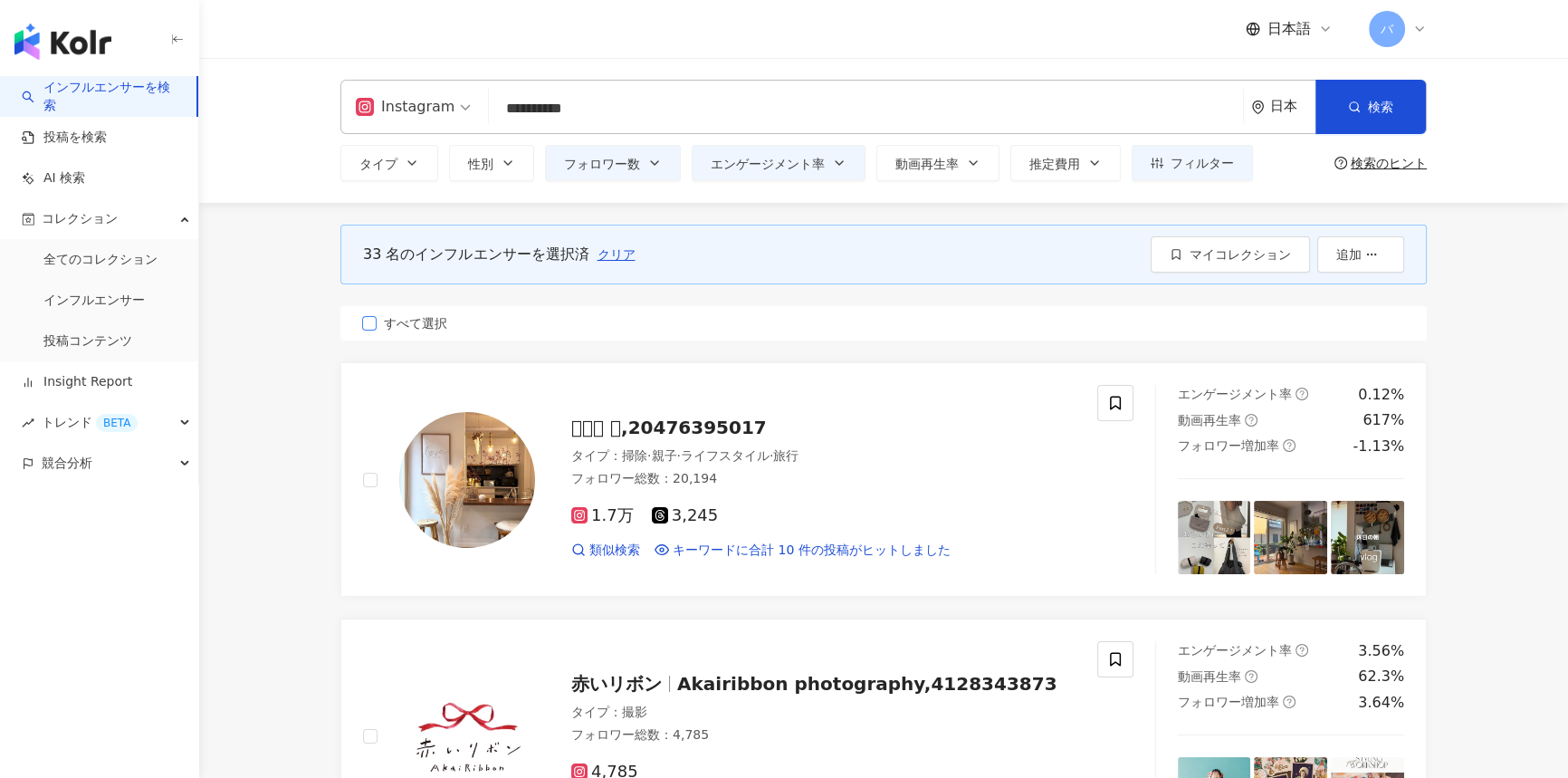
click at [426, 328] on span "すべて選択" at bounding box center [415, 324] width 78 height 20
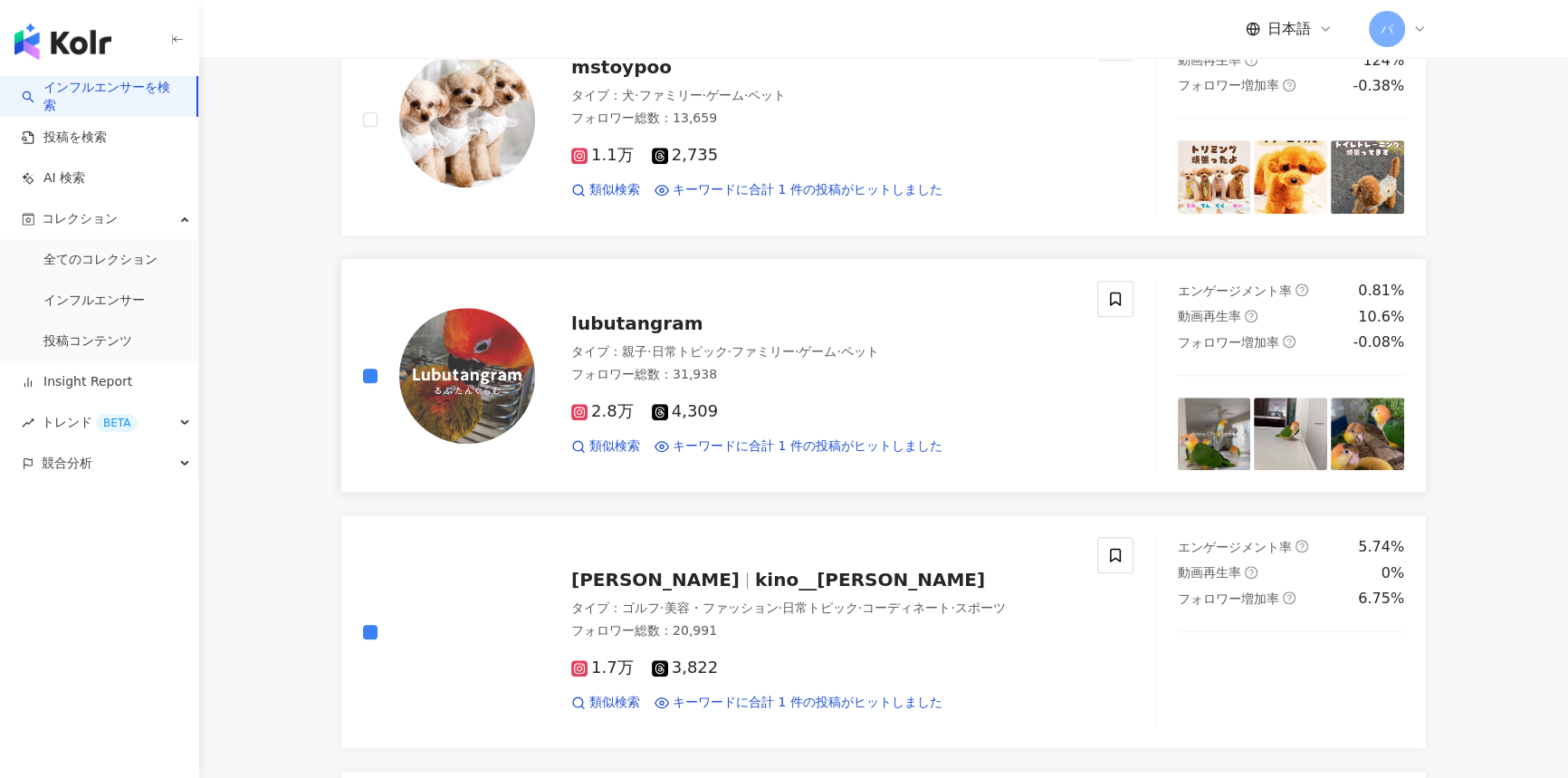
scroll to position [1647, 0]
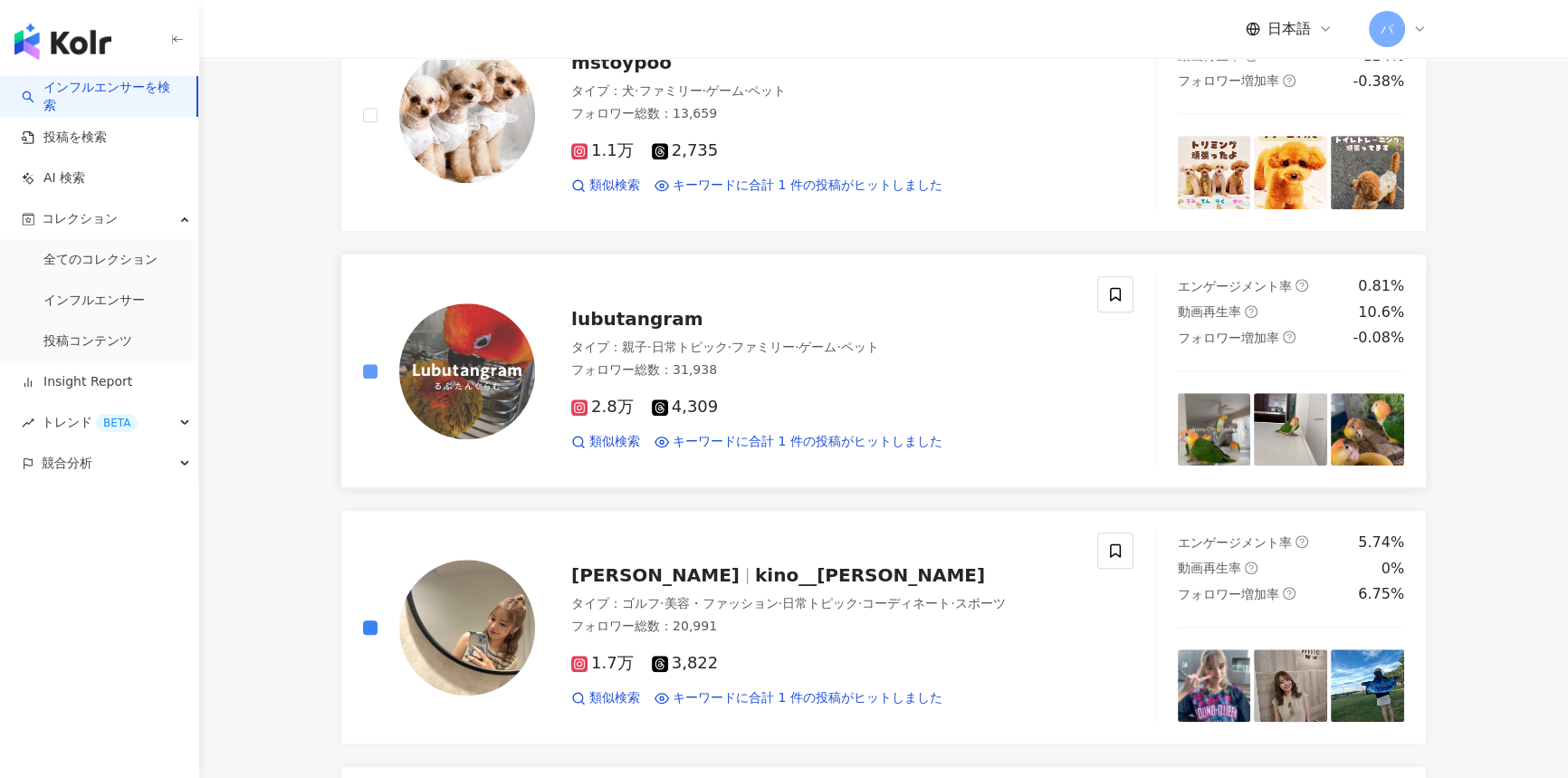
click at [370, 362] on label at bounding box center [371, 372] width 15 height 20
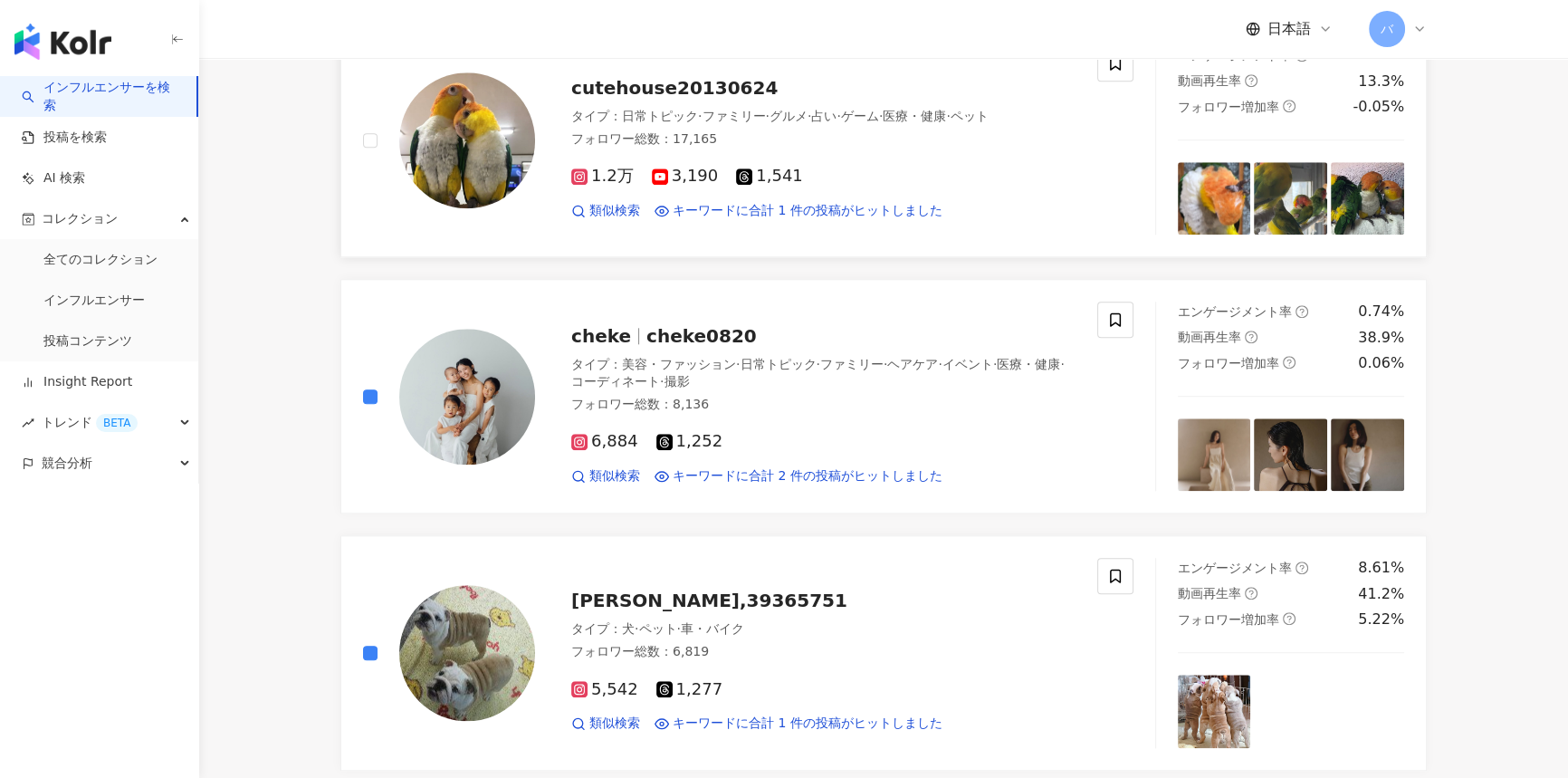
scroll to position [2635, 0]
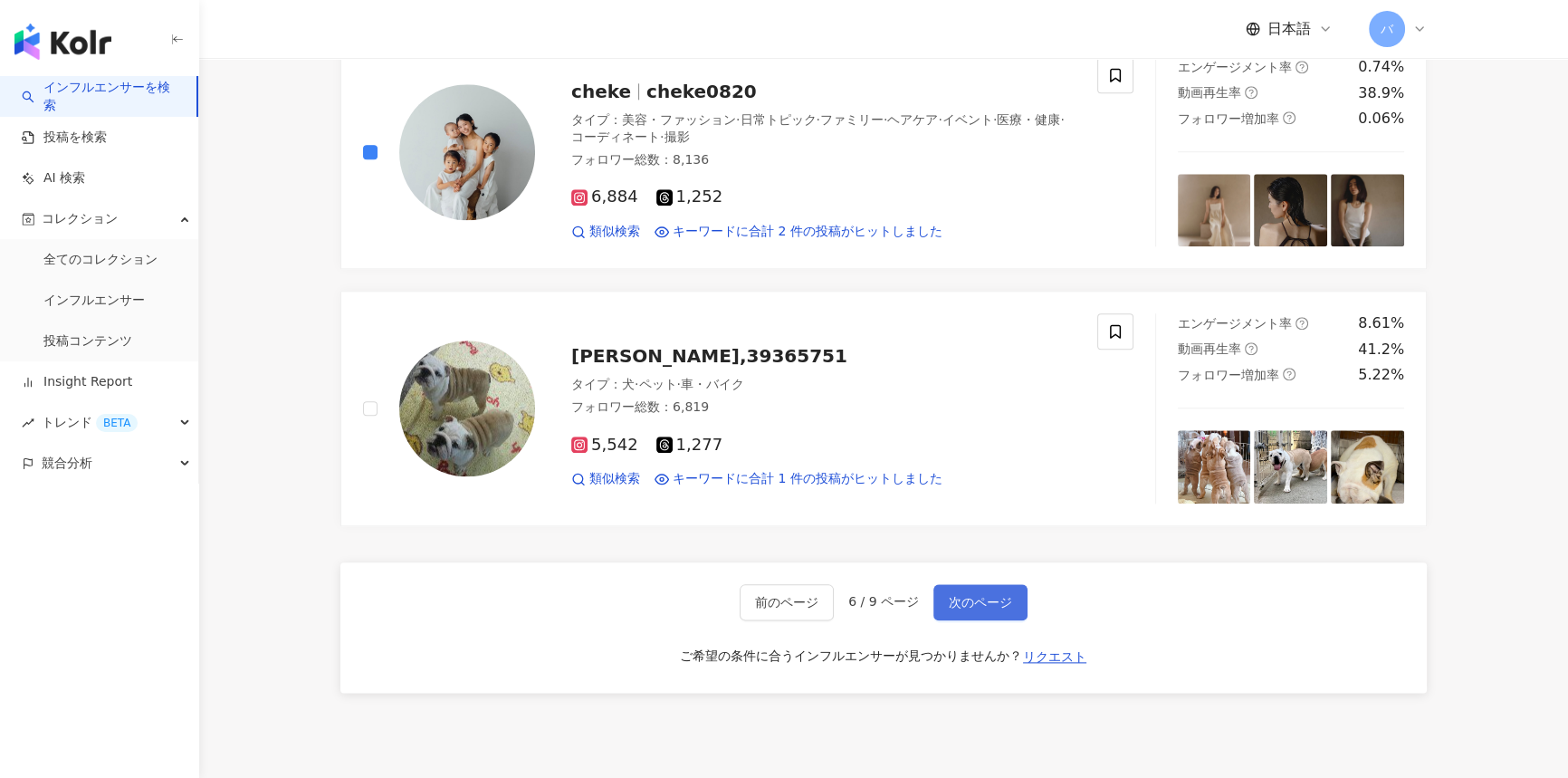
click at [993, 608] on button "次のページ" at bounding box center [981, 601] width 94 height 36
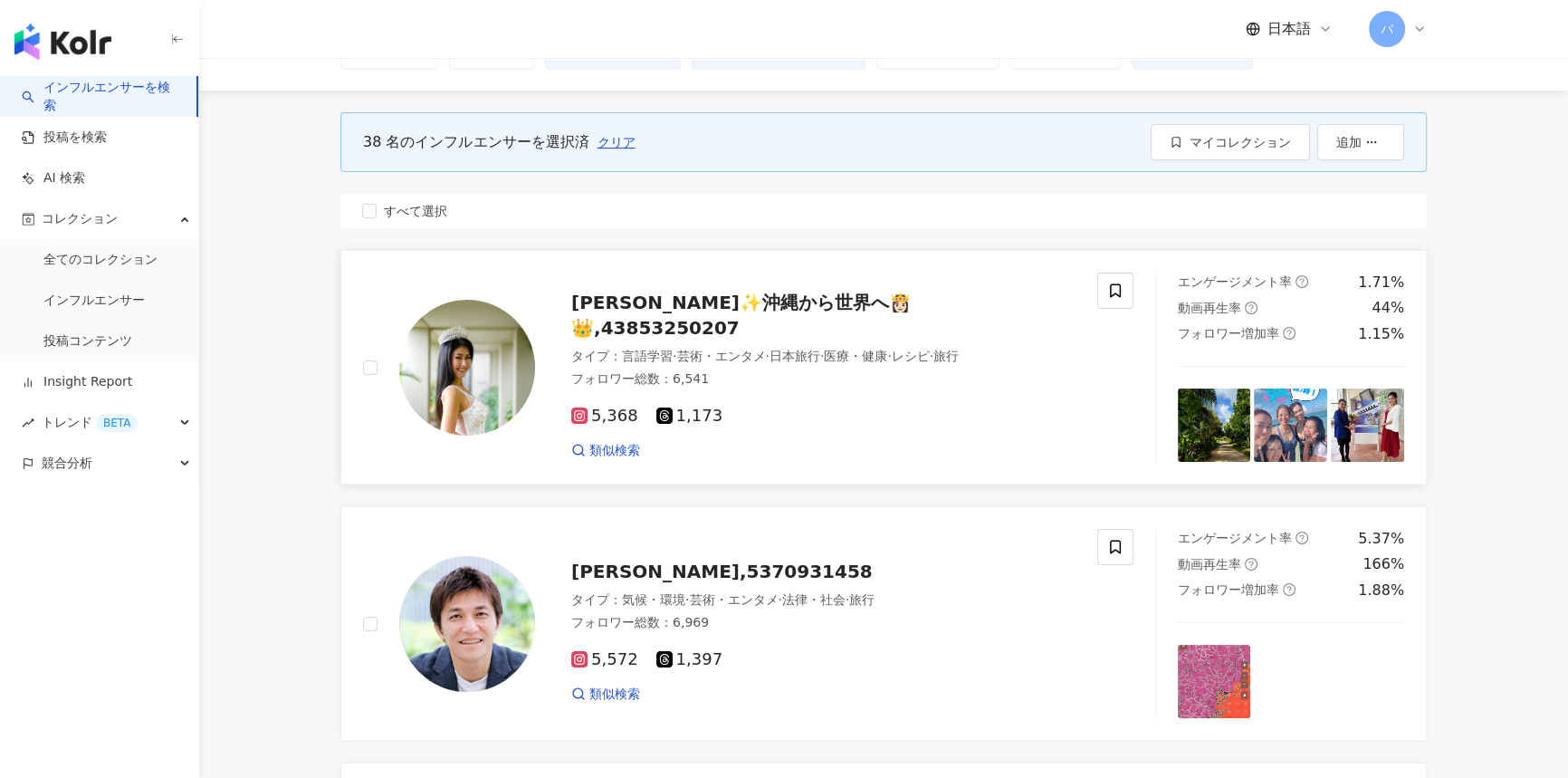
scroll to position [0, 0]
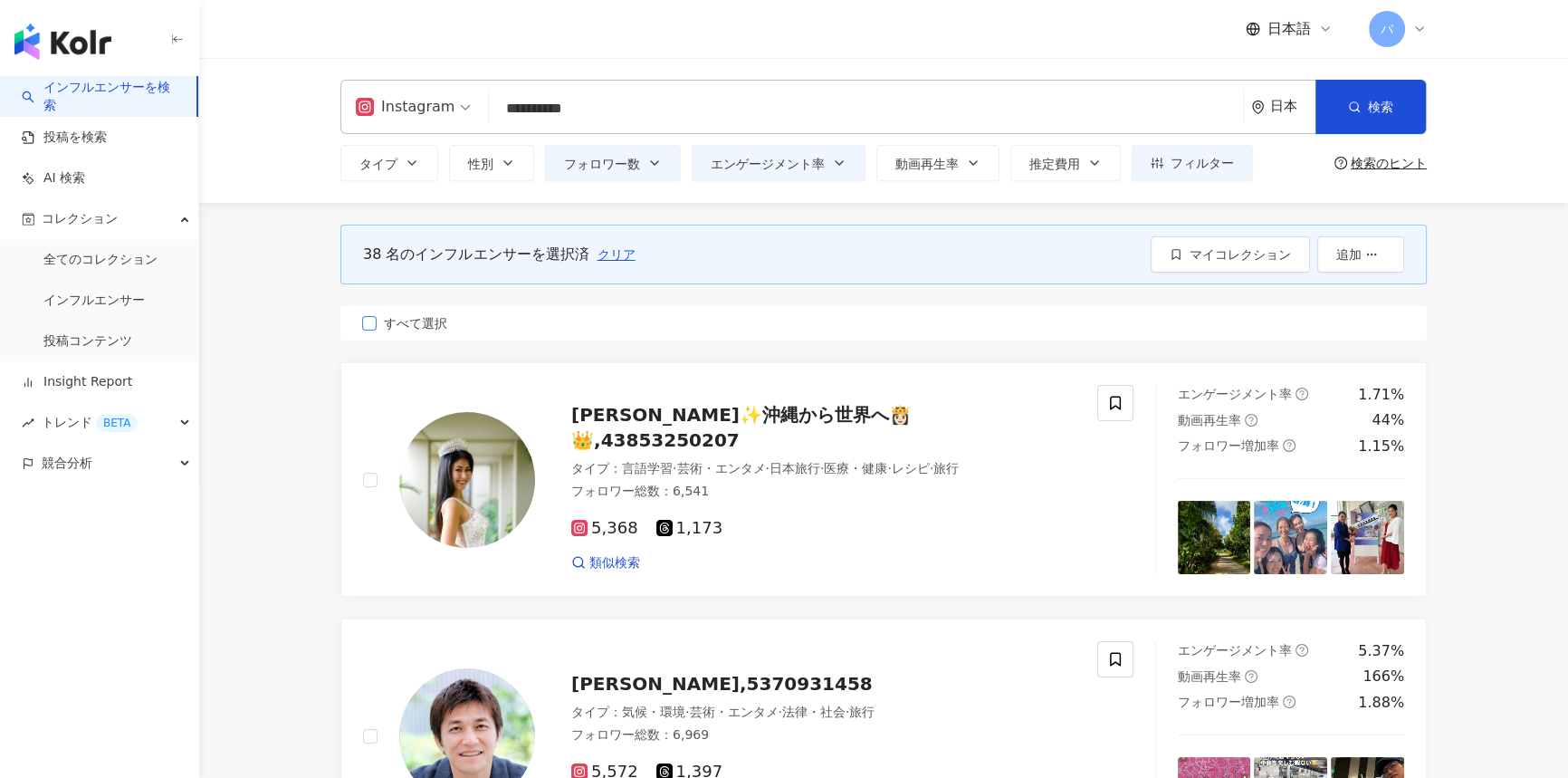
click at [411, 318] on span "すべて選択" at bounding box center [415, 324] width 78 height 20
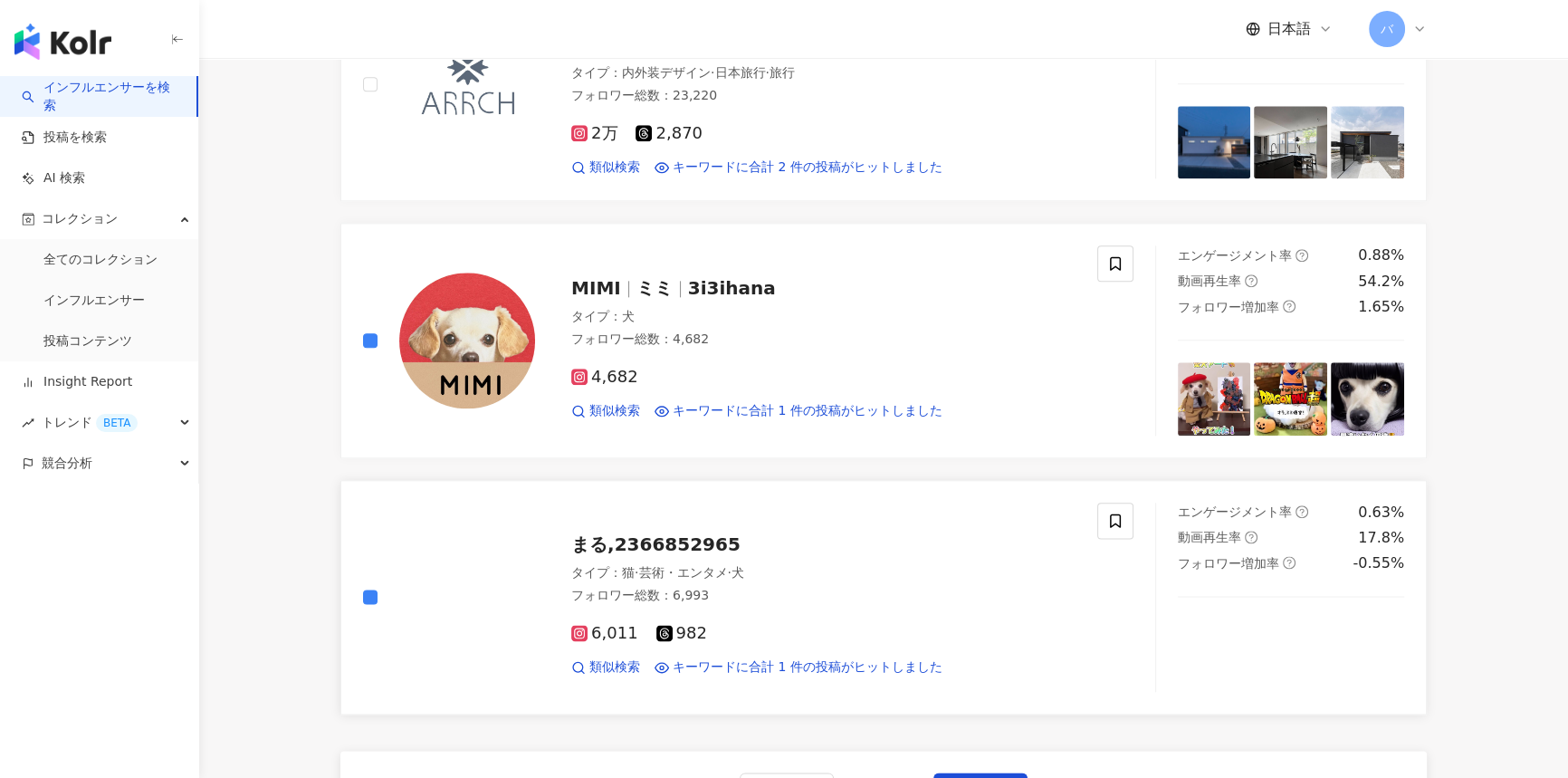
scroll to position [2881, 0]
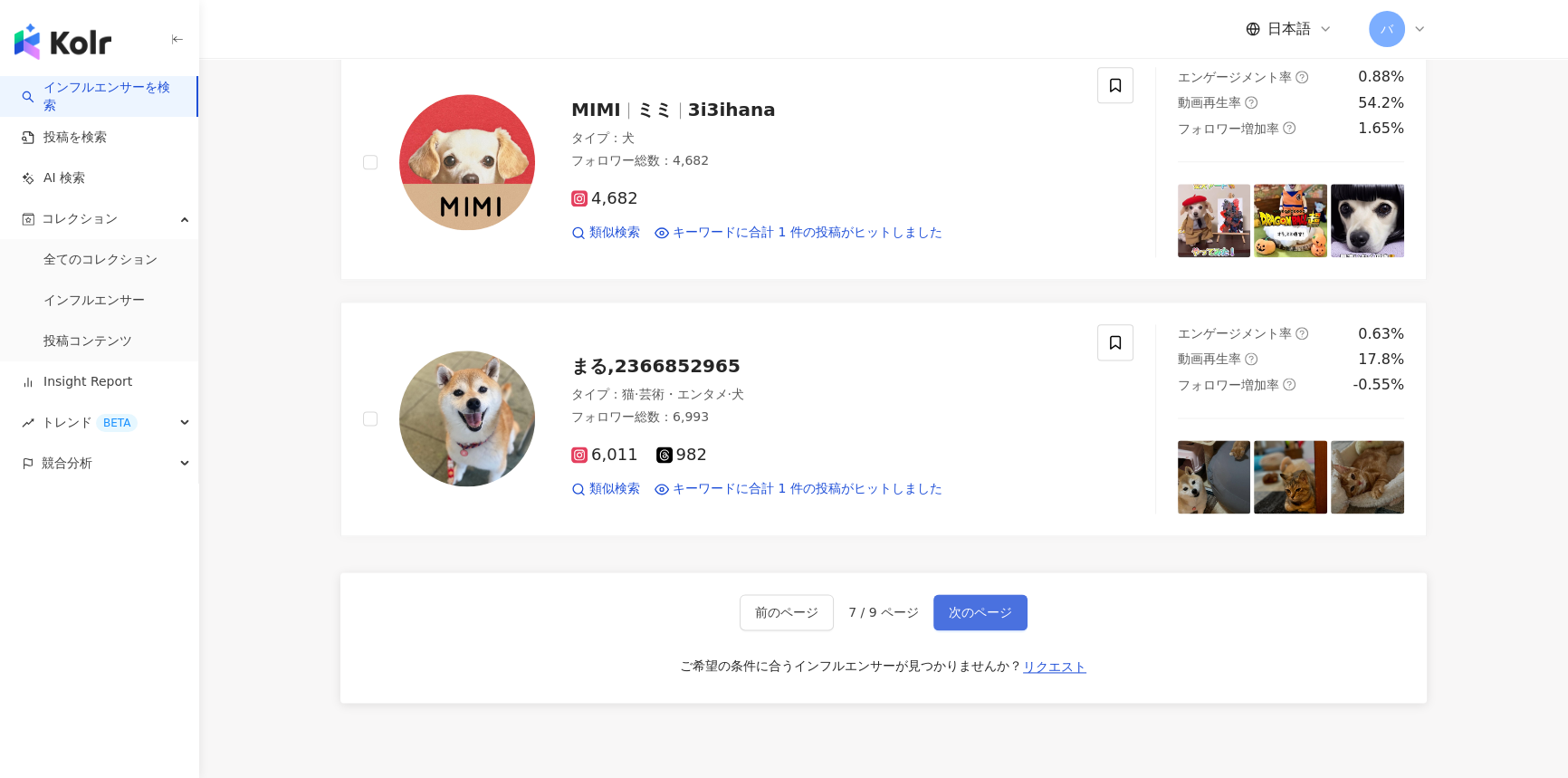
click at [956, 605] on span "次のページ" at bounding box center [981, 612] width 64 height 15
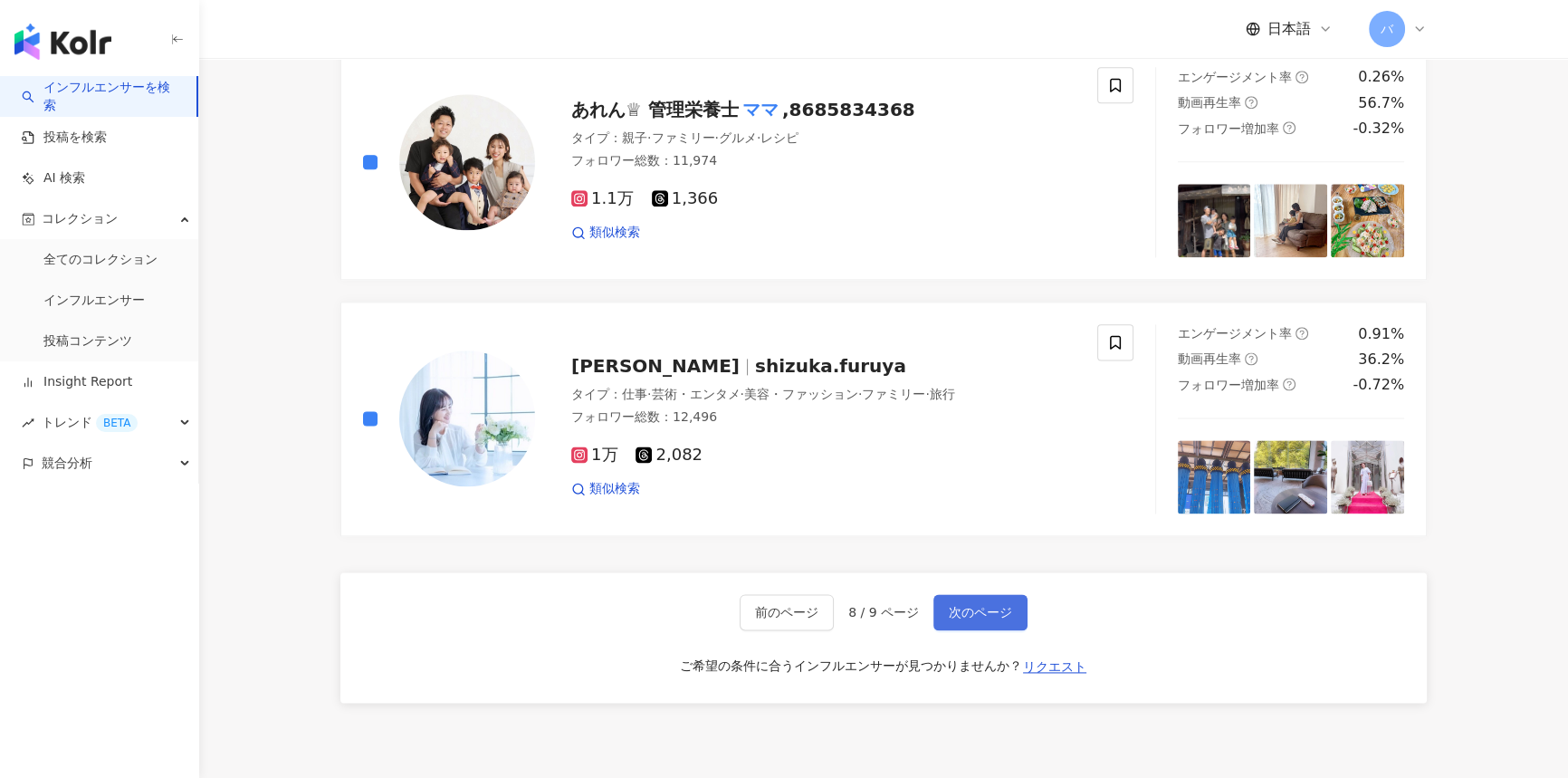
click at [966, 612] on span "次のページ" at bounding box center [981, 612] width 64 height 15
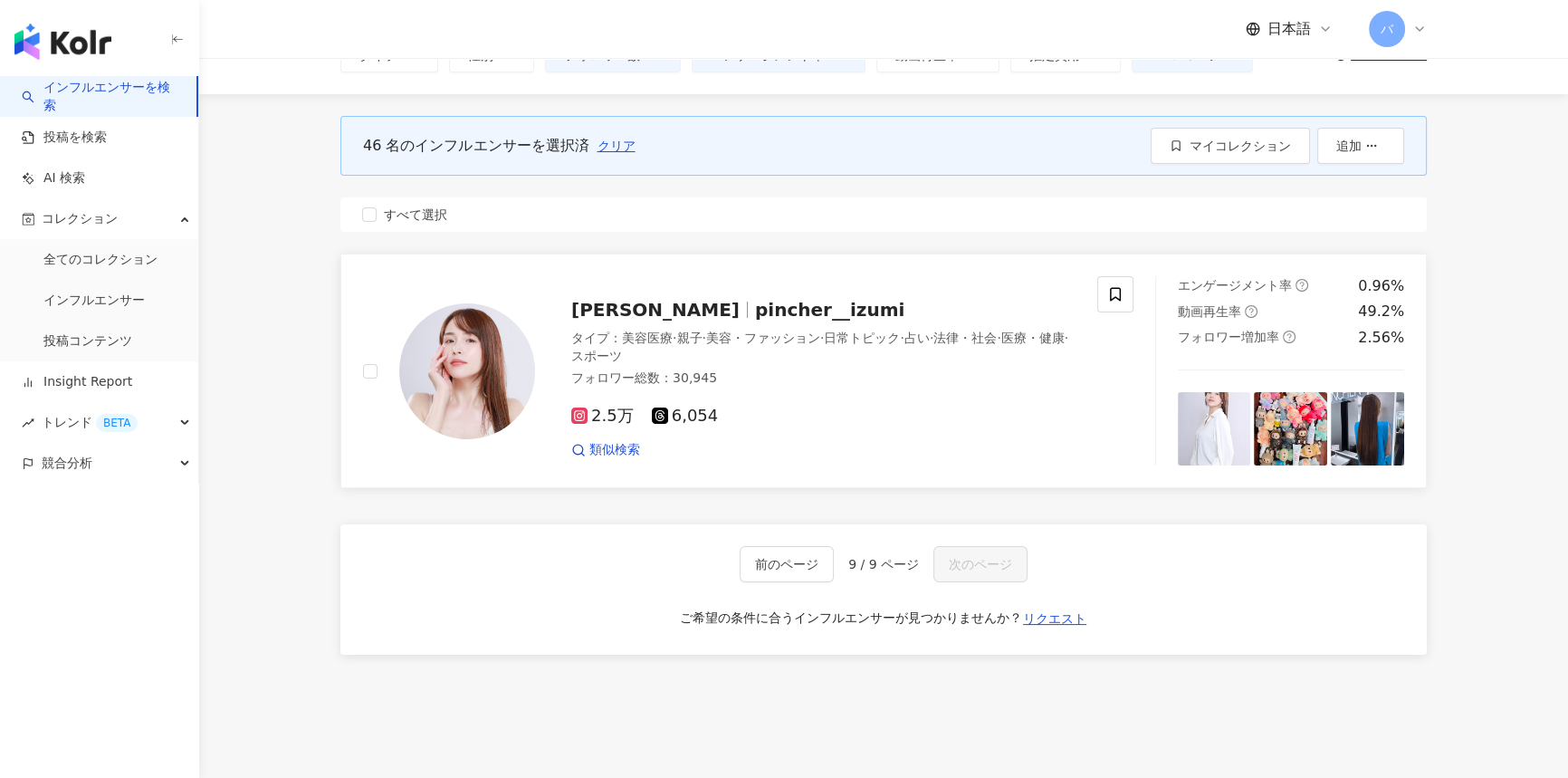
scroll to position [0, 0]
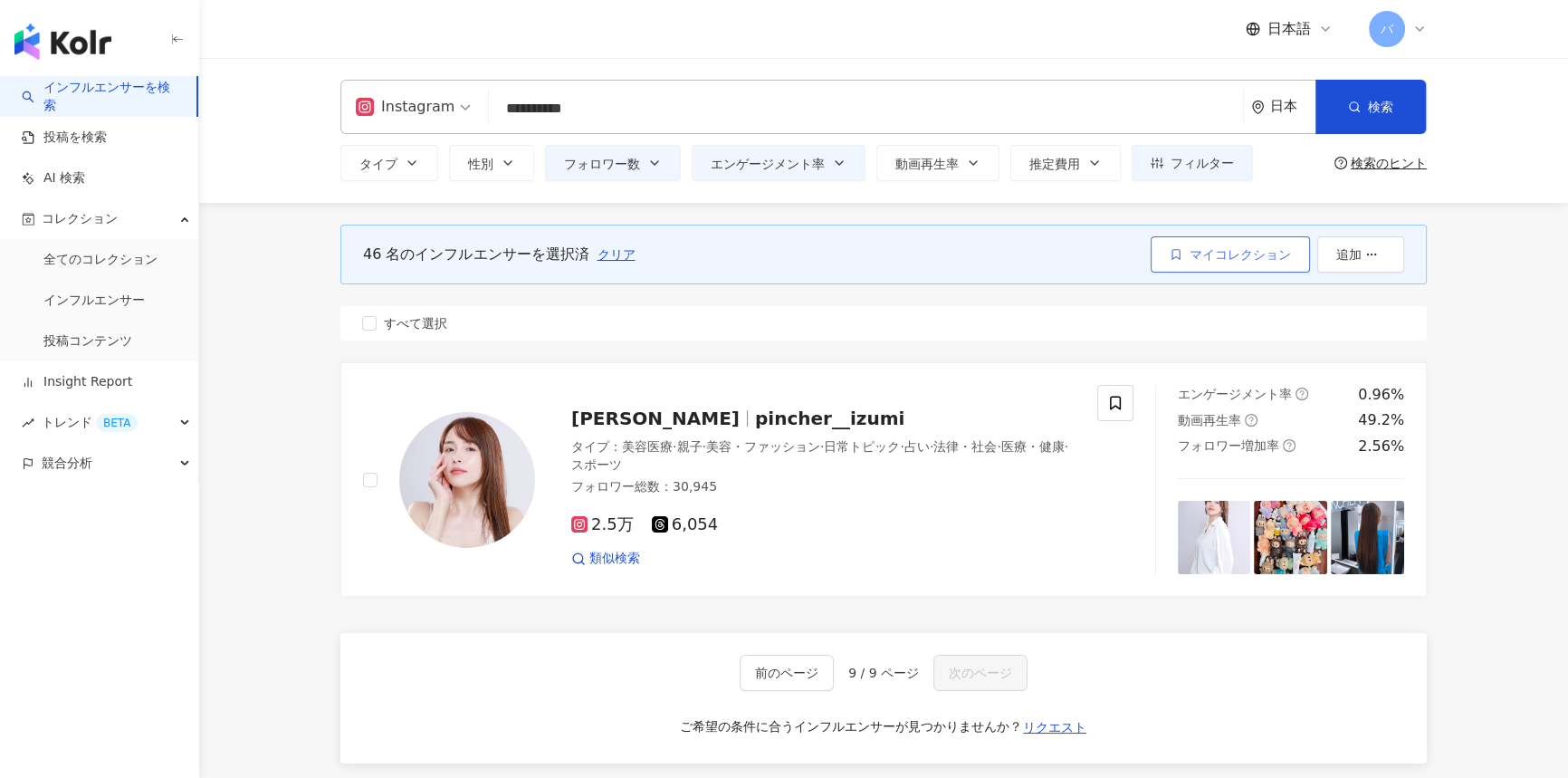
click at [1224, 253] on span "マイコレクション" at bounding box center [1241, 254] width 102 height 15
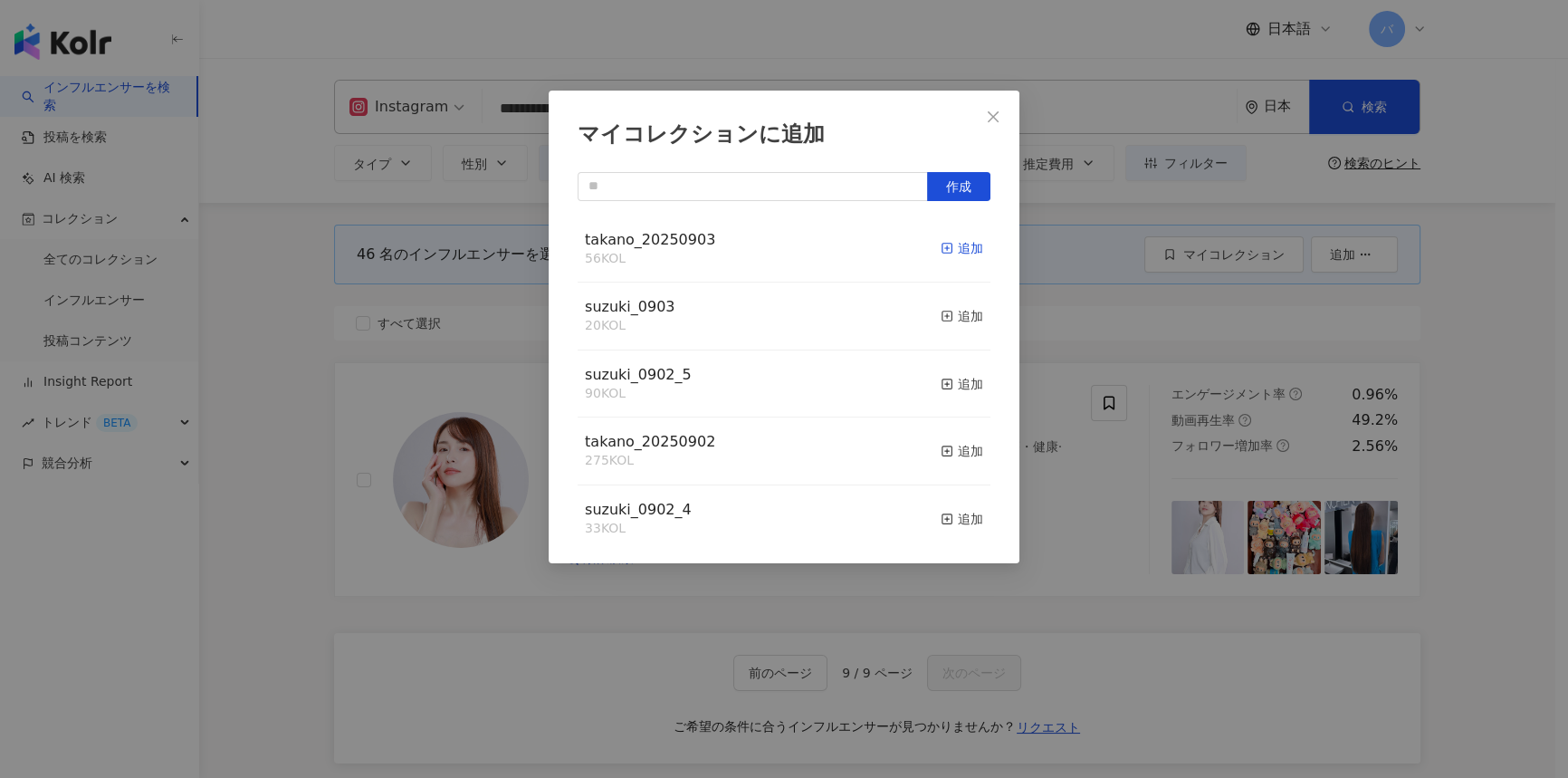
click at [941, 245] on icon "button" at bounding box center [947, 248] width 13 height 13
click at [982, 119] on span "Close" at bounding box center [993, 117] width 36 height 15
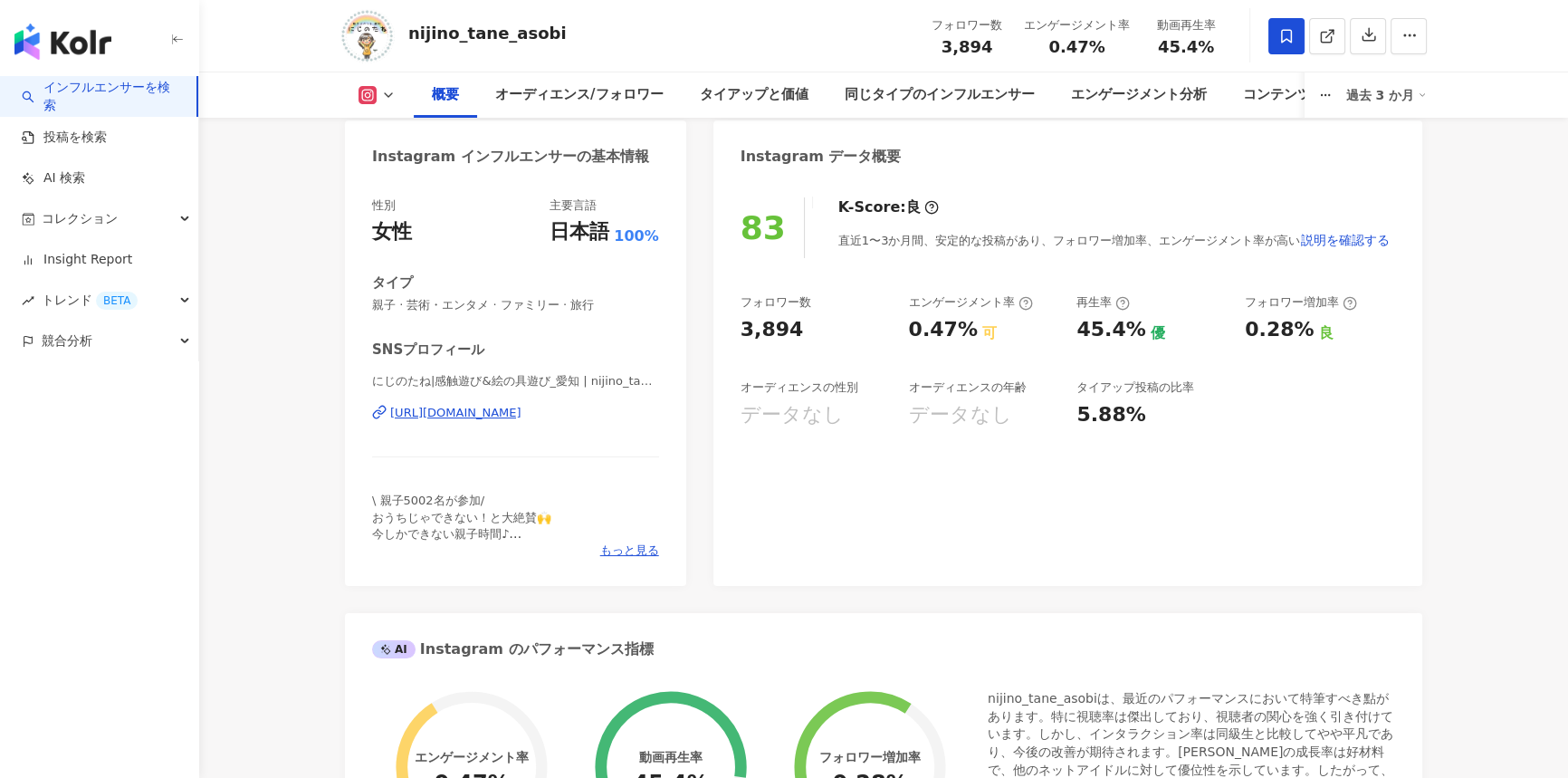
scroll to position [164, 0]
click at [1323, 242] on span "説明を確認する" at bounding box center [1346, 242] width 89 height 15
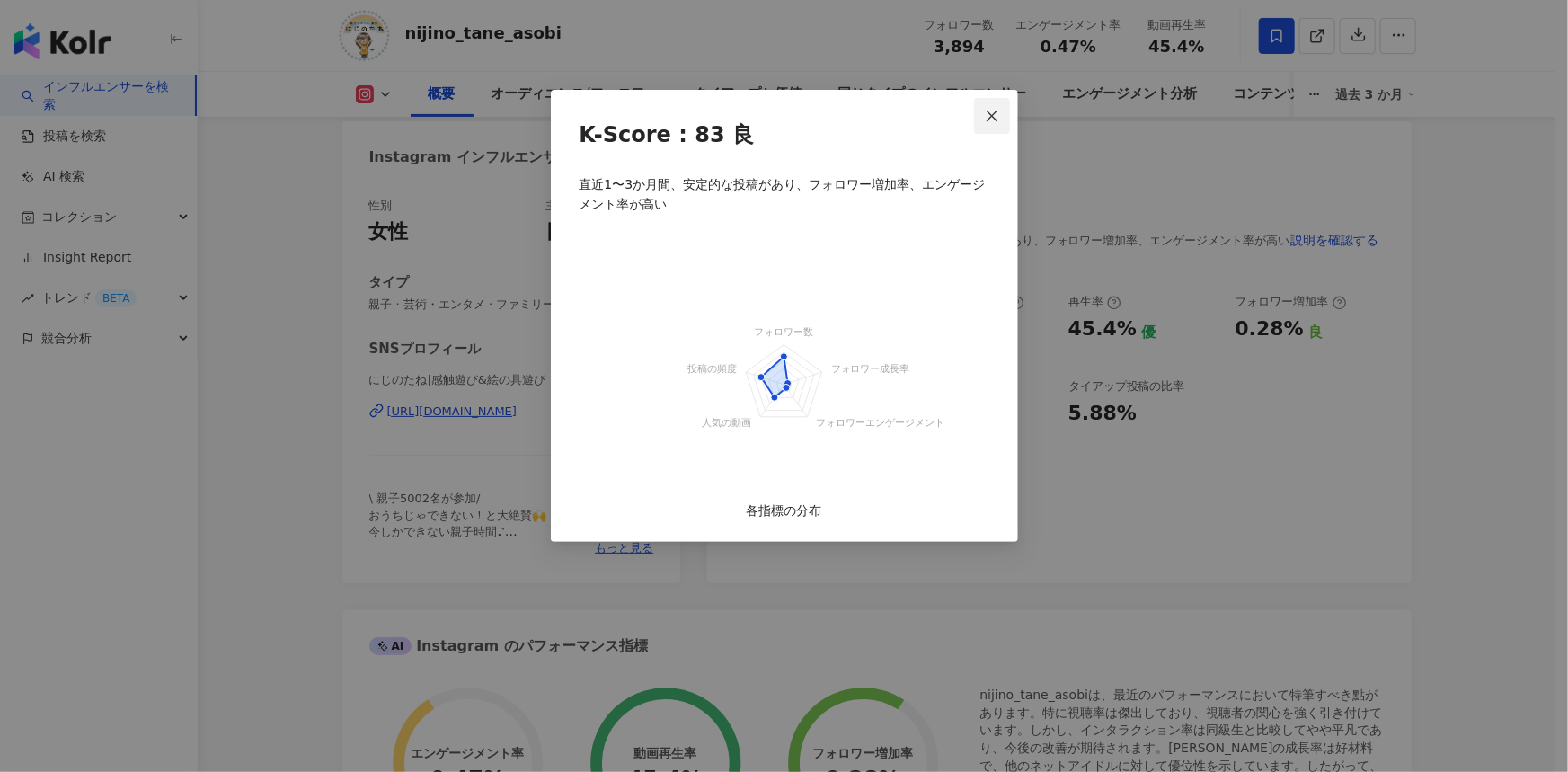
click at [998, 119] on icon "close" at bounding box center [992, 115] width 11 height 11
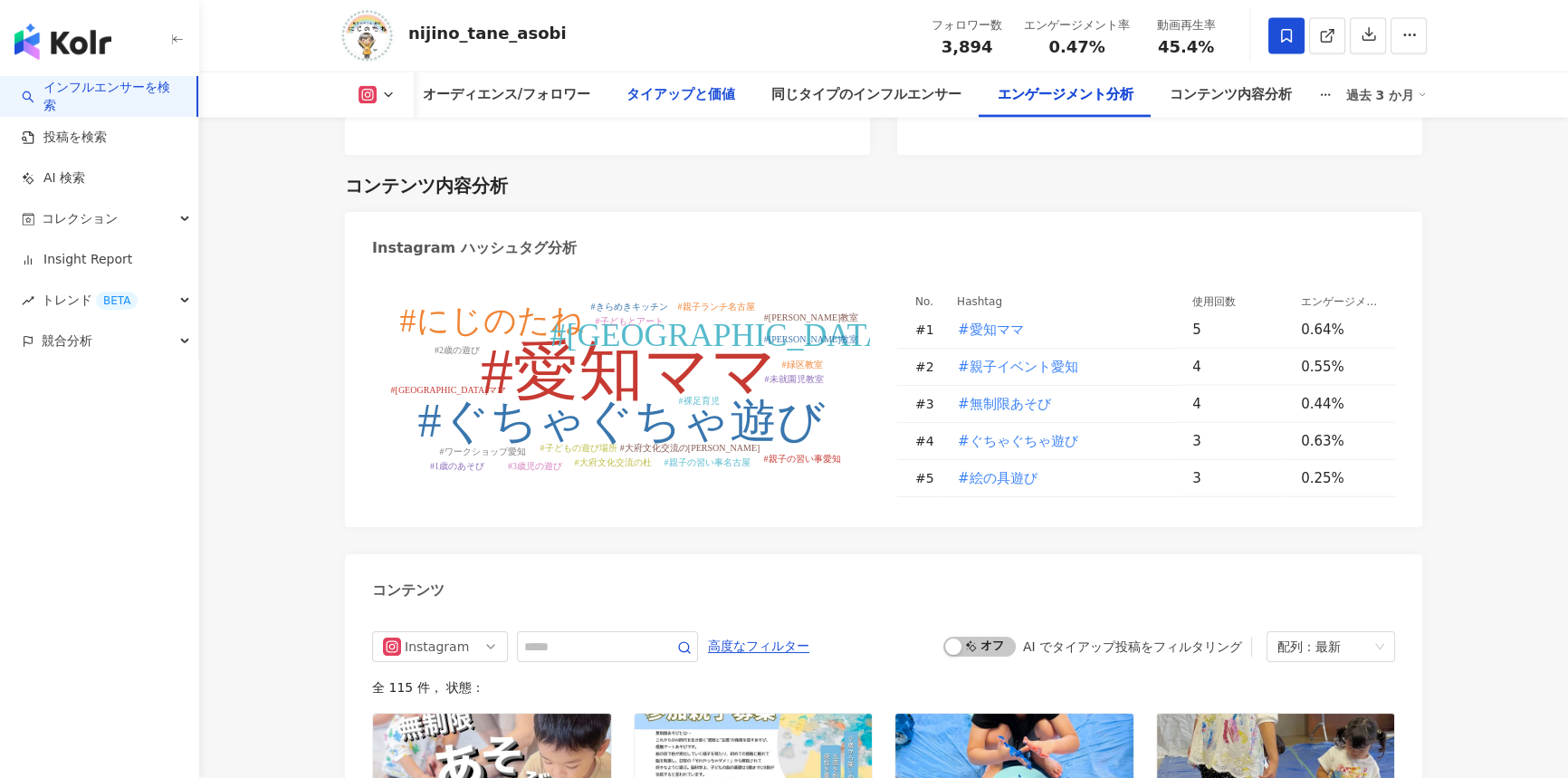
scroll to position [4330, 0]
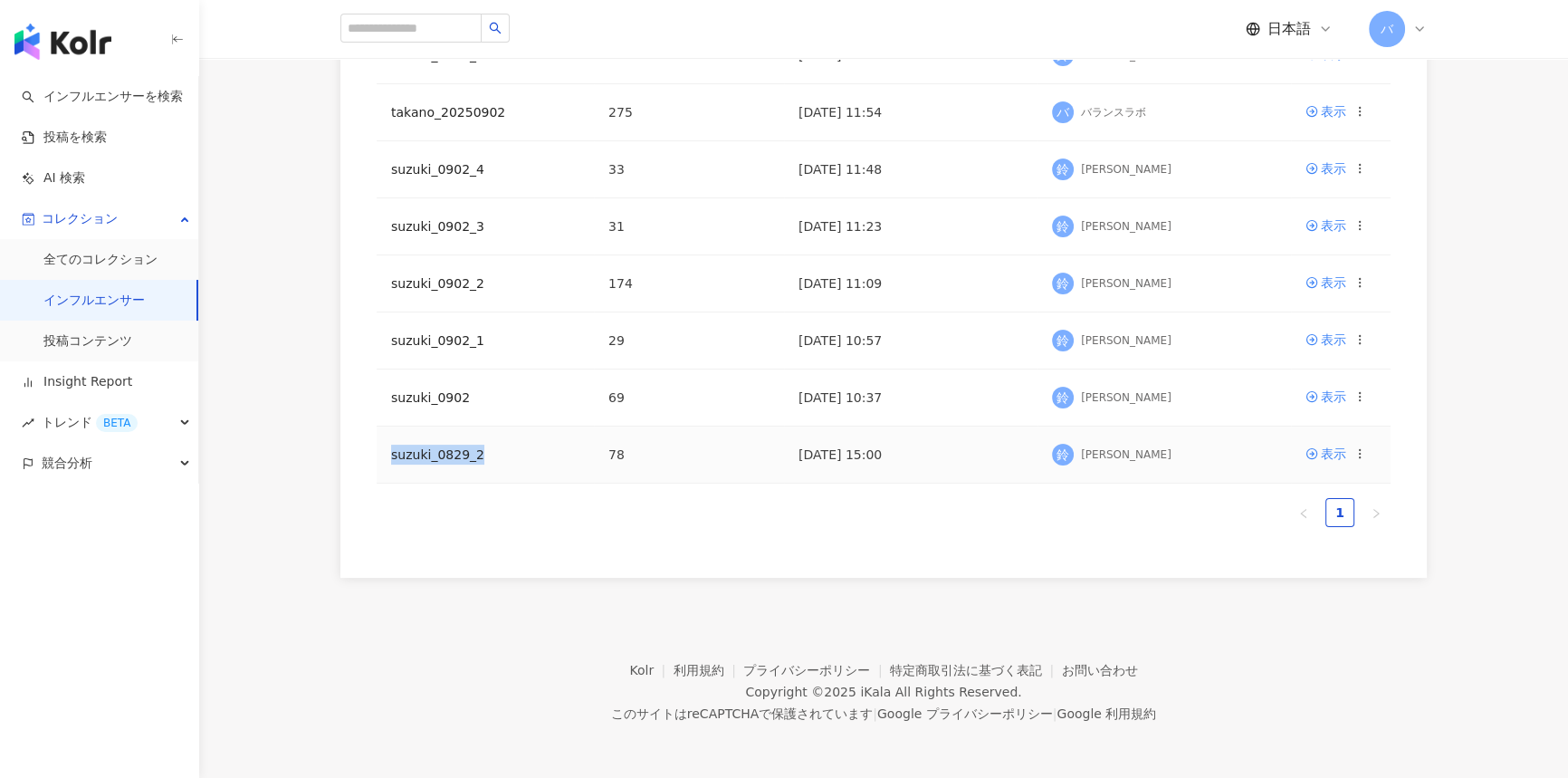
drag, startPoint x: 494, startPoint y: 459, endPoint x: 377, endPoint y: 455, distance: 117.1
click at [377, 455] on td "suzuki_0829_2" at bounding box center [485, 455] width 217 height 57
copy link "suzuki_0829_2"
click at [1364, 453] on icon at bounding box center [1360, 454] width 13 height 13
click at [1302, 609] on div "コレクションを削除する" at bounding box center [1282, 605] width 140 height 20
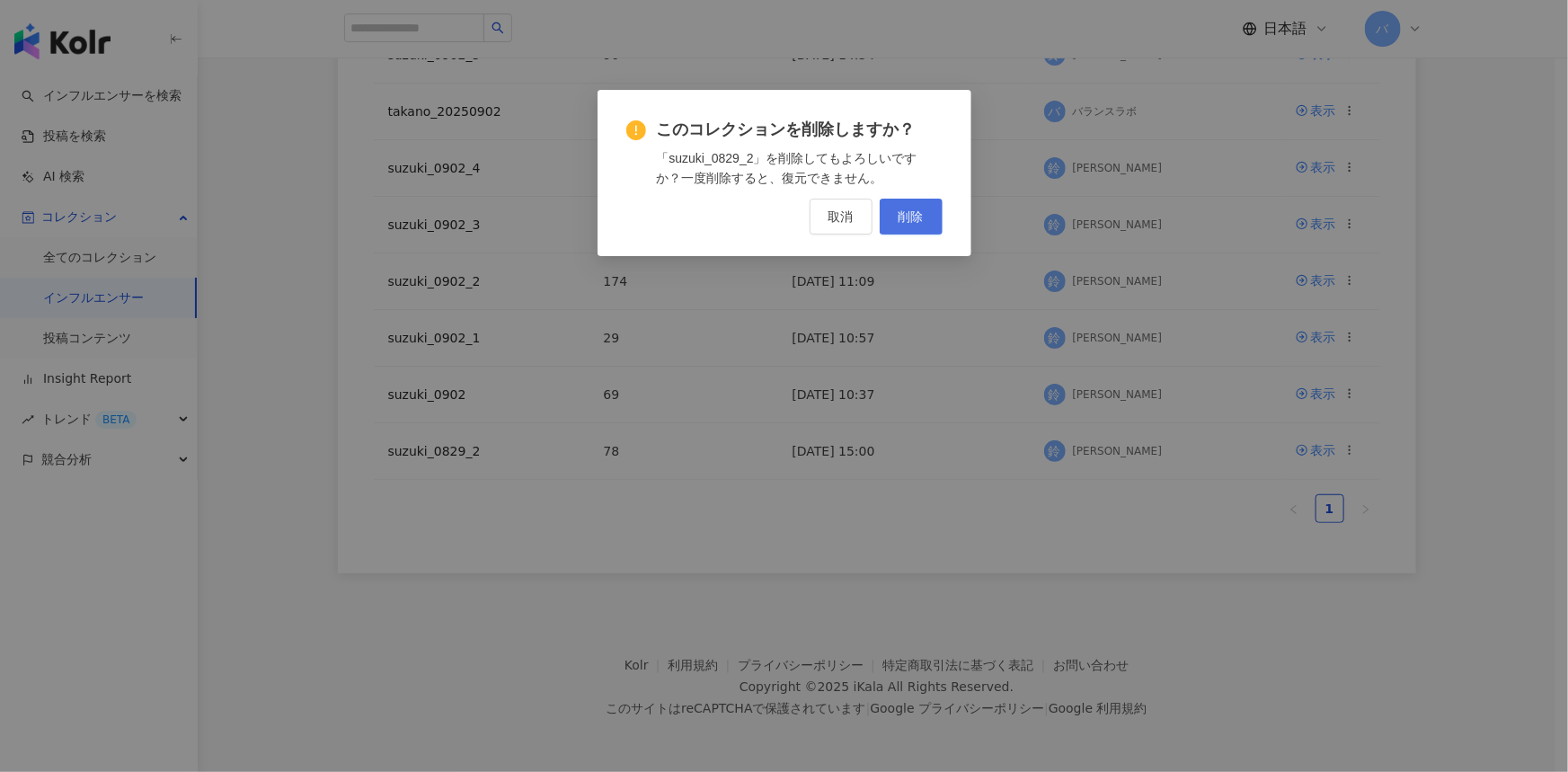
click at [911, 224] on span "削除" at bounding box center [911, 217] width 25 height 15
